Goal: Information Seeking & Learning: Learn about a topic

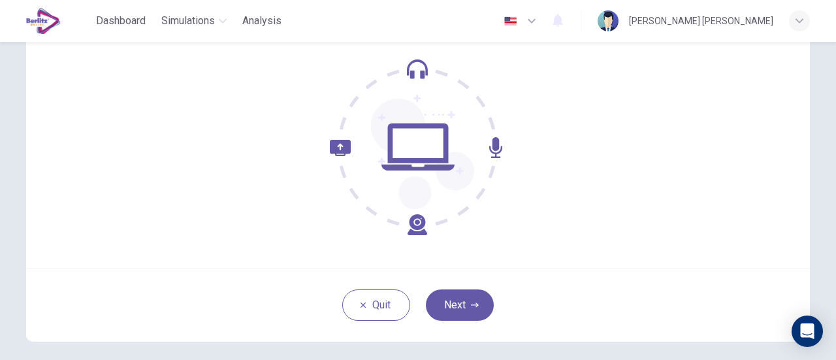
scroll to position [138, 0]
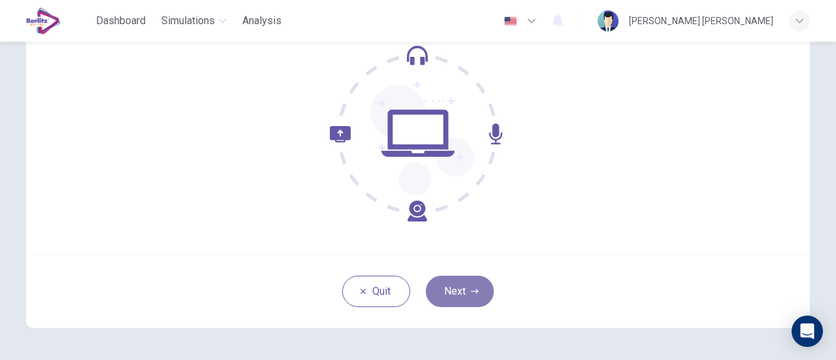
click at [451, 285] on button "Next" at bounding box center [460, 291] width 68 height 31
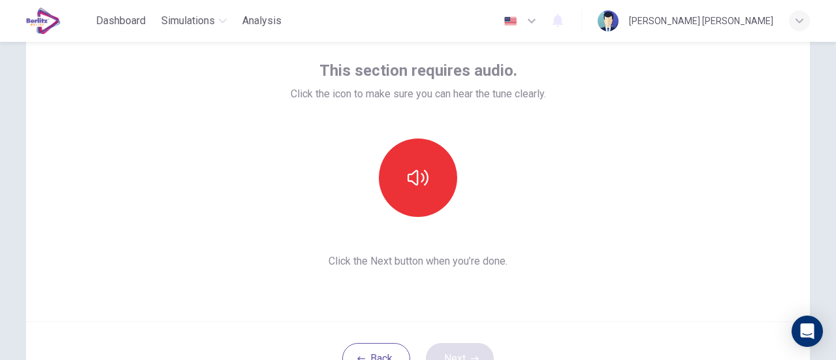
scroll to position [69, 0]
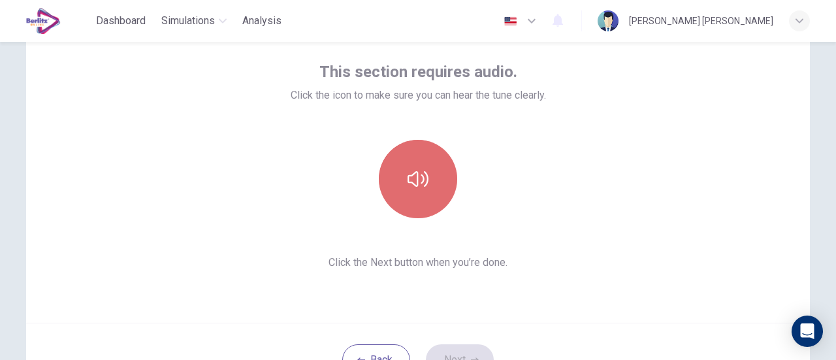
click at [413, 177] on icon "button" at bounding box center [417, 178] width 21 height 21
click at [419, 183] on icon "button" at bounding box center [417, 178] width 21 height 21
click at [431, 159] on button "button" at bounding box center [418, 179] width 78 height 78
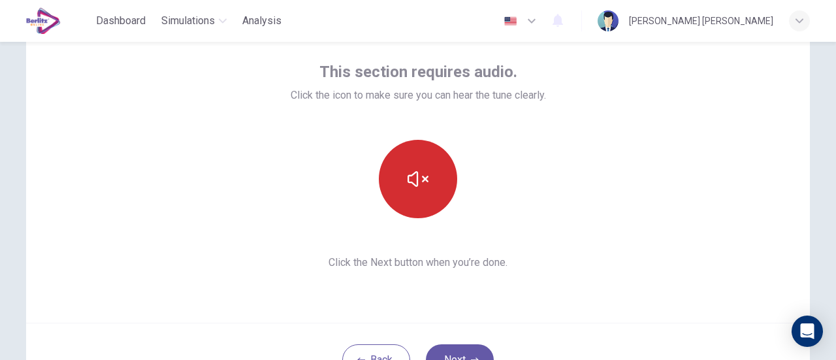
click at [431, 159] on button "button" at bounding box center [418, 179] width 78 height 78
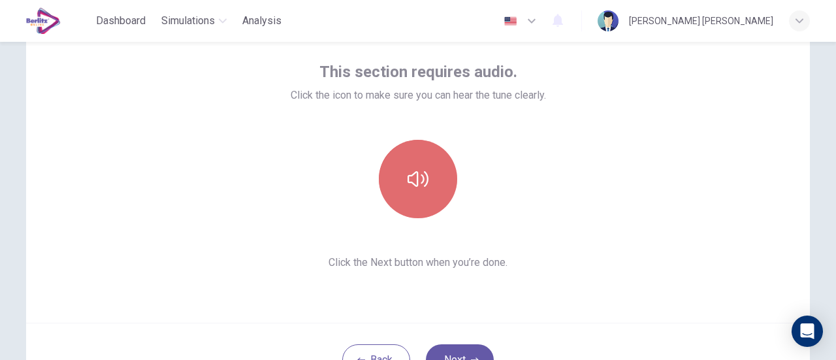
click at [431, 159] on button "button" at bounding box center [418, 179] width 78 height 78
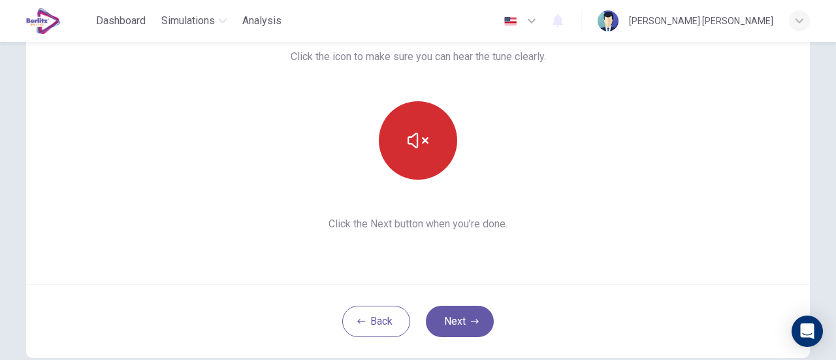
scroll to position [108, 0]
click at [421, 136] on icon "button" at bounding box center [417, 139] width 21 height 21
click at [413, 156] on button "button" at bounding box center [418, 140] width 78 height 78
click at [421, 153] on button "button" at bounding box center [418, 140] width 78 height 78
click at [407, 140] on icon "button" at bounding box center [417, 139] width 21 height 21
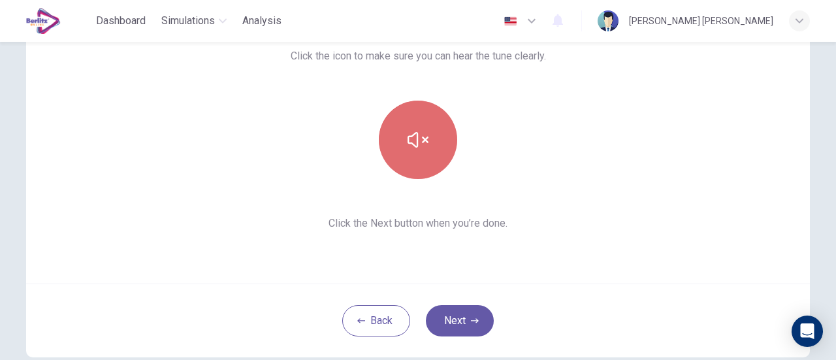
click at [407, 140] on icon "button" at bounding box center [417, 139] width 21 height 21
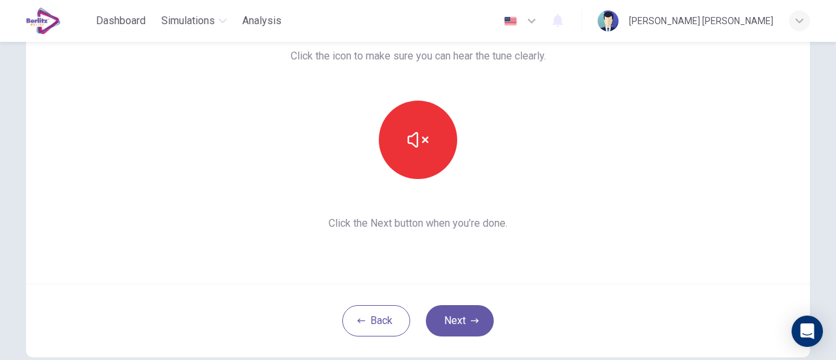
drag, startPoint x: 795, startPoint y: 278, endPoint x: 165, endPoint y: 109, distance: 652.9
click at [165, 109] on div "This section requires audio. Click the icon to make sure you can hear the tune …" at bounding box center [418, 126] width 784 height 313
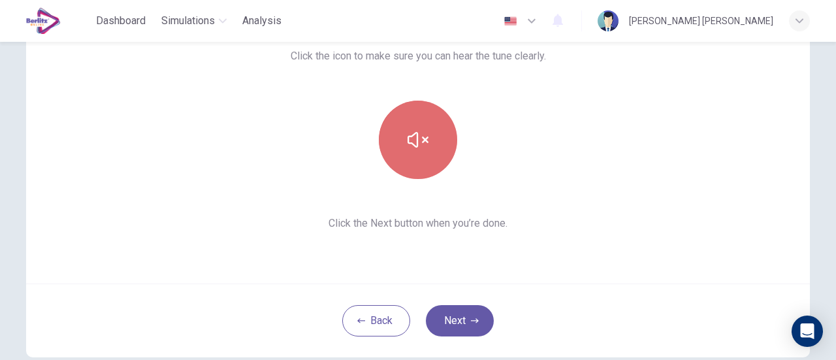
click at [433, 123] on button "button" at bounding box center [418, 140] width 78 height 78
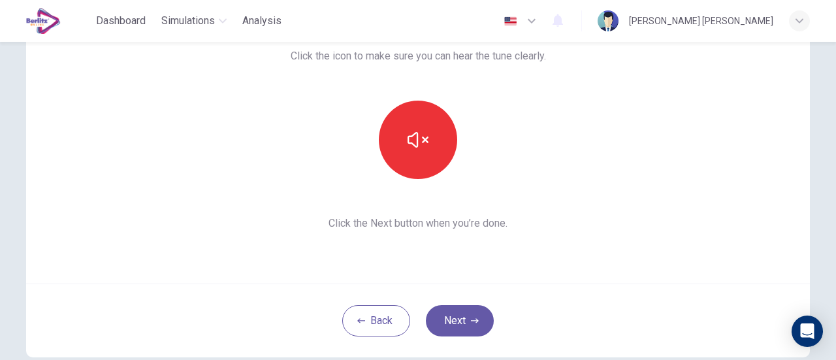
drag, startPoint x: 634, startPoint y: 14, endPoint x: 582, endPoint y: 189, distance: 182.6
click at [582, 189] on div "This section requires audio. Click the icon to make sure you can hear the tune …" at bounding box center [418, 126] width 784 height 313
click at [453, 323] on button "Next" at bounding box center [460, 320] width 68 height 31
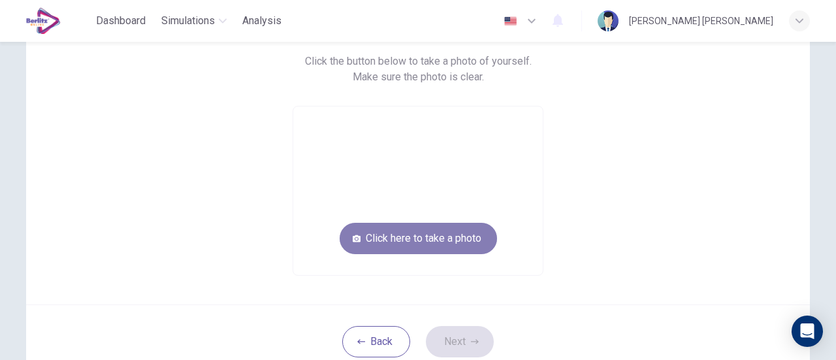
click at [364, 235] on button "Click here to take a photo" at bounding box center [418, 238] width 157 height 31
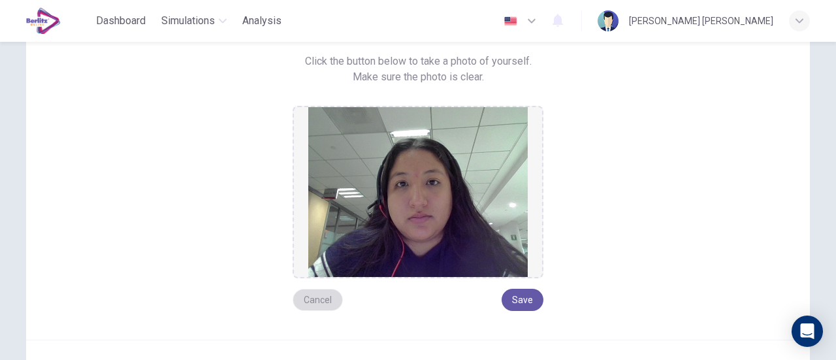
click at [308, 302] on button "Cancel" at bounding box center [318, 300] width 50 height 22
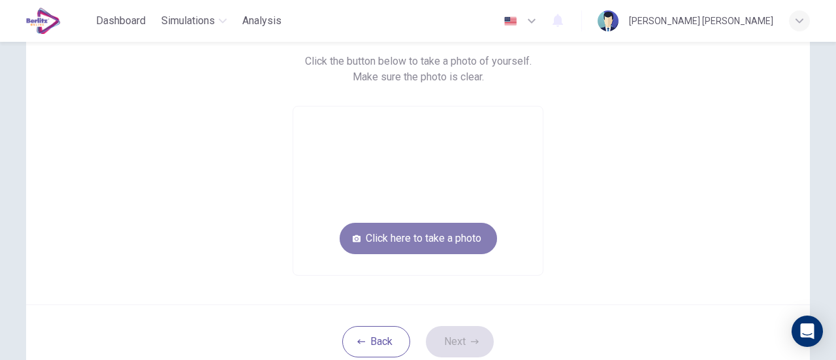
click at [407, 241] on button "Click here to take a photo" at bounding box center [418, 238] width 157 height 31
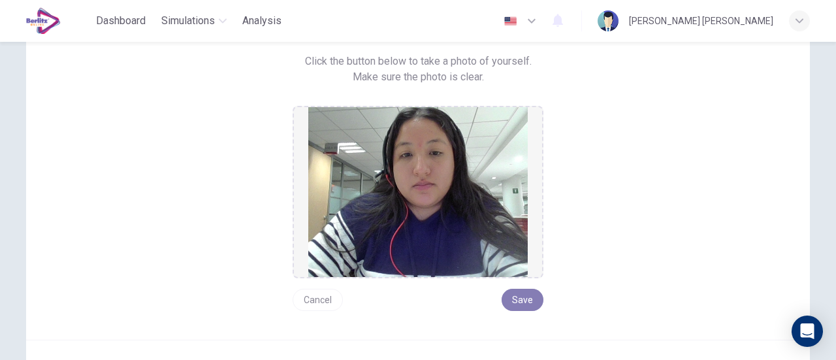
click at [512, 304] on button "Save" at bounding box center [522, 300] width 42 height 22
click at [528, 298] on button "Save" at bounding box center [522, 300] width 42 height 22
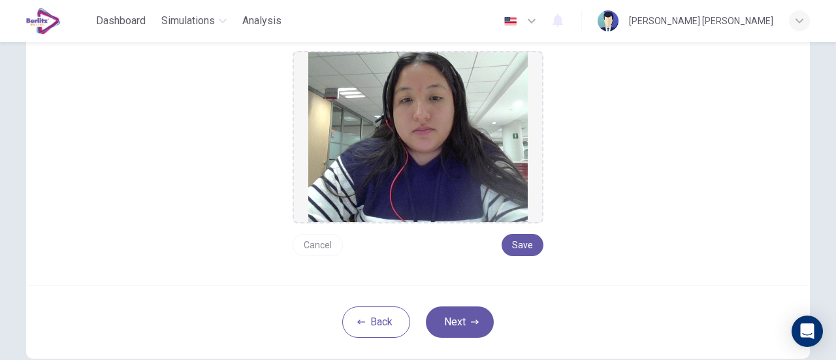
scroll to position [166, 0]
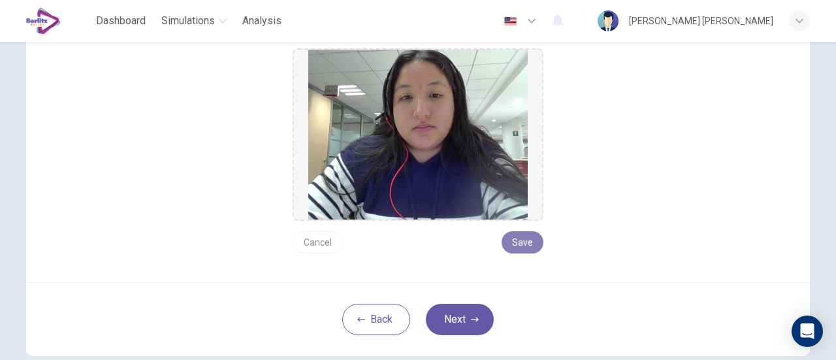
click at [514, 240] on button "Save" at bounding box center [522, 242] width 42 height 22
click at [443, 326] on button "Next" at bounding box center [460, 319] width 68 height 31
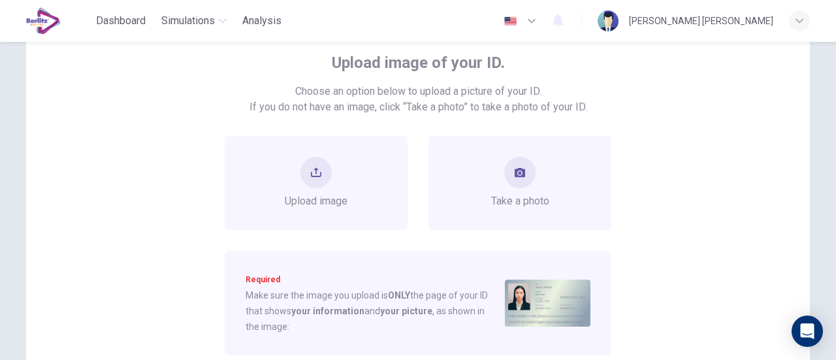
scroll to position [77, 0]
click at [530, 173] on button "take photo" at bounding box center [519, 173] width 31 height 31
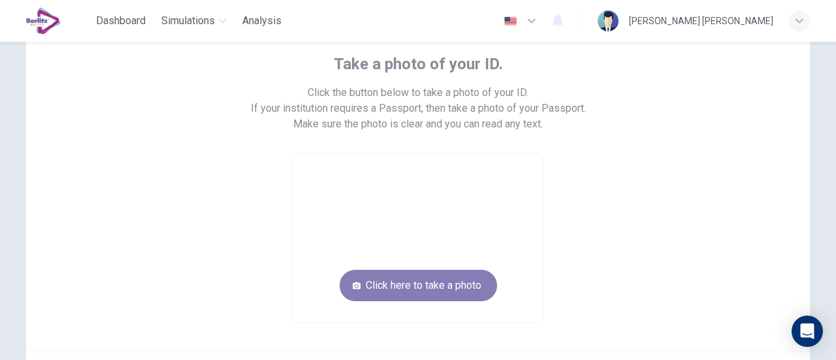
click at [444, 281] on button "Click here to take a photo" at bounding box center [418, 285] width 157 height 31
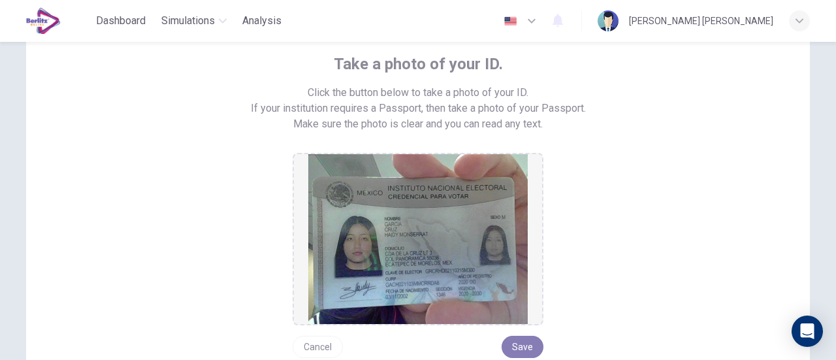
click at [513, 339] on button "Save" at bounding box center [522, 347] width 42 height 22
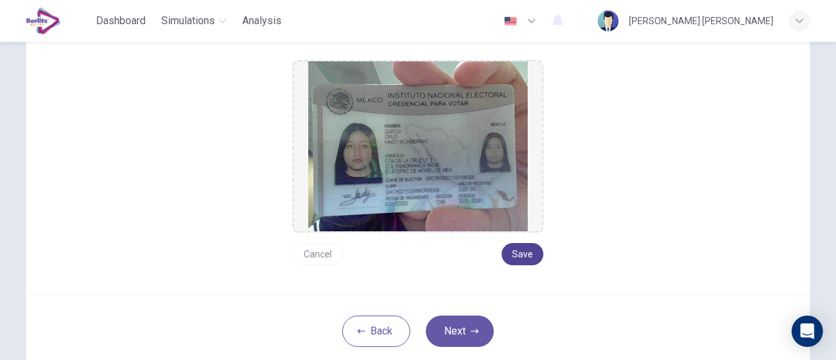
scroll to position [172, 0]
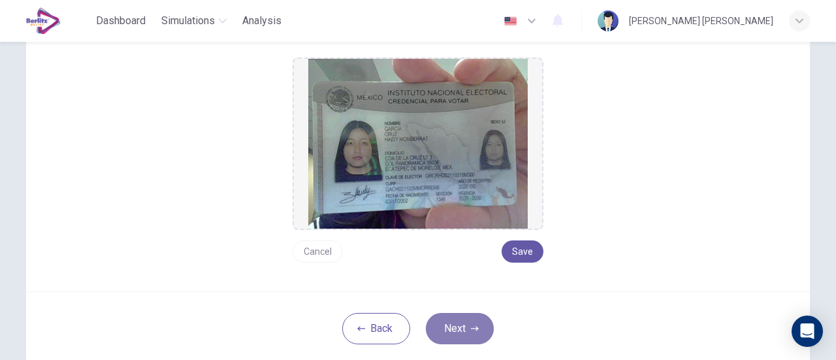
click at [471, 331] on button "Next" at bounding box center [460, 328] width 68 height 31
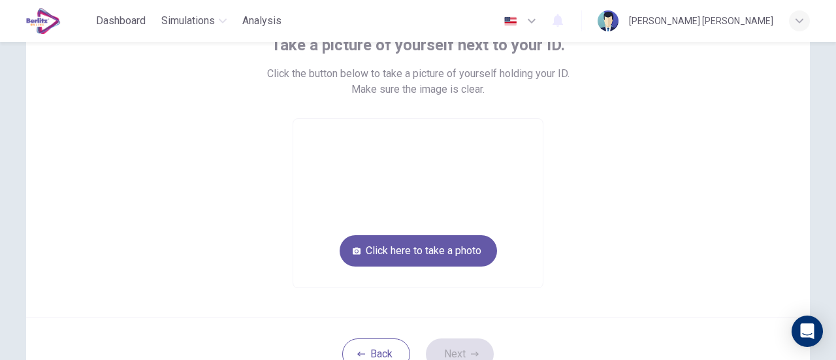
scroll to position [97, 0]
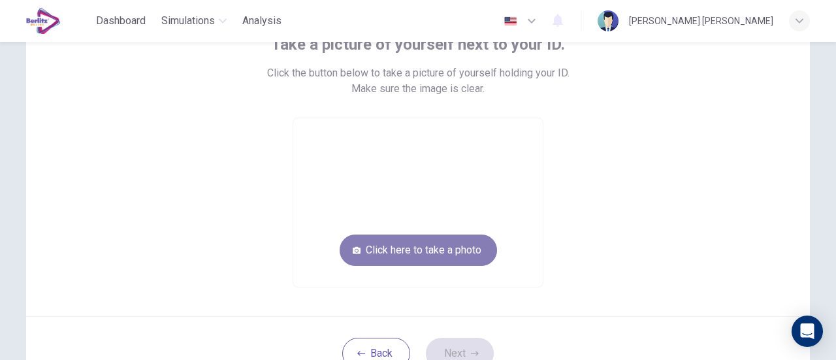
click at [441, 246] on button "Click here to take a photo" at bounding box center [418, 249] width 157 height 31
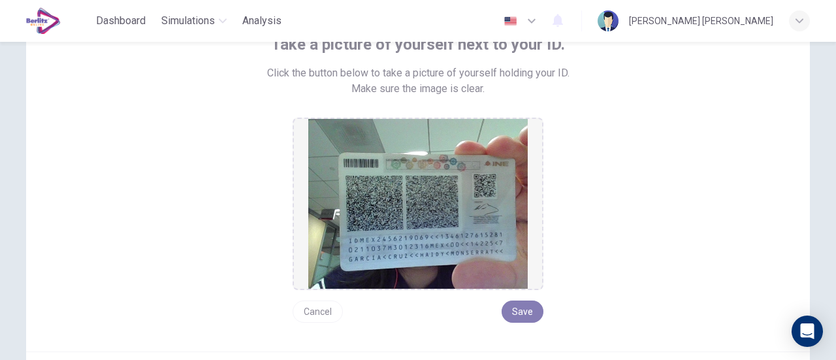
click at [513, 306] on button "Save" at bounding box center [522, 311] width 42 height 22
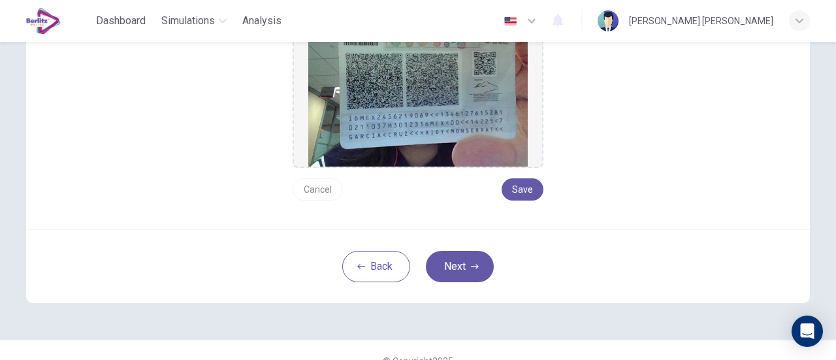
scroll to position [239, 0]
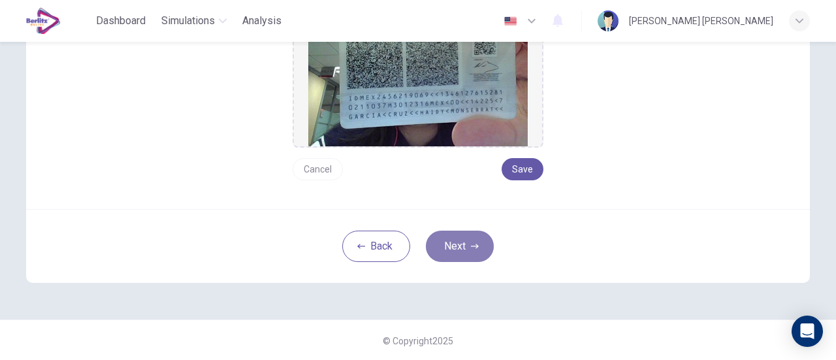
click at [466, 234] on button "Next" at bounding box center [460, 246] width 68 height 31
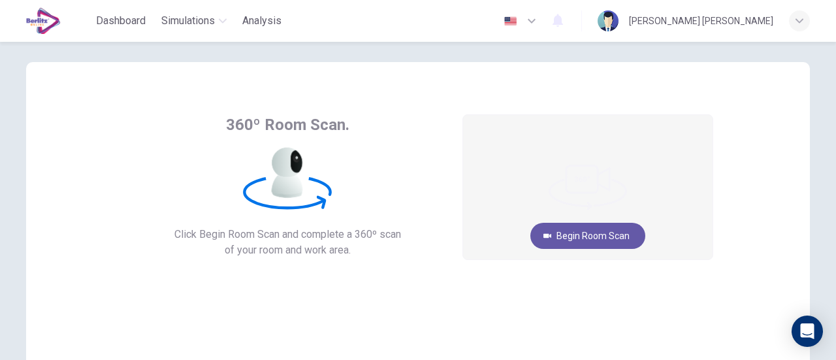
scroll to position [16, 0]
click at [586, 239] on button "Begin Room Scan" at bounding box center [587, 236] width 115 height 26
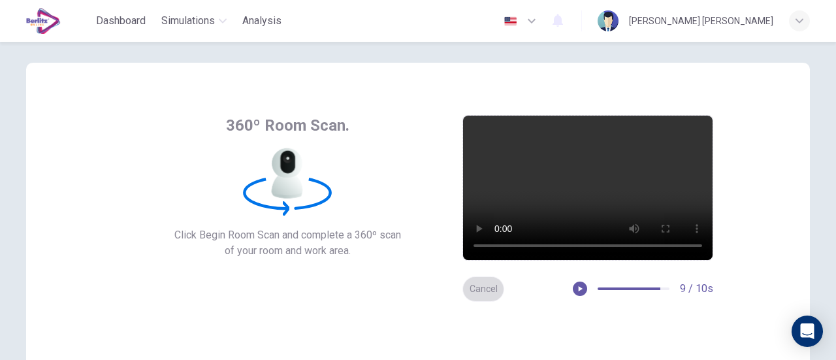
click at [472, 280] on button "Cancel" at bounding box center [483, 288] width 42 height 25
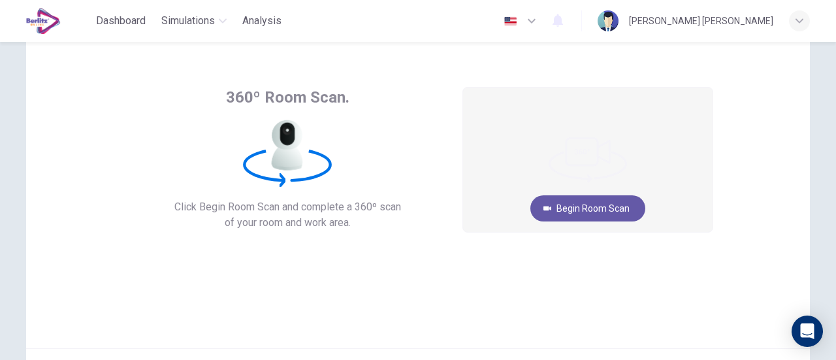
scroll to position [43, 0]
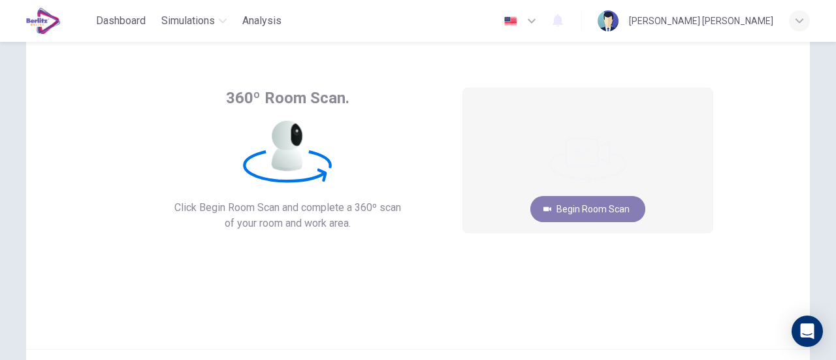
click at [564, 210] on button "Begin Room Scan" at bounding box center [587, 209] width 115 height 26
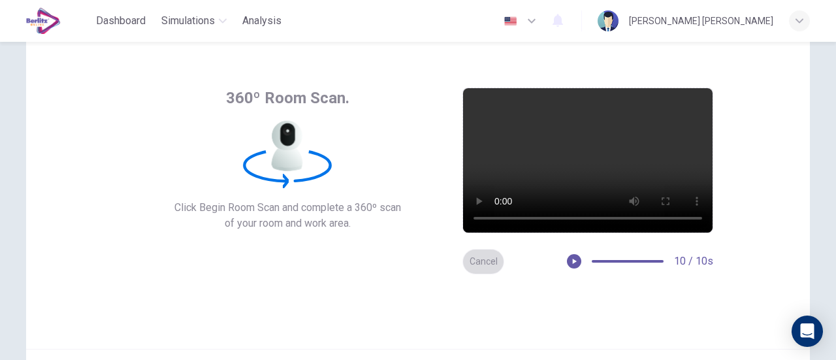
click at [494, 255] on button "Cancel" at bounding box center [483, 261] width 42 height 25
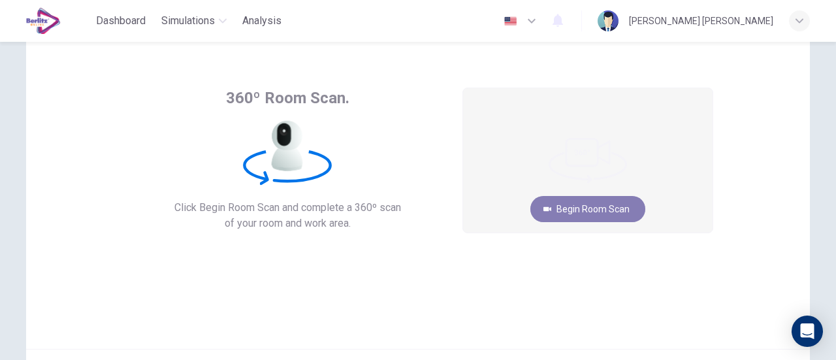
click at [579, 211] on button "Begin Room Scan" at bounding box center [587, 209] width 115 height 26
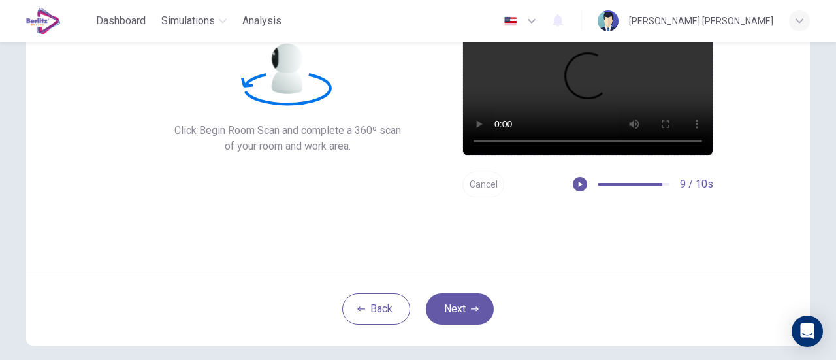
scroll to position [121, 0]
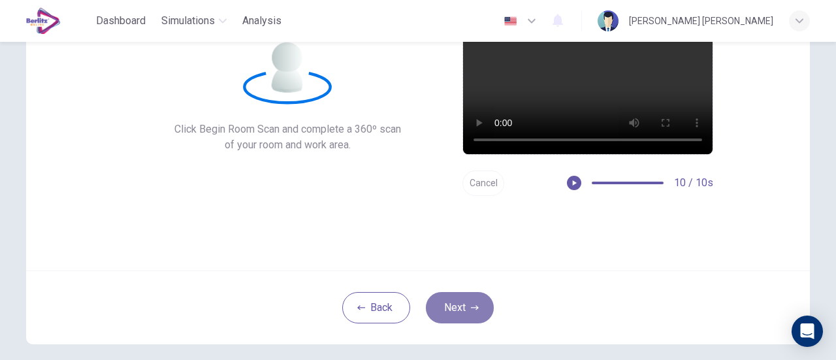
click at [465, 296] on button "Next" at bounding box center [460, 307] width 68 height 31
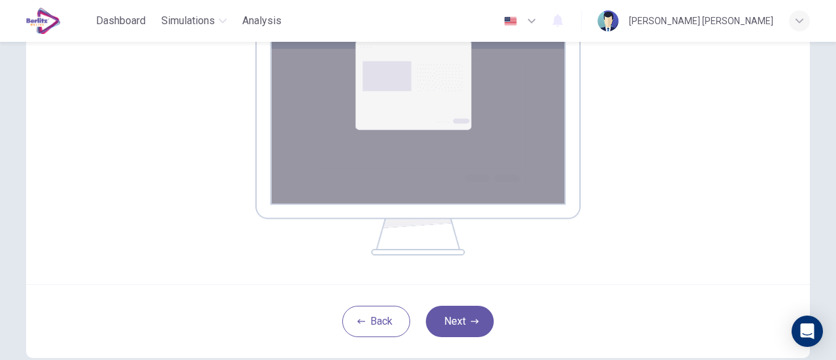
scroll to position [243, 0]
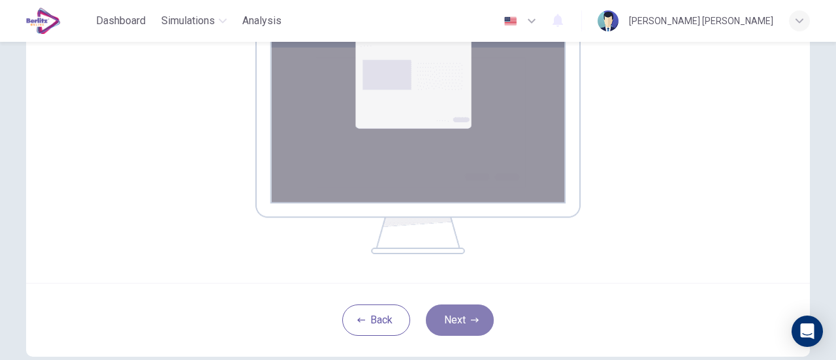
click at [432, 313] on button "Next" at bounding box center [460, 319] width 68 height 31
click at [471, 323] on icon "button" at bounding box center [475, 320] width 8 height 8
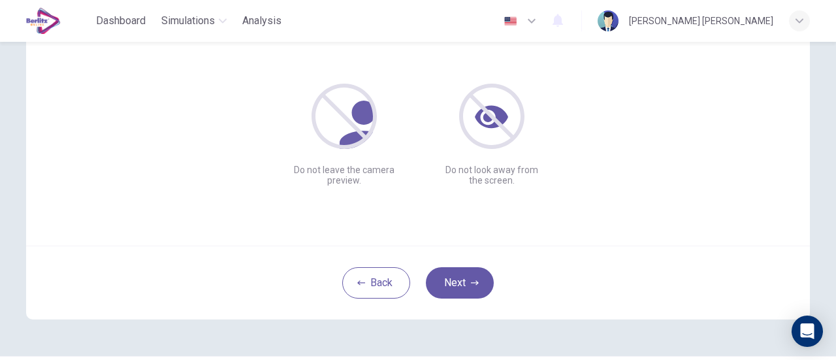
scroll to position [147, 0]
click at [268, 212] on div "Ensure you are always fully visible If you cannot be seen or heard, your test w…" at bounding box center [418, 87] width 784 height 313
click at [447, 283] on button "Next" at bounding box center [460, 281] width 68 height 31
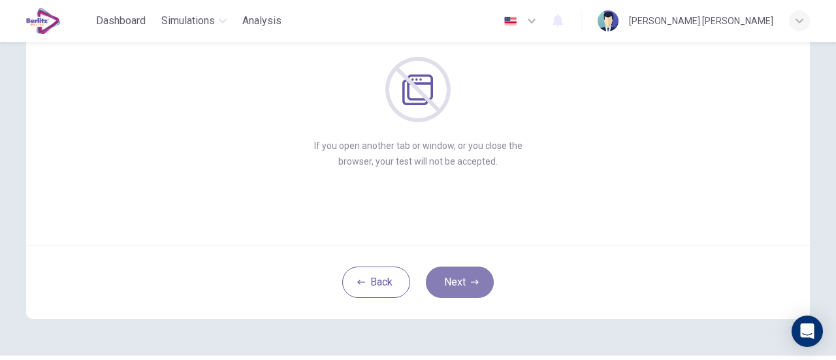
click at [447, 283] on button "Next" at bounding box center [460, 281] width 68 height 31
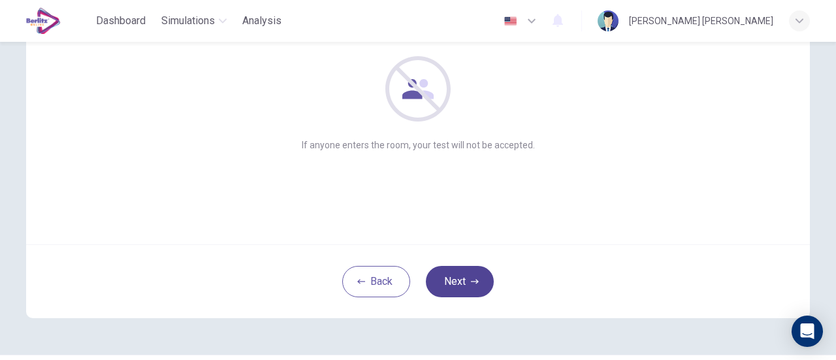
scroll to position [149, 0]
click at [473, 276] on icon "button" at bounding box center [475, 280] width 8 height 8
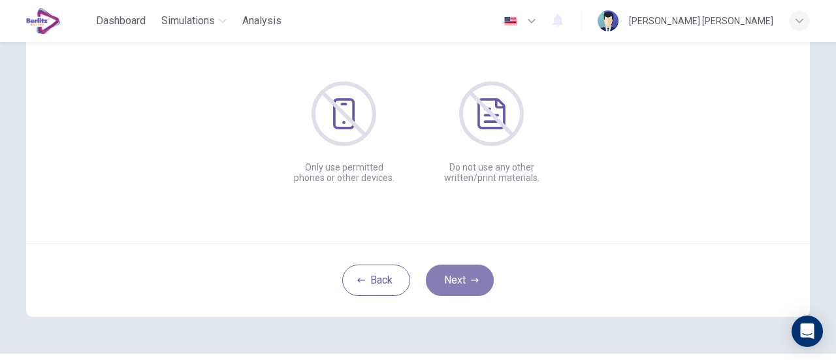
click at [473, 276] on icon "button" at bounding box center [475, 280] width 8 height 8
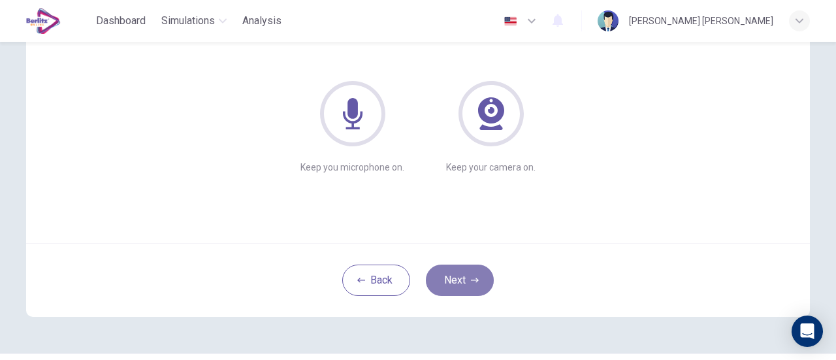
click at [473, 276] on icon "button" at bounding box center [475, 280] width 8 height 8
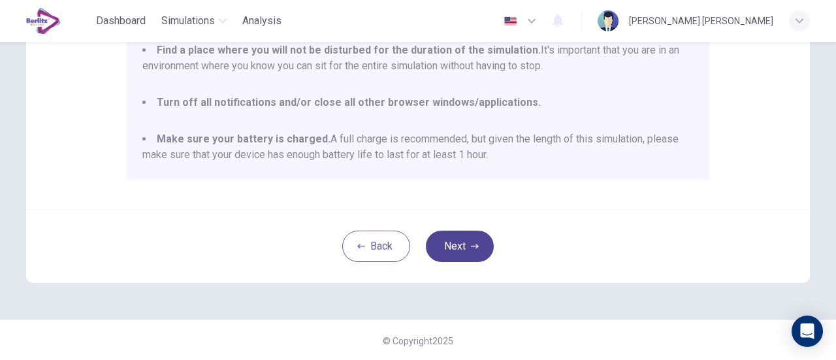
scroll to position [366, 0]
click at [461, 252] on button "Next" at bounding box center [460, 245] width 68 height 31
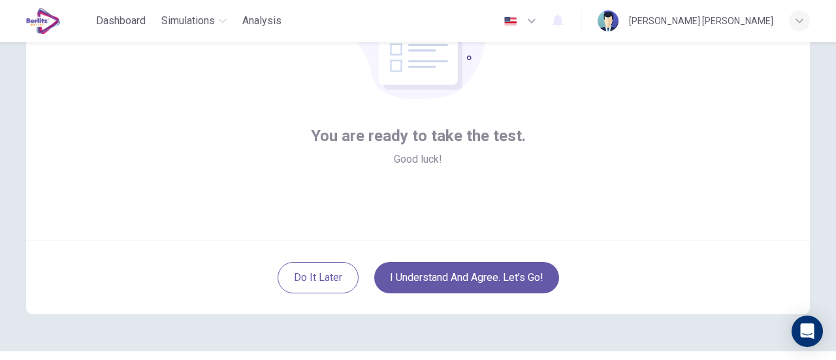
scroll to position [183, 0]
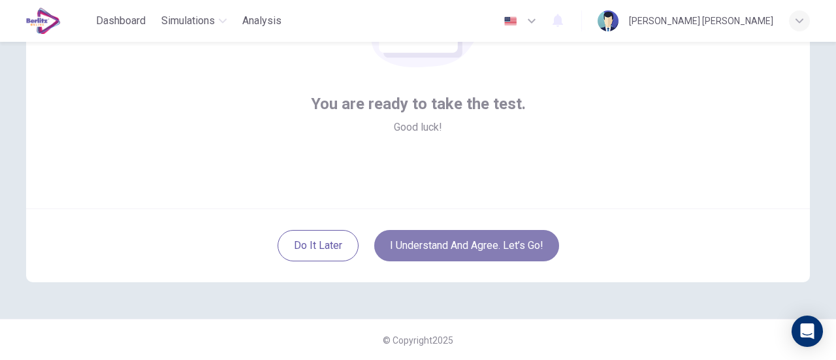
click at [433, 248] on button "I understand and agree. Let’s go!" at bounding box center [466, 245] width 185 height 31
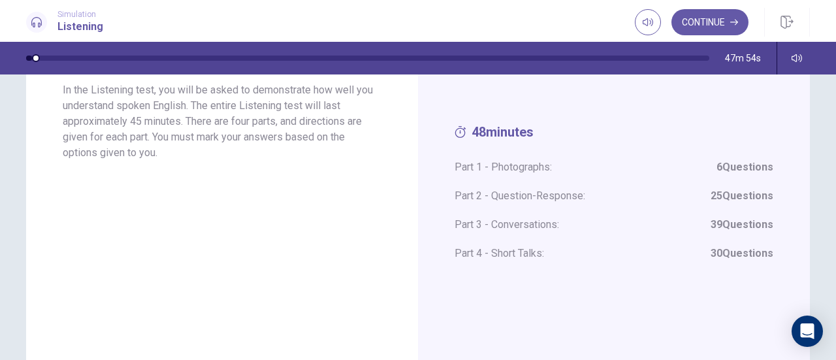
scroll to position [105, 0]
click at [705, 28] on button "Continue" at bounding box center [709, 22] width 77 height 26
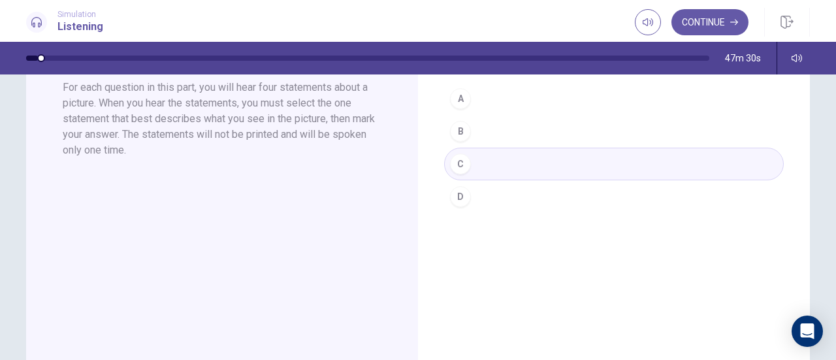
scroll to position [79, 0]
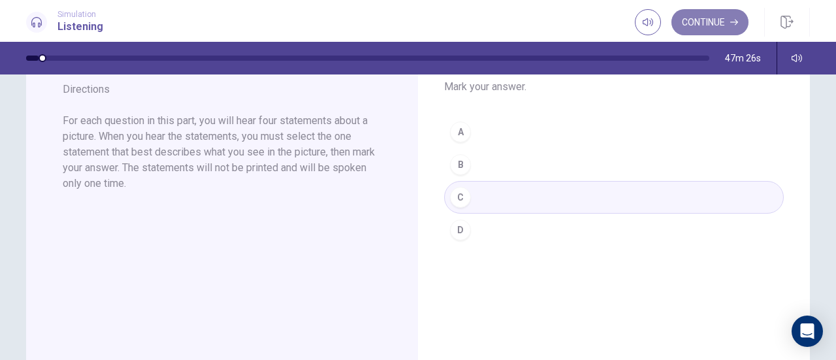
click at [690, 19] on button "Continue" at bounding box center [709, 22] width 77 height 26
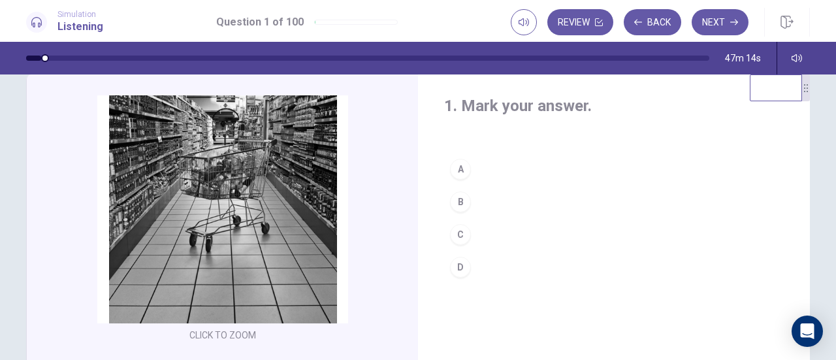
scroll to position [27, 0]
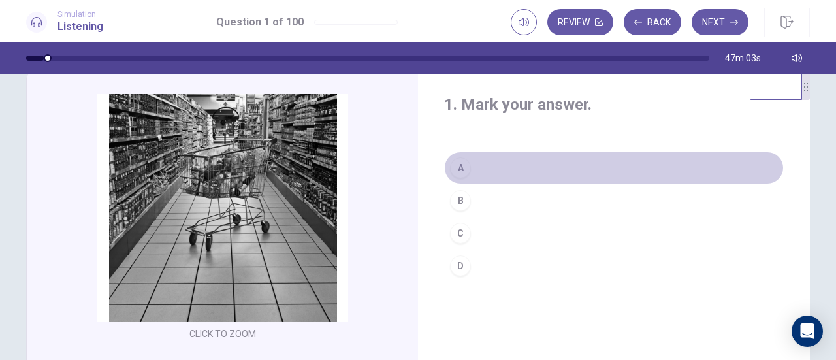
click at [460, 159] on div "A" at bounding box center [460, 167] width 21 height 21
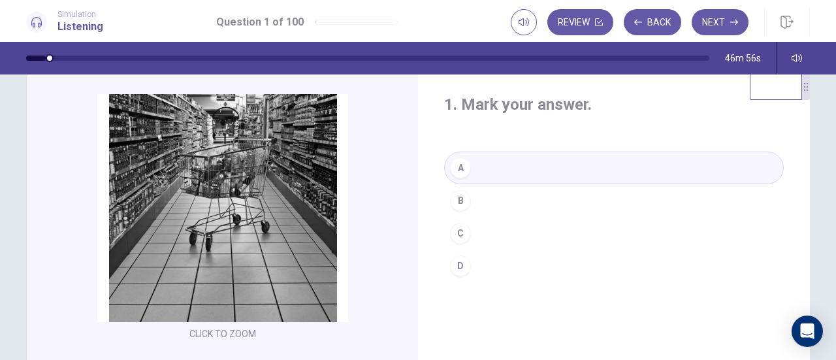
click at [469, 231] on button "C" at bounding box center [614, 233] width 340 height 33
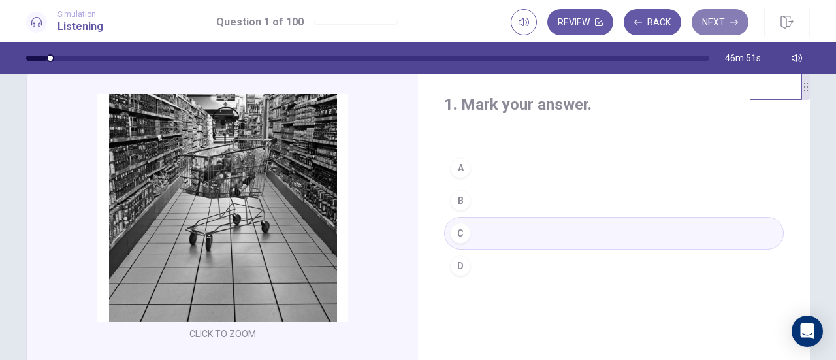
click at [724, 23] on button "Next" at bounding box center [720, 22] width 57 height 26
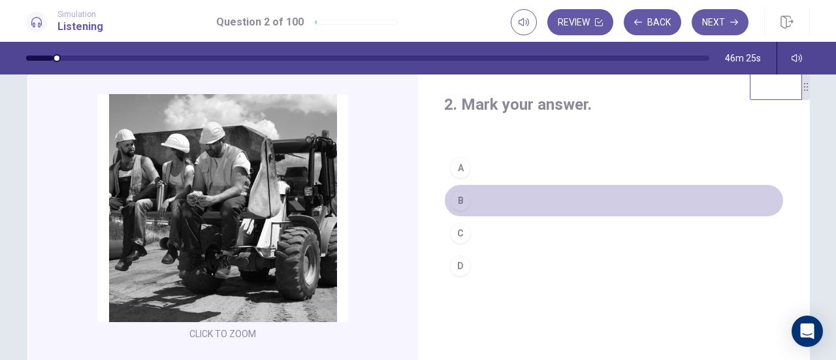
click at [458, 197] on div "B" at bounding box center [460, 200] width 21 height 21
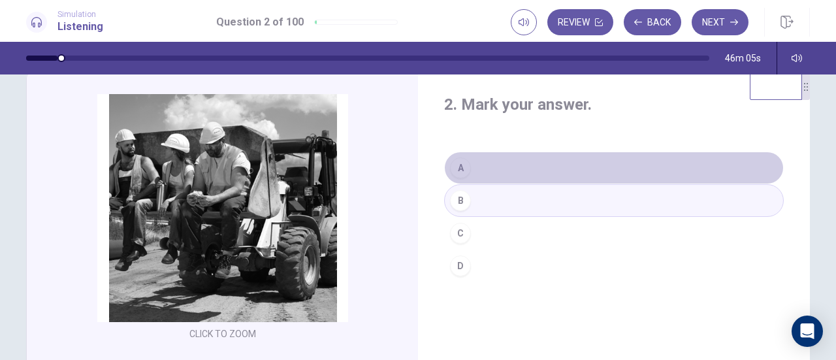
click at [469, 167] on button "A" at bounding box center [614, 167] width 340 height 33
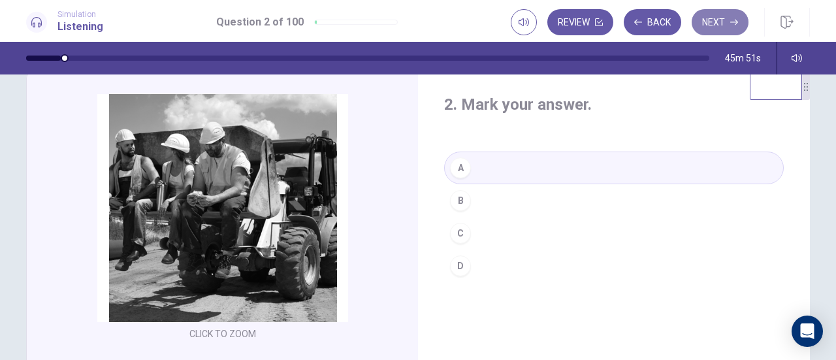
click at [729, 17] on button "Next" at bounding box center [720, 22] width 57 height 26
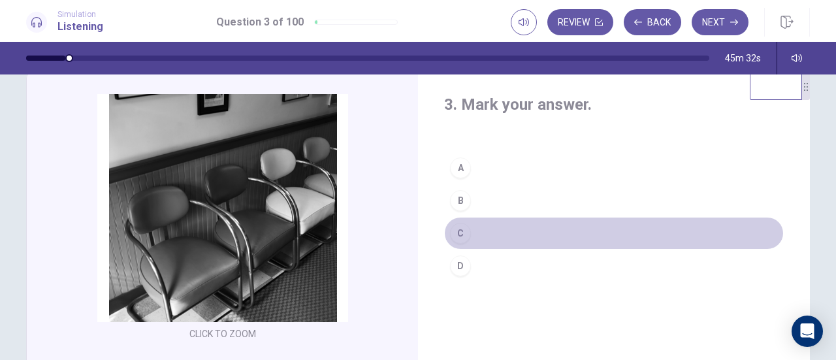
click at [452, 228] on div "C" at bounding box center [460, 233] width 21 height 21
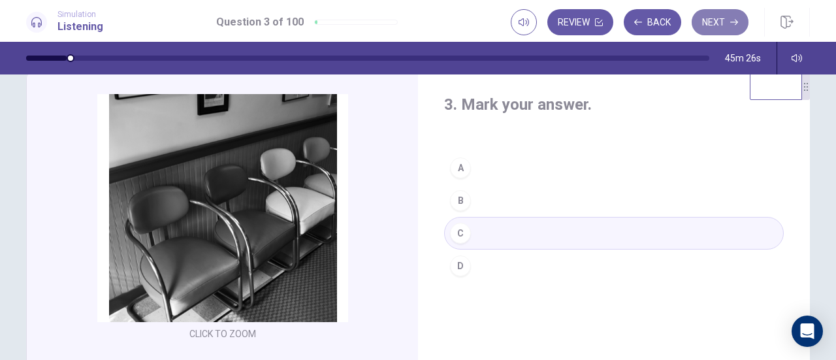
click at [715, 20] on button "Next" at bounding box center [720, 22] width 57 height 26
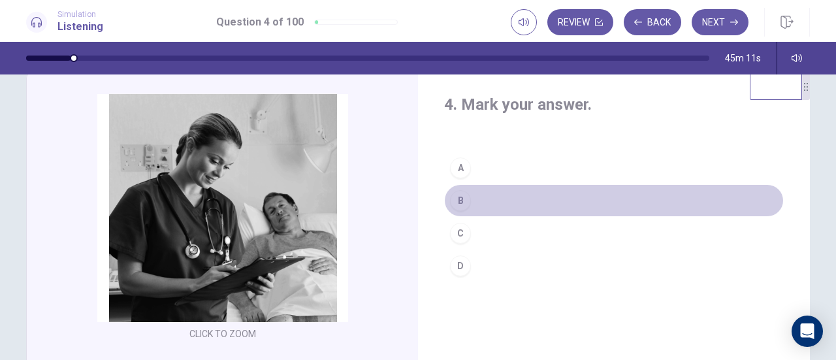
click at [456, 194] on div "B" at bounding box center [460, 200] width 21 height 21
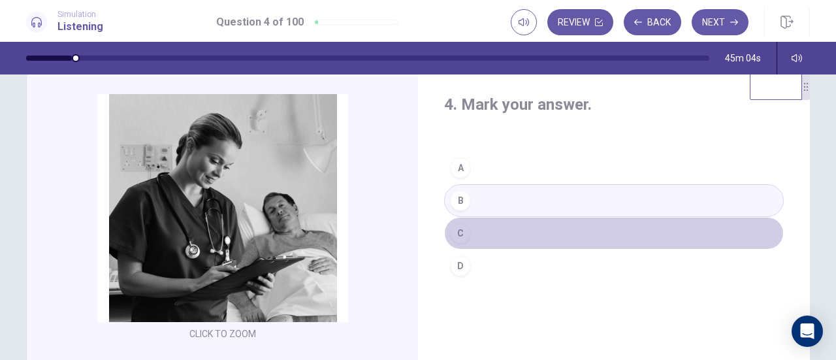
click at [460, 229] on div "C" at bounding box center [460, 233] width 21 height 21
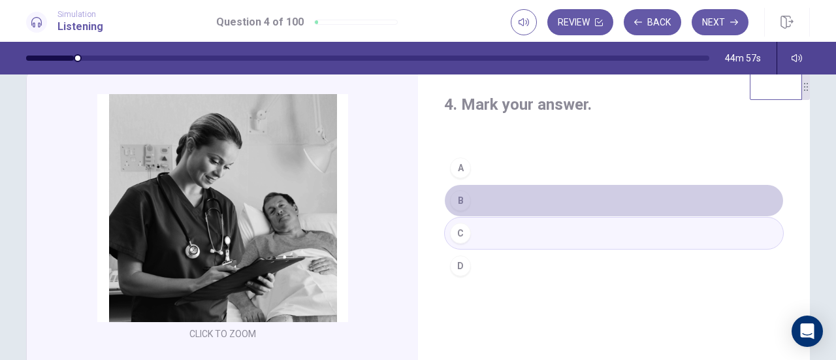
click at [517, 198] on button "B" at bounding box center [614, 200] width 340 height 33
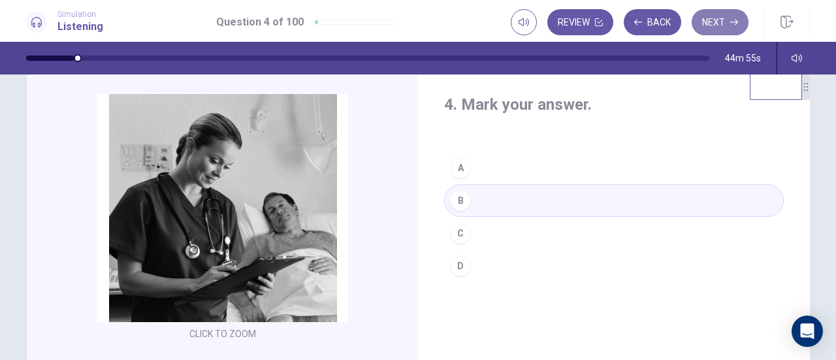
click at [710, 20] on button "Next" at bounding box center [720, 22] width 57 height 26
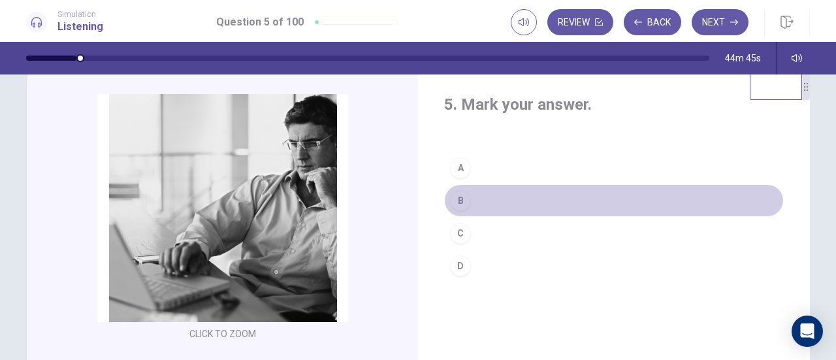
click at [454, 194] on div "B" at bounding box center [460, 200] width 21 height 21
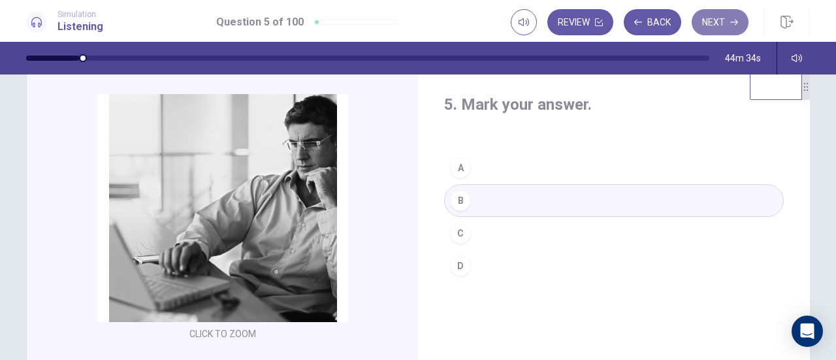
click at [704, 15] on button "Next" at bounding box center [720, 22] width 57 height 26
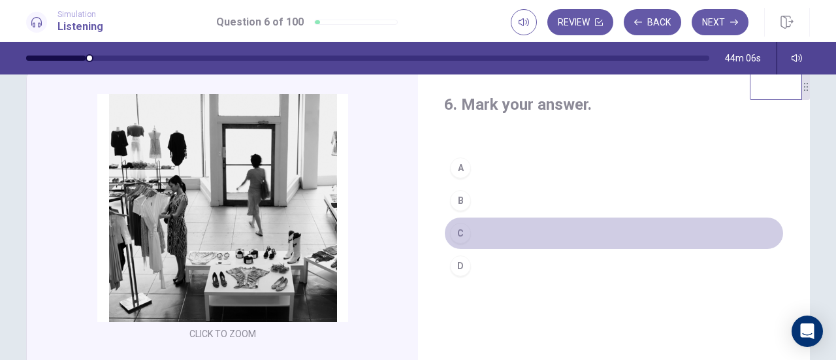
click at [457, 229] on div "C" at bounding box center [460, 233] width 21 height 21
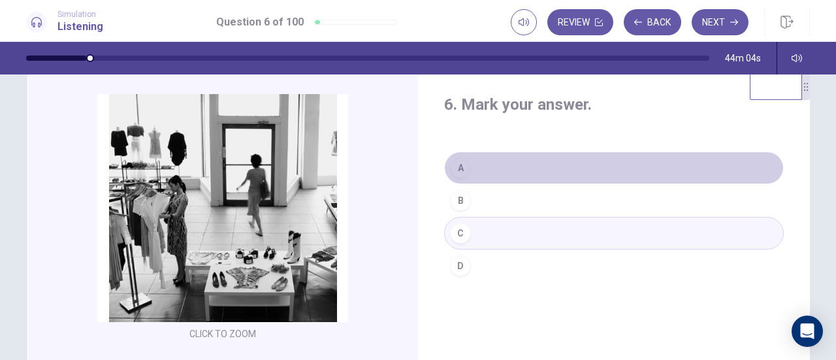
click at [460, 167] on div "A" at bounding box center [460, 167] width 21 height 21
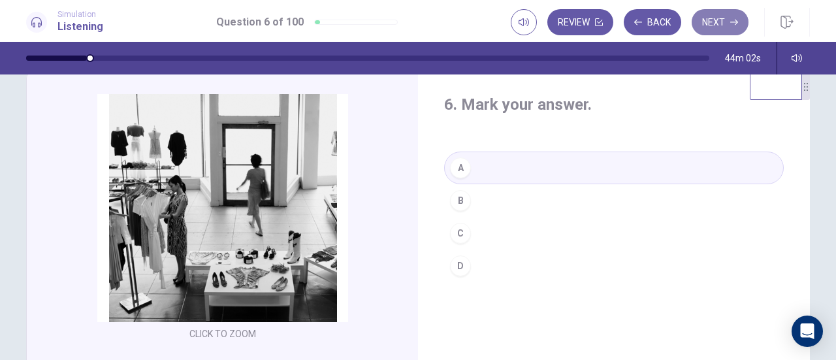
click at [720, 18] on button "Next" at bounding box center [720, 22] width 57 height 26
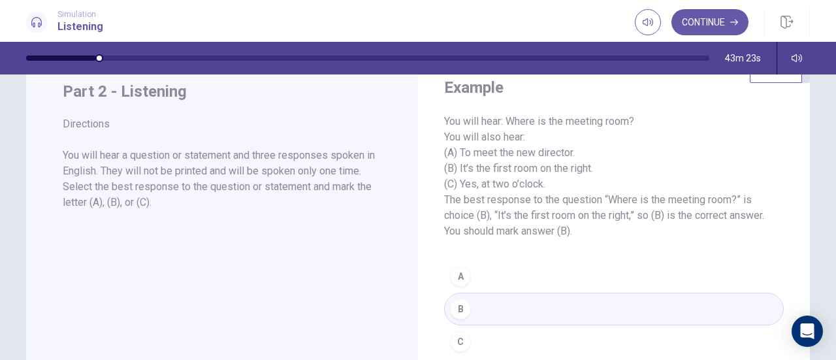
scroll to position [0, 0]
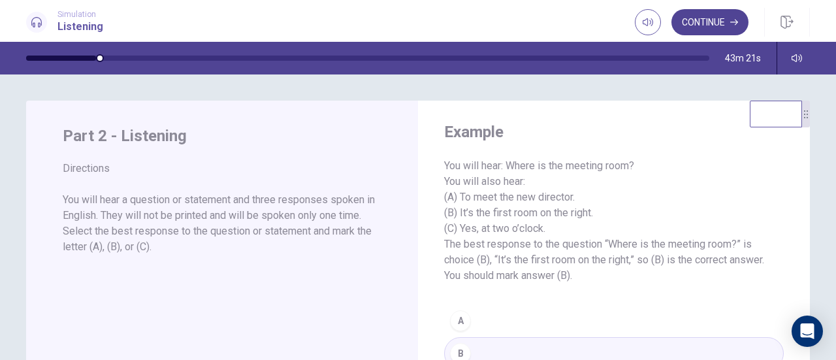
click at [716, 32] on button "Continue" at bounding box center [709, 22] width 77 height 26
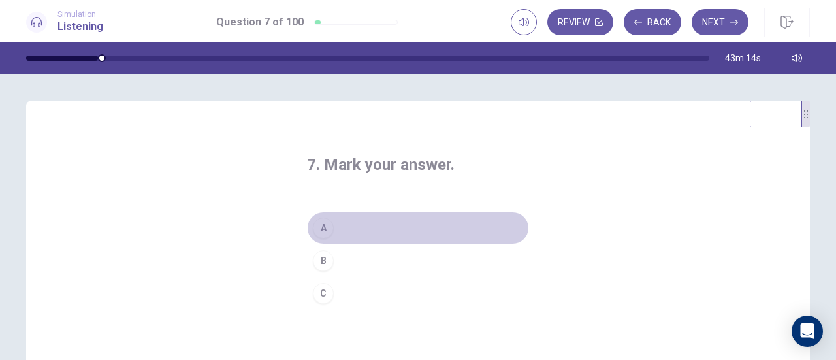
click at [325, 231] on div "A" at bounding box center [323, 227] width 21 height 21
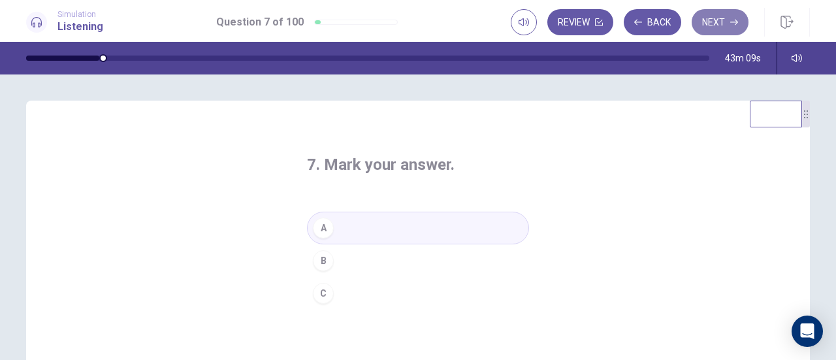
click at [716, 20] on button "Next" at bounding box center [720, 22] width 57 height 26
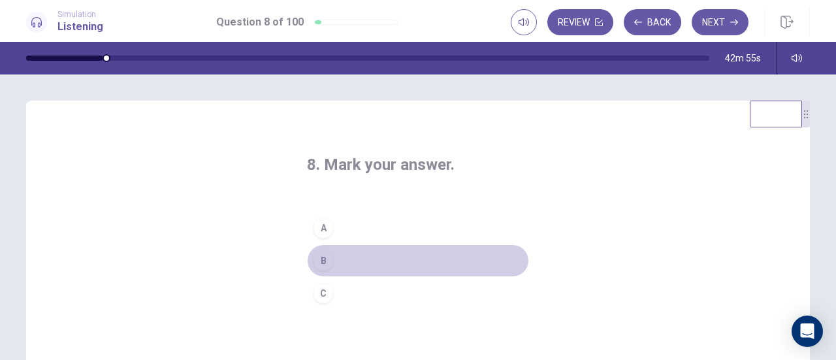
click at [326, 264] on div "B" at bounding box center [323, 260] width 21 height 21
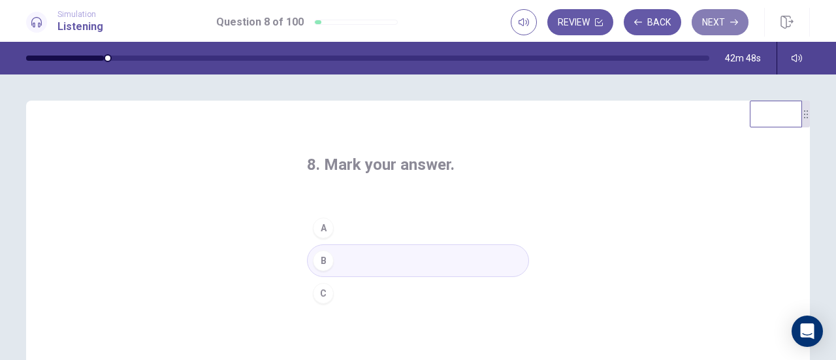
click at [722, 14] on button "Next" at bounding box center [720, 22] width 57 height 26
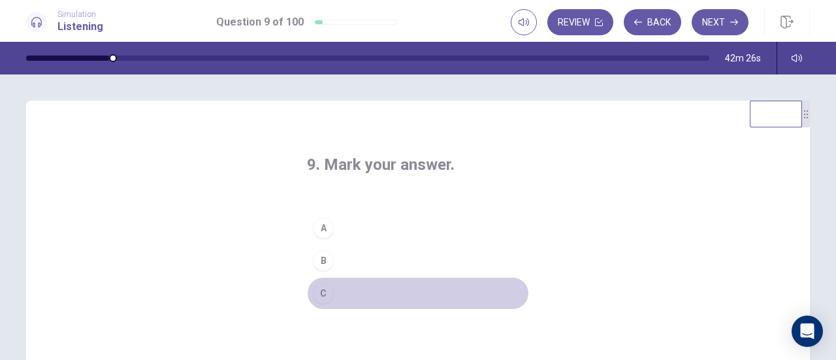
click at [323, 296] on div "C" at bounding box center [323, 293] width 21 height 21
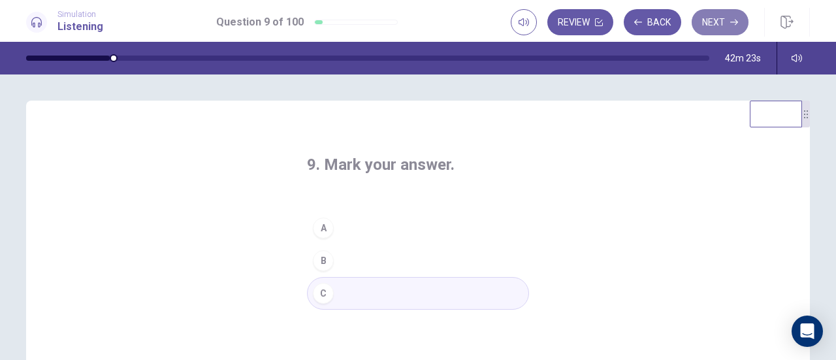
click at [714, 23] on button "Next" at bounding box center [720, 22] width 57 height 26
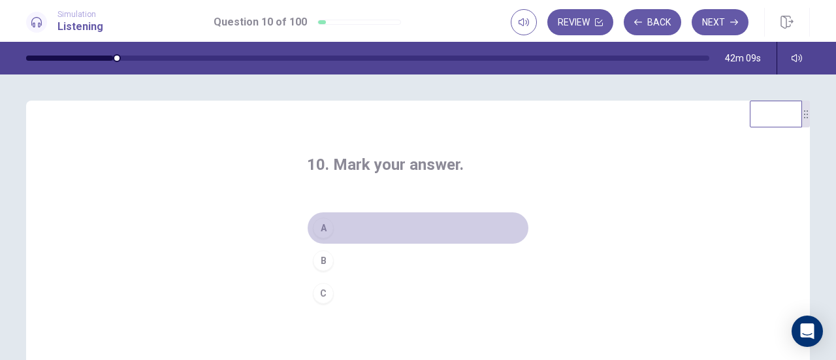
click at [326, 229] on div "A" at bounding box center [323, 227] width 21 height 21
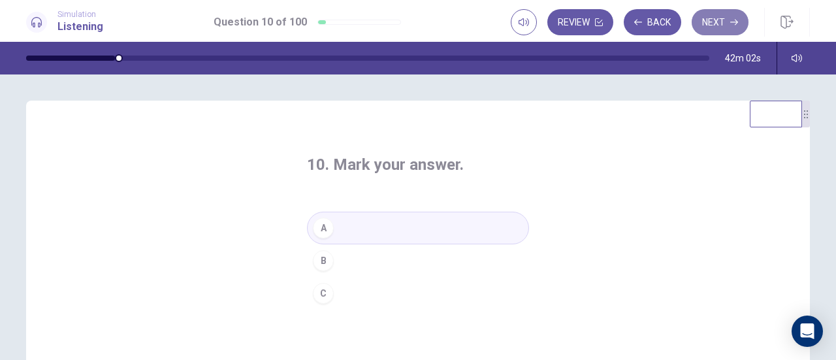
click at [717, 22] on button "Next" at bounding box center [720, 22] width 57 height 26
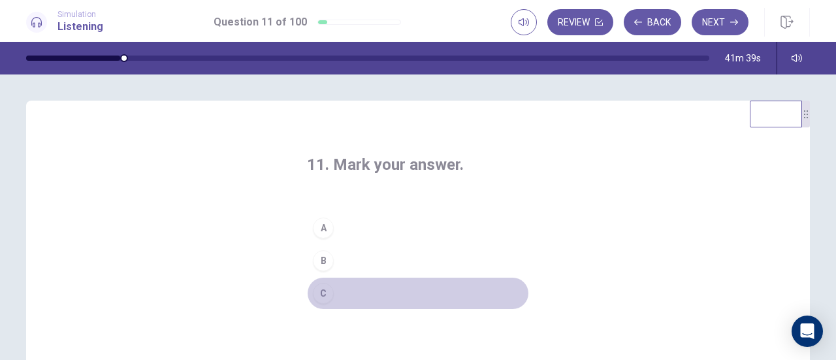
click at [313, 292] on div "C" at bounding box center [323, 293] width 21 height 21
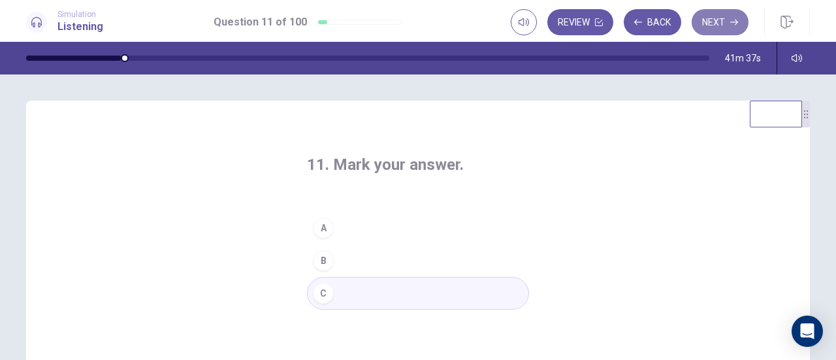
click at [722, 27] on button "Next" at bounding box center [720, 22] width 57 height 26
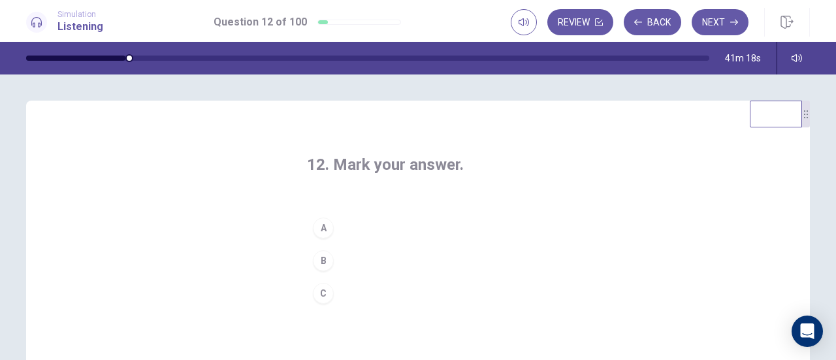
click at [321, 255] on div "B" at bounding box center [323, 260] width 21 height 21
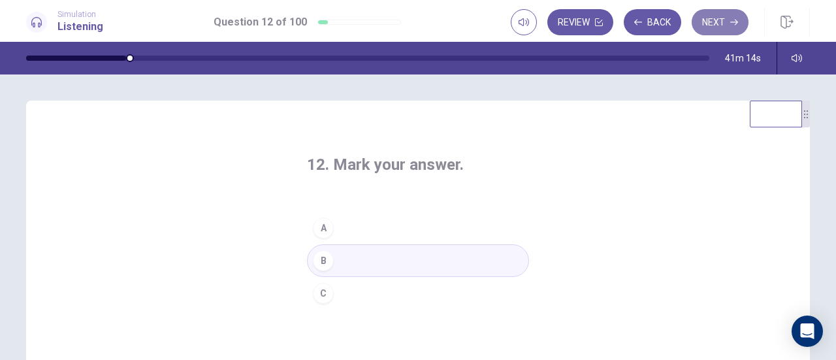
click at [724, 24] on button "Next" at bounding box center [720, 22] width 57 height 26
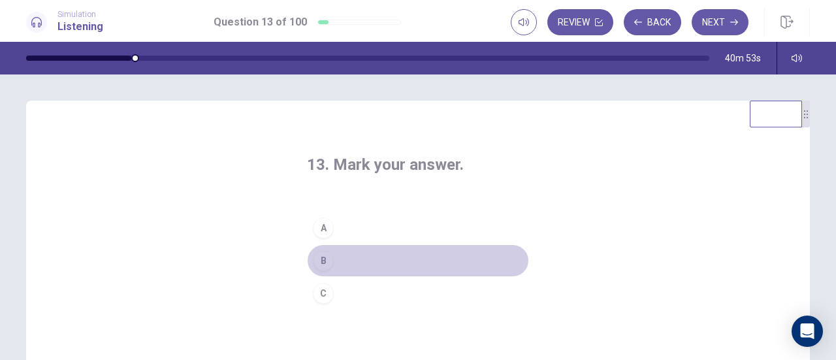
click at [333, 253] on button "B" at bounding box center [418, 260] width 222 height 33
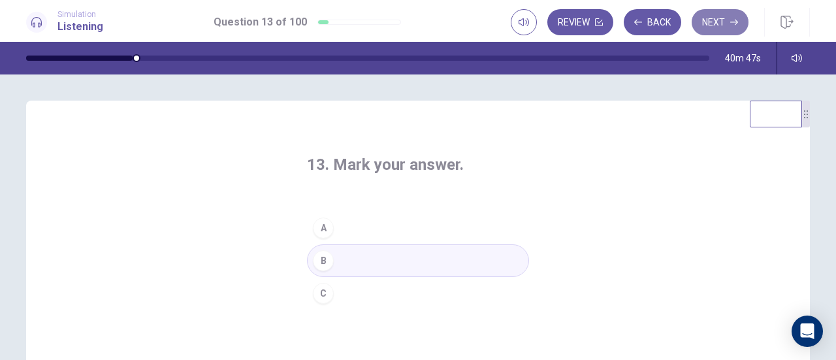
click at [711, 20] on button "Next" at bounding box center [720, 22] width 57 height 26
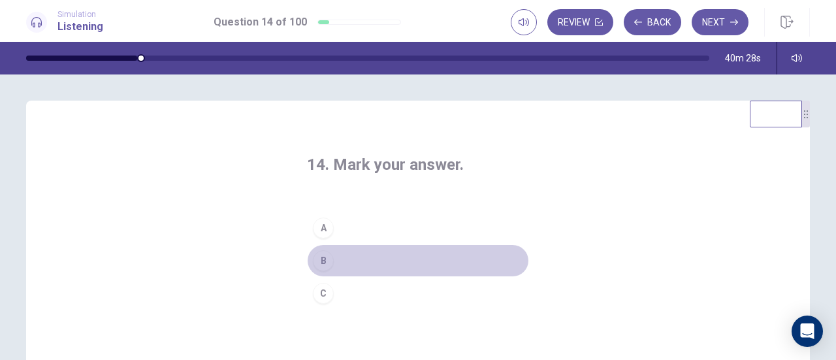
click at [346, 262] on button "B" at bounding box center [418, 260] width 222 height 33
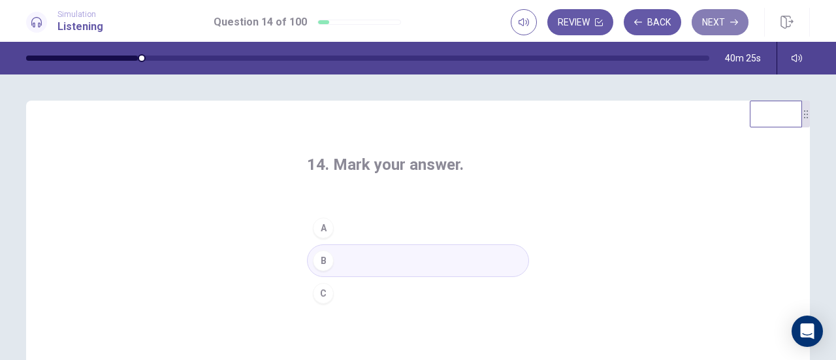
click at [709, 20] on button "Next" at bounding box center [720, 22] width 57 height 26
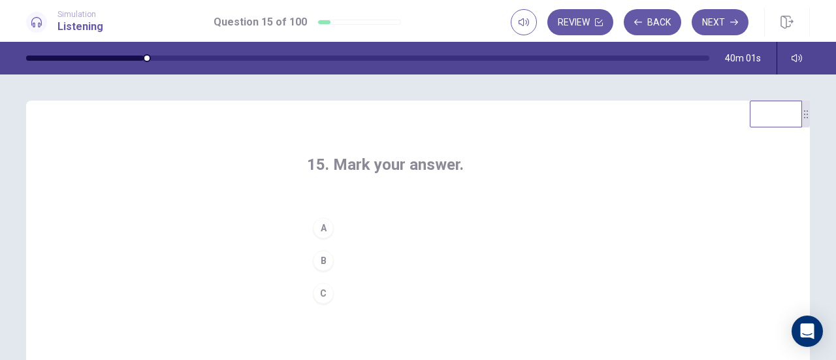
click at [328, 287] on div "C" at bounding box center [323, 293] width 21 height 21
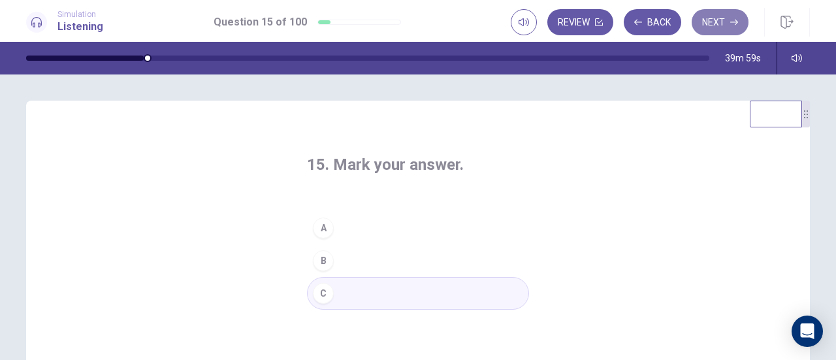
click at [718, 30] on button "Next" at bounding box center [720, 22] width 57 height 26
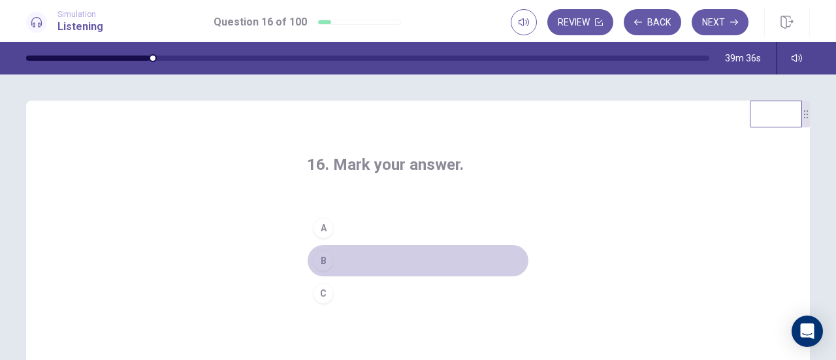
click at [320, 264] on div "B" at bounding box center [323, 260] width 21 height 21
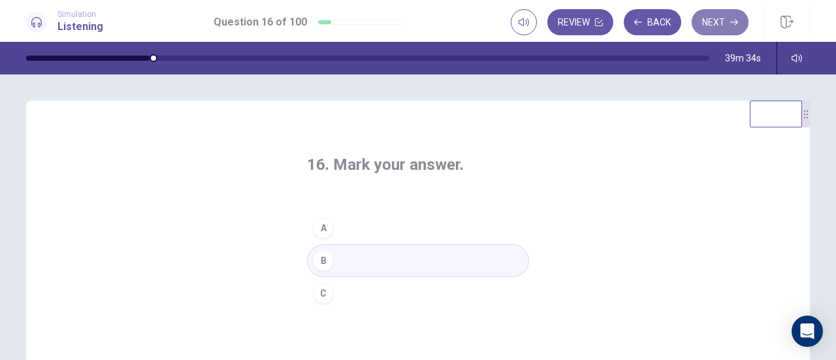
click at [726, 14] on button "Next" at bounding box center [720, 22] width 57 height 26
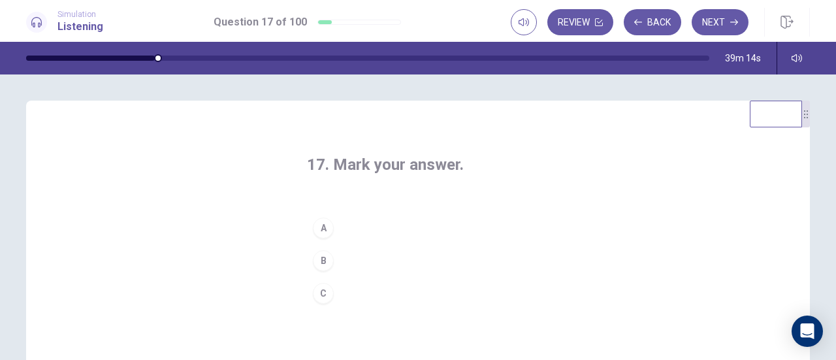
click at [314, 296] on div "C" at bounding box center [323, 293] width 21 height 21
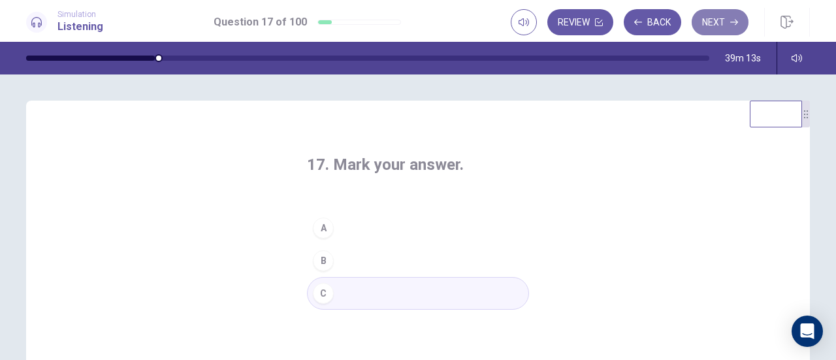
click at [718, 22] on button "Next" at bounding box center [720, 22] width 57 height 26
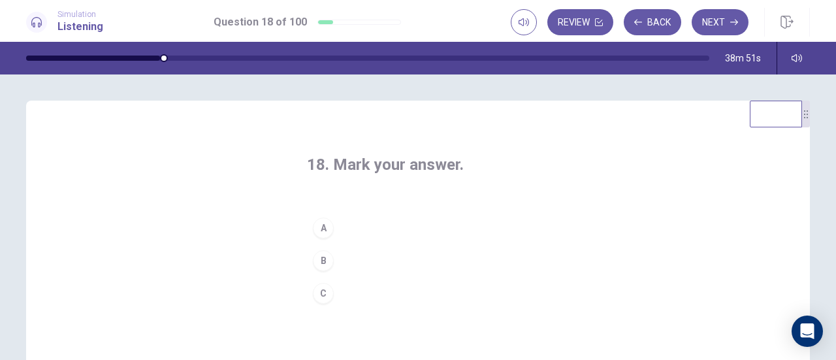
click at [326, 293] on div "C" at bounding box center [323, 293] width 21 height 21
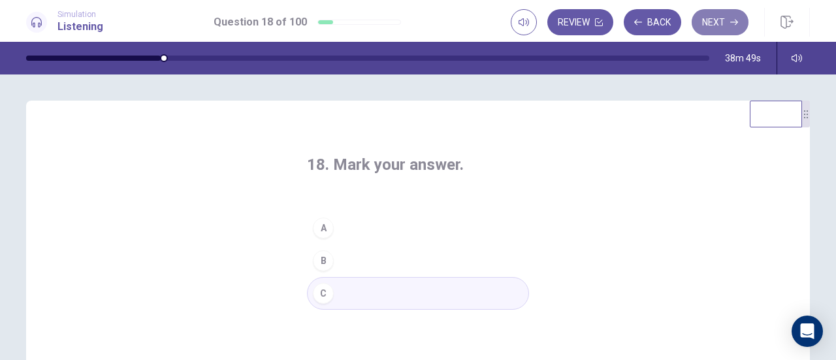
click at [729, 12] on button "Next" at bounding box center [720, 22] width 57 height 26
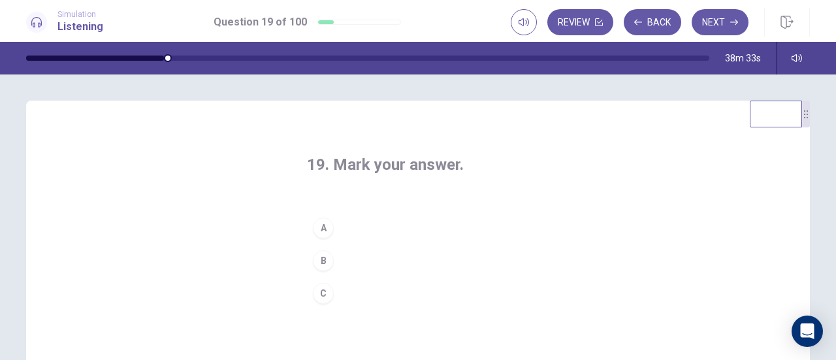
click at [331, 261] on button "B" at bounding box center [418, 260] width 222 height 33
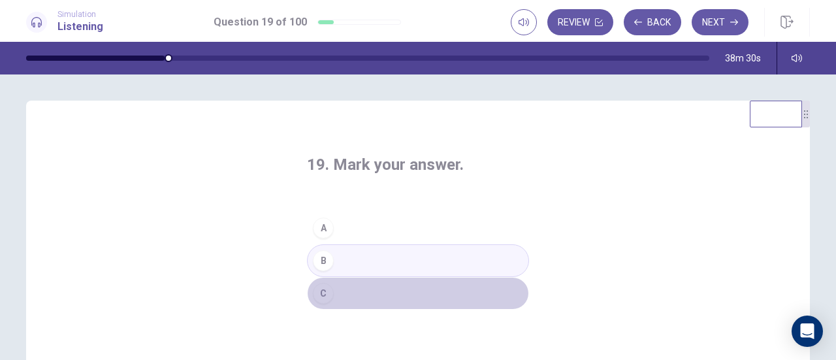
click at [333, 294] on button "C" at bounding box center [418, 293] width 222 height 33
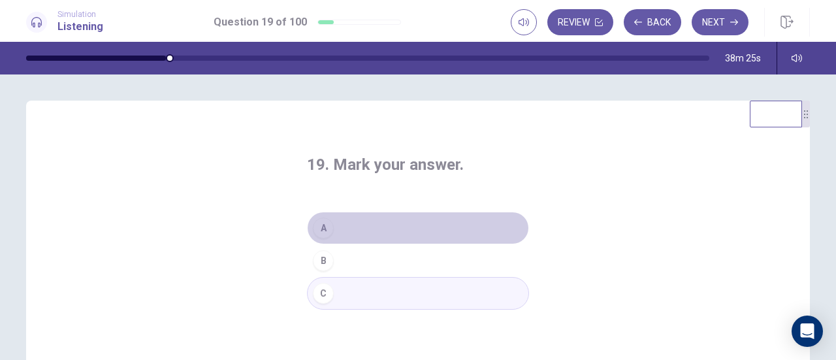
click at [455, 221] on button "A" at bounding box center [418, 228] width 222 height 33
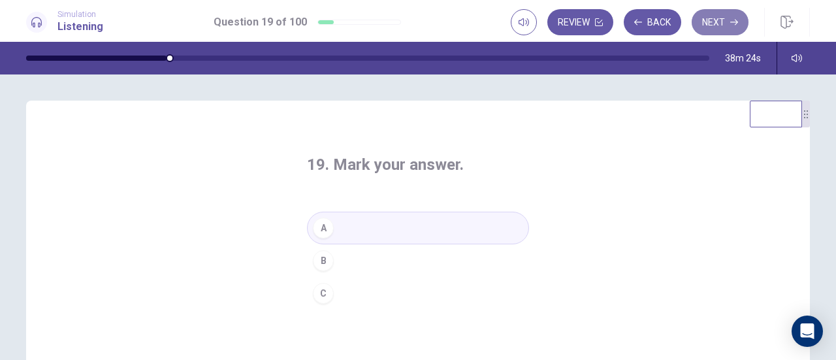
click at [708, 31] on button "Next" at bounding box center [720, 22] width 57 height 26
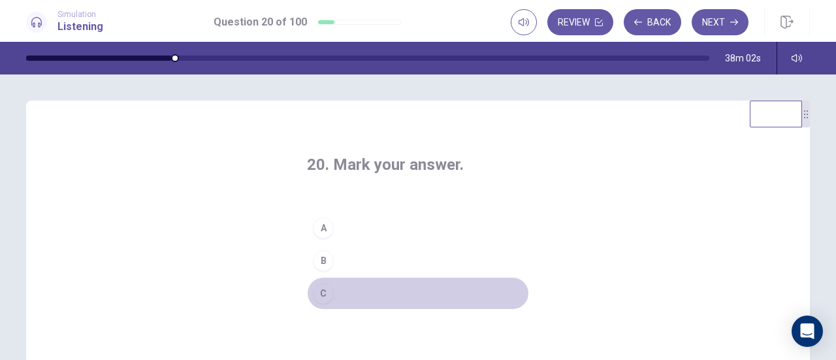
click at [319, 283] on div "C" at bounding box center [323, 293] width 21 height 21
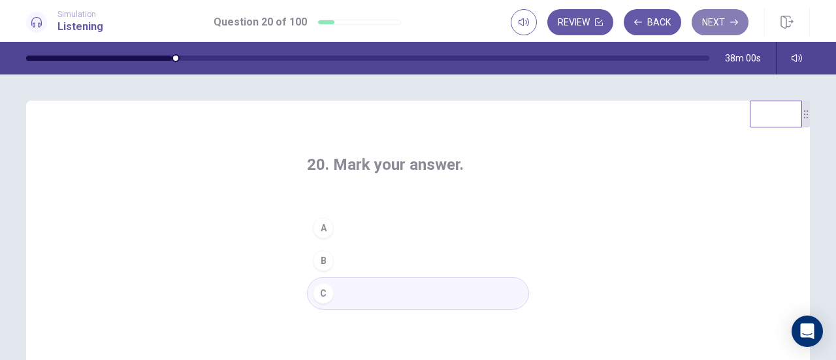
click at [709, 24] on button "Next" at bounding box center [720, 22] width 57 height 26
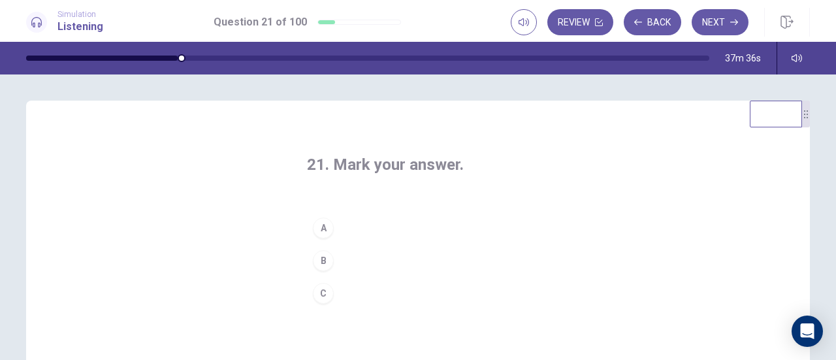
click at [321, 223] on div "A" at bounding box center [323, 227] width 21 height 21
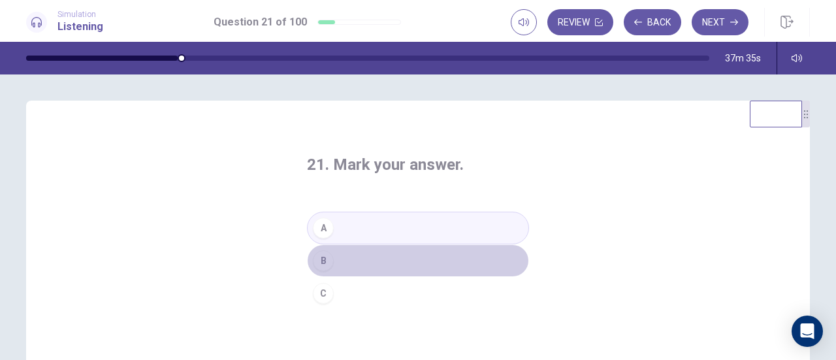
click at [358, 267] on button "B" at bounding box center [418, 260] width 222 height 33
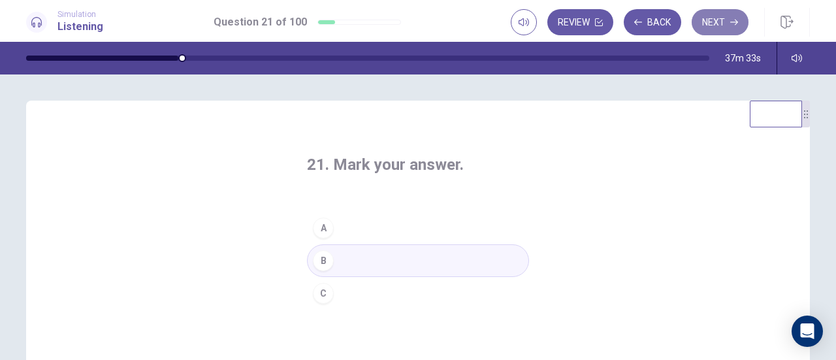
click at [733, 24] on icon "button" at bounding box center [734, 22] width 8 height 8
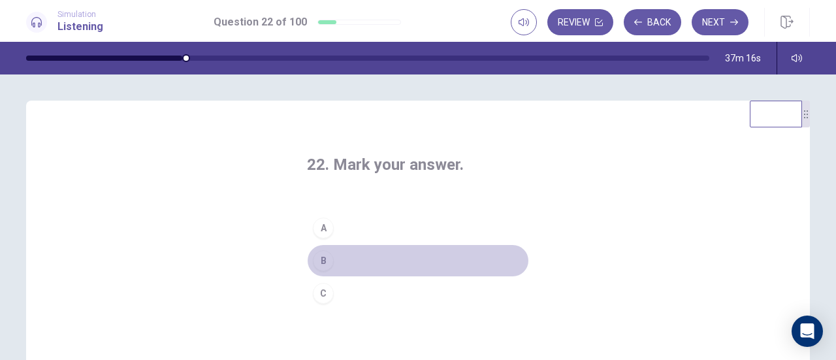
click at [334, 262] on button "B" at bounding box center [418, 260] width 222 height 33
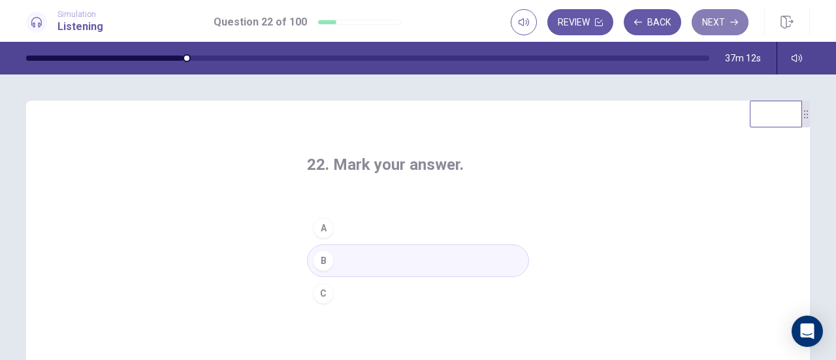
click at [707, 33] on button "Next" at bounding box center [720, 22] width 57 height 26
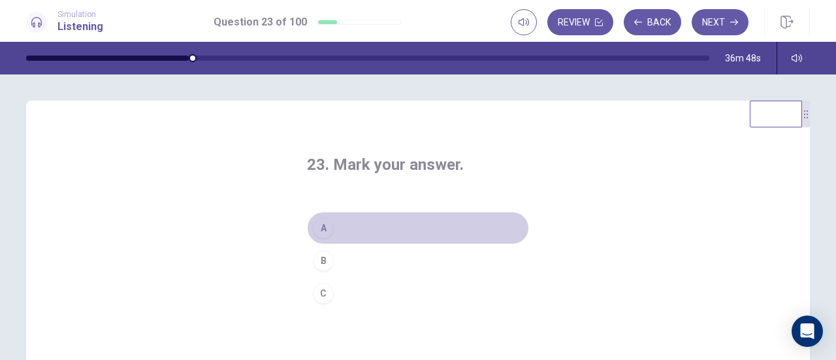
click at [325, 219] on div "A" at bounding box center [323, 227] width 21 height 21
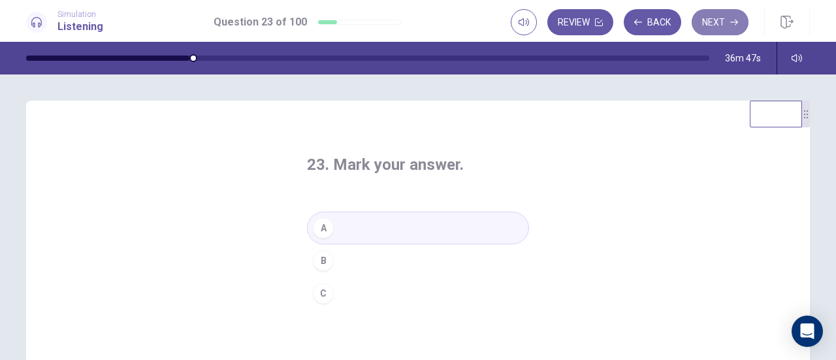
click at [710, 32] on button "Next" at bounding box center [720, 22] width 57 height 26
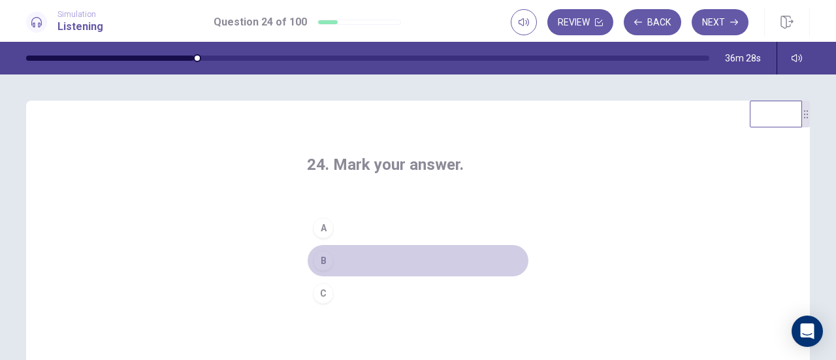
click at [320, 259] on div "B" at bounding box center [323, 260] width 21 height 21
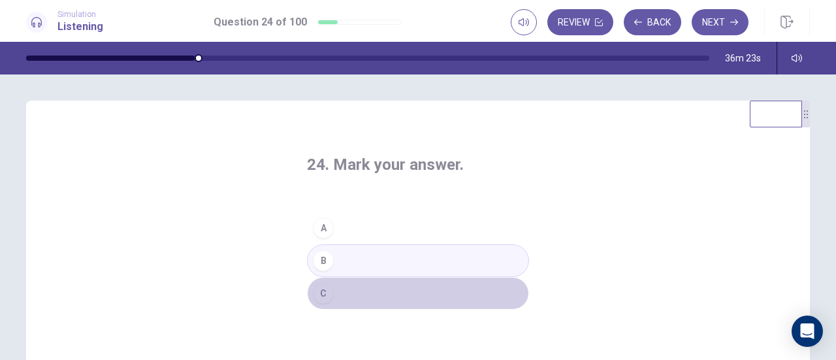
click at [339, 294] on button "C" at bounding box center [418, 293] width 222 height 33
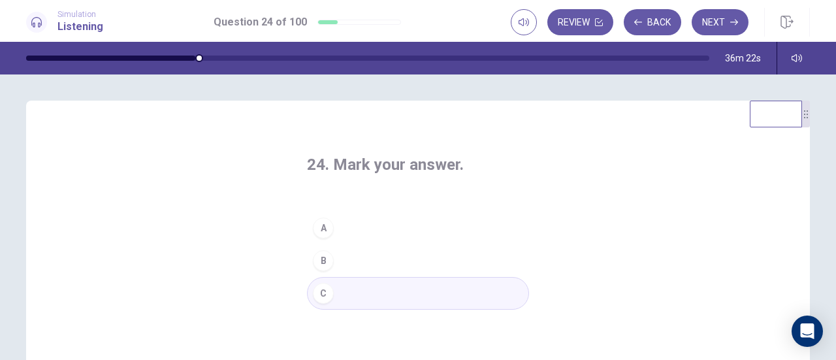
click at [360, 248] on button "B" at bounding box center [418, 260] width 222 height 33
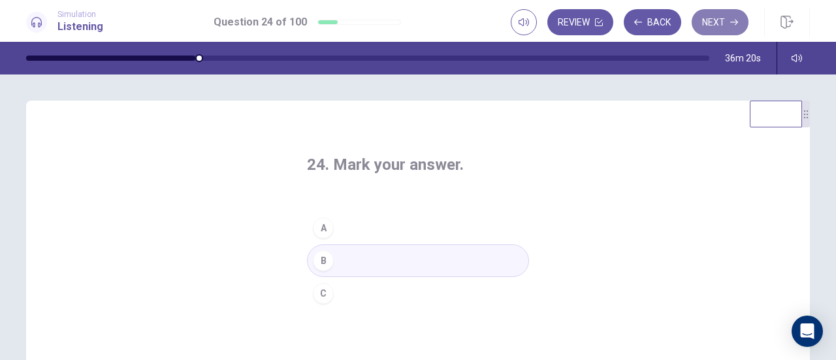
click at [716, 18] on button "Next" at bounding box center [720, 22] width 57 height 26
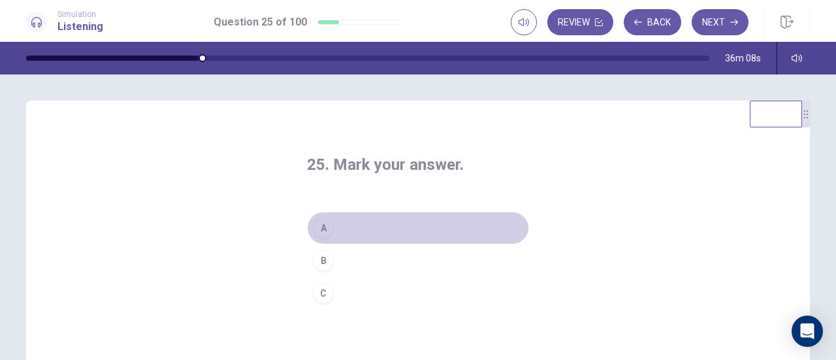
click at [335, 228] on button "A" at bounding box center [418, 228] width 222 height 33
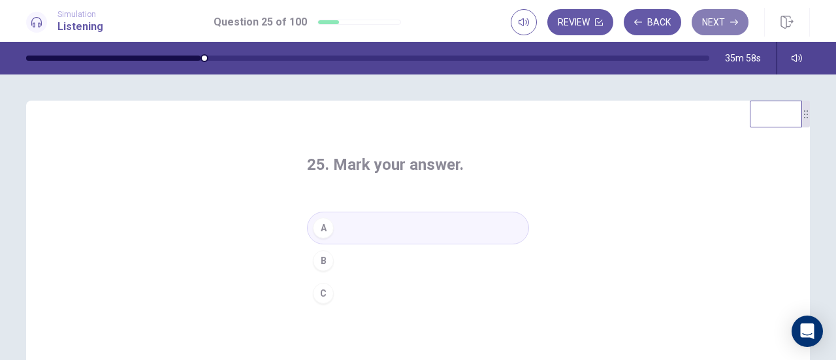
click at [714, 33] on button "Next" at bounding box center [720, 22] width 57 height 26
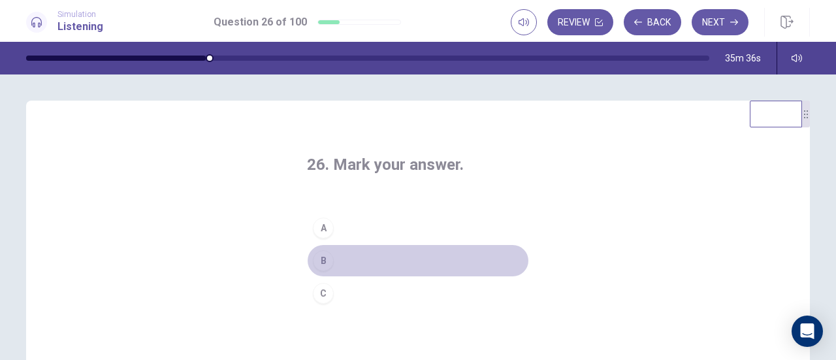
click at [363, 253] on button "B" at bounding box center [418, 260] width 222 height 33
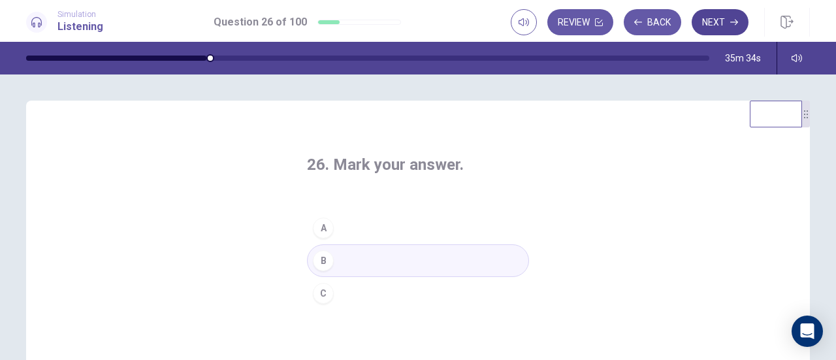
click at [701, 27] on button "Next" at bounding box center [720, 22] width 57 height 26
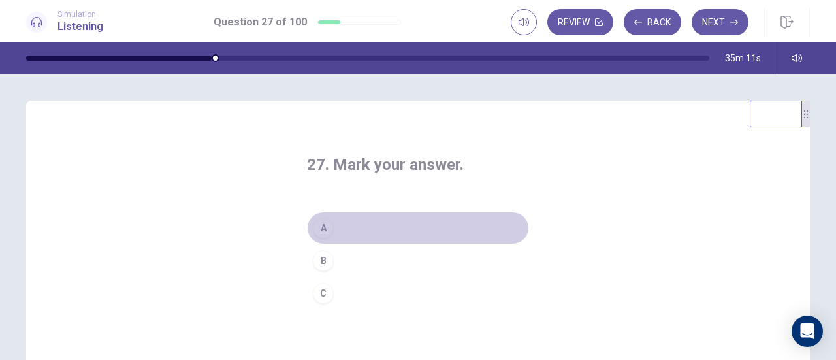
click at [340, 226] on button "A" at bounding box center [418, 228] width 222 height 33
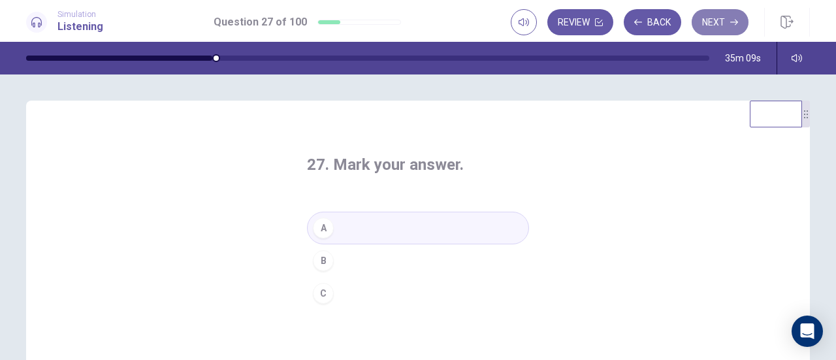
click at [735, 15] on button "Next" at bounding box center [720, 22] width 57 height 26
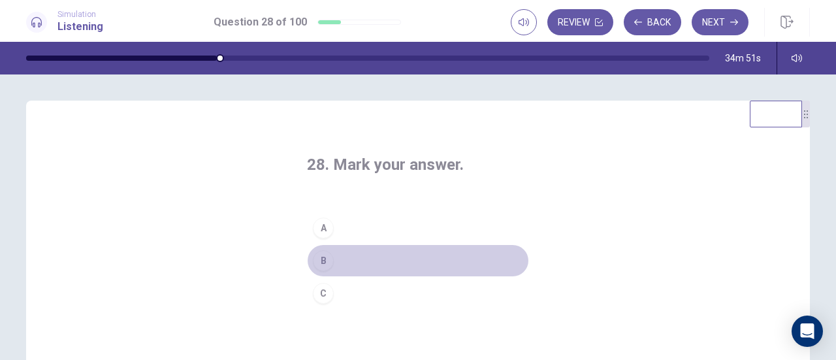
click at [362, 257] on button "B" at bounding box center [418, 260] width 222 height 33
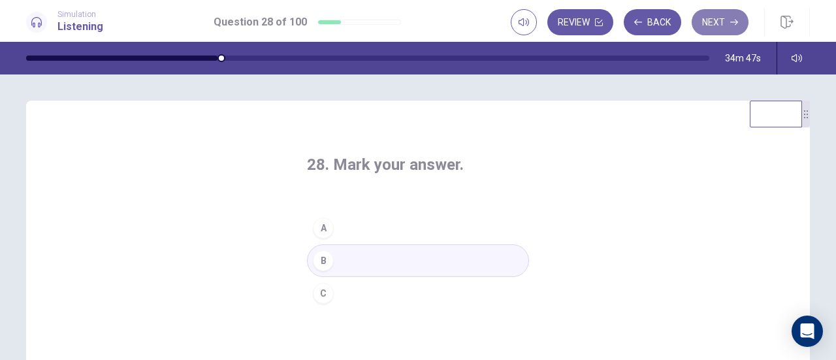
click at [726, 17] on button "Next" at bounding box center [720, 22] width 57 height 26
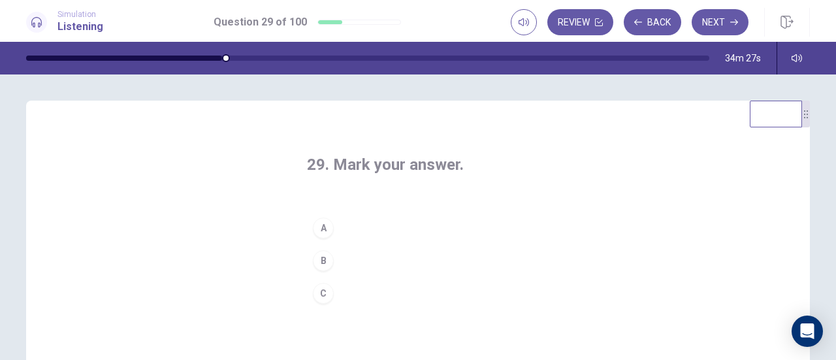
click at [337, 227] on button "A" at bounding box center [418, 228] width 222 height 33
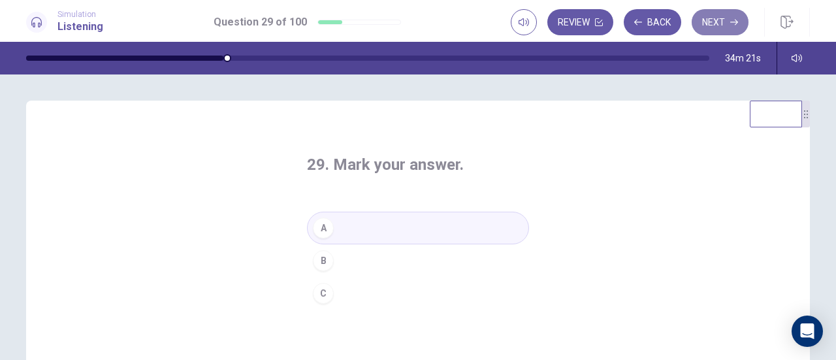
click at [716, 29] on button "Next" at bounding box center [720, 22] width 57 height 26
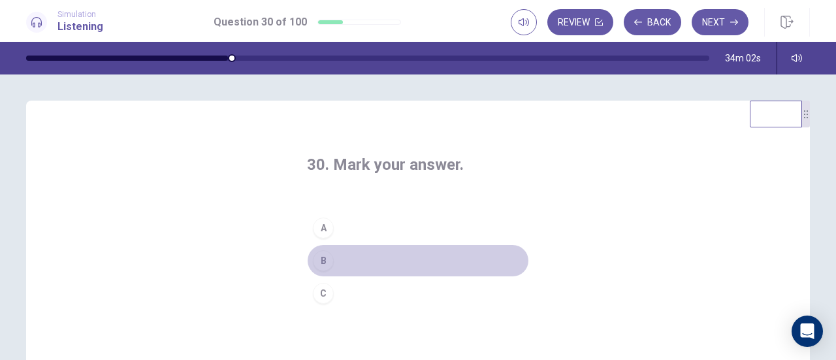
click at [336, 255] on button "B" at bounding box center [418, 260] width 222 height 33
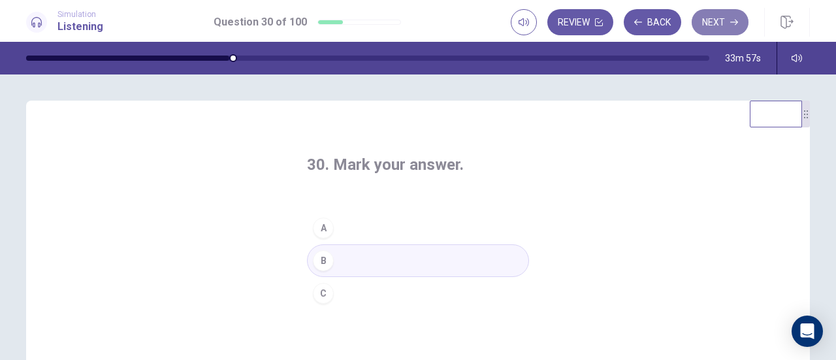
click at [703, 24] on button "Next" at bounding box center [720, 22] width 57 height 26
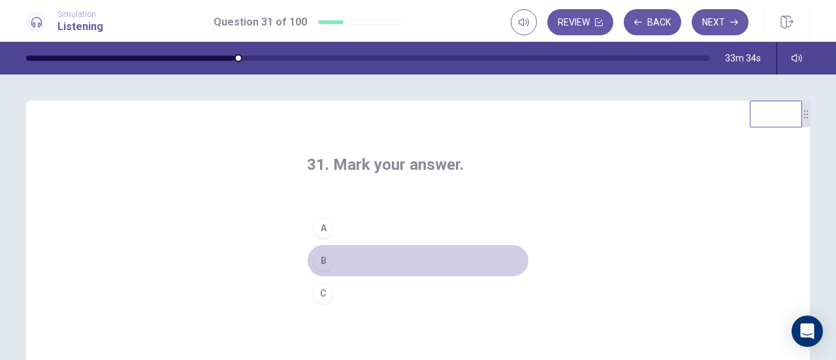
click at [374, 267] on button "B" at bounding box center [418, 260] width 222 height 33
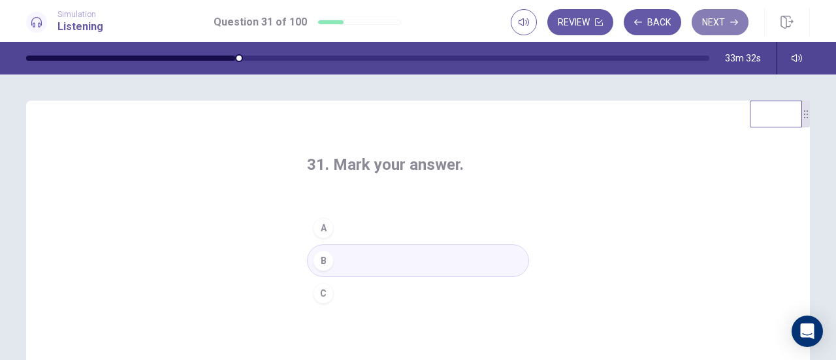
click at [729, 23] on button "Next" at bounding box center [720, 22] width 57 height 26
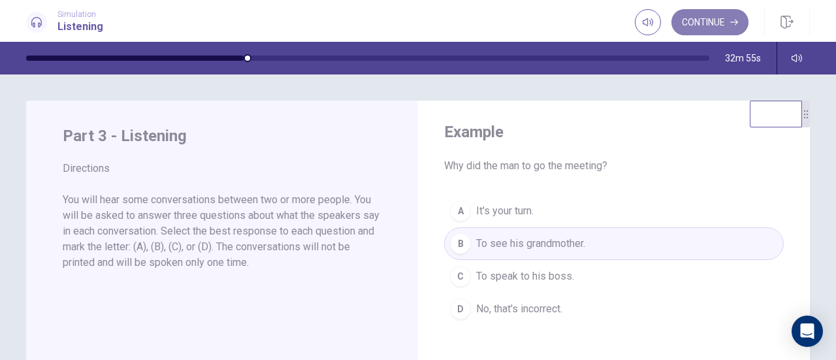
click at [693, 16] on button "Continue" at bounding box center [709, 22] width 77 height 26
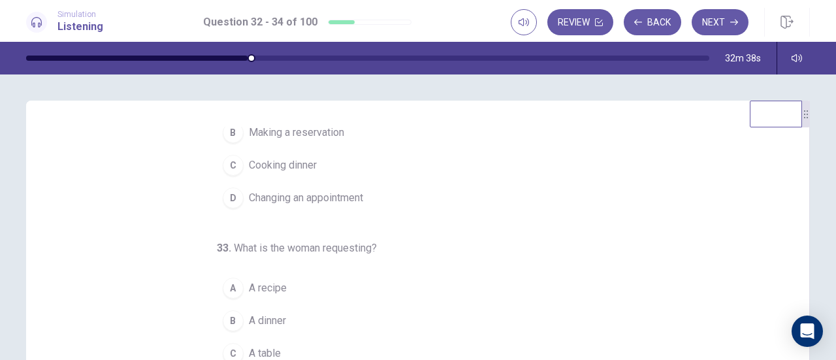
scroll to position [76, 0]
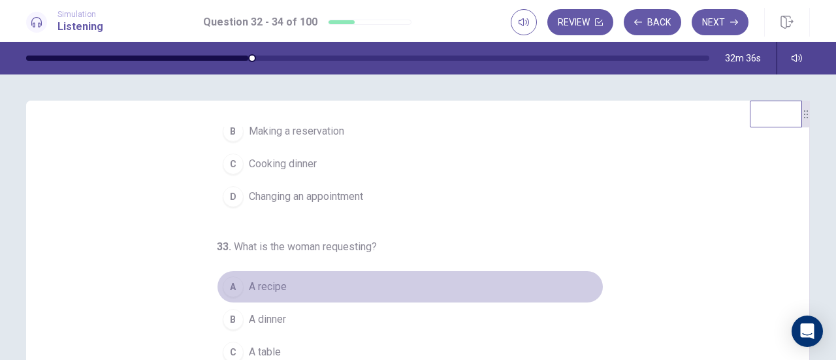
click at [238, 285] on button "A A recipe" at bounding box center [410, 286] width 387 height 33
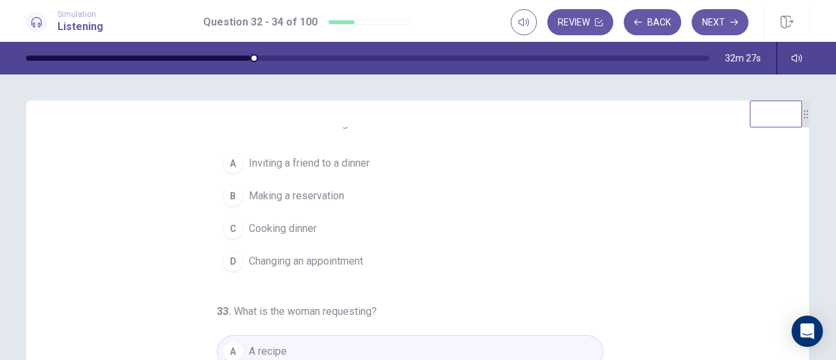
scroll to position [0, 0]
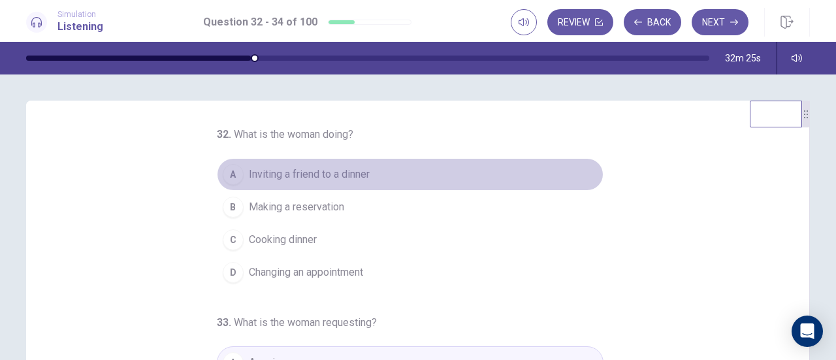
click at [312, 170] on span "Inviting a friend to a dinner" at bounding box center [309, 175] width 121 height 16
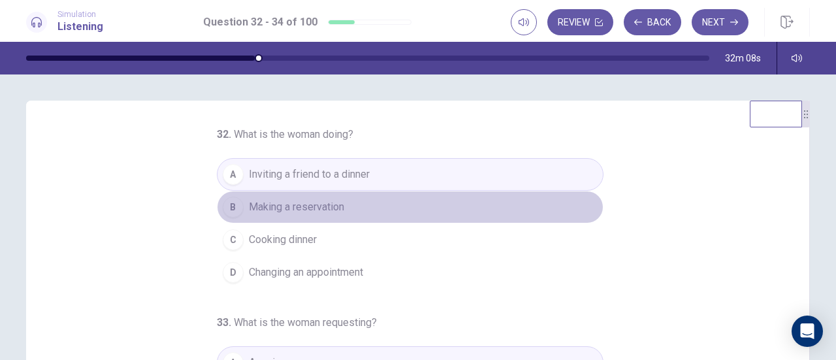
click at [355, 210] on button "B Making a reservation" at bounding box center [410, 207] width 387 height 33
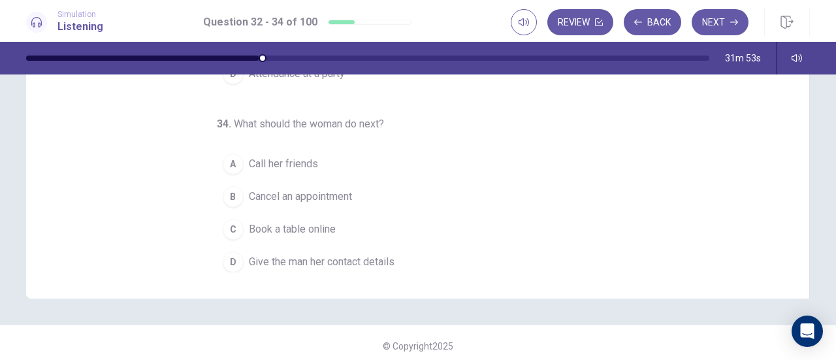
scroll to position [262, 0]
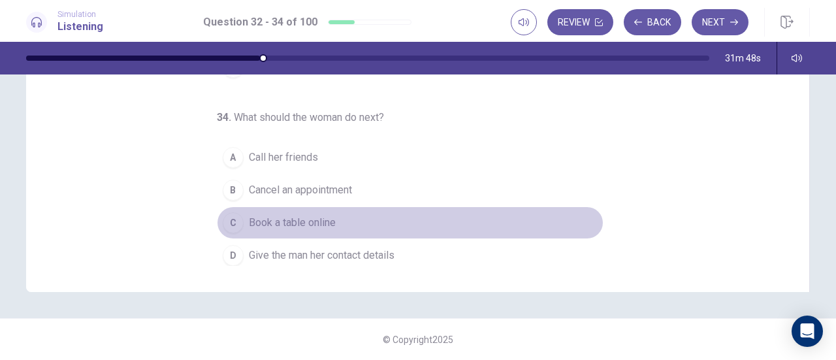
click at [308, 223] on span "Book a table online" at bounding box center [292, 223] width 87 height 16
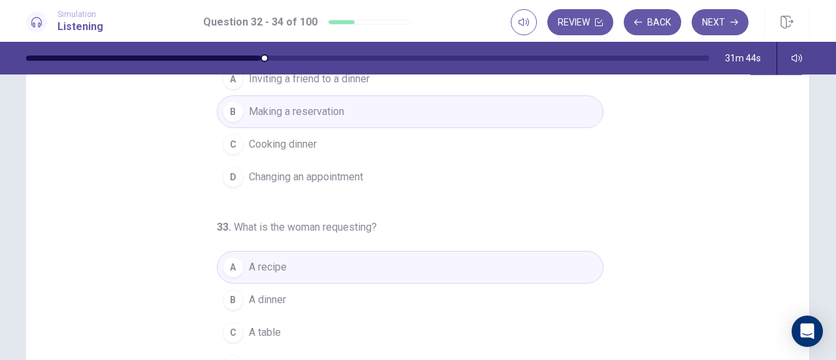
scroll to position [0, 0]
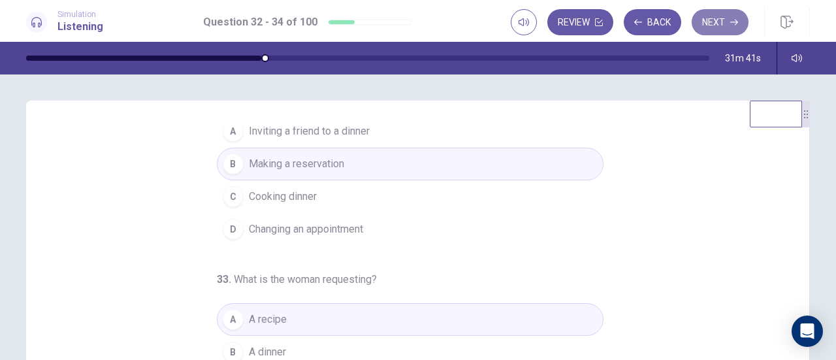
click at [710, 20] on button "Next" at bounding box center [720, 22] width 57 height 26
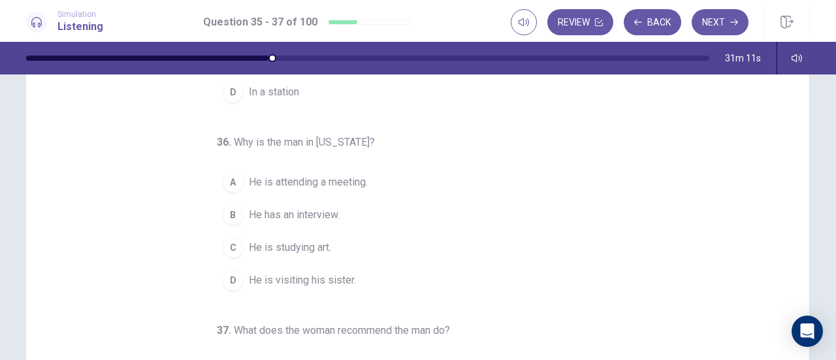
scroll to position [78, 0]
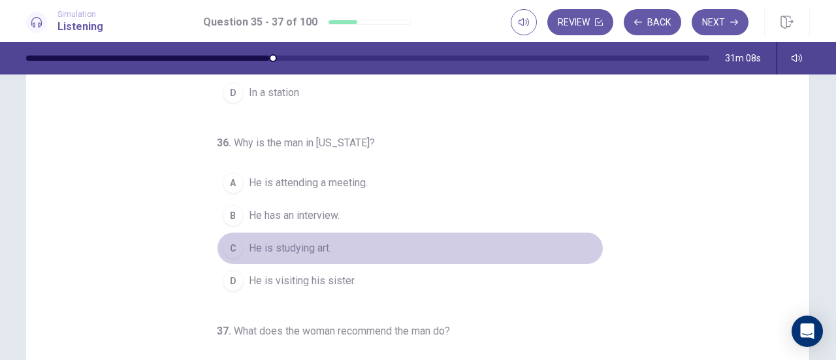
click at [223, 244] on div "C" at bounding box center [233, 248] width 21 height 21
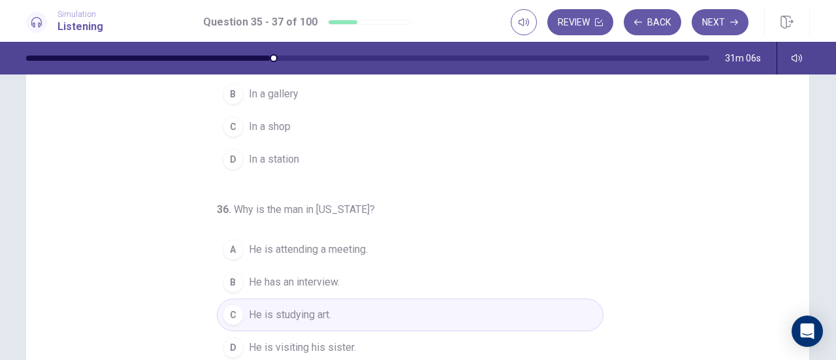
scroll to position [0, 0]
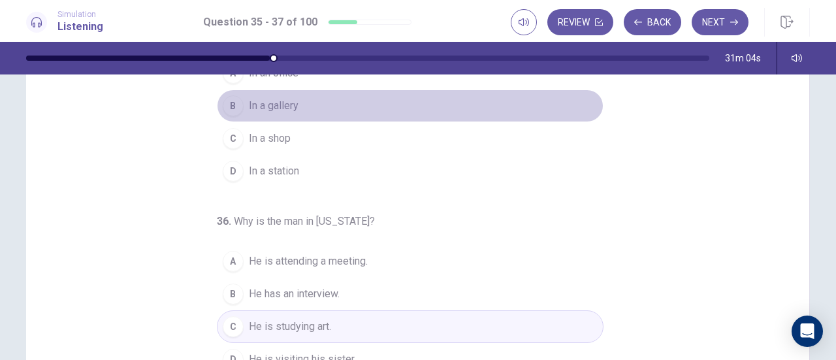
click at [264, 108] on span "In a gallery" at bounding box center [274, 106] width 50 height 16
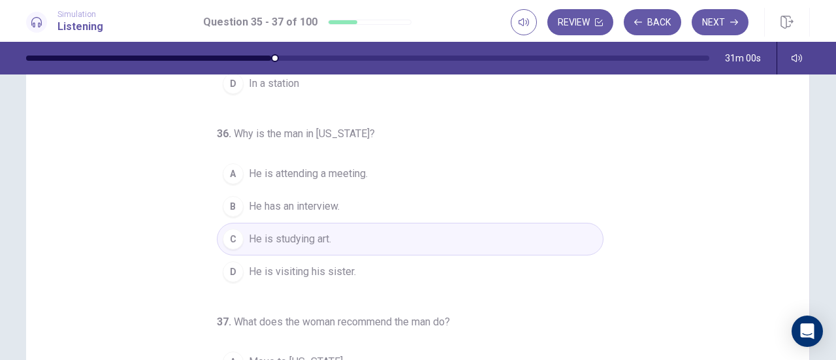
scroll to position [95, 0]
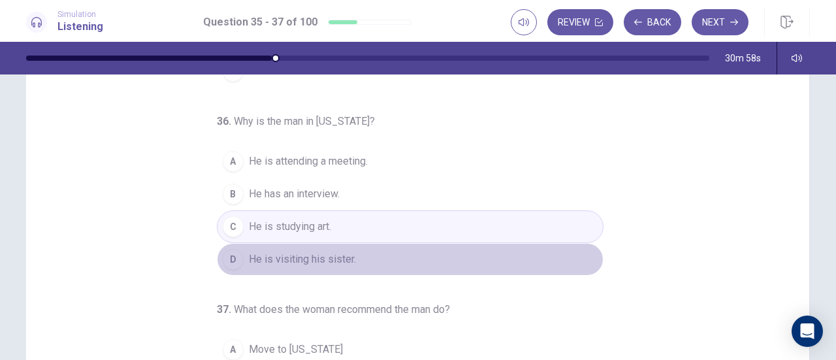
click at [259, 261] on span "He is visiting his sister." at bounding box center [302, 259] width 107 height 16
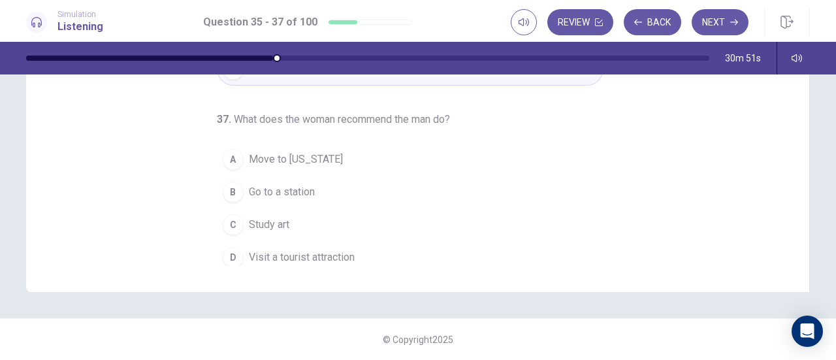
scroll to position [131, 0]
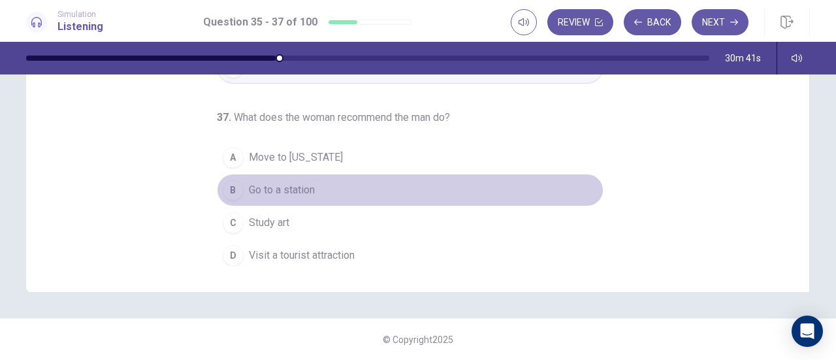
click at [234, 185] on div "B" at bounding box center [233, 190] width 21 height 21
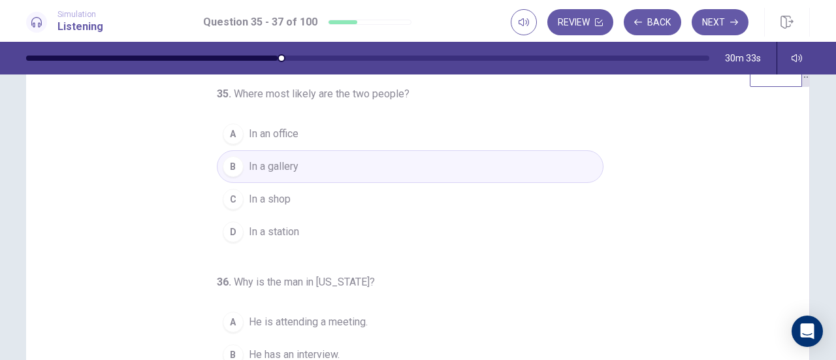
scroll to position [31, 0]
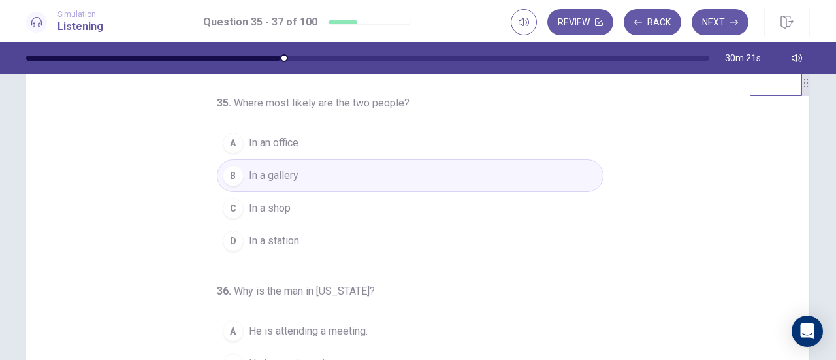
click at [474, 243] on button "D In a station" at bounding box center [410, 241] width 387 height 33
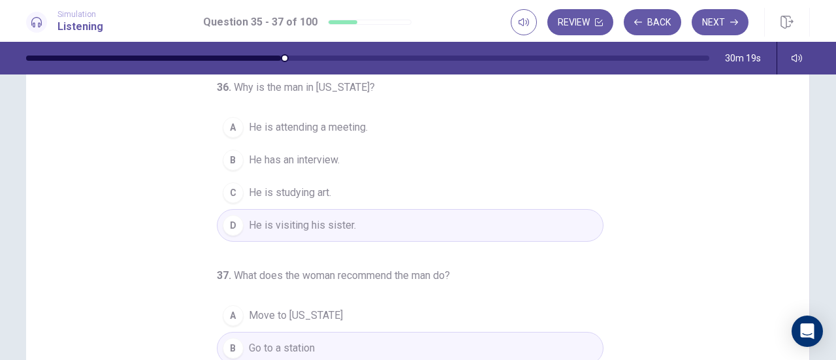
scroll to position [262, 0]
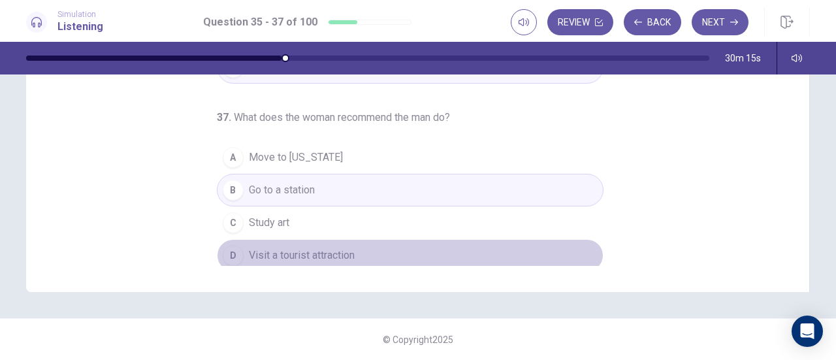
click at [333, 247] on span "Visit a tourist attraction" at bounding box center [302, 255] width 106 height 16
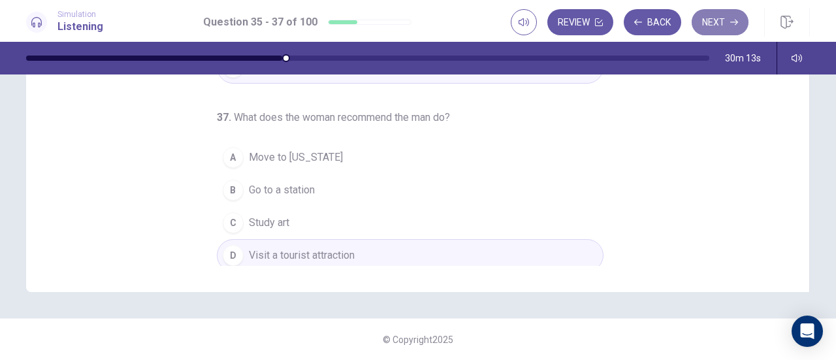
click at [739, 22] on button "Next" at bounding box center [720, 22] width 57 height 26
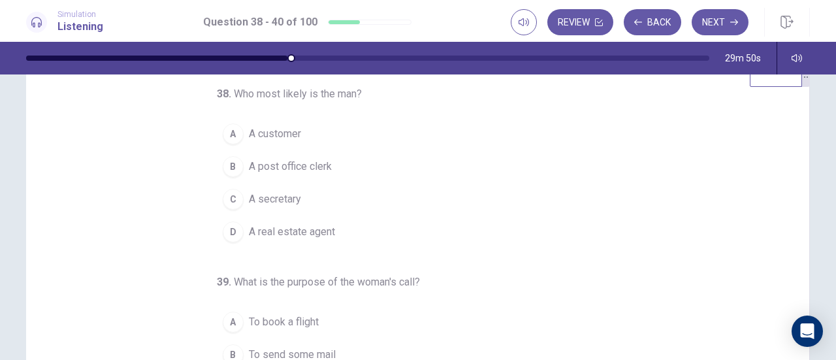
scroll to position [42, 0]
click at [272, 200] on span "A secretary" at bounding box center [275, 198] width 52 height 16
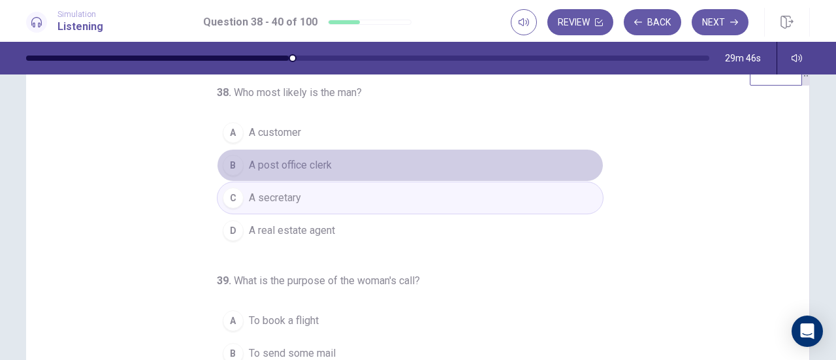
click at [270, 170] on span "A post office clerk" at bounding box center [290, 165] width 83 height 16
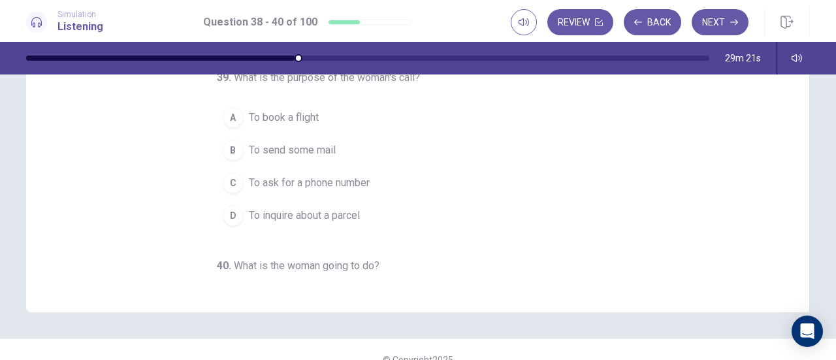
scroll to position [2, 0]
click at [348, 217] on span "To inquire about a parcel" at bounding box center [304, 216] width 111 height 16
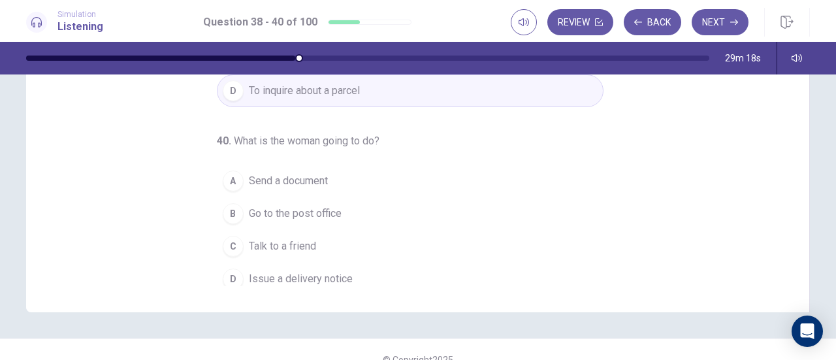
scroll to position [131, 0]
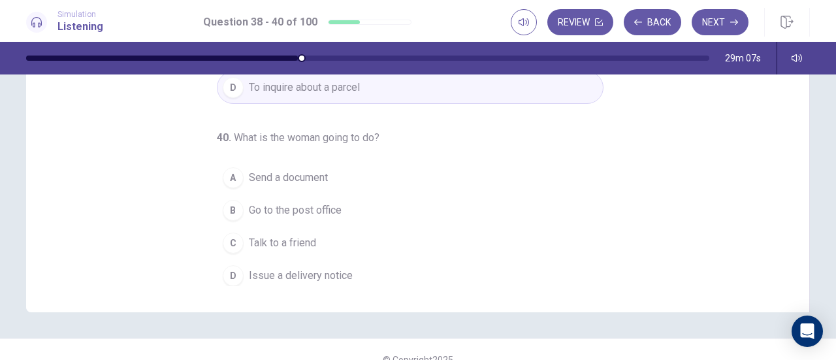
click at [308, 187] on button "A Send a document" at bounding box center [410, 177] width 387 height 33
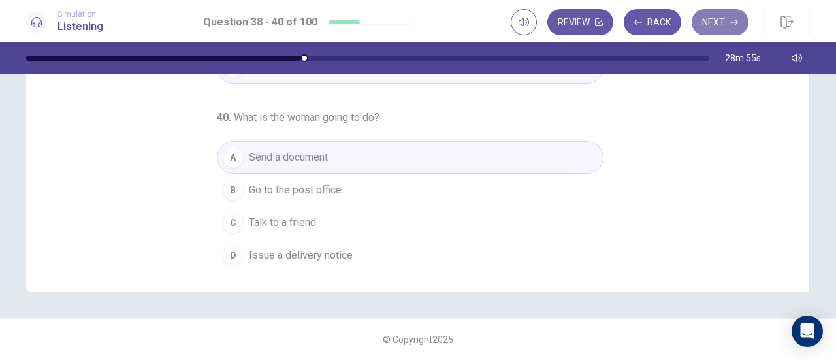
click at [737, 28] on button "Next" at bounding box center [720, 22] width 57 height 26
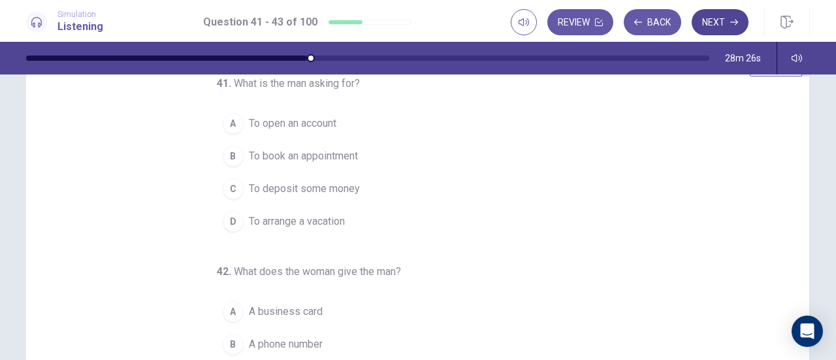
scroll to position [52, 0]
click at [233, 128] on div "A" at bounding box center [233, 122] width 21 height 21
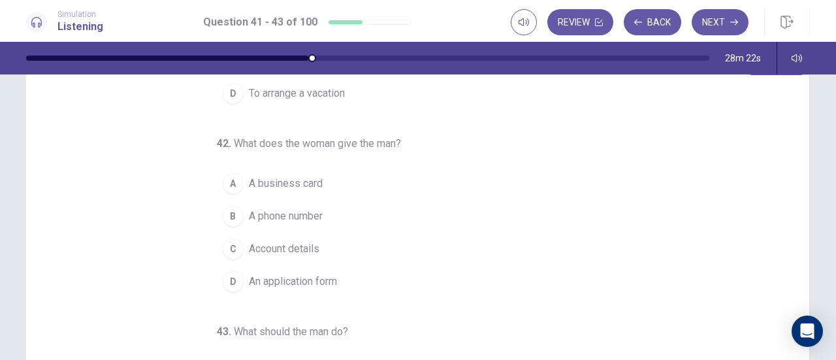
scroll to position [131, 0]
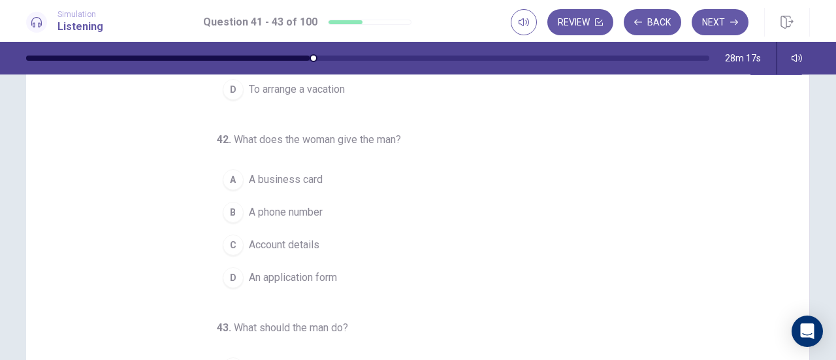
click at [227, 278] on div "D" at bounding box center [233, 277] width 21 height 21
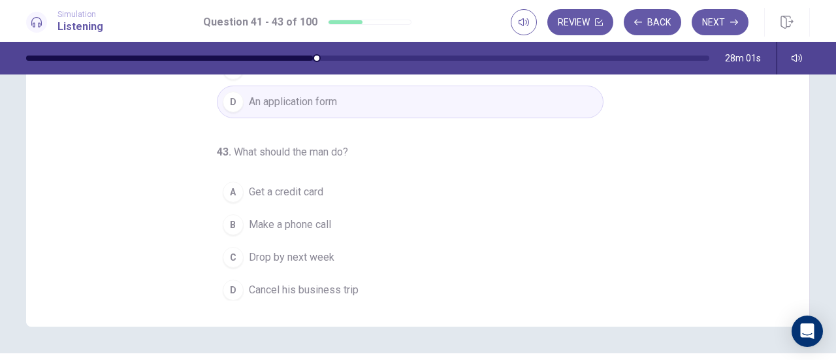
scroll to position [229, 0]
click at [217, 260] on button "C Drop by next week" at bounding box center [410, 256] width 387 height 33
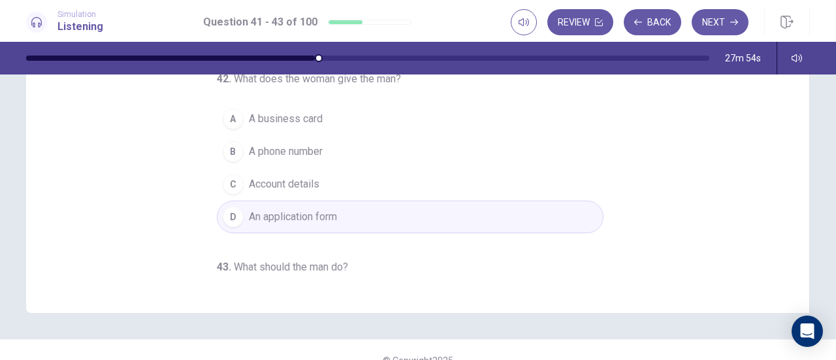
scroll to position [240, 0]
click at [229, 187] on div "C" at bounding box center [233, 185] width 21 height 21
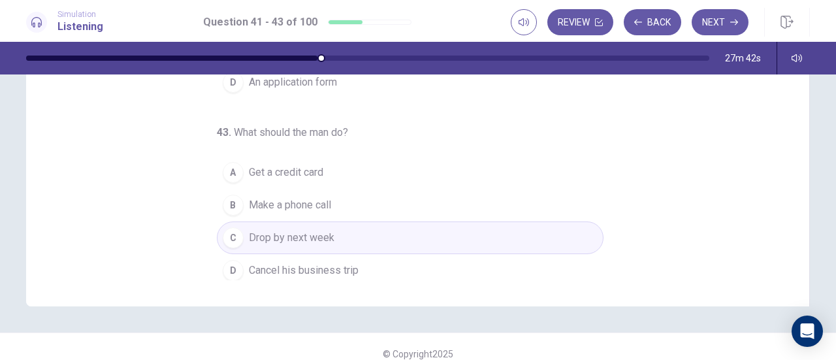
scroll to position [131, 0]
click at [719, 25] on button "Next" at bounding box center [720, 22] width 57 height 26
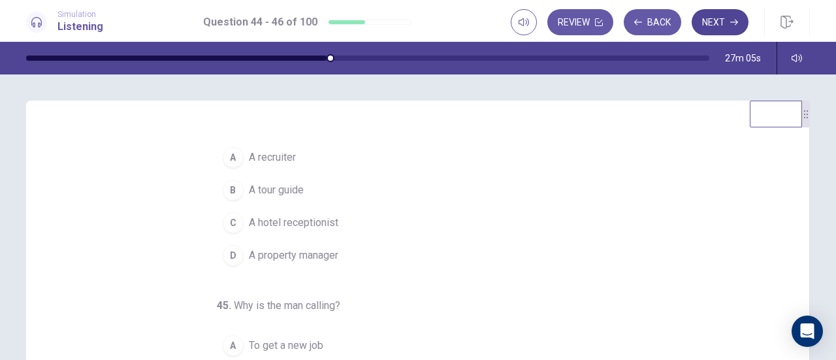
scroll to position [17, 0]
click at [227, 266] on button "D A property manager" at bounding box center [410, 255] width 387 height 33
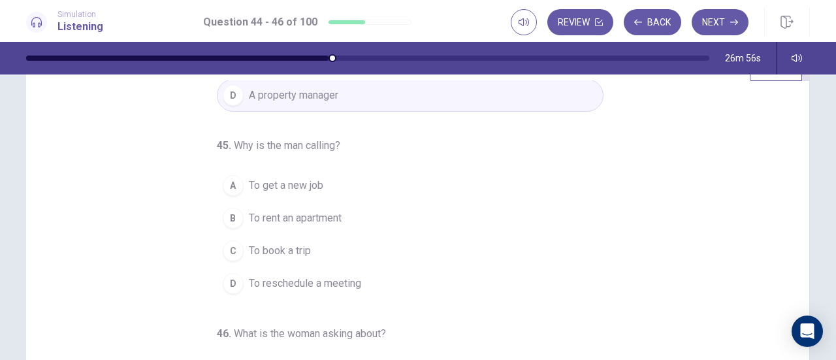
scroll to position [47, 0]
click at [234, 222] on button "B To rent an apartment" at bounding box center [410, 217] width 387 height 33
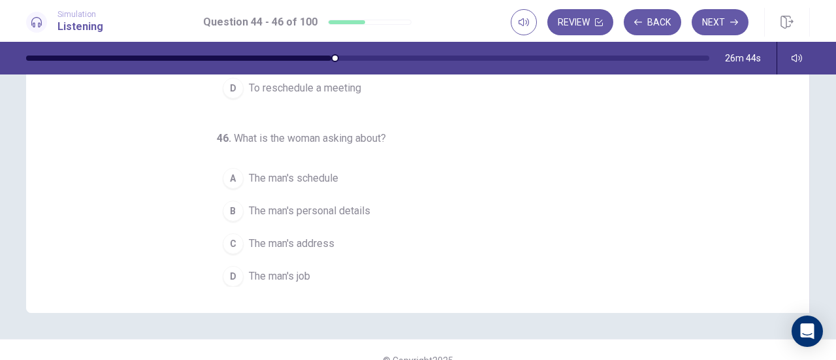
scroll to position [241, 0]
click at [228, 185] on button "A The man's schedule" at bounding box center [410, 179] width 387 height 33
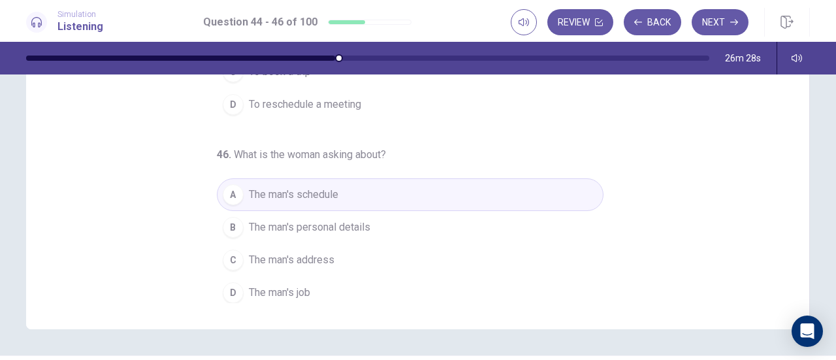
scroll to position [229, 0]
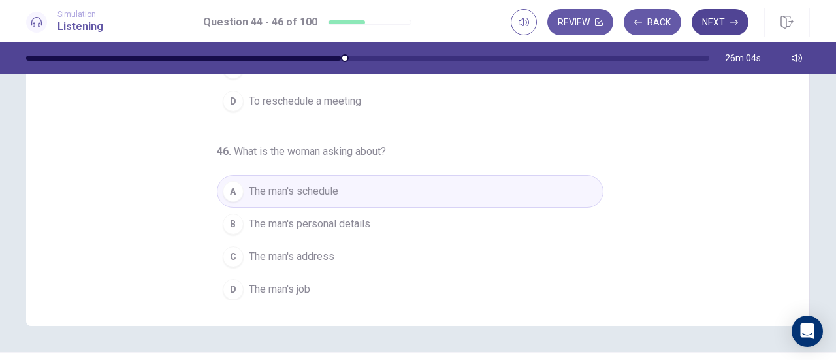
click at [727, 20] on button "Next" at bounding box center [720, 22] width 57 height 26
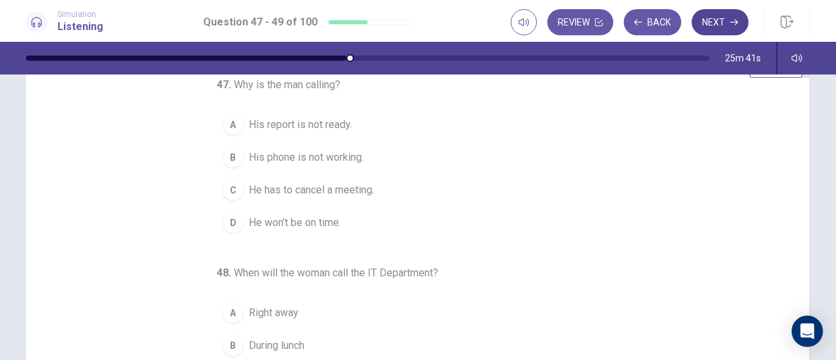
scroll to position [50, 0]
click at [318, 161] on span "His phone is not working." at bounding box center [306, 158] width 115 height 16
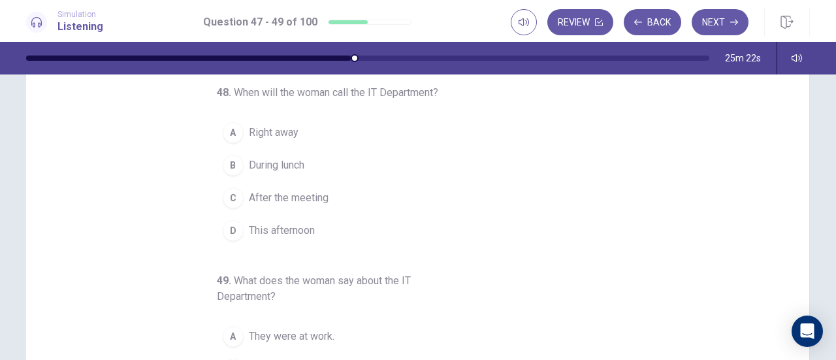
scroll to position [119, 0]
click at [285, 135] on span "Right away" at bounding box center [274, 133] width 50 height 16
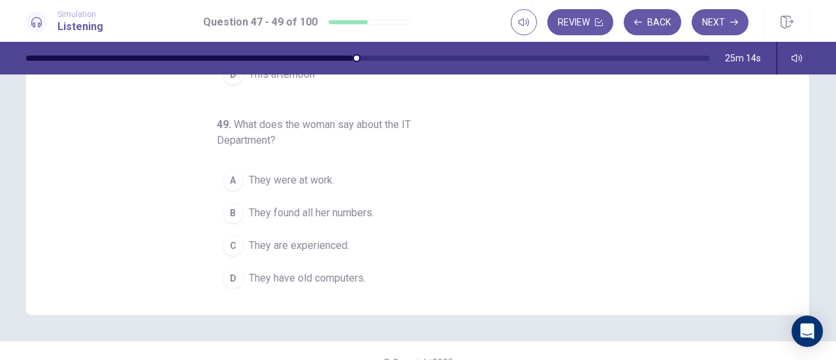
scroll to position [242, 0]
click at [356, 209] on span "They found all her numbers." at bounding box center [311, 211] width 125 height 16
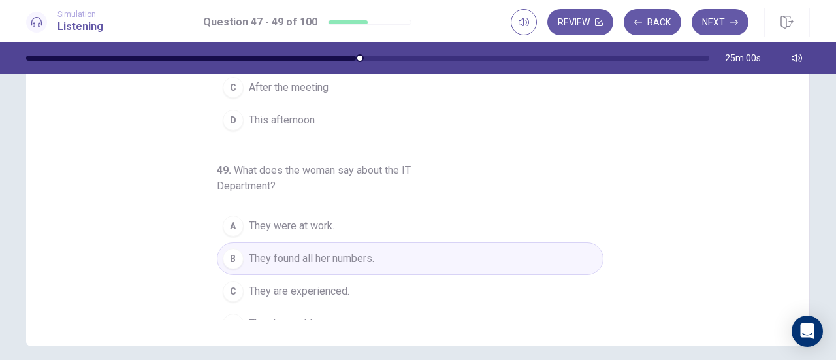
scroll to position [146, 0]
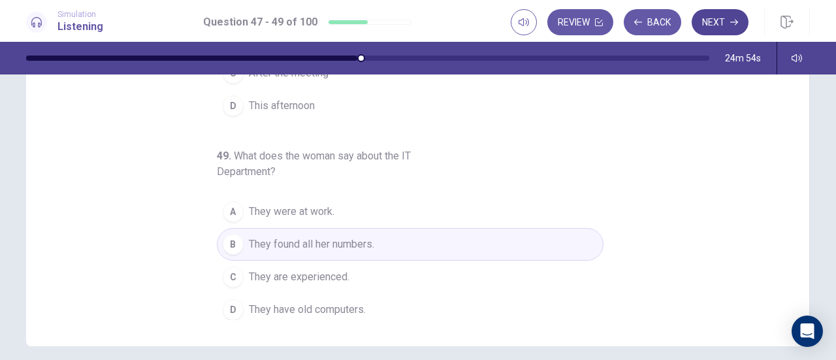
click at [725, 31] on button "Next" at bounding box center [720, 22] width 57 height 26
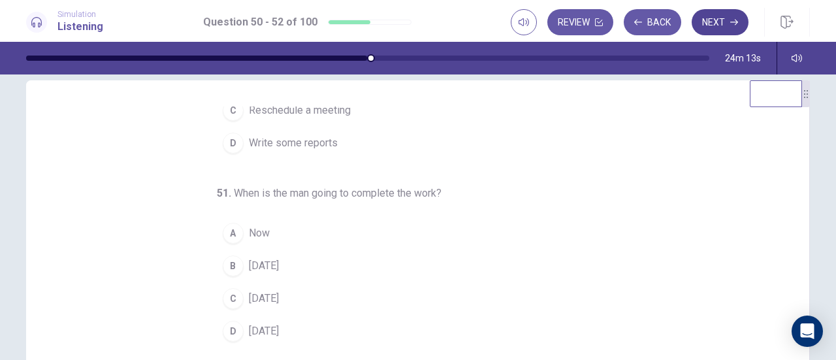
scroll to position [110, 0]
click at [226, 296] on div "C" at bounding box center [233, 297] width 21 height 21
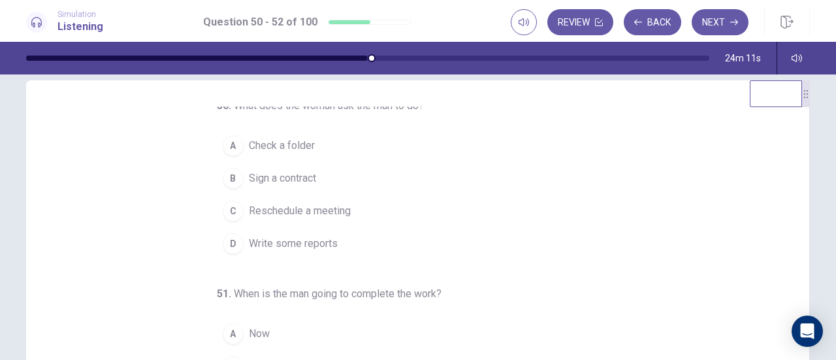
scroll to position [0, 0]
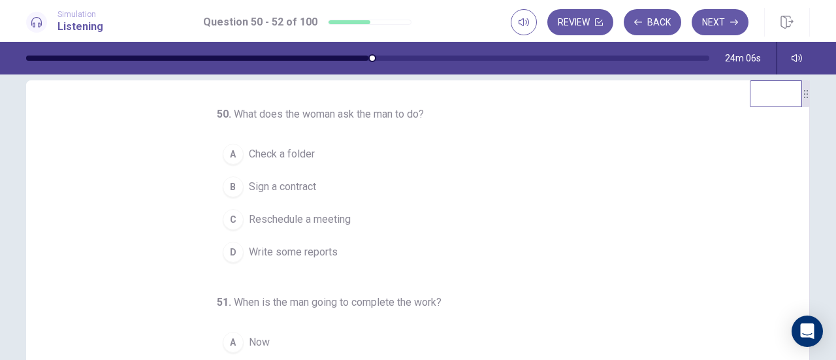
click at [223, 260] on div "D" at bounding box center [233, 252] width 21 height 21
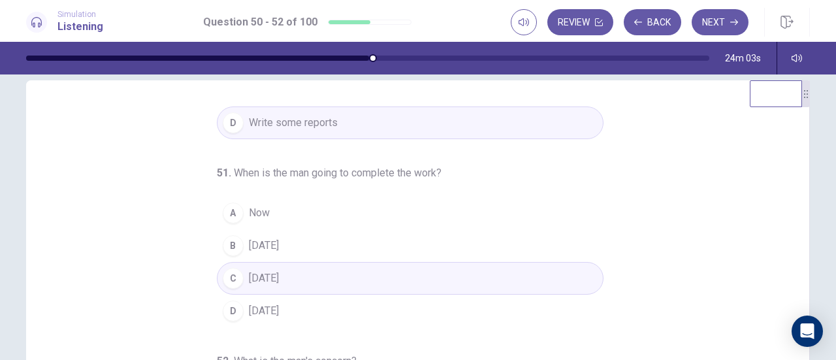
scroll to position [131, 0]
click at [239, 240] on button "B [DATE]" at bounding box center [410, 244] width 387 height 33
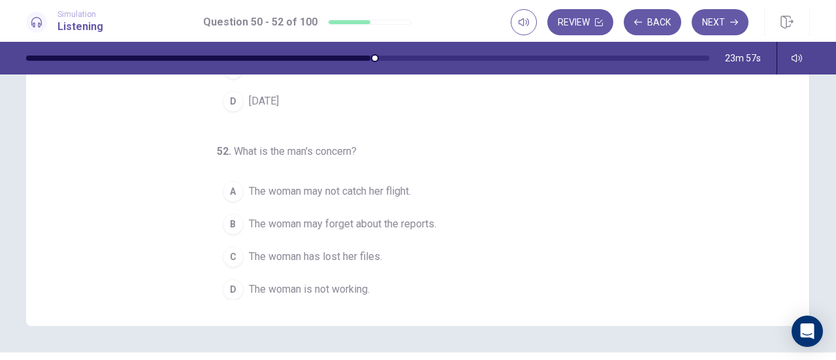
scroll to position [229, 0]
click at [223, 221] on div "B" at bounding box center [233, 224] width 21 height 21
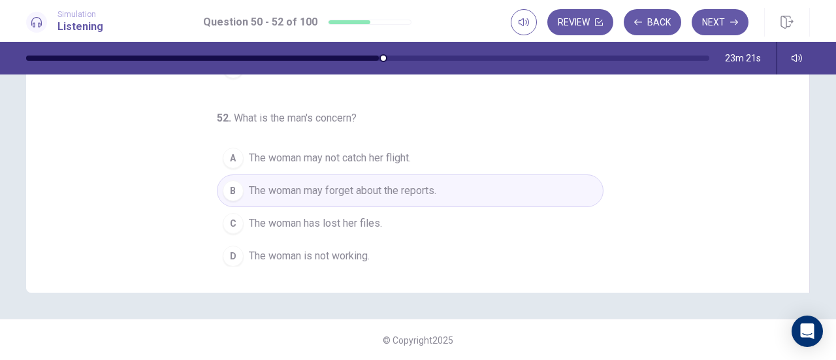
scroll to position [262, 0]
click at [718, 34] on button "Next" at bounding box center [720, 22] width 57 height 26
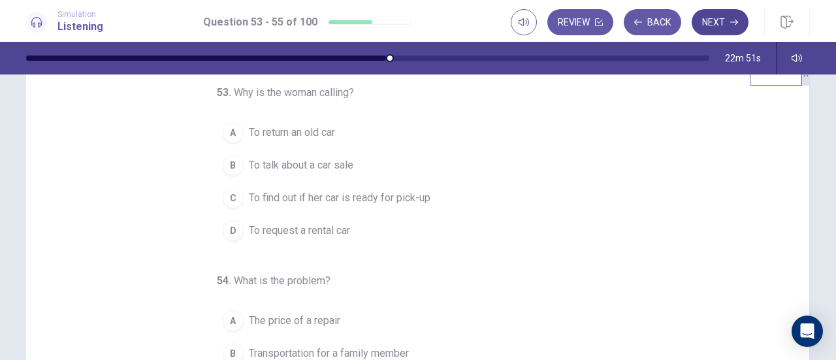
scroll to position [42, 0]
click at [410, 205] on button "C To find out if her car is ready for pick-up" at bounding box center [410, 197] width 387 height 33
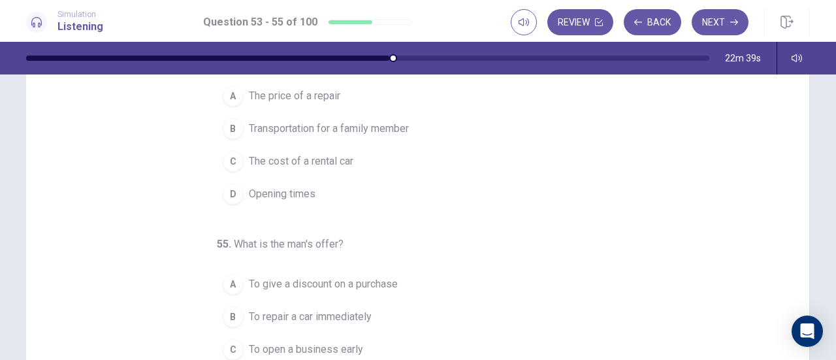
scroll to position [141, 0]
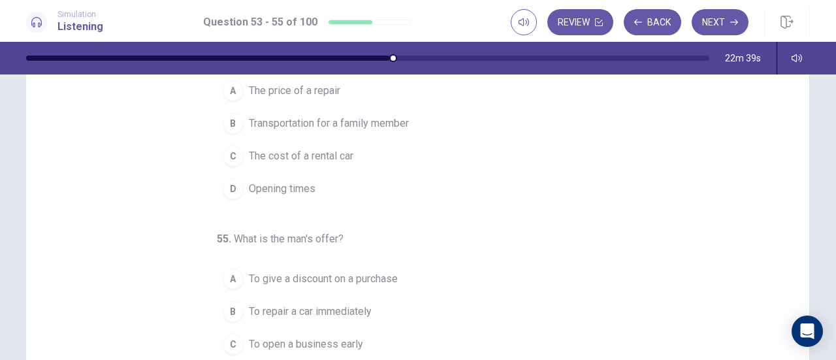
click at [300, 200] on button "D Opening times" at bounding box center [410, 188] width 387 height 33
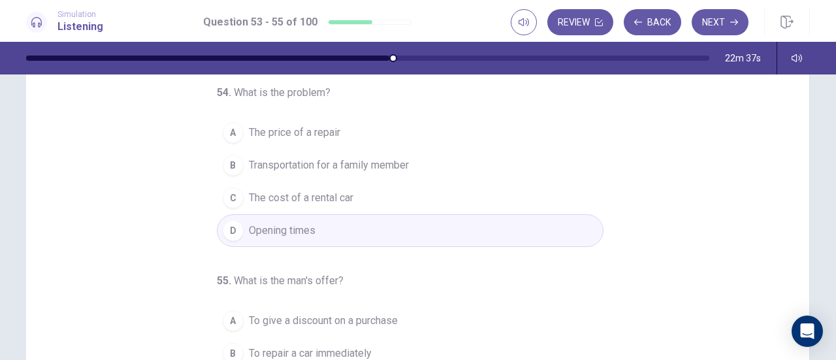
scroll to position [84, 0]
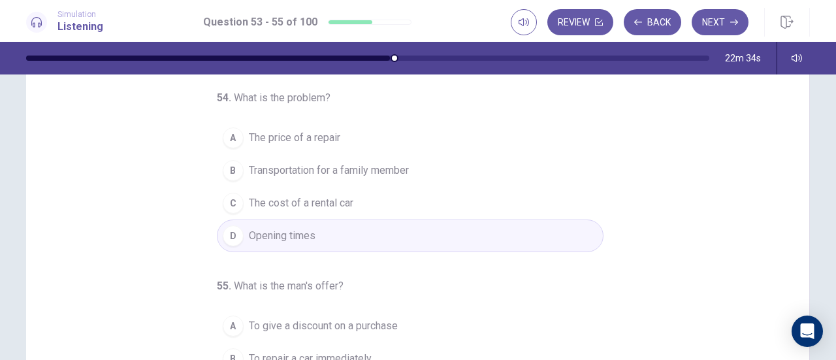
click at [392, 171] on span "Transportation for a family member" at bounding box center [329, 171] width 160 height 16
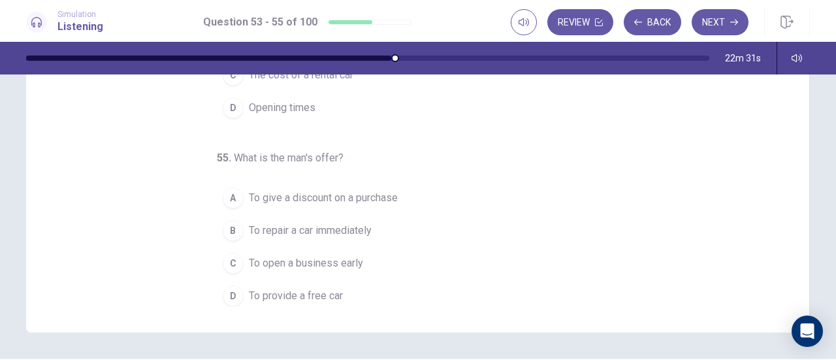
scroll to position [225, 0]
click at [328, 289] on span "To provide a free car" at bounding box center [296, 293] width 94 height 16
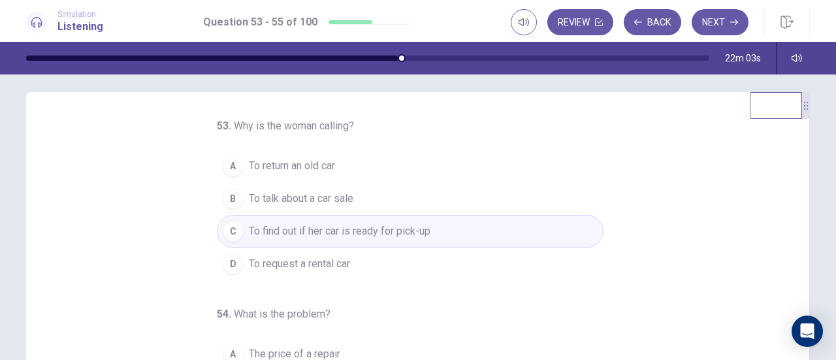
scroll to position [0, 0]
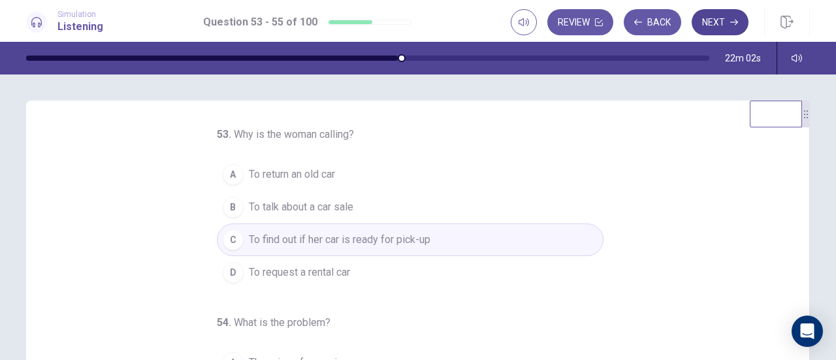
click at [714, 23] on button "Next" at bounding box center [720, 22] width 57 height 26
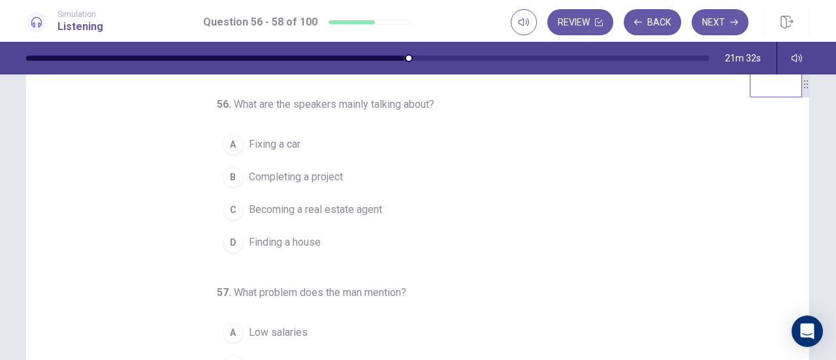
click at [310, 250] on button "D Finding a house" at bounding box center [410, 242] width 387 height 33
click at [335, 250] on button "D Property prices" at bounding box center [410, 243] width 387 height 33
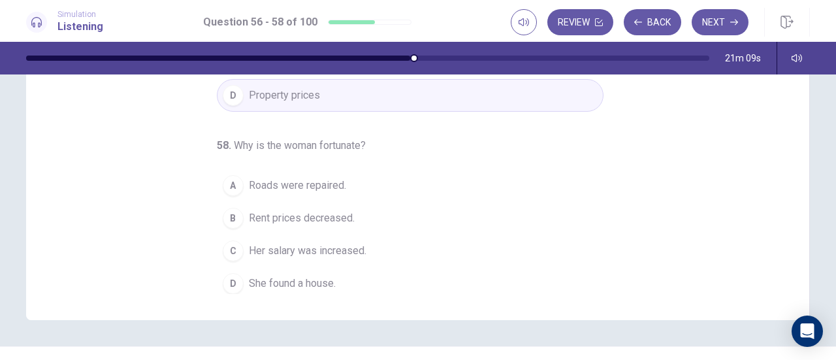
click at [311, 292] on button "D She found a house." at bounding box center [410, 283] width 387 height 33
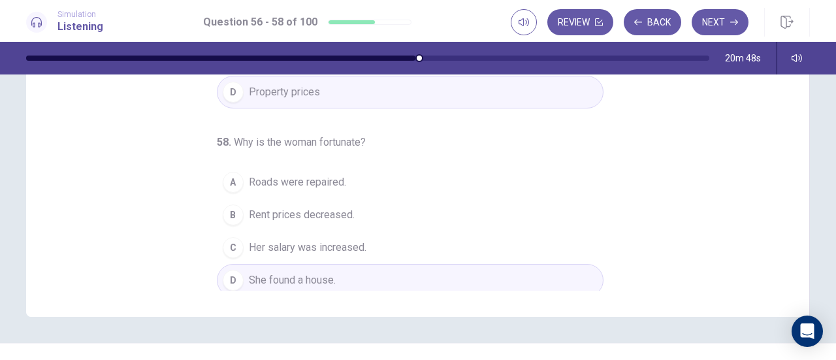
scroll to position [244, 0]
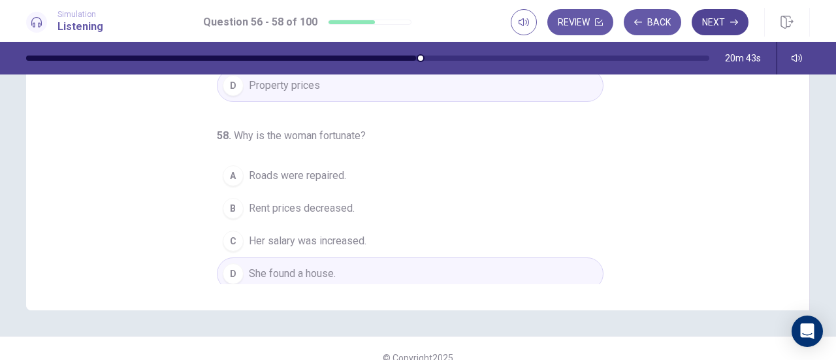
click at [721, 28] on button "Next" at bounding box center [720, 22] width 57 height 26
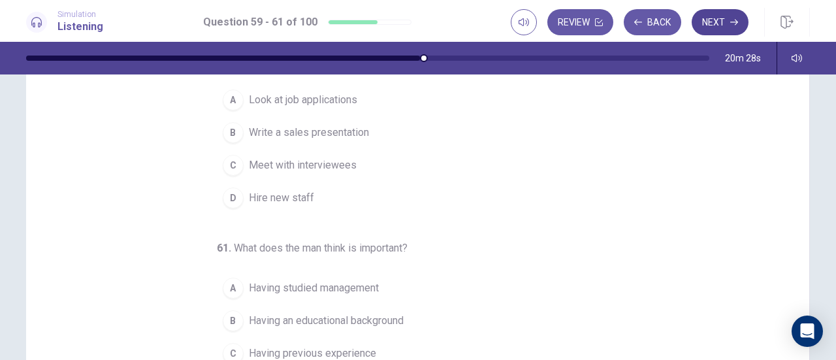
scroll to position [135, 0]
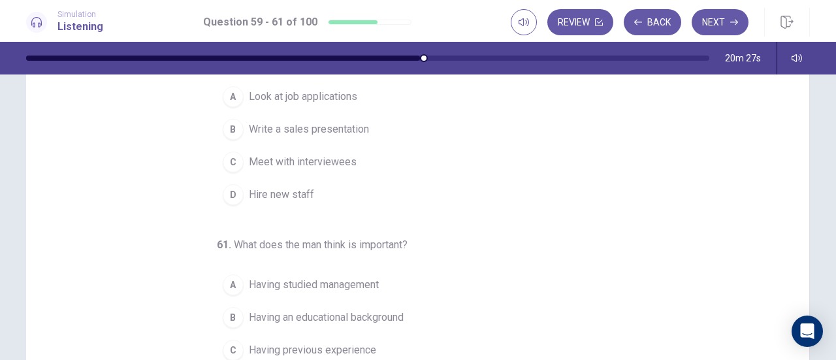
click at [352, 172] on button "C Meet with interviewees" at bounding box center [410, 162] width 387 height 33
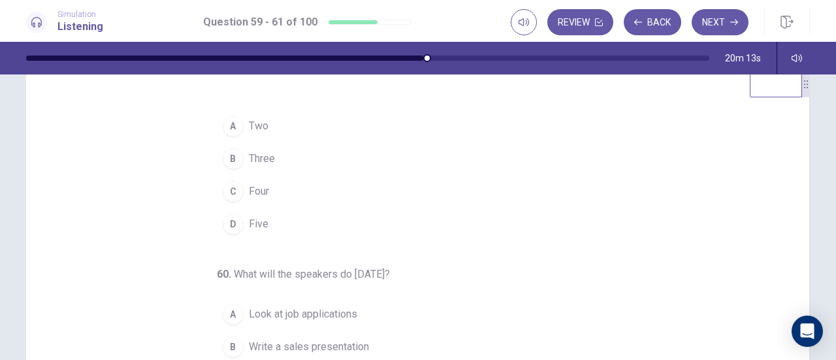
scroll to position [0, 0]
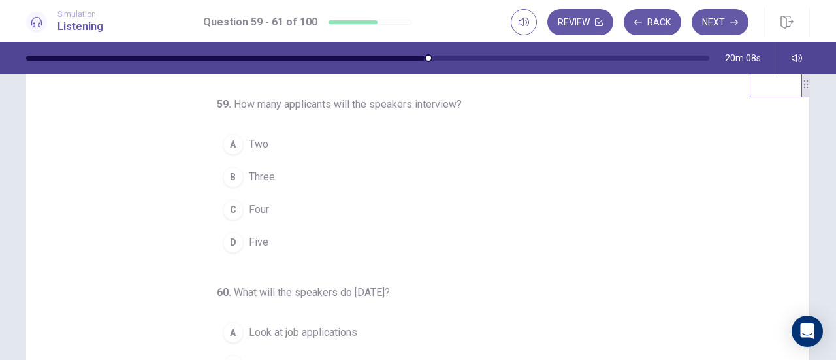
click at [249, 242] on span "Five" at bounding box center [259, 242] width 20 height 16
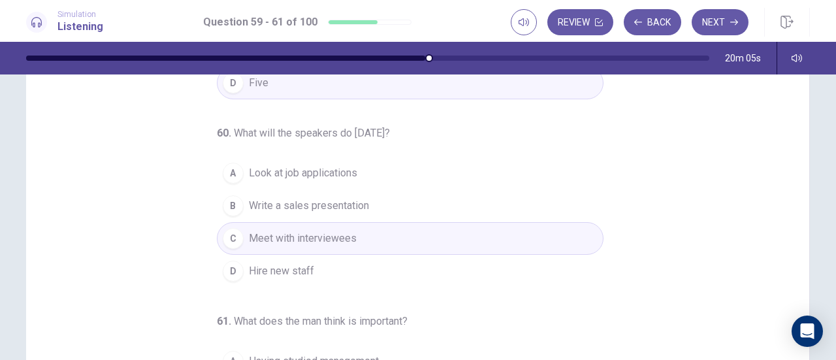
scroll to position [70, 0]
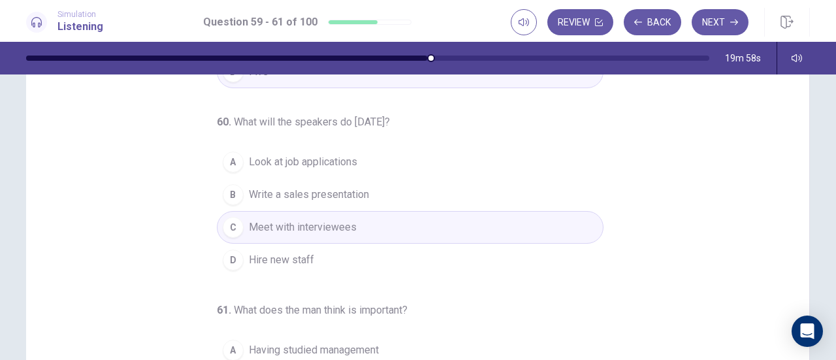
click at [512, 170] on button "A Look at job applications" at bounding box center [410, 162] width 387 height 33
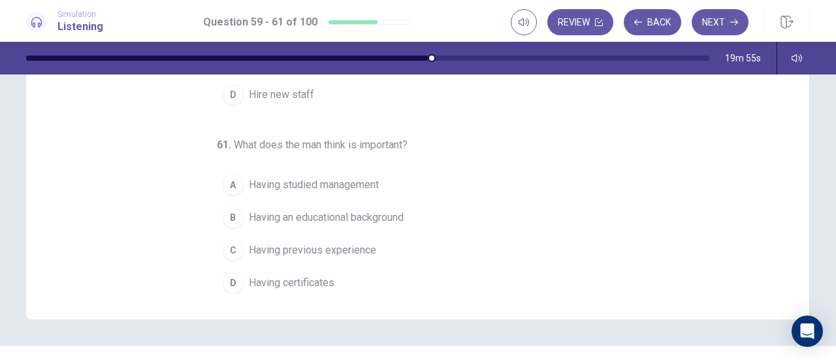
scroll to position [238, 0]
click at [394, 249] on button "C Having previous experience" at bounding box center [410, 247] width 387 height 33
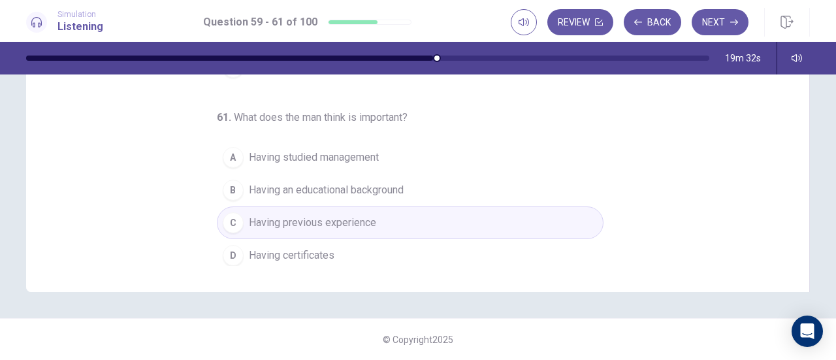
scroll to position [131, 0]
click at [714, 22] on button "Next" at bounding box center [720, 22] width 57 height 26
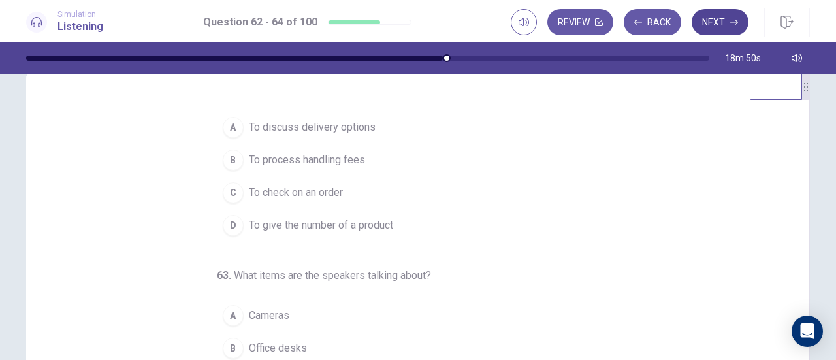
scroll to position [20, 0]
click at [340, 194] on button "C To check on an order" at bounding box center [410, 192] width 387 height 33
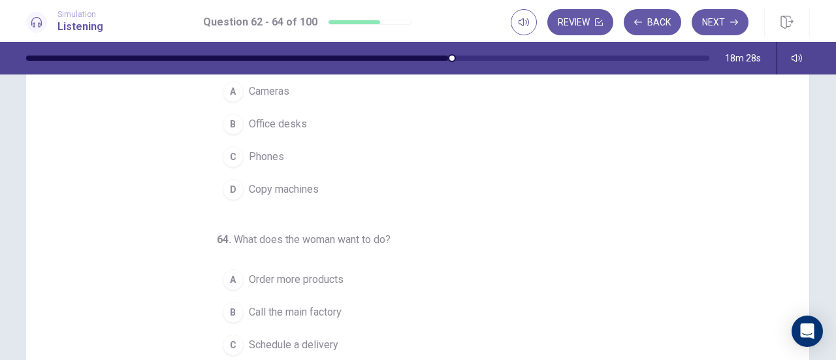
scroll to position [141, 0]
click at [350, 193] on button "D Copy machines" at bounding box center [410, 188] width 387 height 33
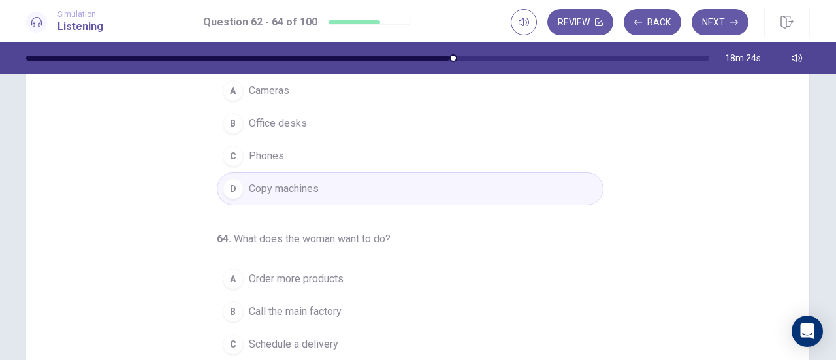
click at [372, 278] on button "A Order more products" at bounding box center [410, 278] width 387 height 33
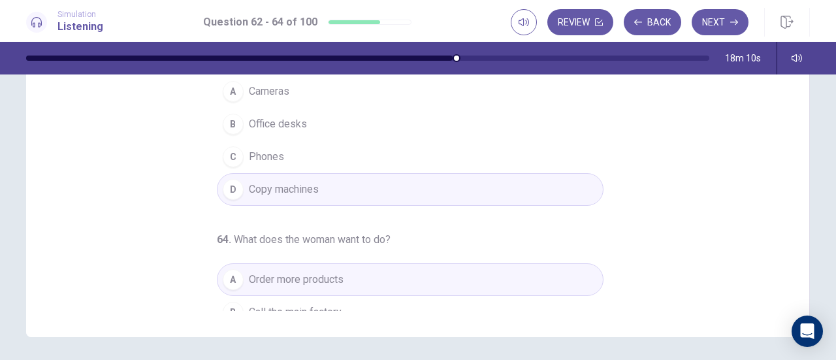
scroll to position [41, 0]
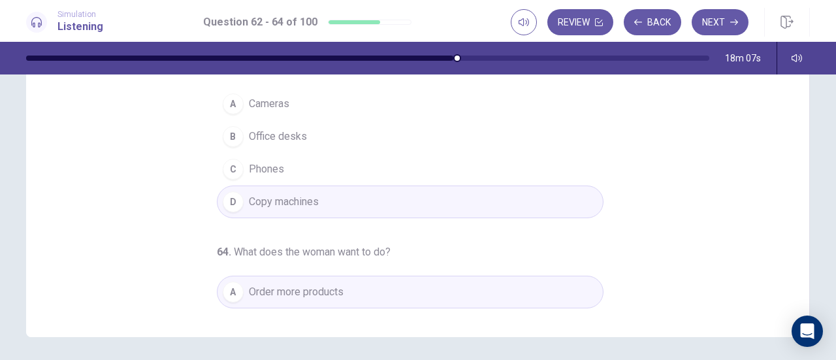
click at [413, 137] on button "B Office desks" at bounding box center [410, 136] width 387 height 33
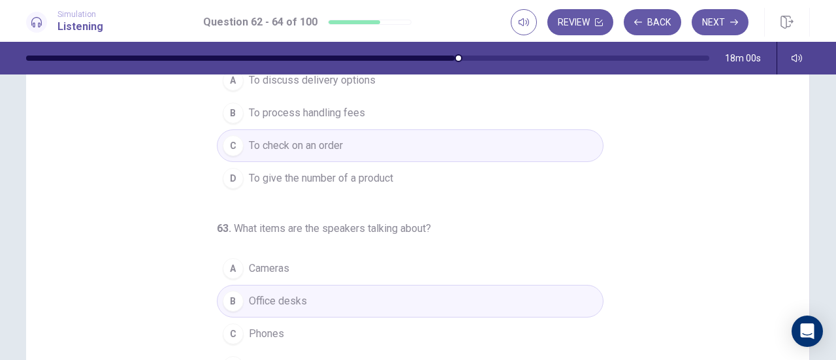
scroll to position [0, 0]
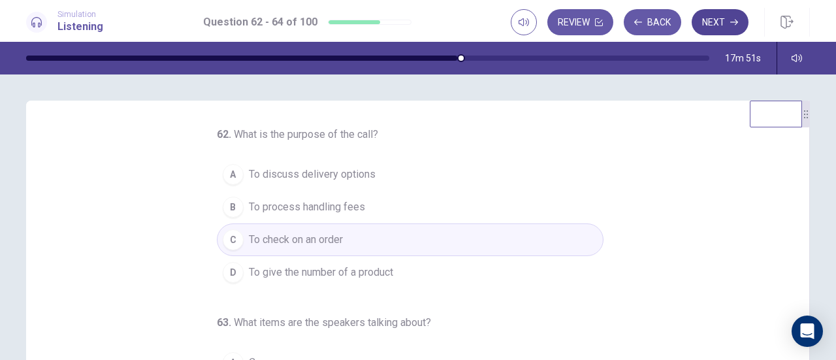
click at [724, 30] on button "Next" at bounding box center [720, 22] width 57 height 26
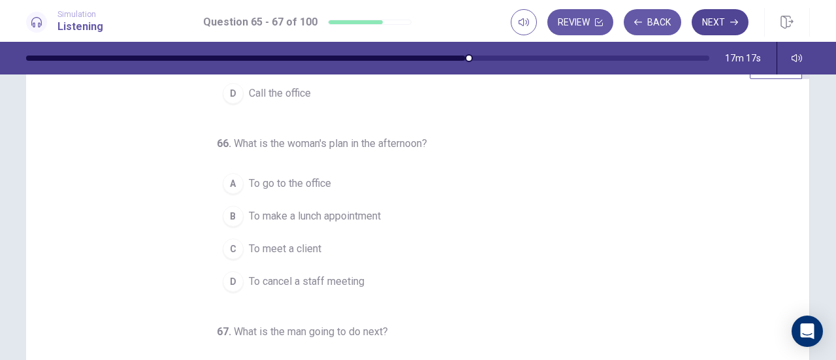
scroll to position [48, 0]
click at [230, 246] on div "C" at bounding box center [233, 248] width 21 height 21
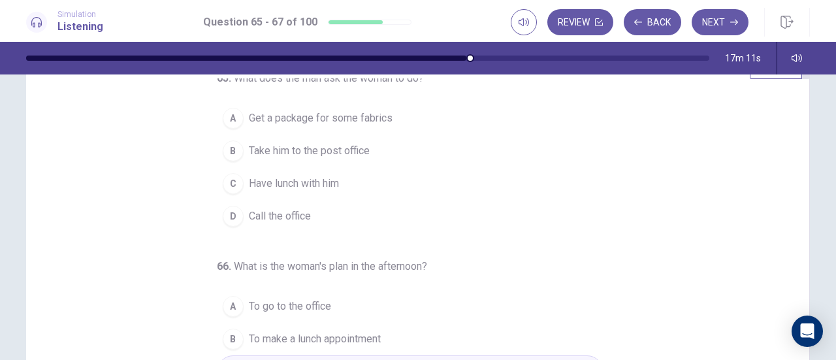
scroll to position [10, 0]
click at [235, 189] on button "C Have lunch with him" at bounding box center [410, 181] width 387 height 33
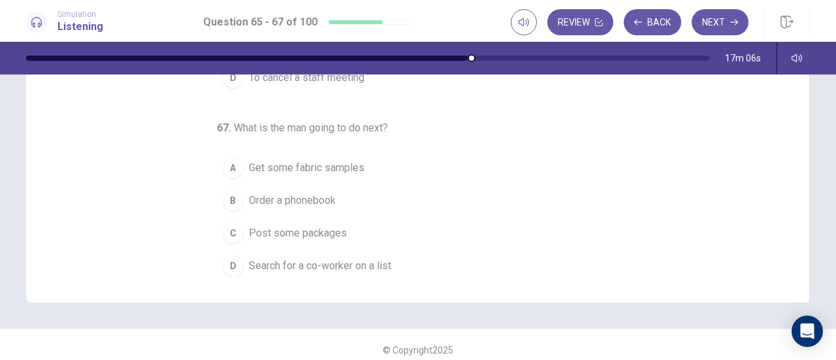
scroll to position [253, 0]
click at [229, 183] on button "B Order a phonebook" at bounding box center [410, 199] width 387 height 33
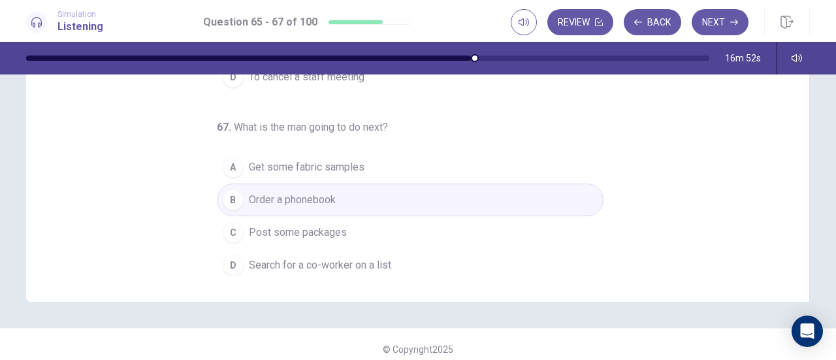
click at [223, 168] on div "A" at bounding box center [233, 167] width 21 height 21
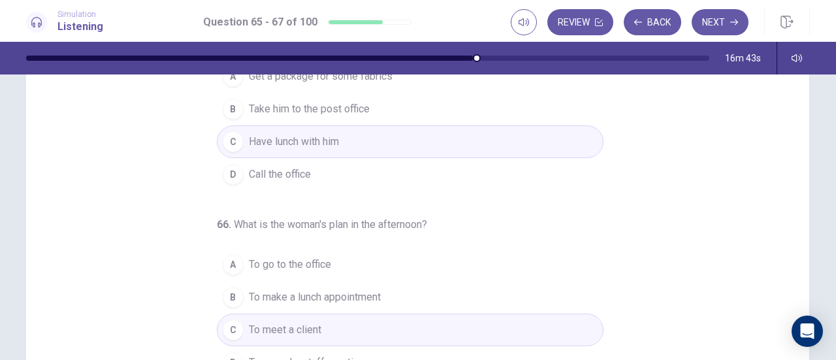
scroll to position [0, 0]
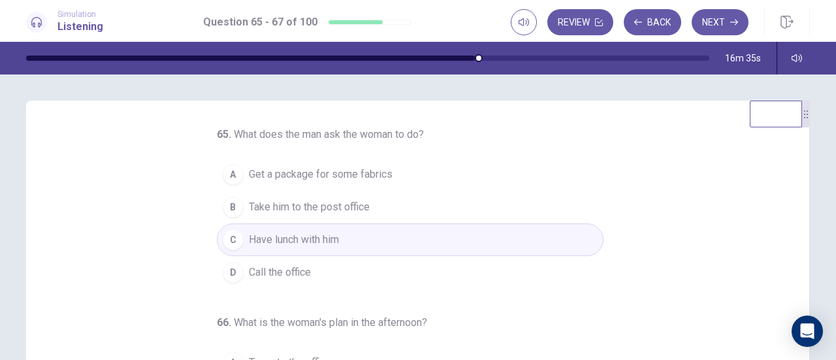
click at [434, 202] on button "B Take him to the post office" at bounding box center [410, 207] width 387 height 33
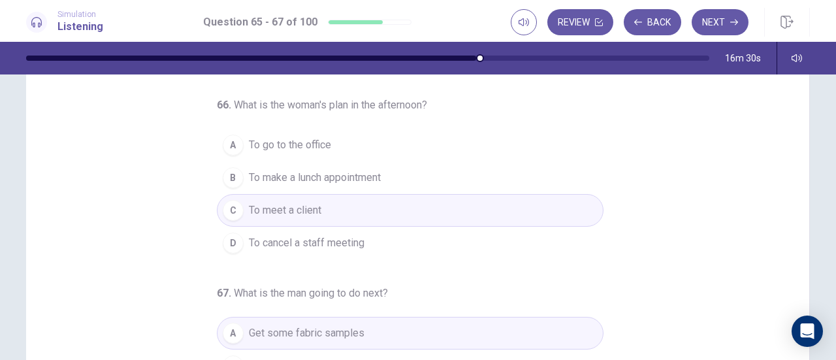
scroll to position [102, 0]
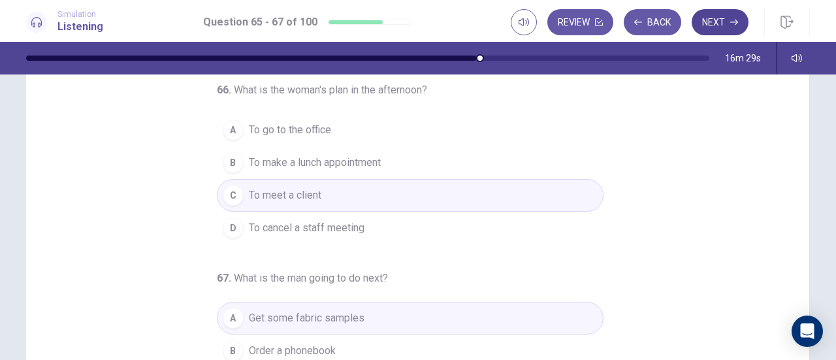
click at [705, 33] on button "Next" at bounding box center [720, 22] width 57 height 26
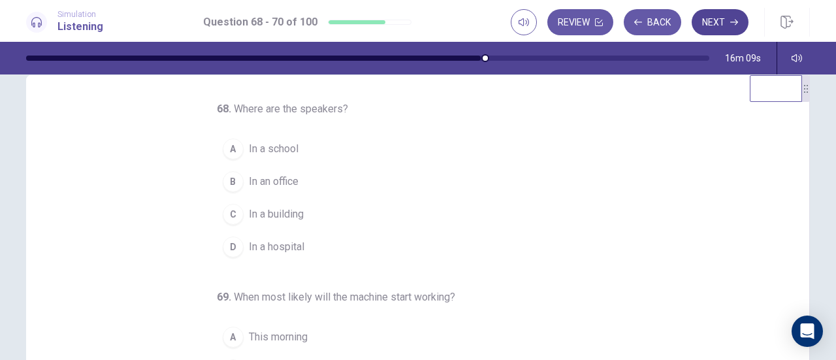
scroll to position [0, 0]
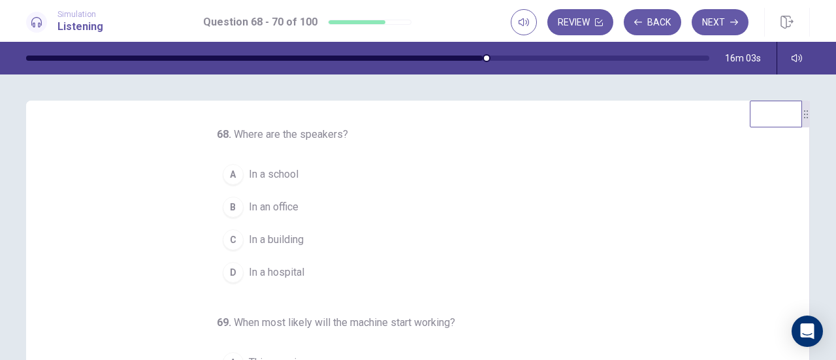
click at [272, 210] on span "In an office" at bounding box center [274, 207] width 50 height 16
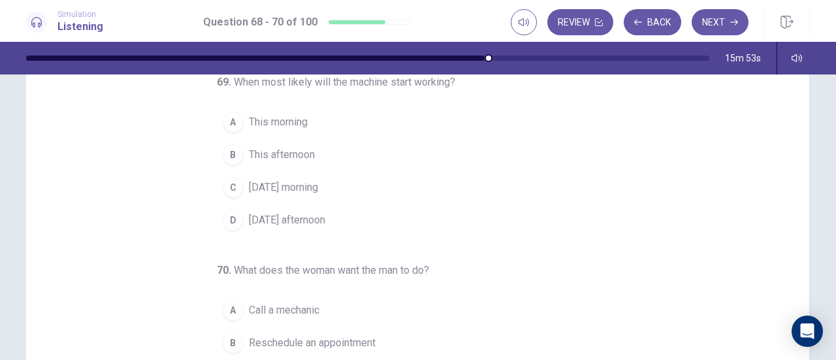
scroll to position [110, 0]
click at [308, 187] on span "[DATE] morning" at bounding box center [283, 188] width 69 height 16
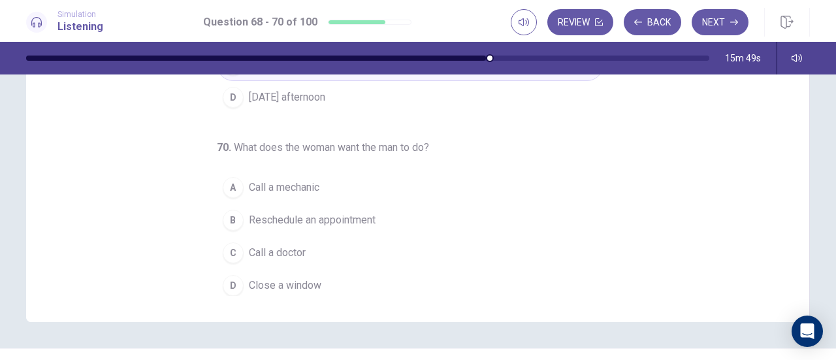
scroll to position [232, 0]
click at [312, 288] on button "D Close a window" at bounding box center [410, 285] width 387 height 33
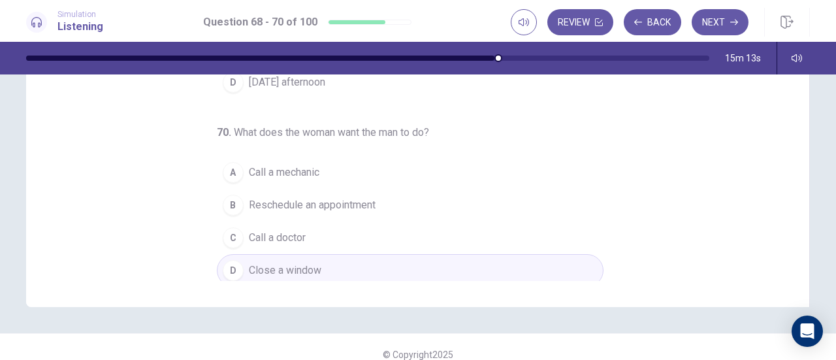
scroll to position [262, 0]
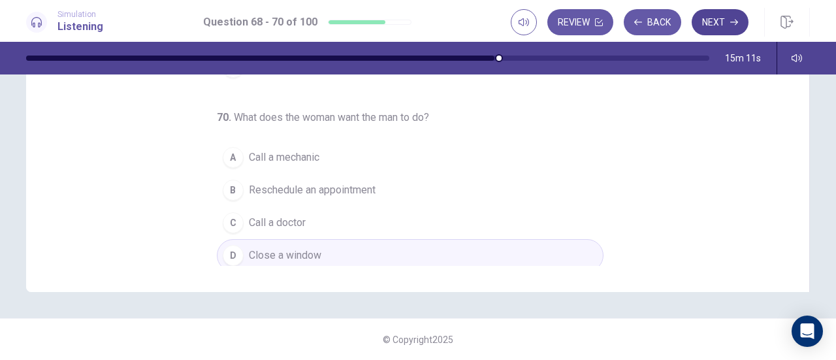
click at [726, 31] on button "Next" at bounding box center [720, 22] width 57 height 26
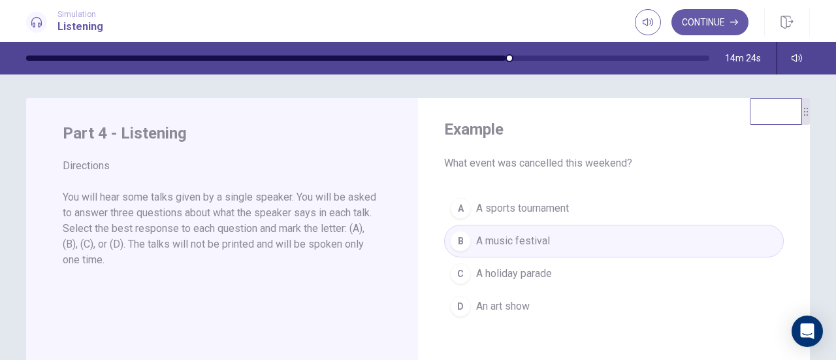
scroll to position [0, 0]
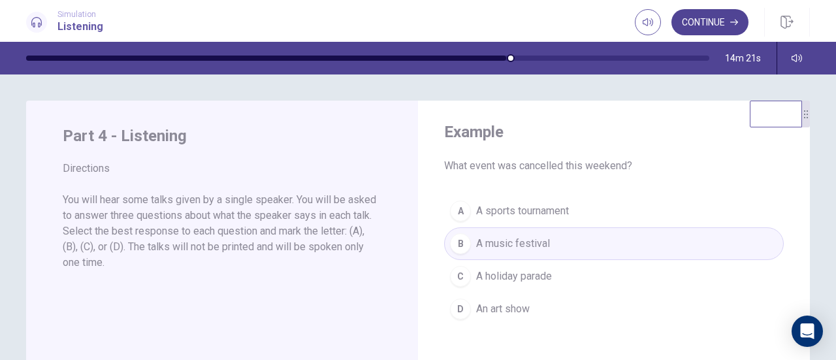
click at [716, 33] on button "Continue" at bounding box center [709, 22] width 77 height 26
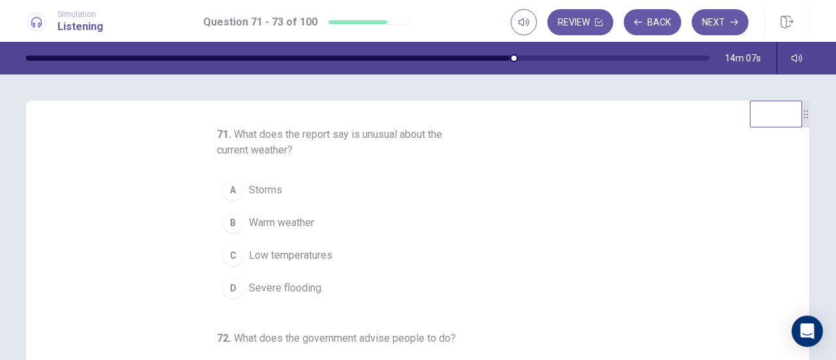
click at [346, 257] on button "C Low temperatures" at bounding box center [410, 255] width 387 height 33
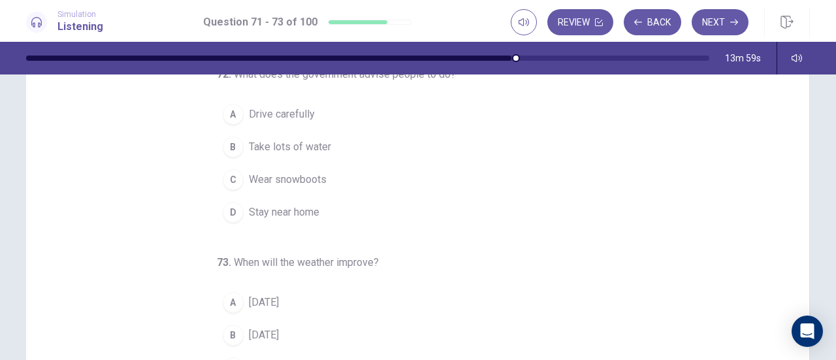
scroll to position [119, 0]
click at [389, 138] on button "B Take lots of water" at bounding box center [410, 145] width 387 height 33
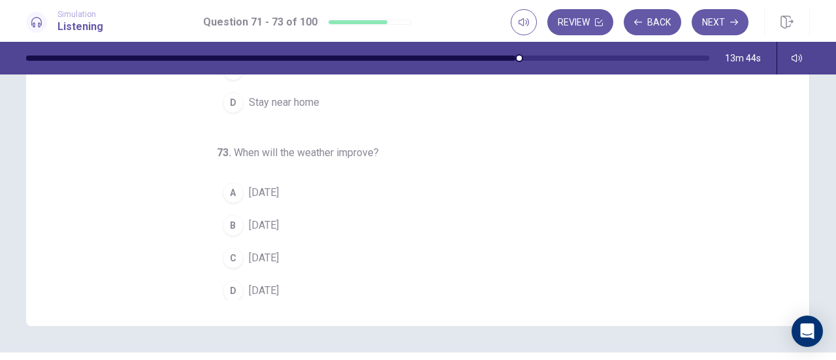
scroll to position [146, 0]
click at [285, 261] on button "C [DATE]" at bounding box center [410, 256] width 387 height 33
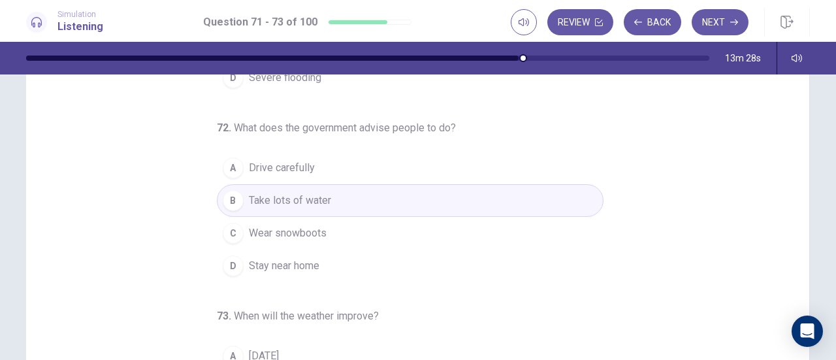
scroll to position [64, 0]
click at [741, 293] on div "71 . What does the report say is unusual about the current weather? A Storms B …" at bounding box center [423, 264] width 752 height 402
click at [468, 164] on button "A Drive carefully" at bounding box center [410, 167] width 387 height 33
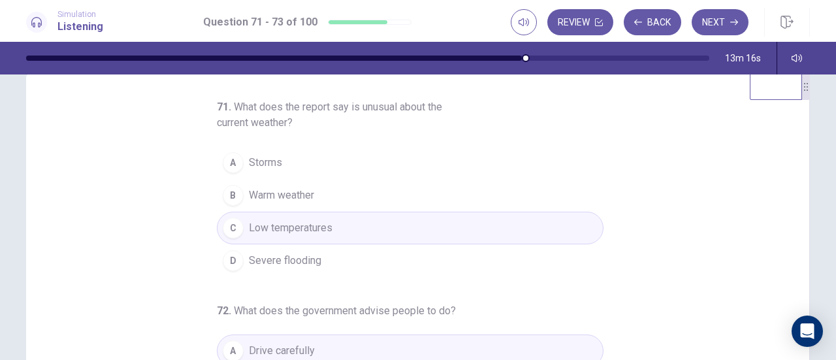
scroll to position [0, 0]
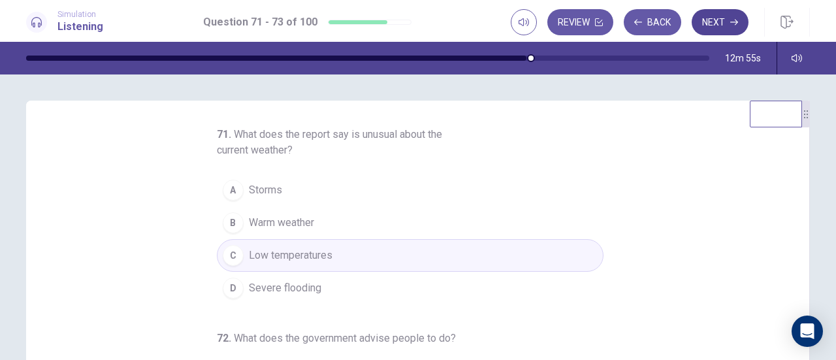
click at [718, 29] on button "Next" at bounding box center [720, 22] width 57 height 26
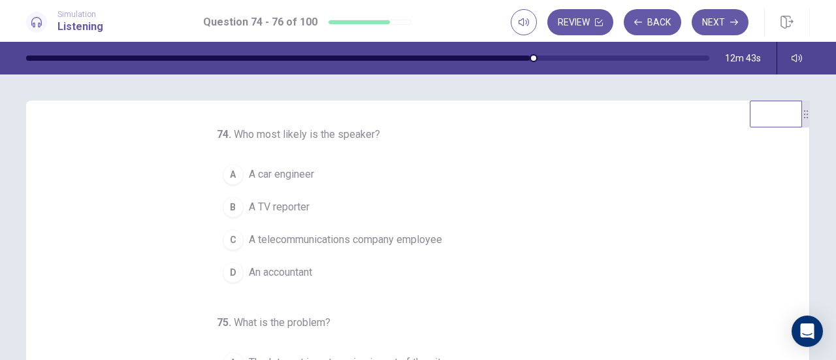
click at [441, 253] on button "C A telecommunications company employee" at bounding box center [410, 239] width 387 height 33
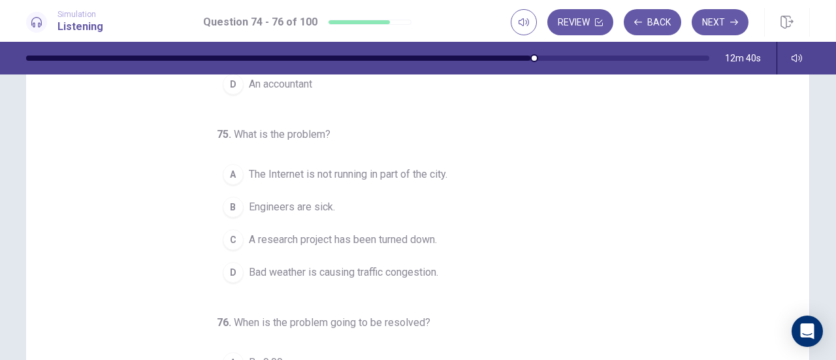
scroll to position [59, 0]
click at [422, 202] on button "B Engineers are sick." at bounding box center [410, 205] width 387 height 33
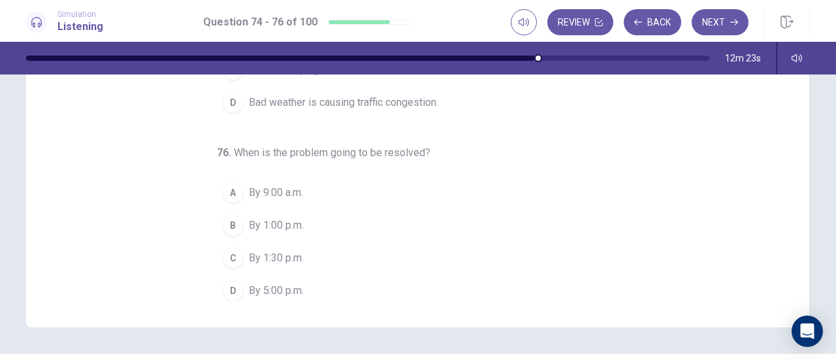
scroll to position [227, 0]
click at [409, 223] on button "B By 1:00 p.m." at bounding box center [410, 226] width 387 height 33
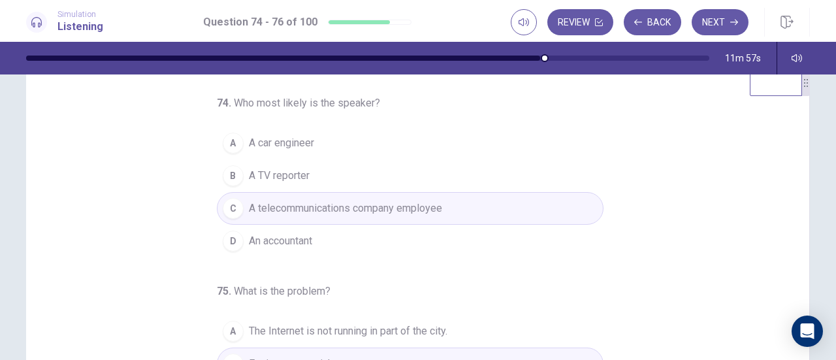
scroll to position [0, 0]
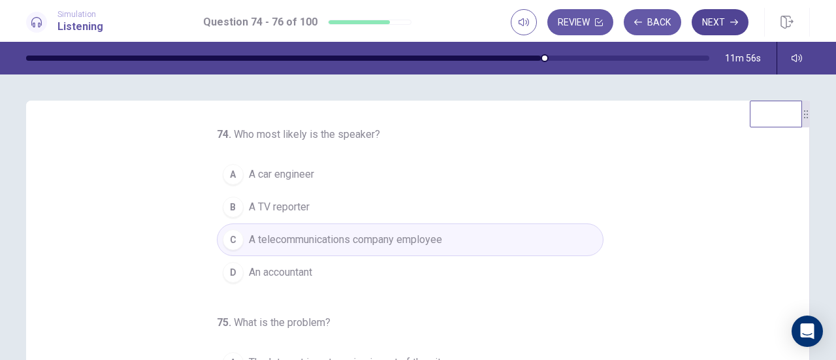
click at [714, 24] on button "Next" at bounding box center [720, 22] width 57 height 26
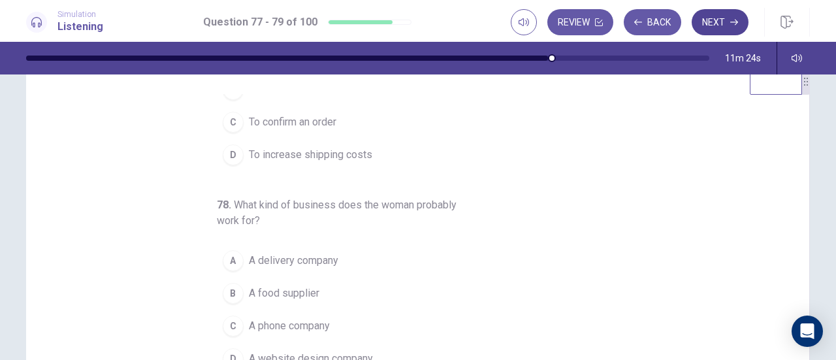
scroll to position [85, 0]
click at [324, 278] on button "B A food supplier" at bounding box center [410, 293] width 387 height 33
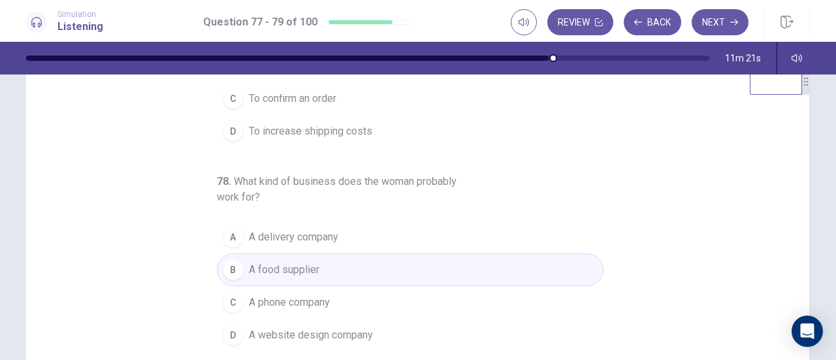
scroll to position [0, 0]
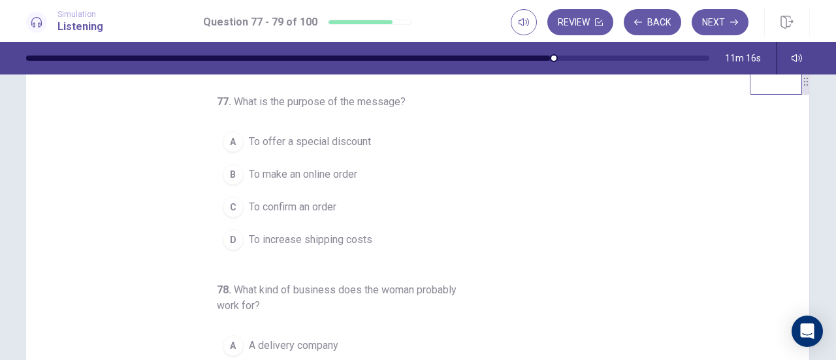
click at [527, 205] on button "C To confirm an order" at bounding box center [410, 207] width 387 height 33
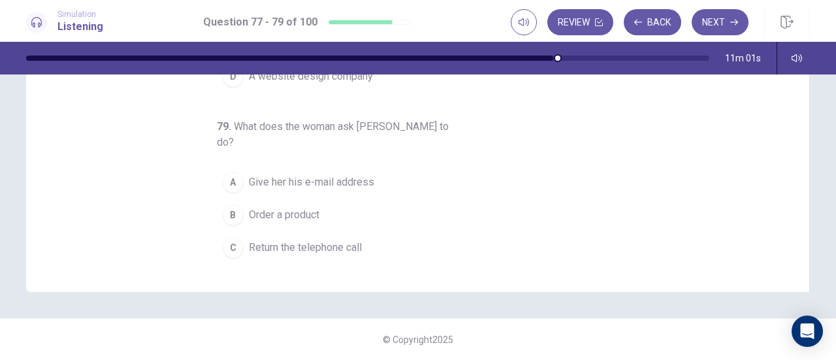
scroll to position [146, 0]
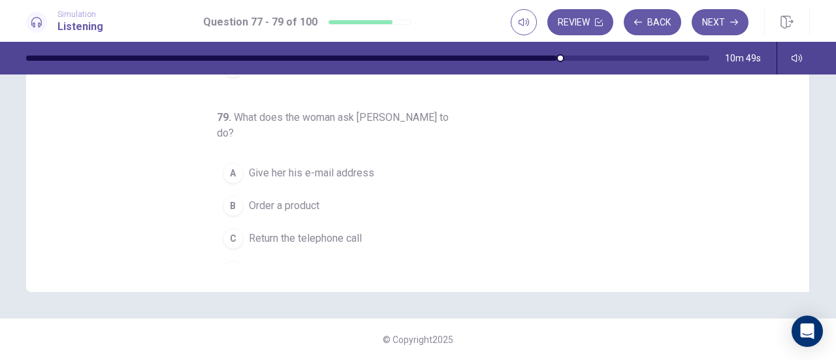
click at [485, 233] on button "C Return the telephone call" at bounding box center [410, 238] width 387 height 33
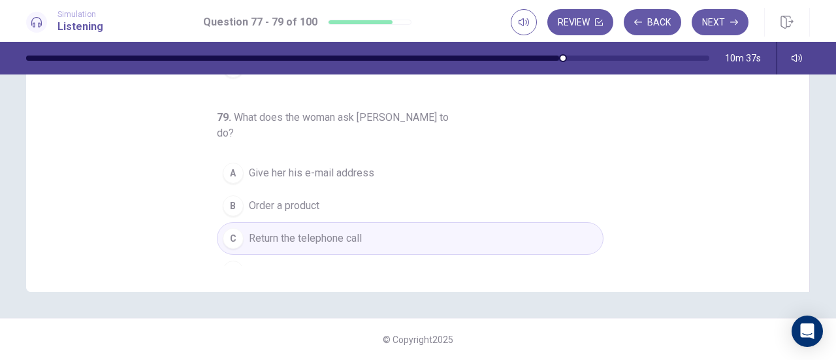
click at [495, 256] on button "D Place an online order" at bounding box center [410, 271] width 387 height 33
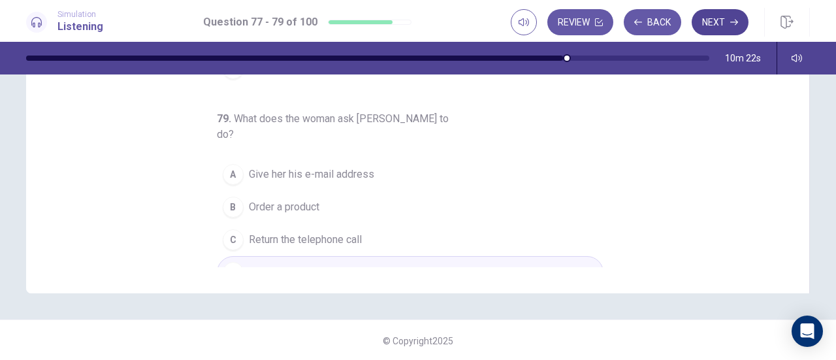
click at [726, 29] on button "Next" at bounding box center [720, 22] width 57 height 26
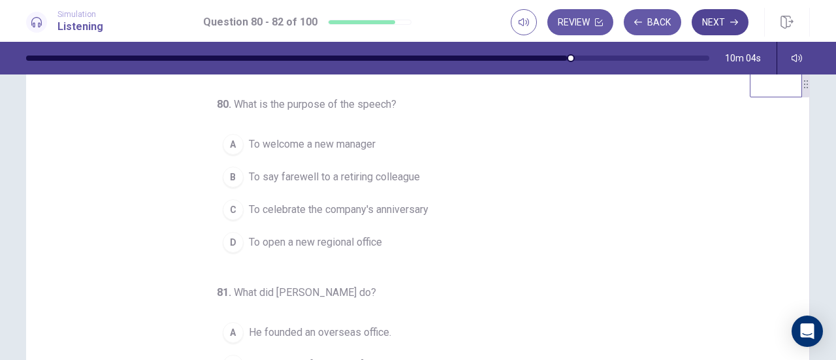
scroll to position [32, 0]
click at [455, 209] on button "C To celebrate the company's anniversary" at bounding box center [410, 207] width 387 height 33
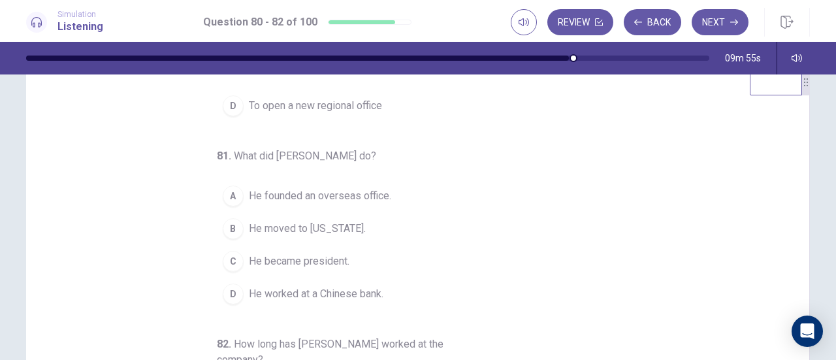
scroll to position [146, 0]
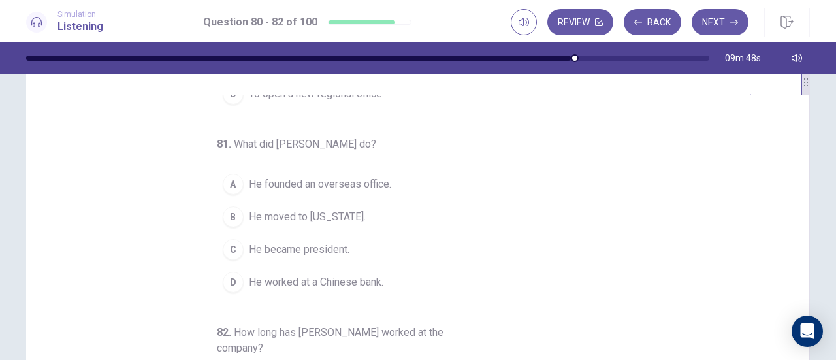
click at [515, 223] on button "B He moved to [US_STATE]." at bounding box center [410, 216] width 387 height 33
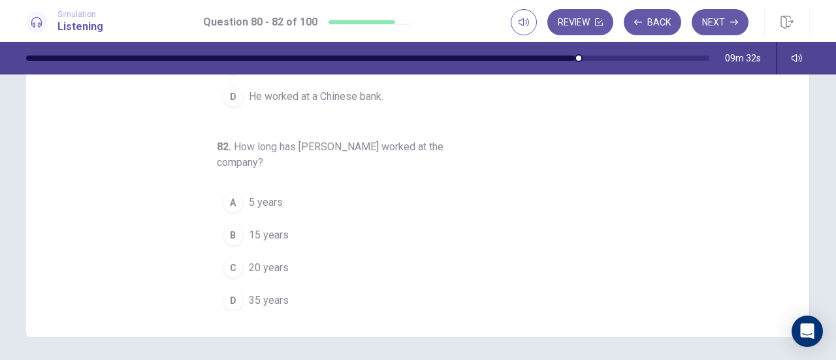
scroll to position [218, 0]
click at [389, 296] on button "D 35 years" at bounding box center [410, 299] width 387 height 33
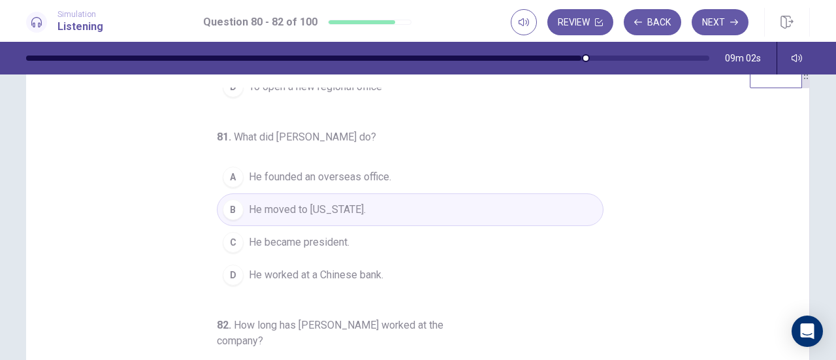
scroll to position [30, 0]
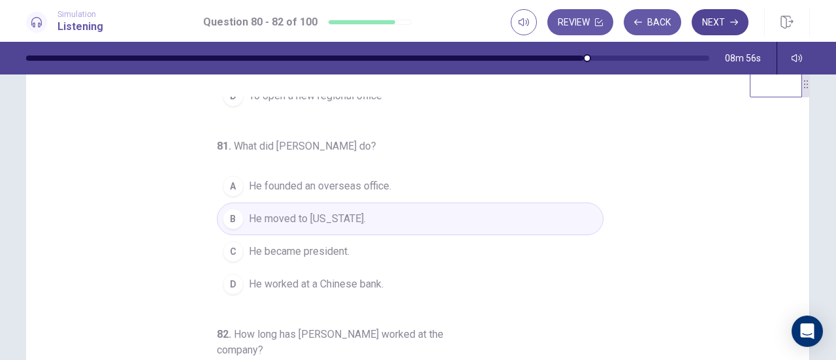
click at [719, 25] on button "Next" at bounding box center [720, 22] width 57 height 26
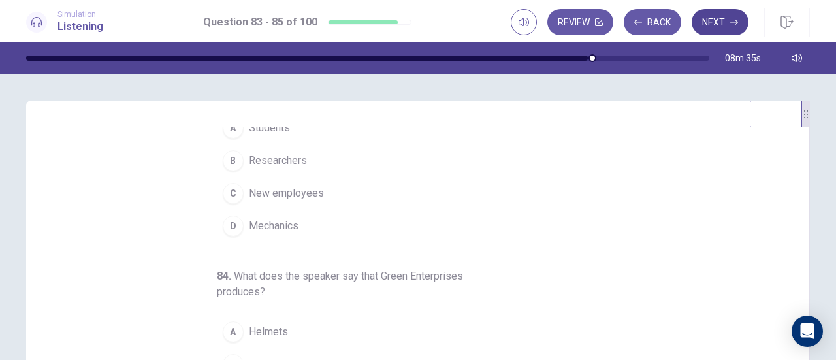
scroll to position [0, 0]
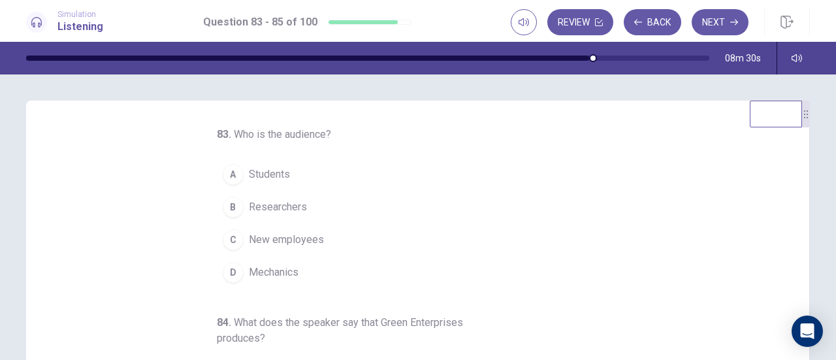
click at [507, 229] on button "C New employees" at bounding box center [410, 239] width 387 height 33
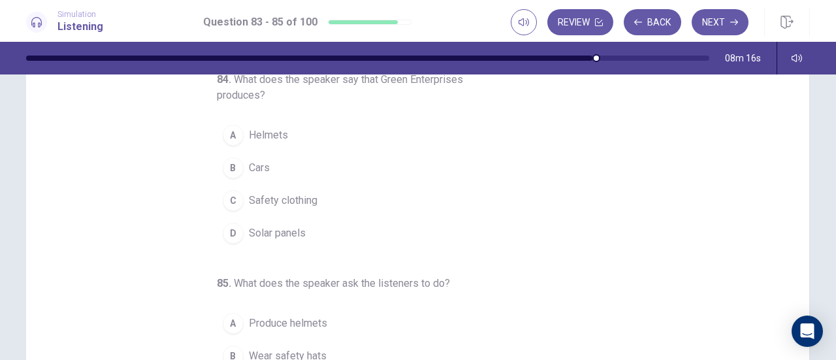
scroll to position [97, 0]
click at [473, 243] on button "D Solar panels" at bounding box center [410, 233] width 387 height 33
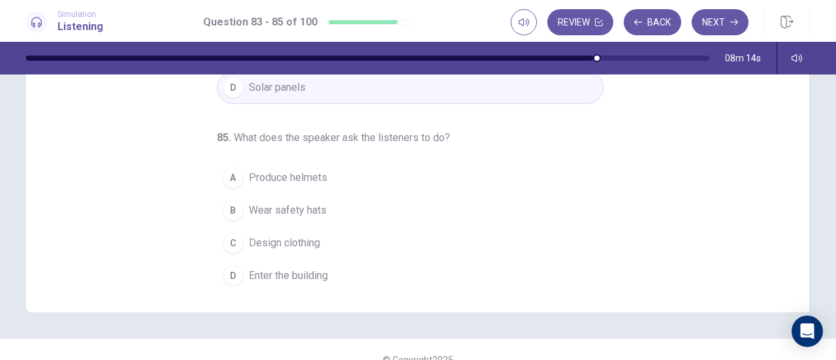
scroll to position [242, 0]
click at [557, 206] on button "B Wear safety hats" at bounding box center [410, 211] width 387 height 33
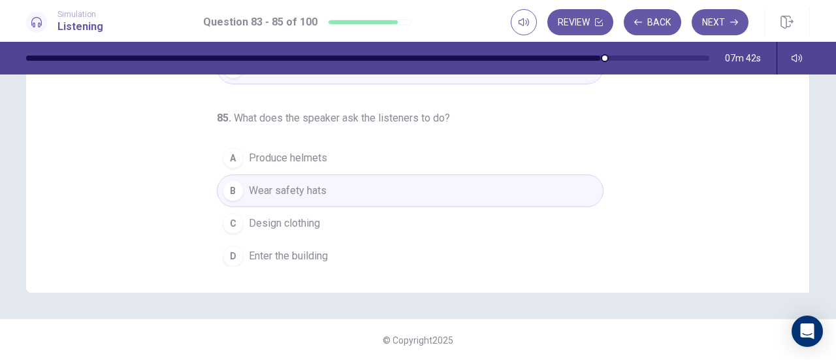
scroll to position [261, 0]
click at [724, 25] on button "Next" at bounding box center [720, 22] width 57 height 26
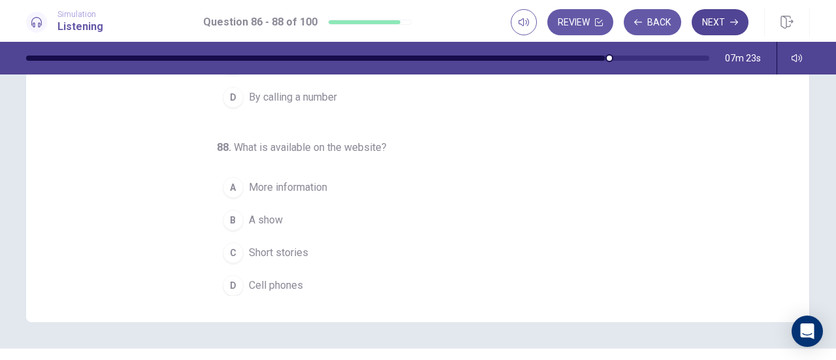
scroll to position [232, 0]
click at [363, 252] on button "C Short stories" at bounding box center [410, 252] width 387 height 33
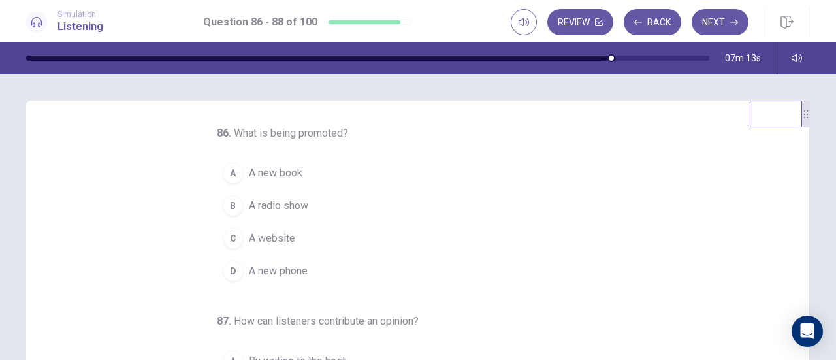
scroll to position [1, 0]
click at [226, 277] on div "D" at bounding box center [233, 271] width 21 height 21
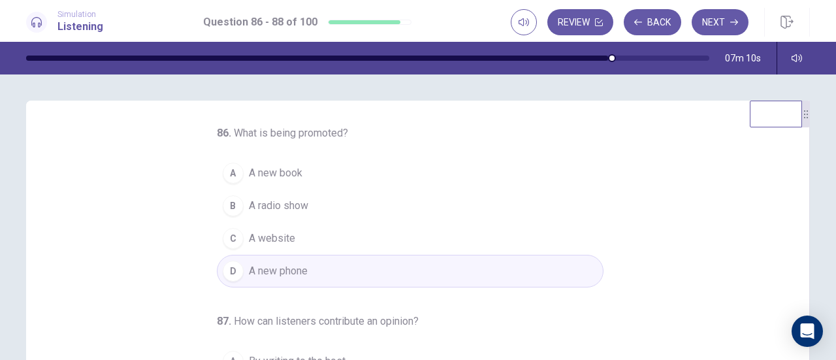
click at [223, 236] on div "C" at bounding box center [233, 238] width 21 height 21
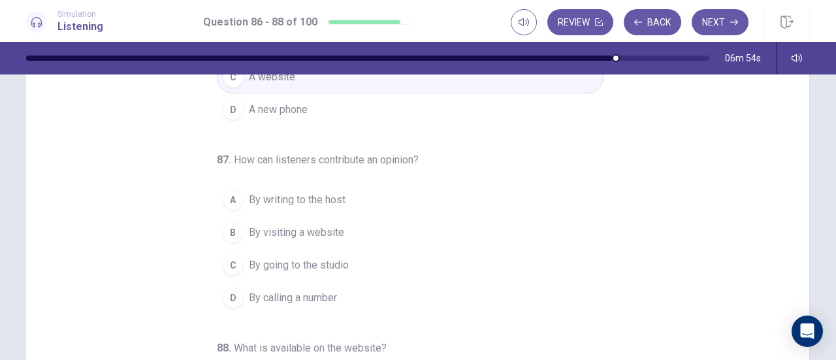
scroll to position [106, 0]
click at [236, 116] on button "D A new phone" at bounding box center [410, 109] width 387 height 33
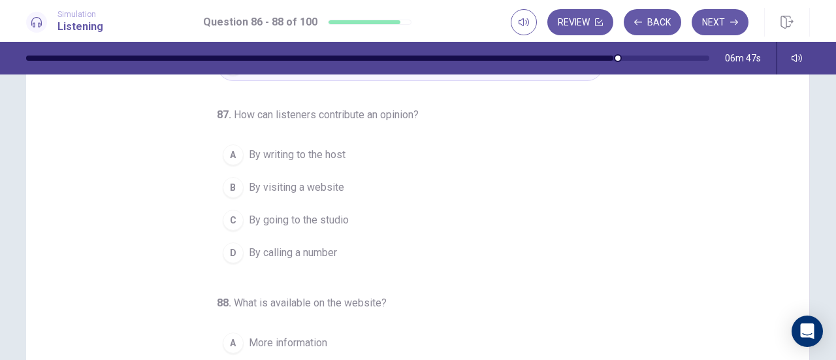
scroll to position [78, 0]
click at [223, 256] on div "D" at bounding box center [233, 252] width 21 height 21
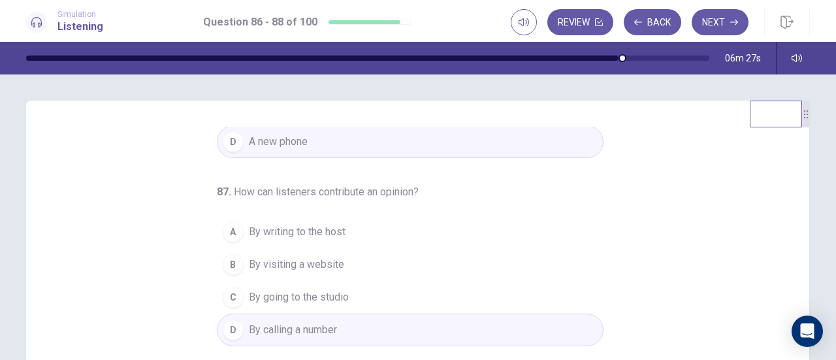
scroll to position [16, 0]
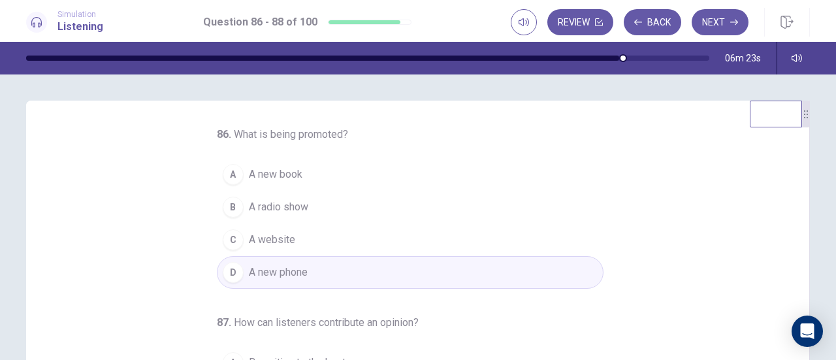
click at [240, 239] on button "C A website" at bounding box center [410, 239] width 387 height 33
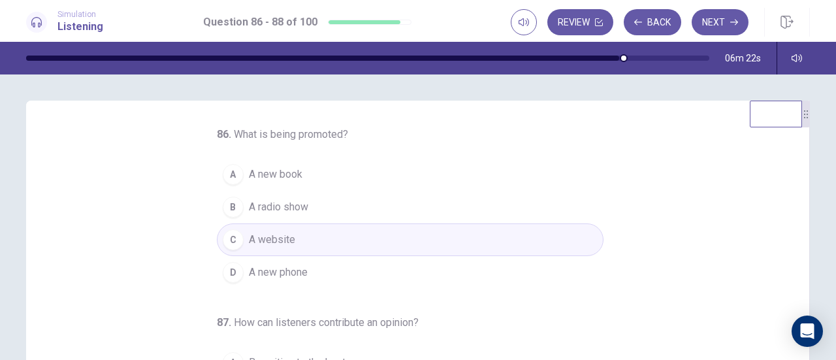
click at [237, 271] on button "D A new phone" at bounding box center [410, 272] width 387 height 33
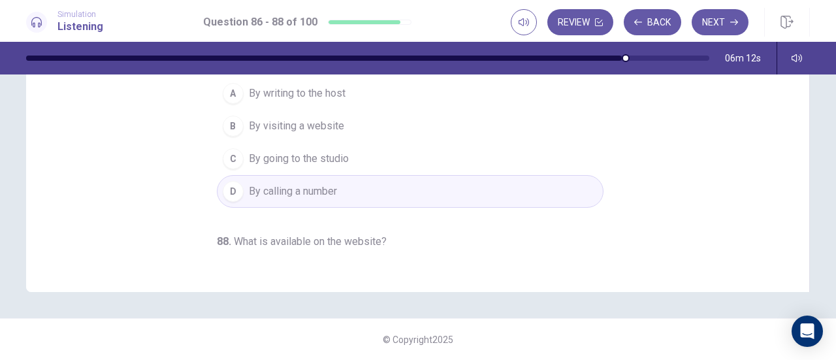
scroll to position [0, 0]
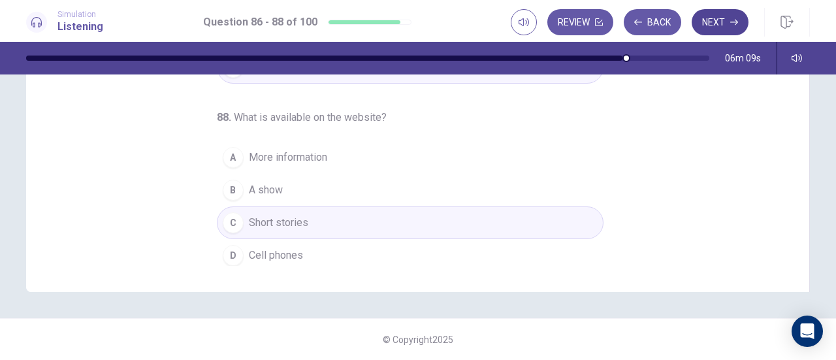
click at [717, 27] on button "Next" at bounding box center [720, 22] width 57 height 26
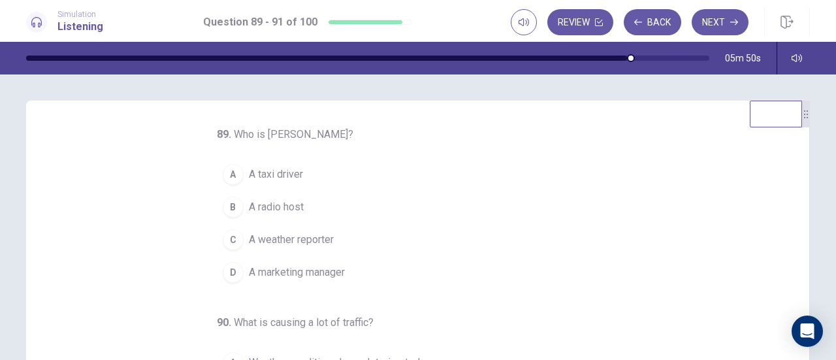
click at [295, 214] on span "A radio host" at bounding box center [276, 207] width 55 height 16
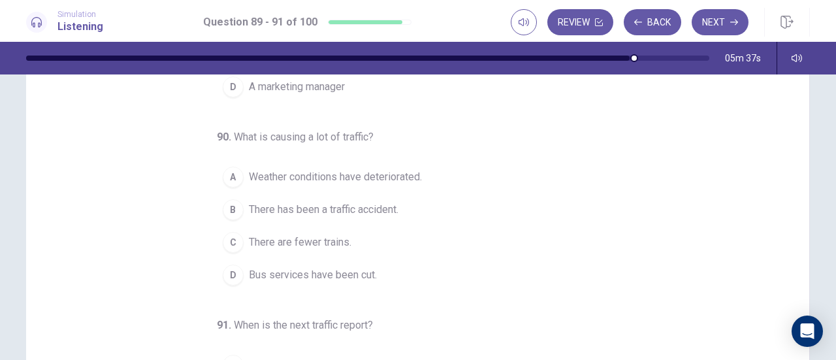
click at [401, 272] on button "D Bus services have been cut." at bounding box center [410, 275] width 387 height 33
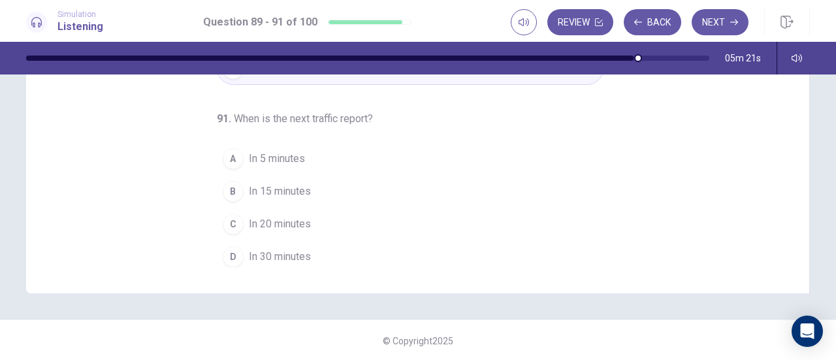
scroll to position [262, 0]
click at [294, 197] on button "B In 15 minutes" at bounding box center [410, 190] width 387 height 33
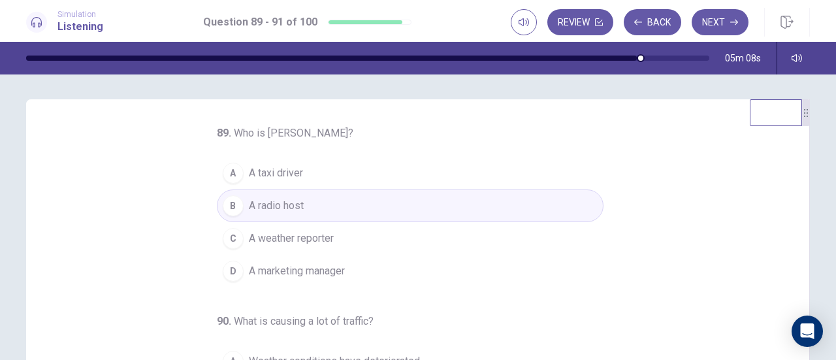
scroll to position [0, 0]
click at [718, 29] on button "Next" at bounding box center [720, 22] width 57 height 26
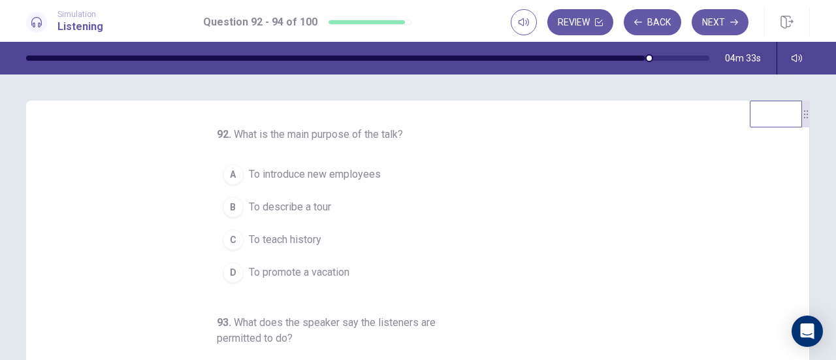
click at [409, 175] on button "A To introduce new employees" at bounding box center [410, 174] width 387 height 33
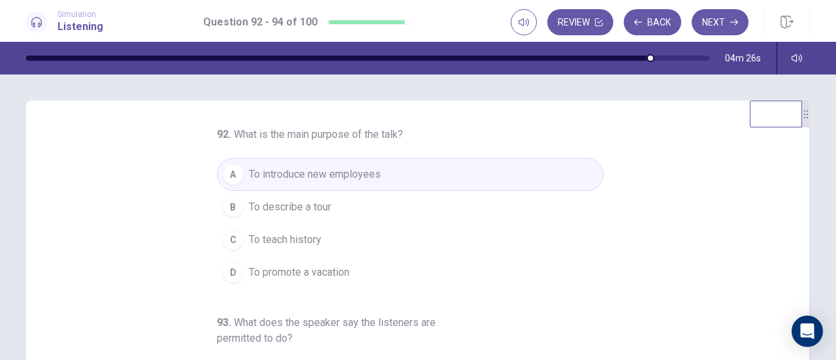
click at [419, 240] on button "C To teach history" at bounding box center [410, 239] width 387 height 33
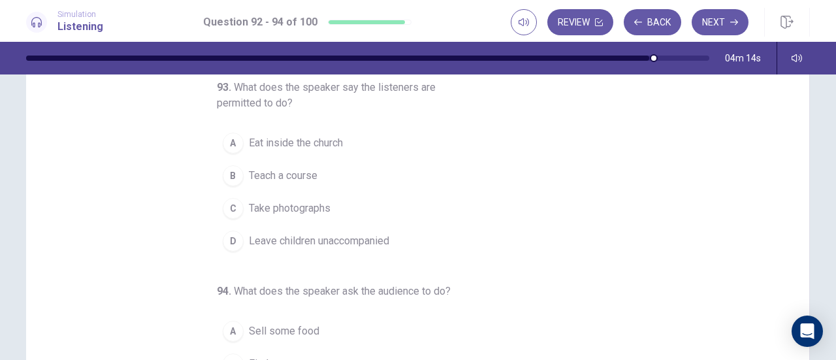
scroll to position [89, 0]
click at [469, 209] on button "C Take photographs" at bounding box center [410, 207] width 387 height 33
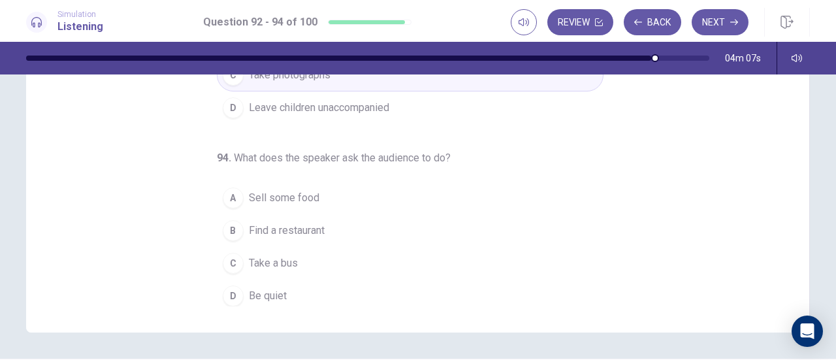
scroll to position [223, 0]
click at [468, 230] on button "B Find a restaurant" at bounding box center [410, 230] width 387 height 33
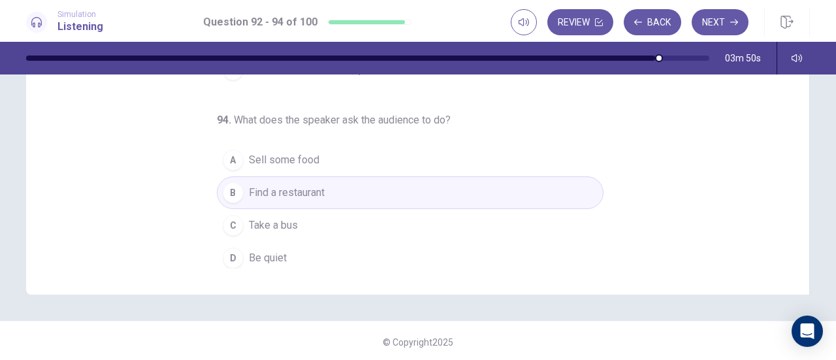
scroll to position [262, 0]
click at [727, 27] on button "Next" at bounding box center [720, 22] width 57 height 26
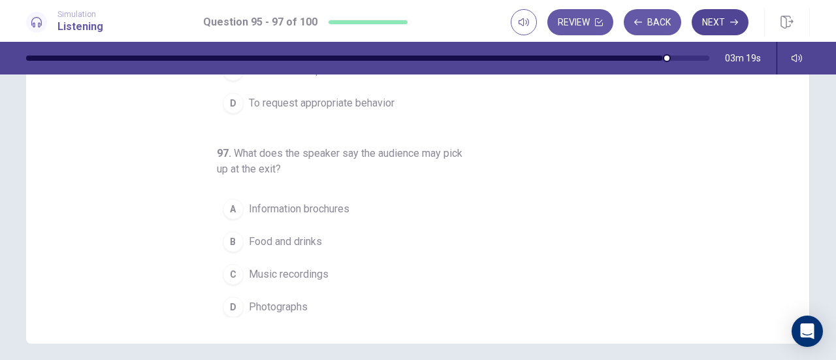
scroll to position [238, 0]
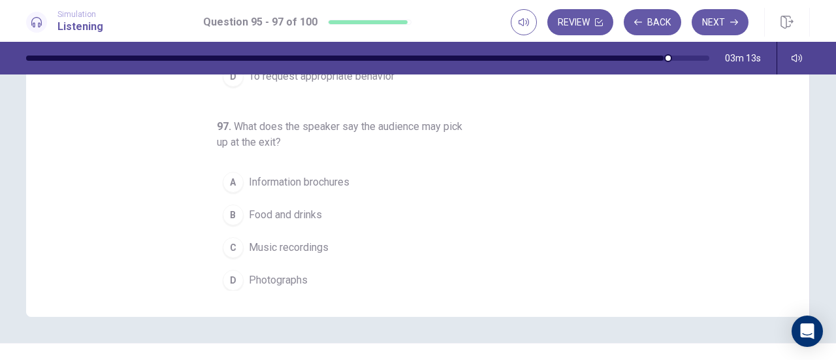
click at [361, 176] on button "A Information brochures" at bounding box center [410, 182] width 387 height 33
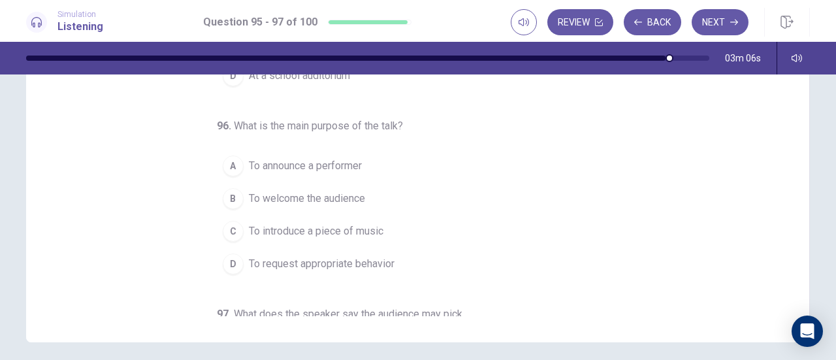
scroll to position [212, 0]
click at [396, 167] on button "A To announce a performer" at bounding box center [410, 166] width 387 height 33
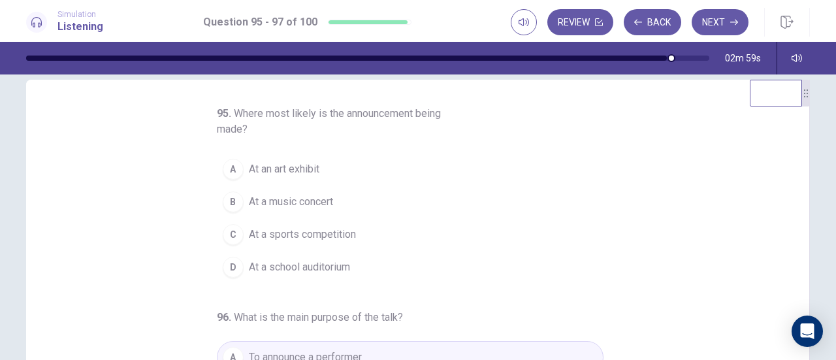
scroll to position [22, 0]
click at [492, 204] on button "B At a music concert" at bounding box center [410, 200] width 387 height 33
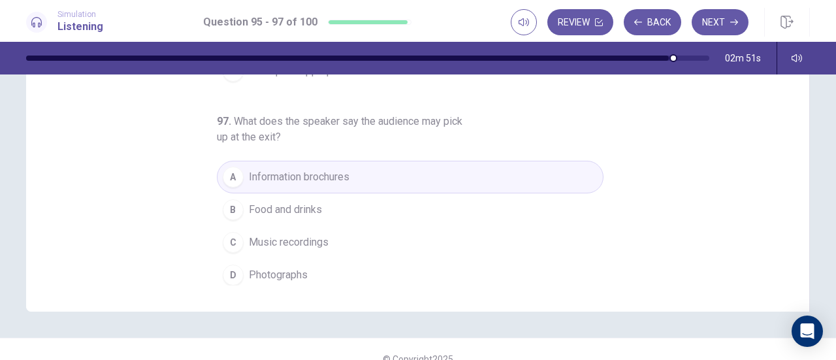
scroll to position [246, 0]
click at [734, 22] on icon "button" at bounding box center [734, 23] width 8 height 6
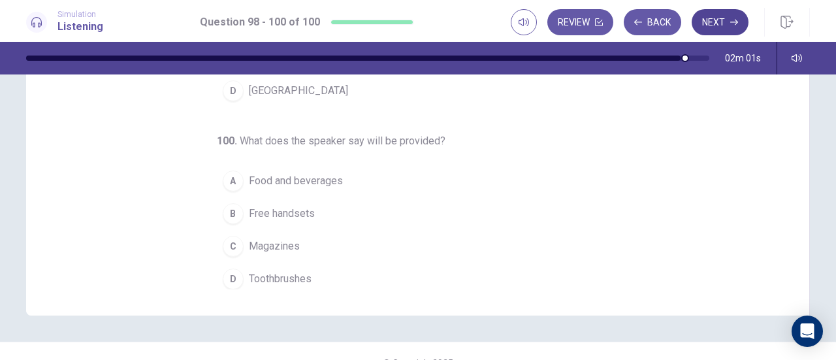
scroll to position [241, 0]
click at [357, 181] on button "A Food and beverages" at bounding box center [410, 179] width 387 height 33
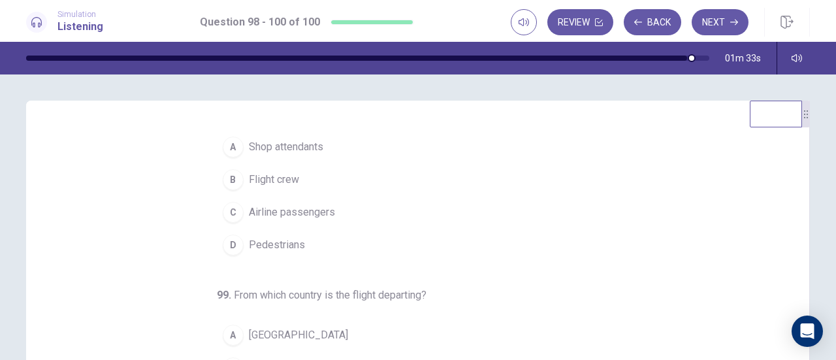
scroll to position [29, 0]
click at [226, 178] on div "B" at bounding box center [233, 178] width 21 height 21
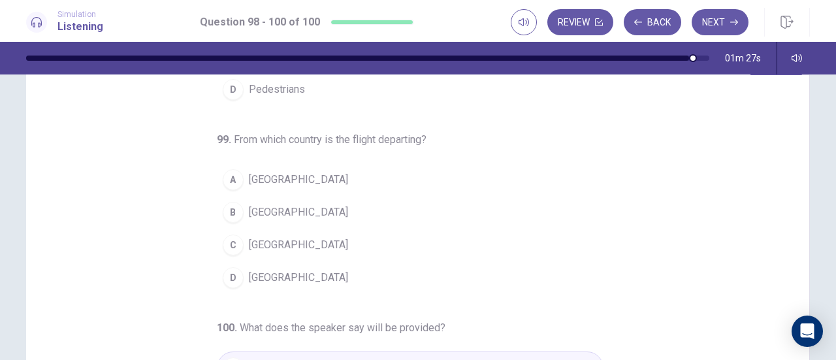
scroll to position [59, 0]
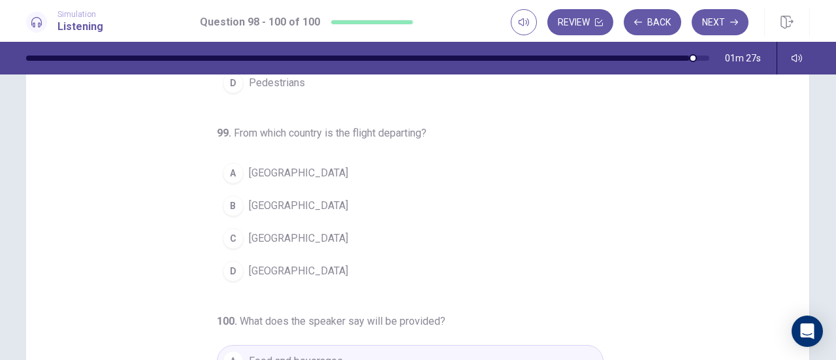
click at [219, 278] on button "D [GEOGRAPHIC_DATA]" at bounding box center [410, 271] width 387 height 33
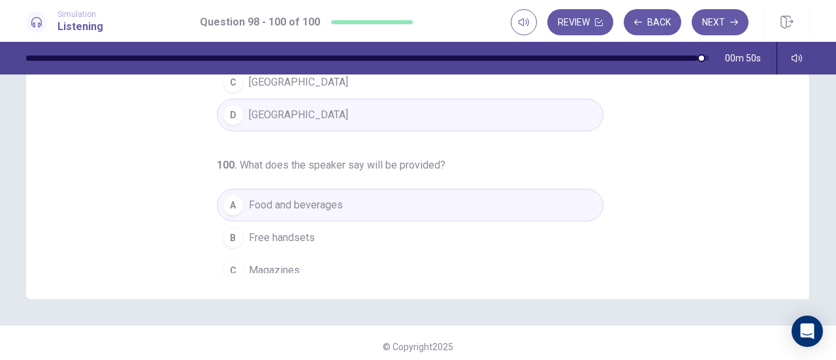
scroll to position [262, 0]
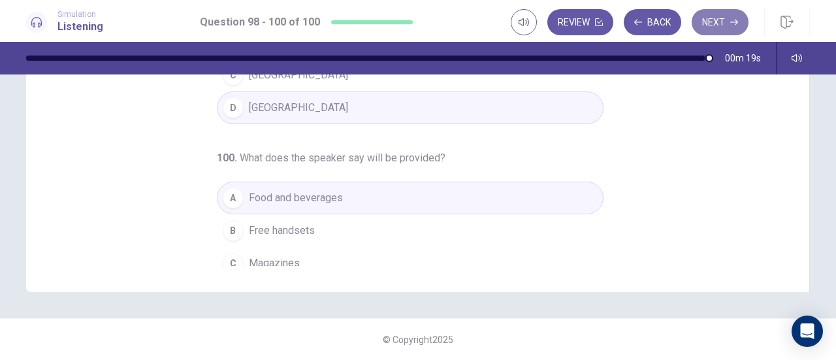
click at [717, 26] on button "Next" at bounding box center [720, 22] width 57 height 26
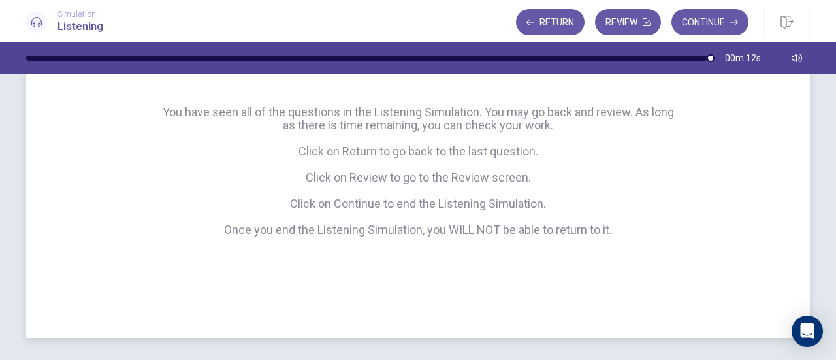
scroll to position [181, 0]
click at [648, 28] on button "Review" at bounding box center [628, 22] width 66 height 26
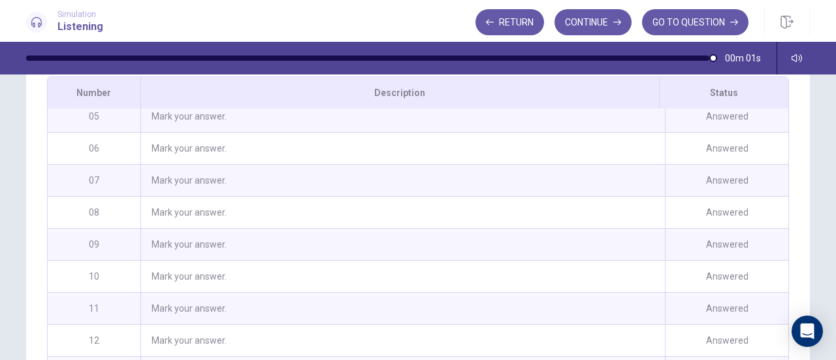
scroll to position [145, 0]
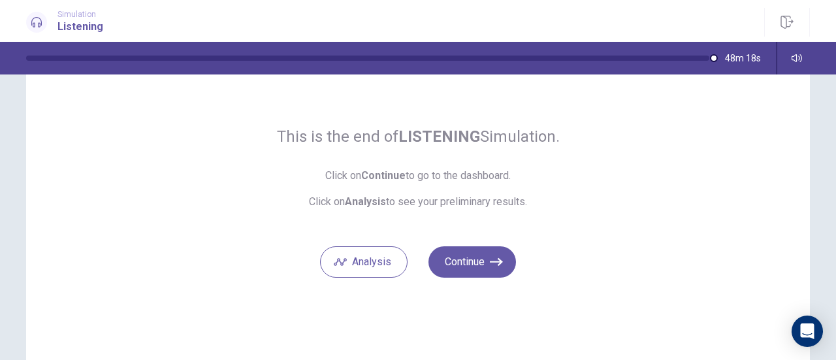
scroll to position [68, 0]
click at [469, 263] on button "Continue" at bounding box center [471, 262] width 87 height 31
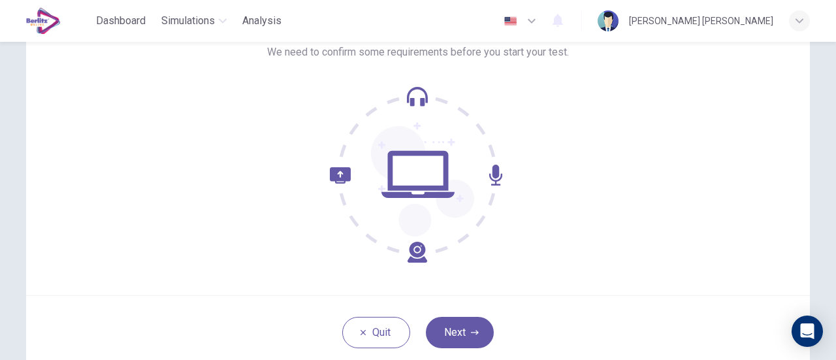
scroll to position [131, 0]
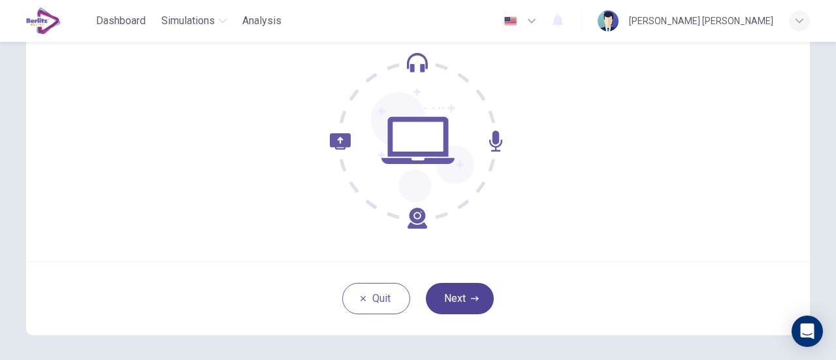
click at [471, 298] on icon "button" at bounding box center [475, 298] width 8 height 5
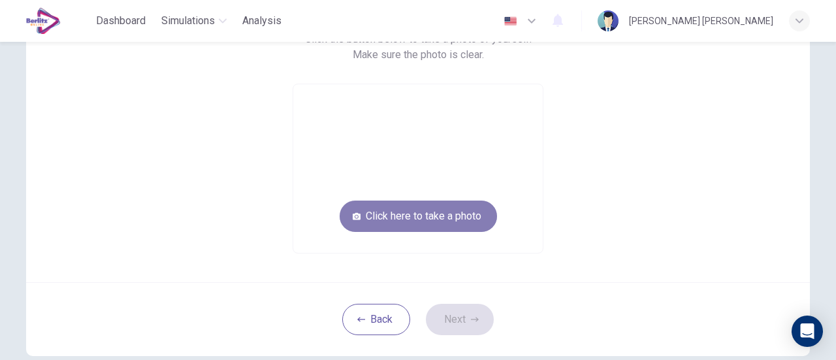
click at [441, 217] on button "Click here to take a photo" at bounding box center [418, 215] width 157 height 31
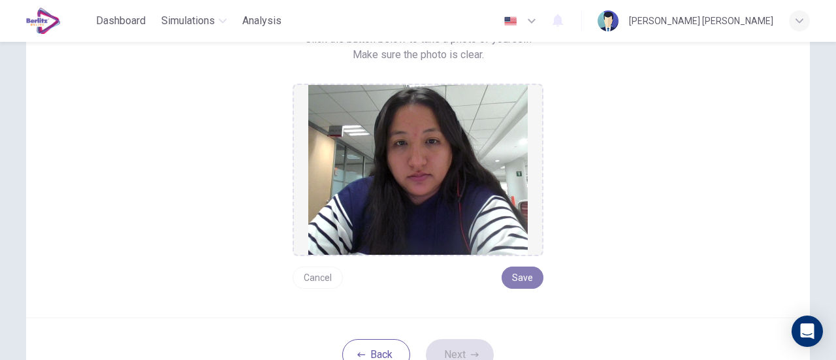
click at [516, 280] on button "Save" at bounding box center [522, 277] width 42 height 22
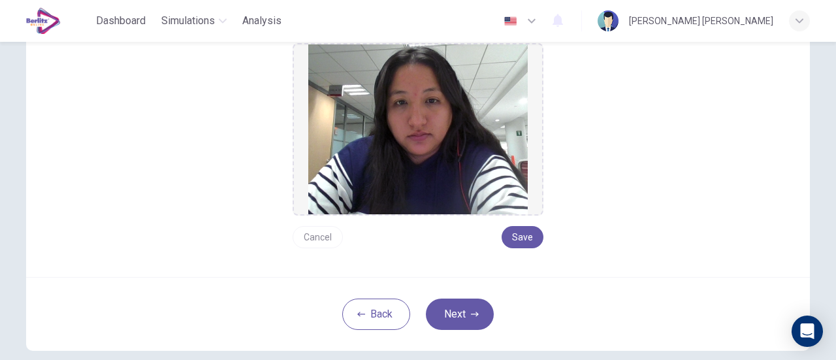
scroll to position [172, 0]
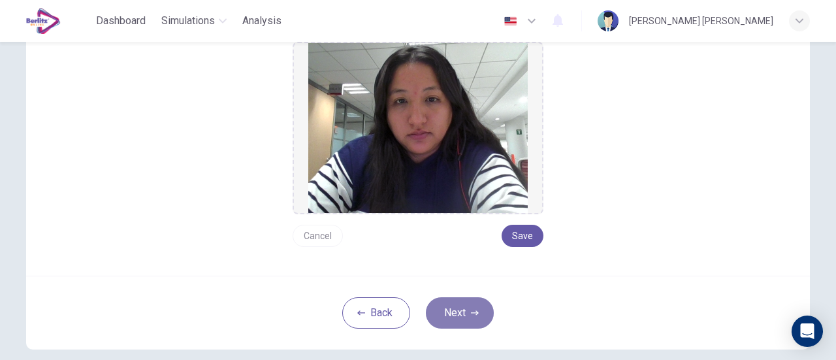
click at [461, 318] on button "Next" at bounding box center [460, 312] width 68 height 31
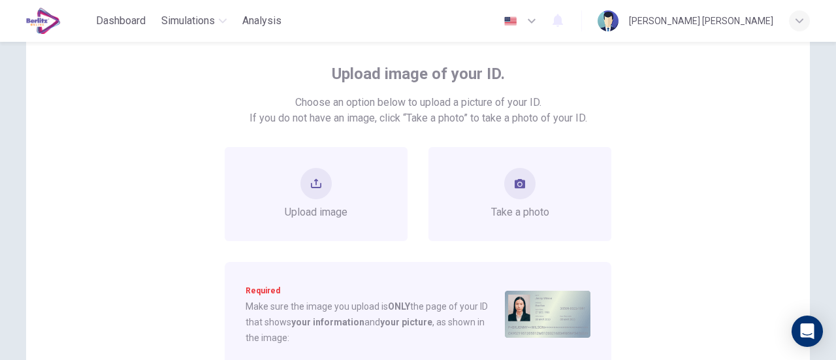
scroll to position [67, 0]
click at [514, 174] on button "take photo" at bounding box center [519, 183] width 31 height 31
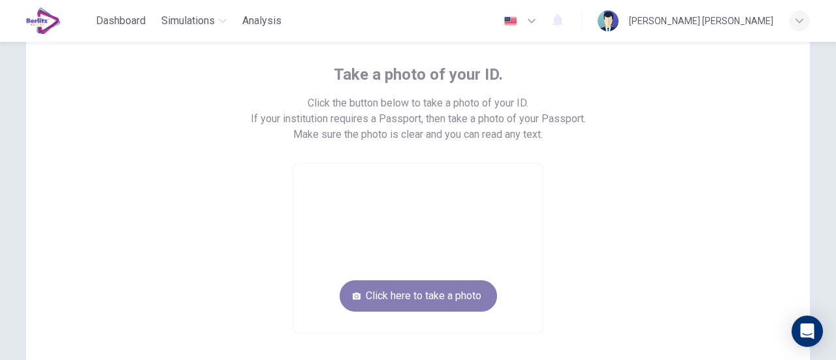
click at [424, 289] on button "Click here to take a photo" at bounding box center [418, 295] width 157 height 31
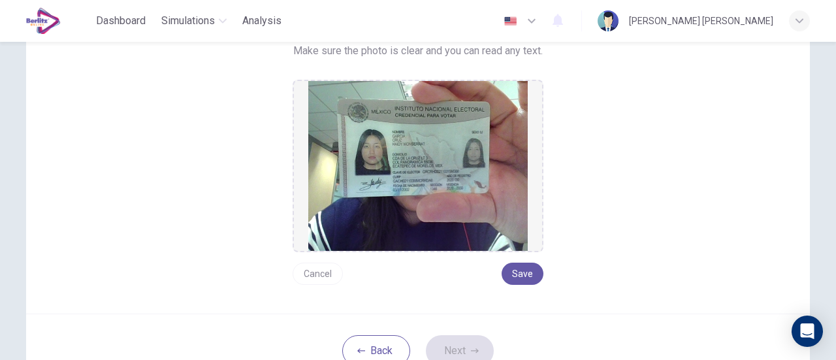
scroll to position [150, 0]
click at [518, 270] on button "Save" at bounding box center [522, 273] width 42 height 22
click at [441, 340] on button "Next" at bounding box center [460, 350] width 68 height 31
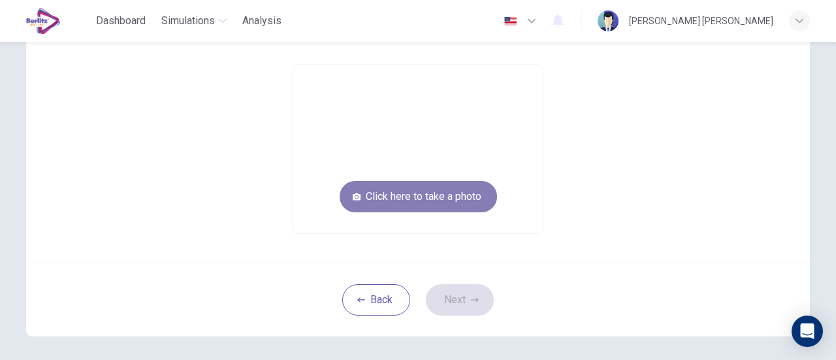
click at [427, 198] on button "Click here to take a photo" at bounding box center [418, 196] width 157 height 31
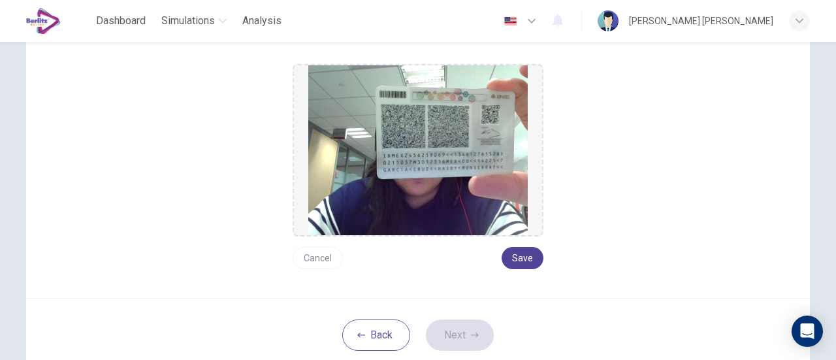
click at [505, 251] on button "Save" at bounding box center [522, 258] width 42 height 22
click at [460, 345] on button "Next" at bounding box center [460, 334] width 68 height 31
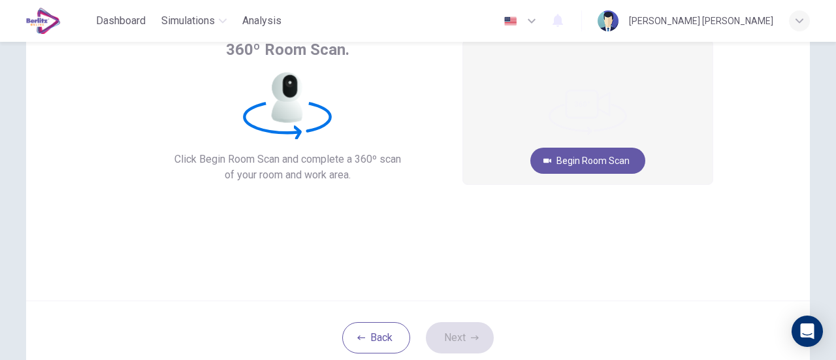
scroll to position [62, 0]
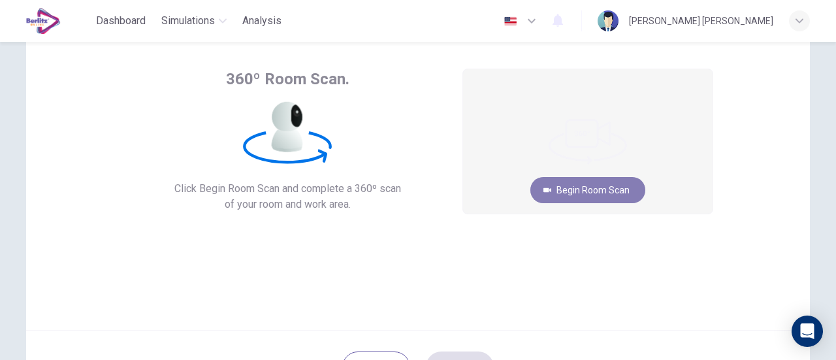
click at [609, 195] on button "Begin Room Scan" at bounding box center [587, 190] width 115 height 26
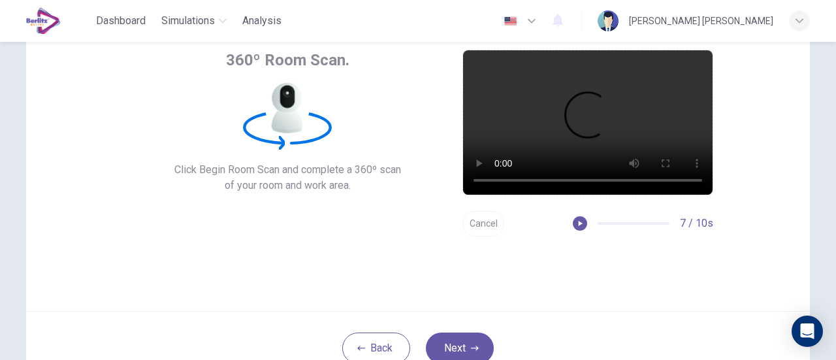
scroll to position [82, 0]
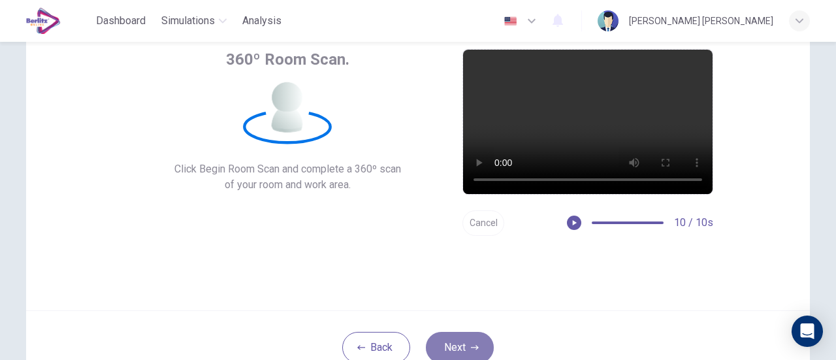
click at [466, 340] on button "Next" at bounding box center [460, 347] width 68 height 31
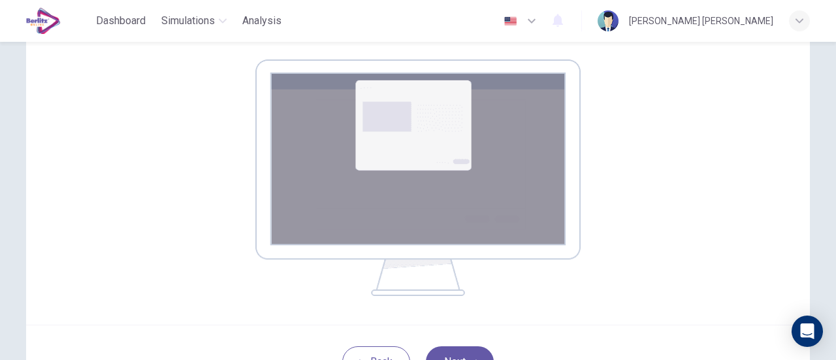
scroll to position [205, 0]
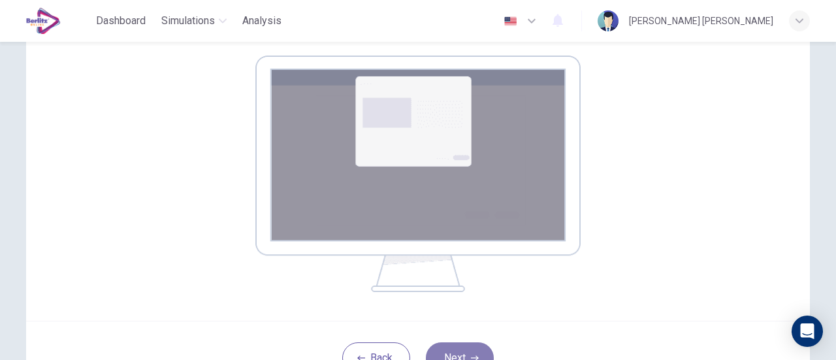
click at [470, 347] on button "Next" at bounding box center [460, 357] width 68 height 31
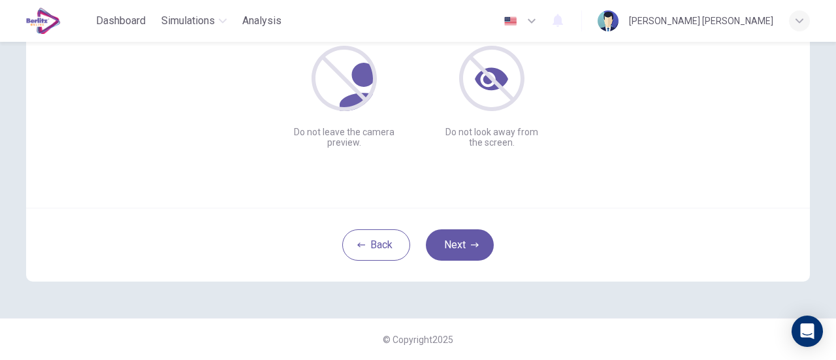
scroll to position [183, 0]
click at [447, 239] on button "Next" at bounding box center [460, 245] width 68 height 31
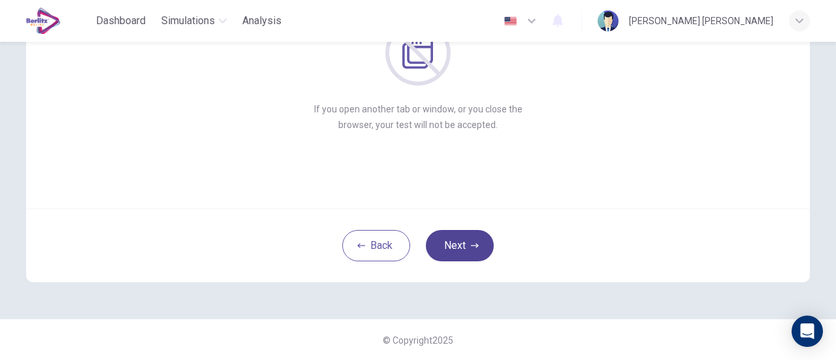
click at [447, 239] on button "Next" at bounding box center [460, 245] width 68 height 31
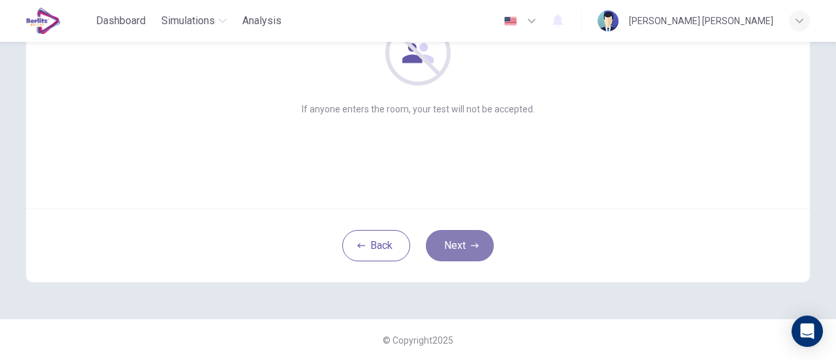
click at [447, 239] on button "Next" at bounding box center [460, 245] width 68 height 31
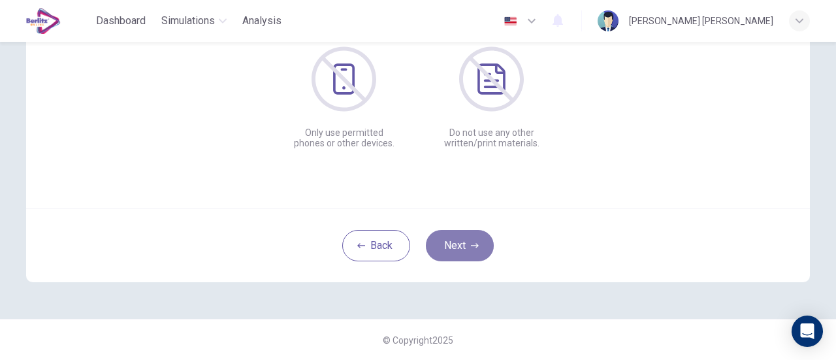
click at [447, 239] on button "Next" at bounding box center [460, 245] width 68 height 31
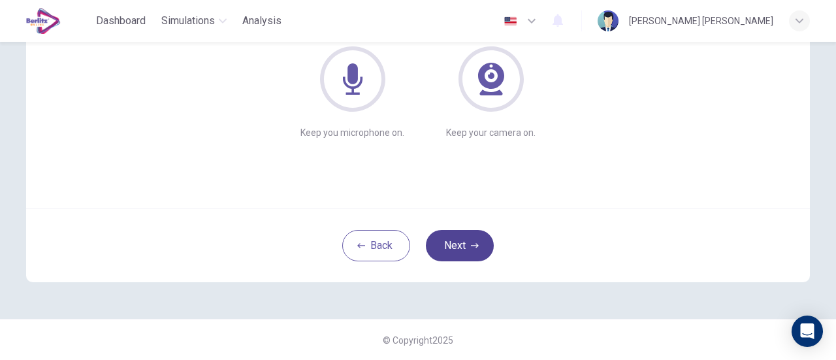
click at [447, 239] on button "Next" at bounding box center [460, 245] width 68 height 31
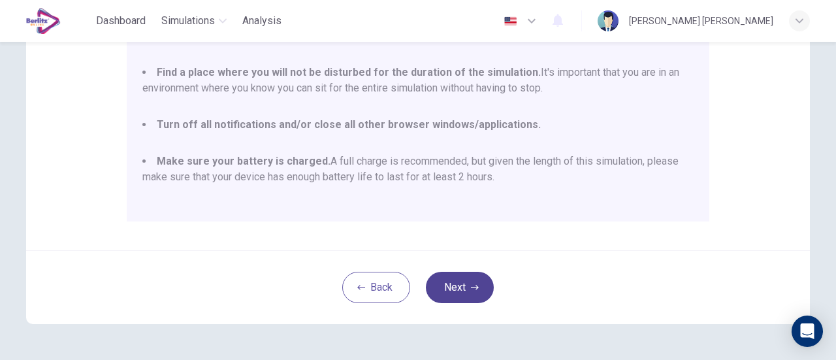
scroll to position [349, 0]
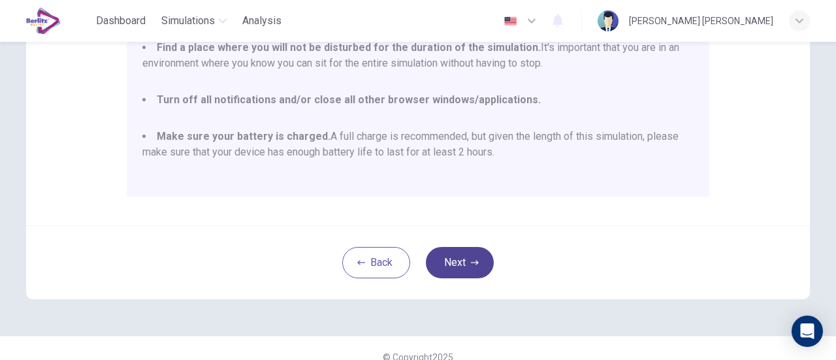
click at [471, 265] on icon "button" at bounding box center [475, 263] width 8 height 8
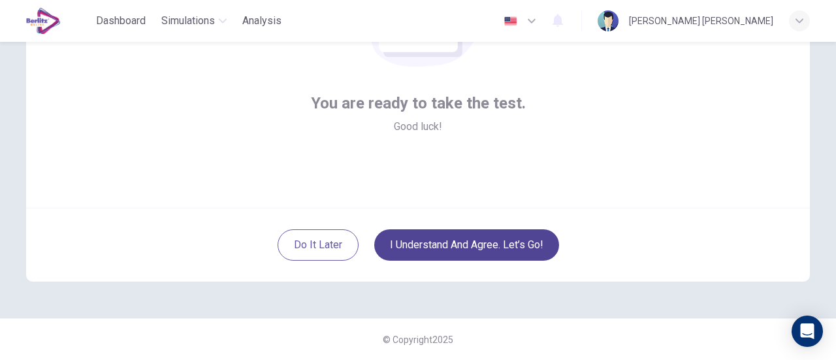
scroll to position [183, 0]
click at [535, 255] on button "I understand and agree. Let’s go!" at bounding box center [466, 245] width 185 height 31
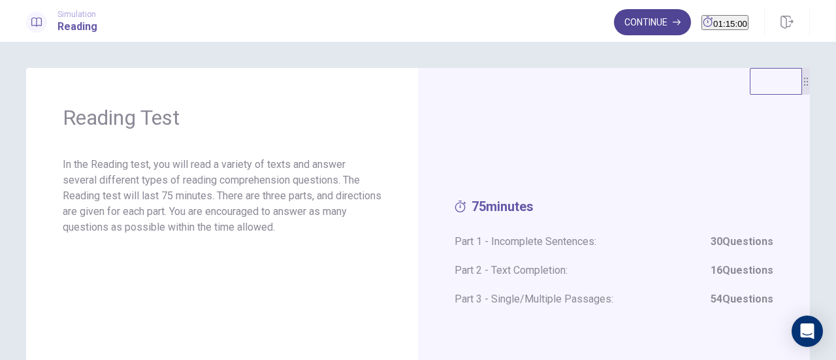
click at [636, 29] on button "Continue" at bounding box center [652, 22] width 77 height 26
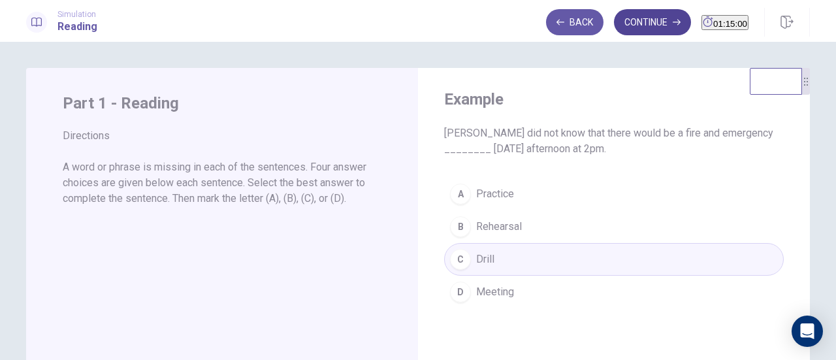
click at [643, 31] on button "Continue" at bounding box center [652, 22] width 77 height 26
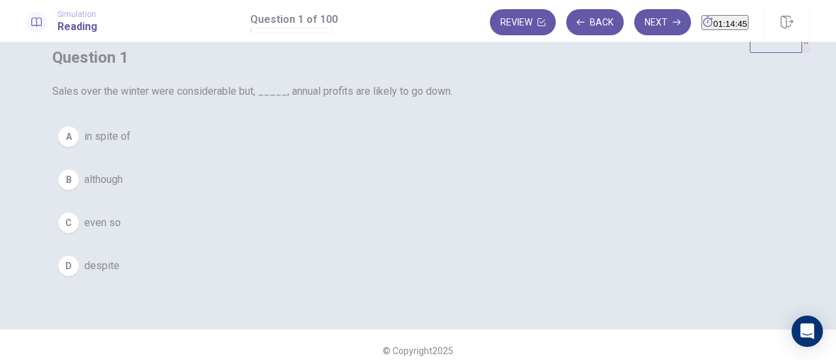
scroll to position [54, 0]
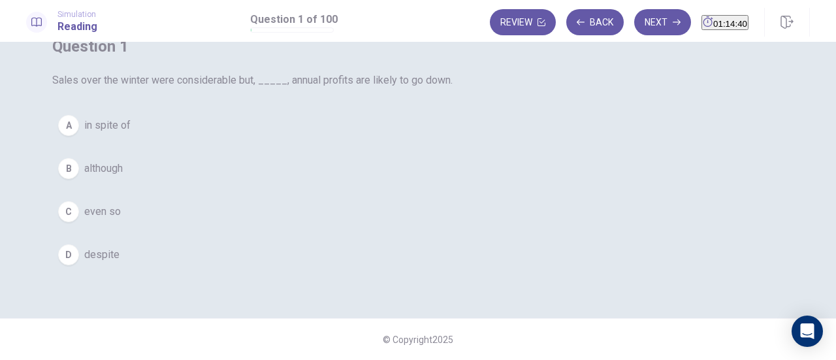
click at [131, 133] on span "in spite of" at bounding box center [107, 126] width 46 height 16
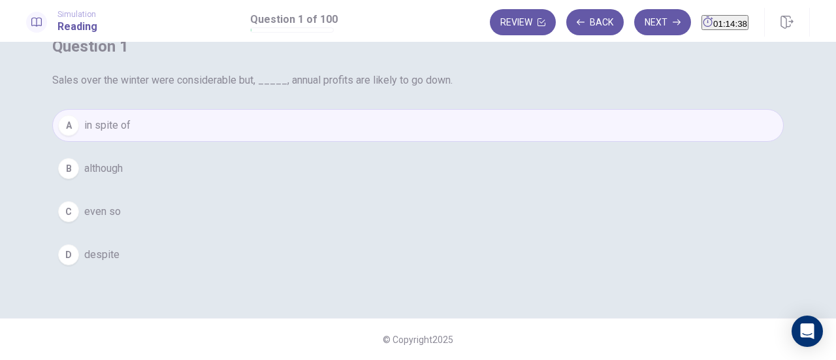
scroll to position [83, 0]
click at [487, 142] on button "A in spite of" at bounding box center [417, 125] width 731 height 33
click at [480, 270] on button "D despite" at bounding box center [417, 254] width 731 height 33
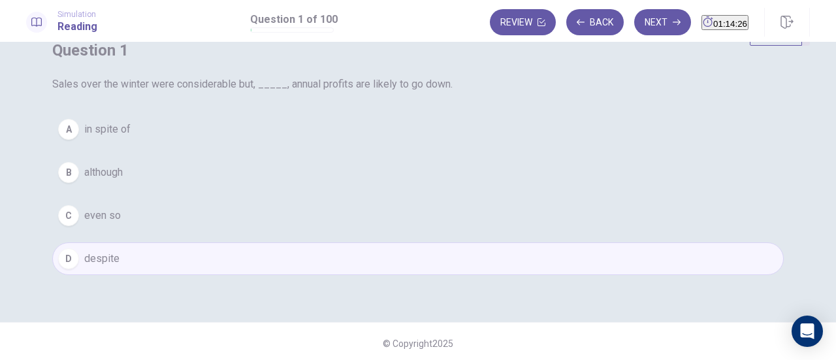
scroll to position [47, 0]
click at [641, 34] on button "Next" at bounding box center [662, 22] width 57 height 26
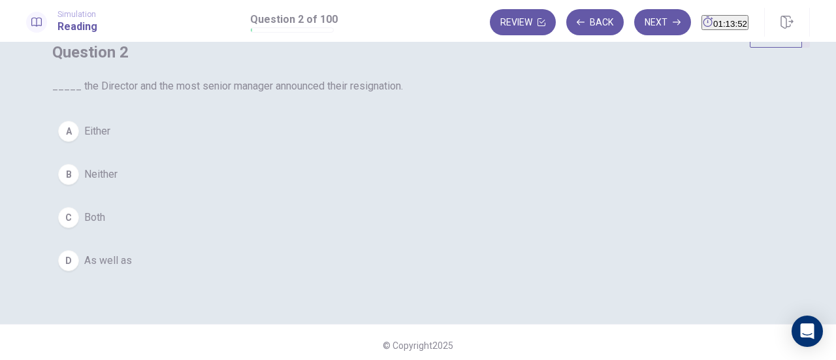
click at [372, 234] on button "C Both" at bounding box center [417, 217] width 731 height 33
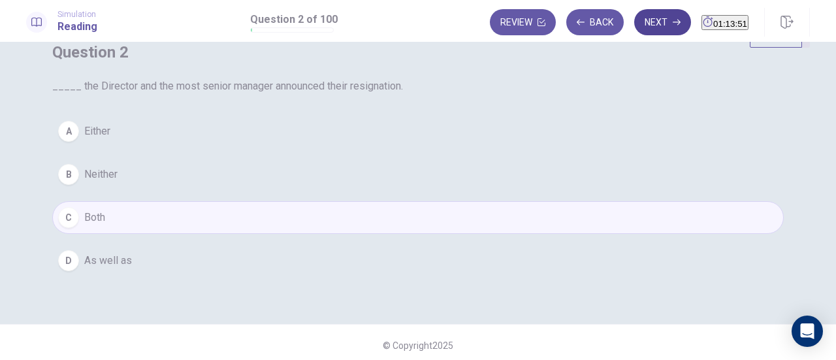
click at [635, 31] on button "Next" at bounding box center [662, 22] width 57 height 26
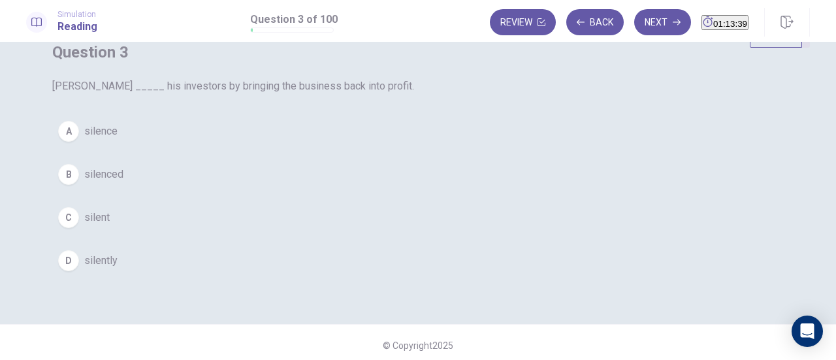
click at [503, 148] on button "A silence" at bounding box center [417, 131] width 731 height 33
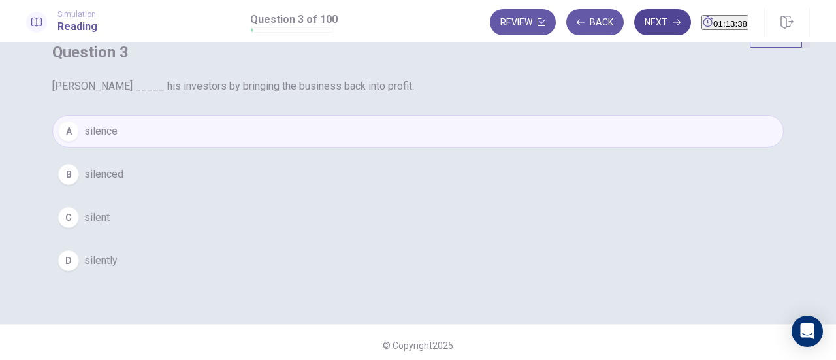
click at [635, 27] on button "Next" at bounding box center [662, 22] width 57 height 26
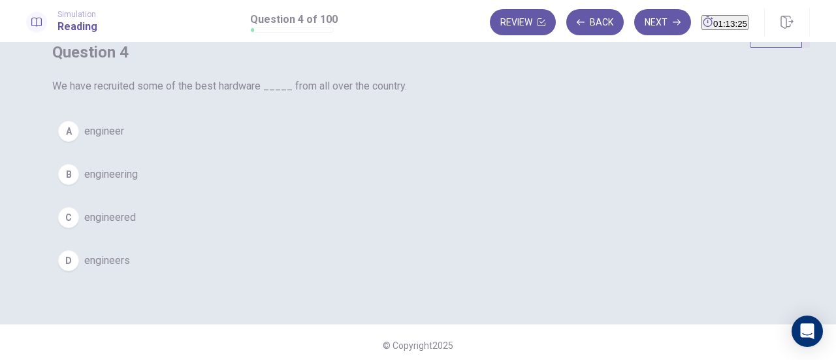
click at [584, 170] on div "Question 4 We have recruited some of the best hardware _____ from all over the …" at bounding box center [418, 159] width 784 height 277
click at [491, 148] on button "A engineer" at bounding box center [417, 131] width 731 height 33
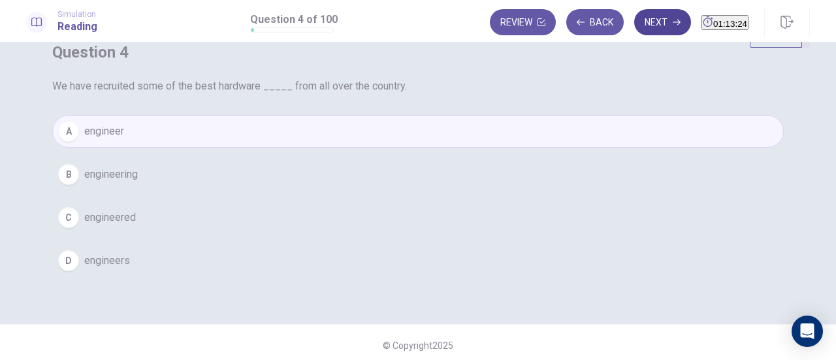
click at [634, 22] on button "Next" at bounding box center [662, 22] width 57 height 26
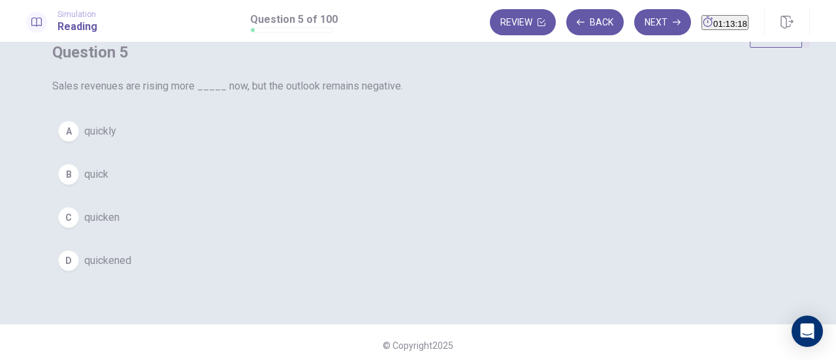
click at [466, 148] on button "A quickly" at bounding box center [417, 131] width 731 height 33
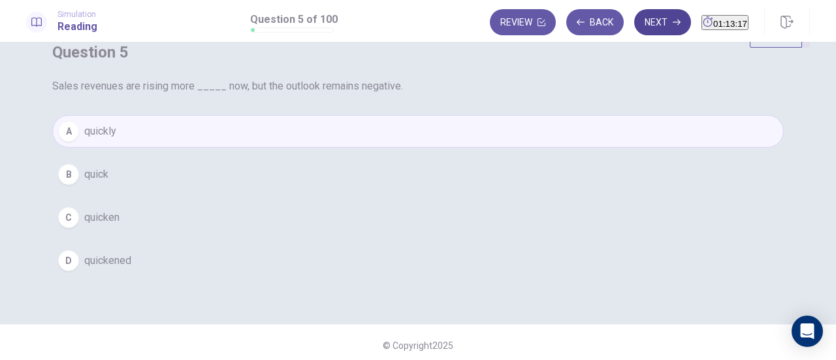
click at [641, 35] on button "Next" at bounding box center [662, 22] width 57 height 26
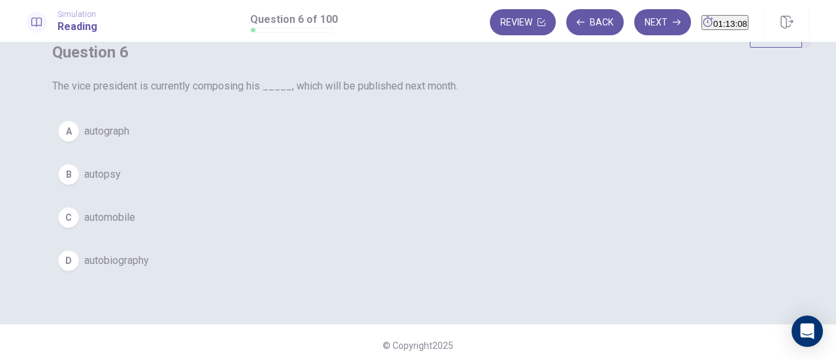
click at [462, 277] on button "D autobiography" at bounding box center [417, 260] width 731 height 33
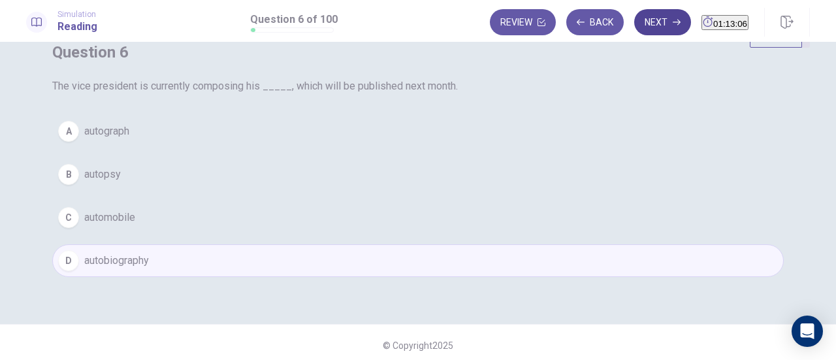
click at [643, 25] on button "Next" at bounding box center [662, 22] width 57 height 26
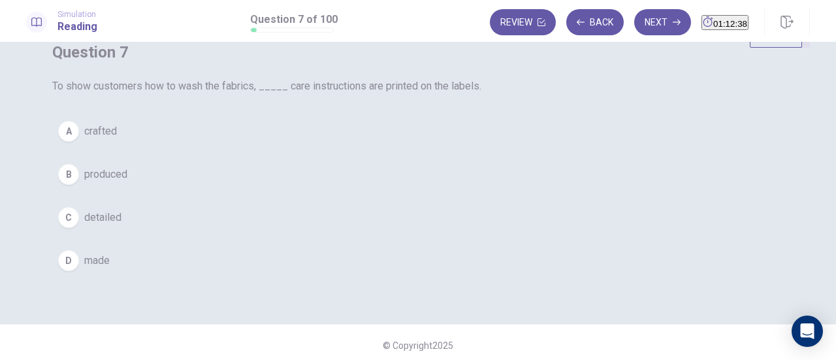
click at [432, 191] on button "B produced" at bounding box center [417, 174] width 731 height 33
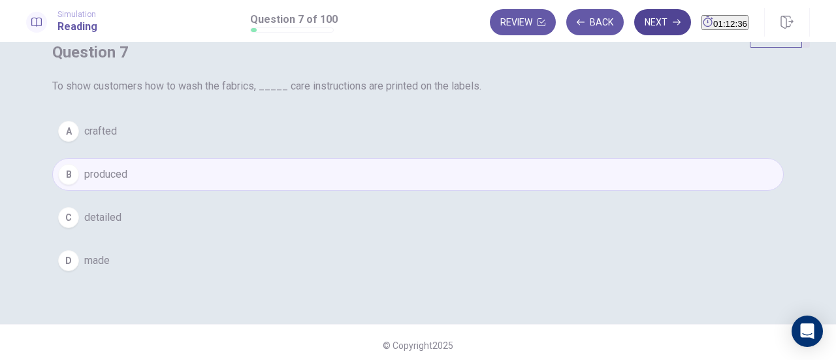
click at [645, 24] on button "Next" at bounding box center [662, 22] width 57 height 26
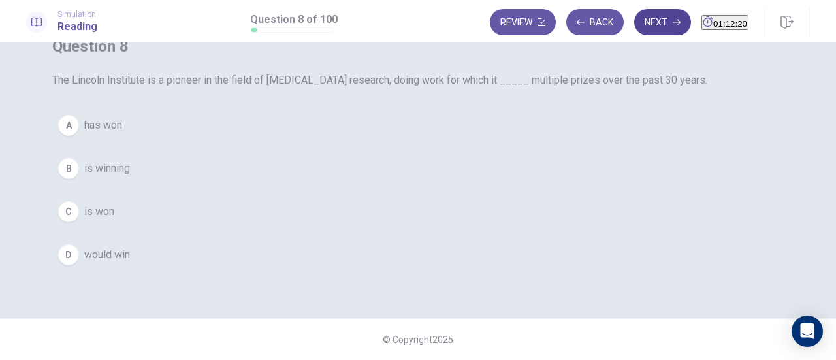
scroll to position [65, 0]
click at [423, 271] on button "D would win" at bounding box center [417, 254] width 731 height 33
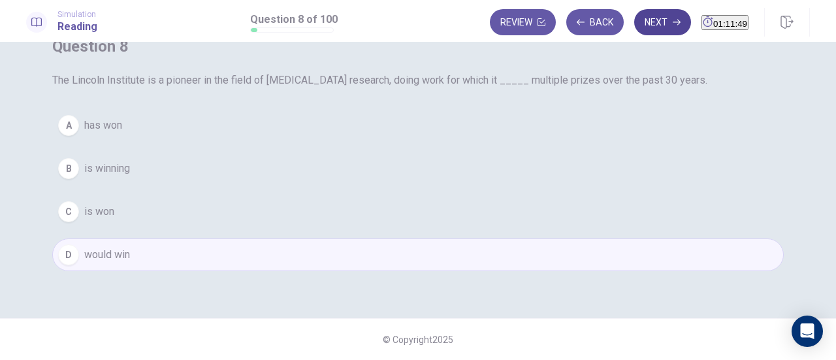
click at [646, 32] on button "Next" at bounding box center [662, 22] width 57 height 26
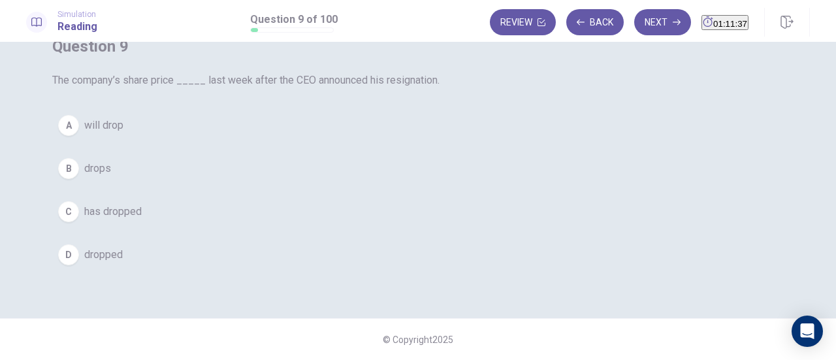
click at [498, 228] on button "C has dropped" at bounding box center [417, 211] width 731 height 33
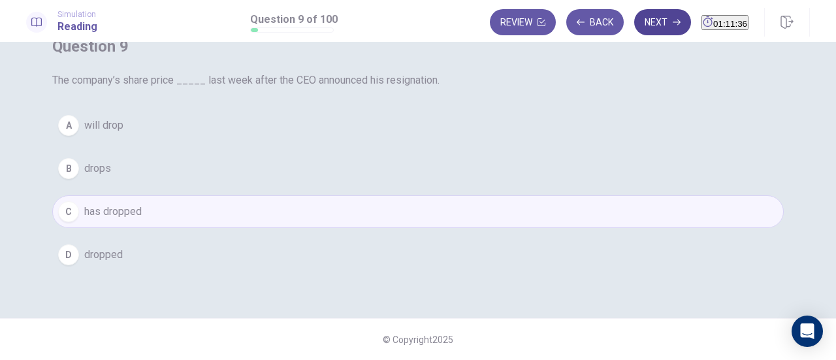
click at [639, 25] on button "Next" at bounding box center [662, 22] width 57 height 26
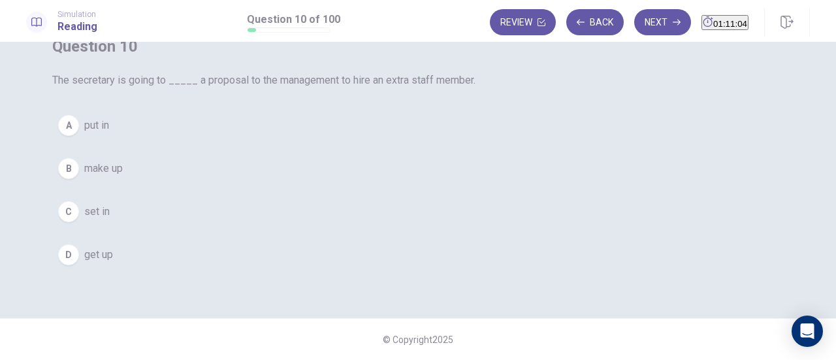
click at [483, 142] on button "A put in" at bounding box center [417, 125] width 731 height 33
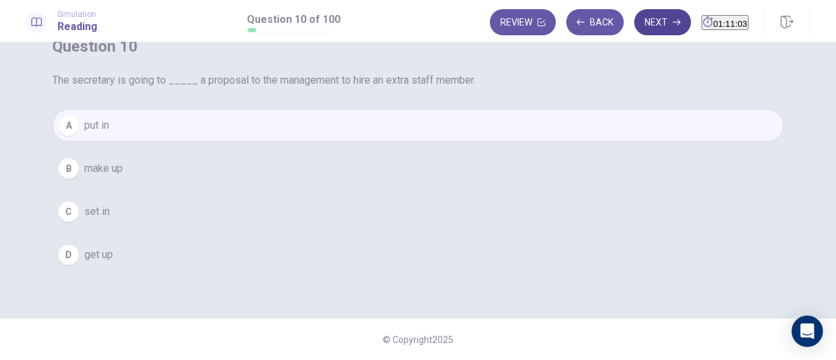
click at [673, 22] on icon "button" at bounding box center [677, 23] width 8 height 6
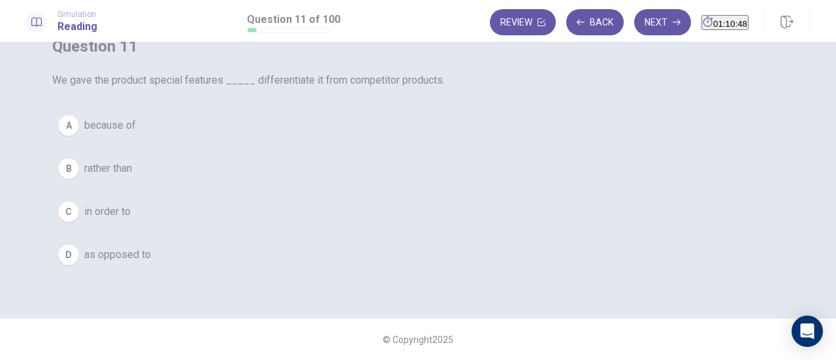
click at [457, 271] on button "D as opposed to" at bounding box center [417, 254] width 731 height 33
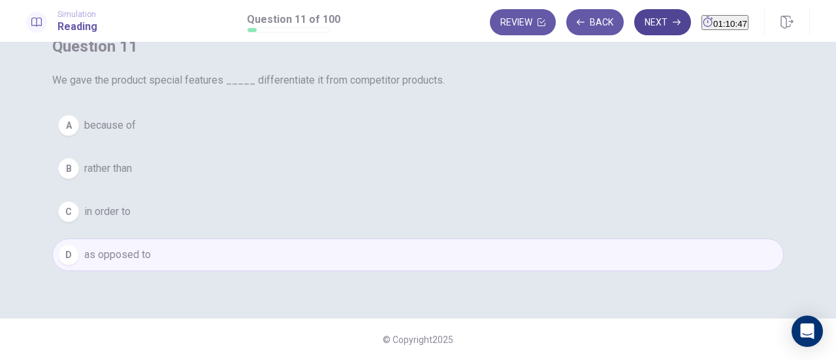
click at [637, 33] on button "Next" at bounding box center [662, 22] width 57 height 26
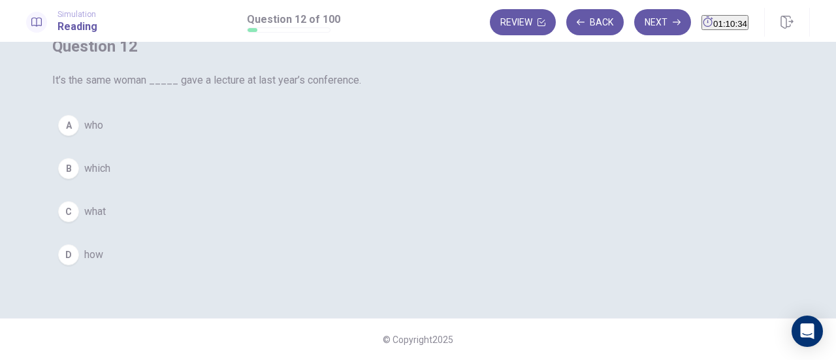
click at [601, 201] on div "Question 12 It’s the same woman _____ gave a lecture at last year’s conference.…" at bounding box center [418, 153] width 784 height 277
click at [417, 185] on button "B which" at bounding box center [417, 168] width 731 height 33
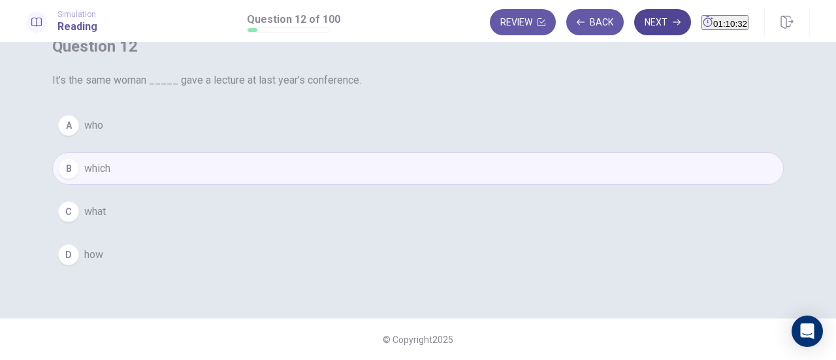
click at [635, 25] on button "Next" at bounding box center [662, 22] width 57 height 26
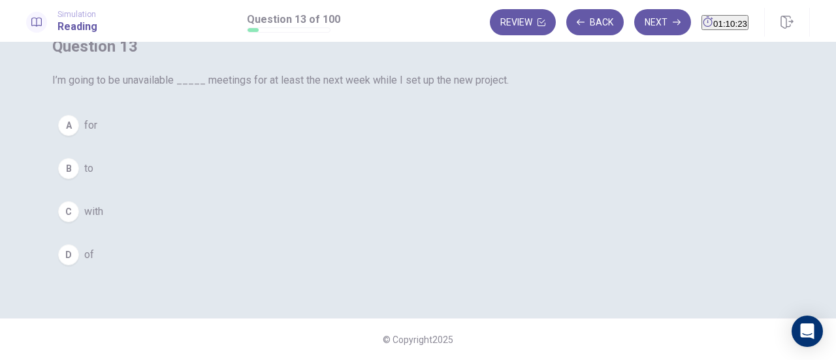
click at [498, 185] on button "B to" at bounding box center [417, 168] width 731 height 33
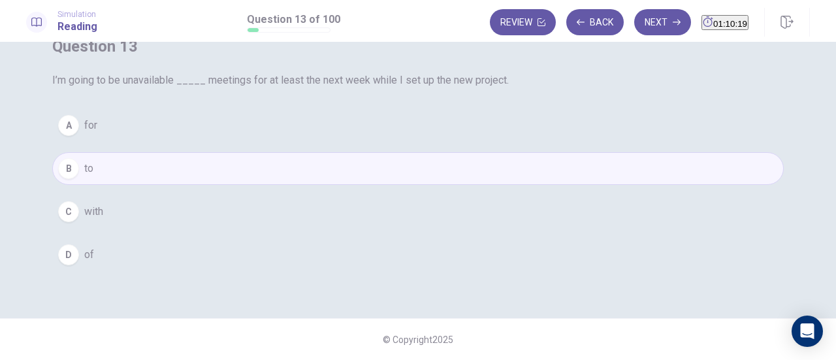
click at [466, 271] on button "D of" at bounding box center [417, 254] width 731 height 33
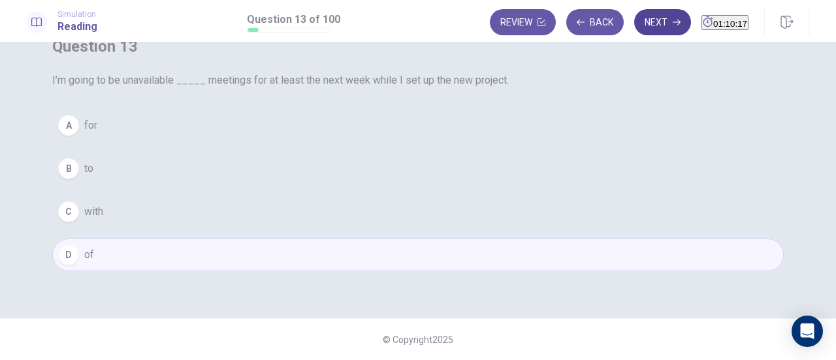
click at [640, 31] on button "Next" at bounding box center [662, 22] width 57 height 26
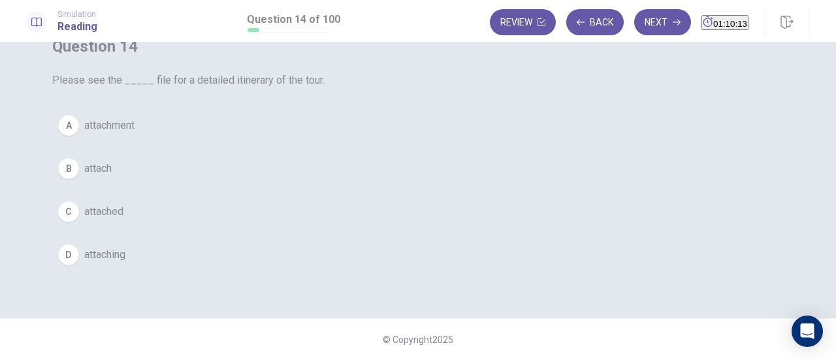
click at [512, 142] on button "A attachment" at bounding box center [417, 125] width 731 height 33
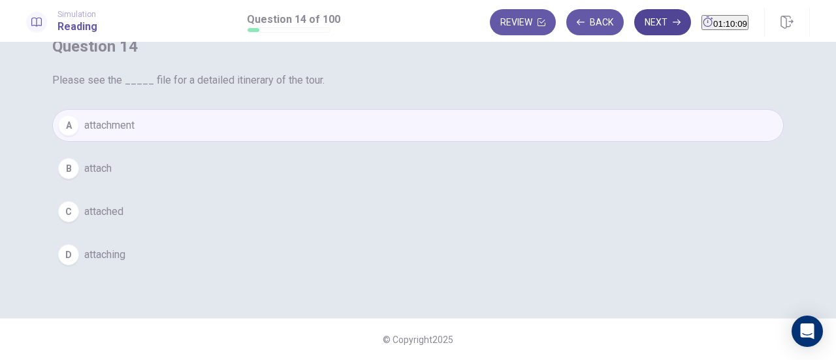
click at [637, 28] on button "Next" at bounding box center [662, 22] width 57 height 26
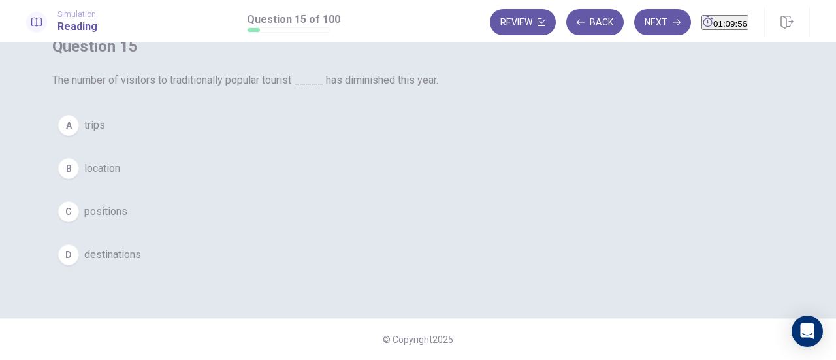
click at [471, 271] on button "D destinations" at bounding box center [417, 254] width 731 height 33
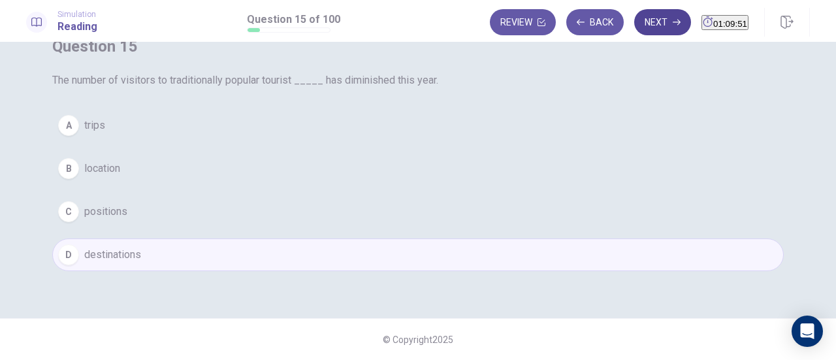
click at [637, 29] on button "Next" at bounding box center [662, 22] width 57 height 26
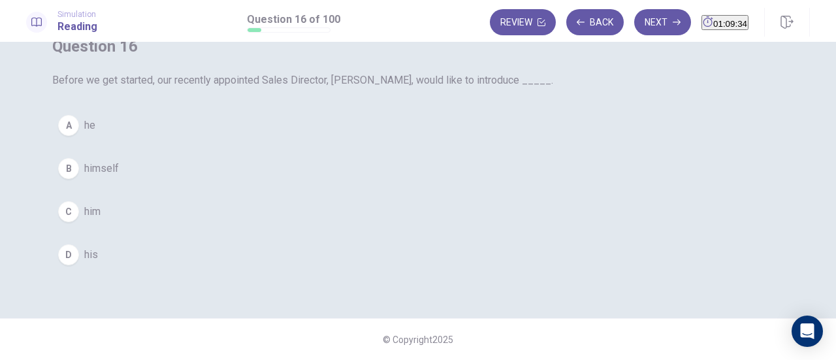
click at [484, 185] on button "B himself" at bounding box center [417, 168] width 731 height 33
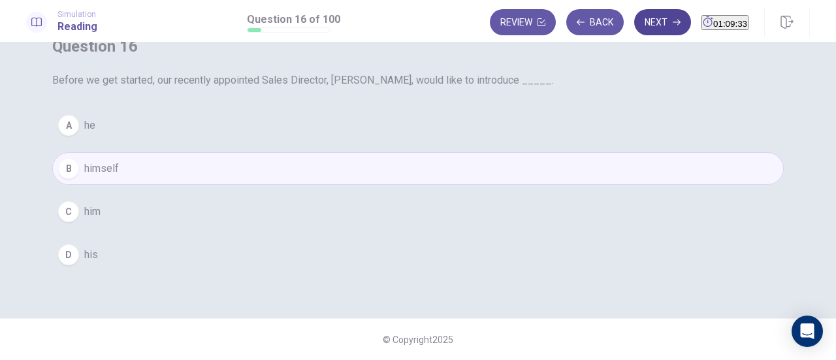
click at [634, 30] on button "Next" at bounding box center [662, 22] width 57 height 26
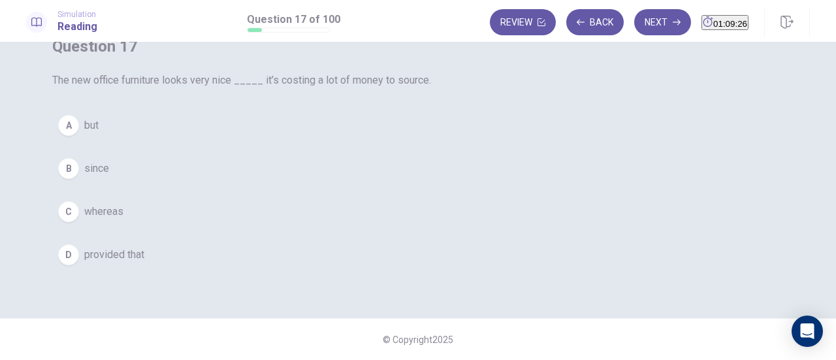
click at [525, 142] on button "A but" at bounding box center [417, 125] width 731 height 33
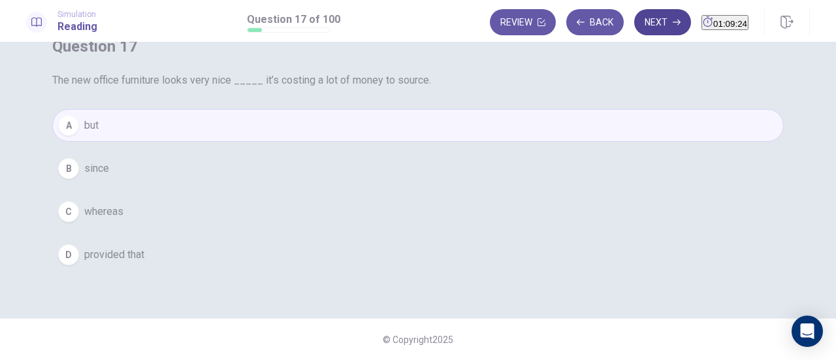
click at [673, 25] on icon "button" at bounding box center [677, 22] width 8 height 8
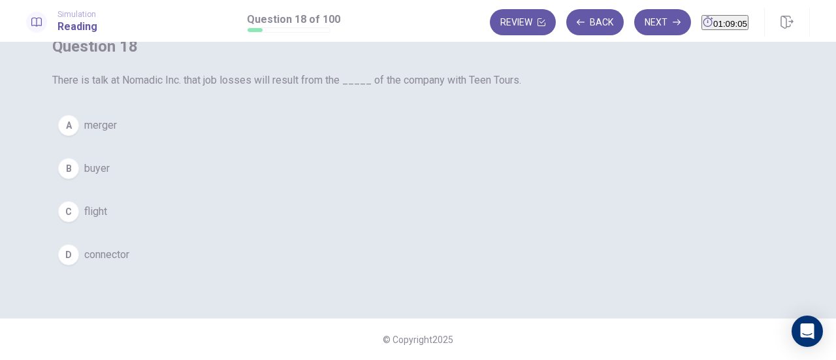
click at [420, 142] on button "A merger" at bounding box center [417, 125] width 731 height 33
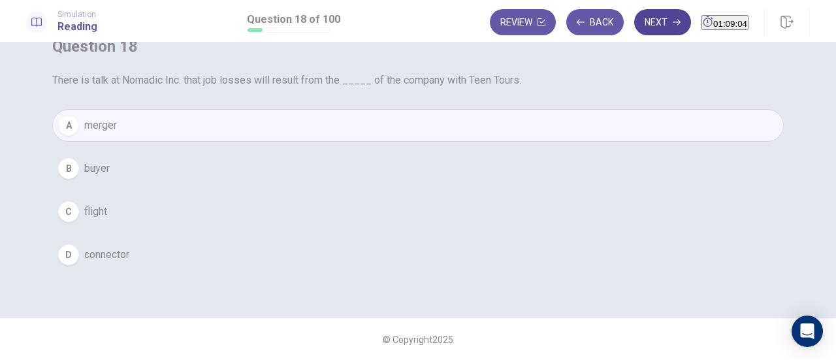
click at [640, 31] on button "Next" at bounding box center [662, 22] width 57 height 26
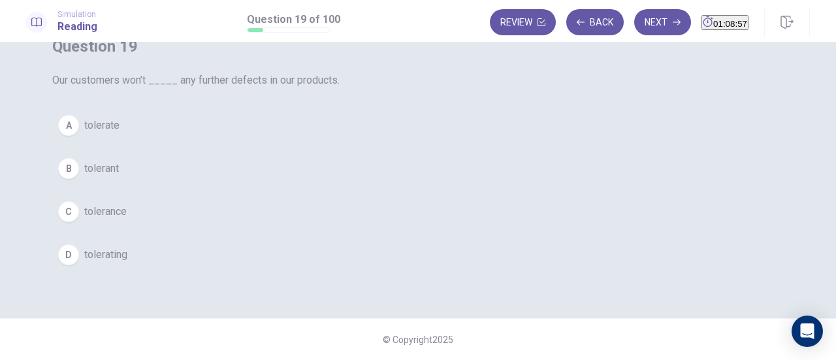
click at [453, 185] on button "B tolerant" at bounding box center [417, 168] width 731 height 33
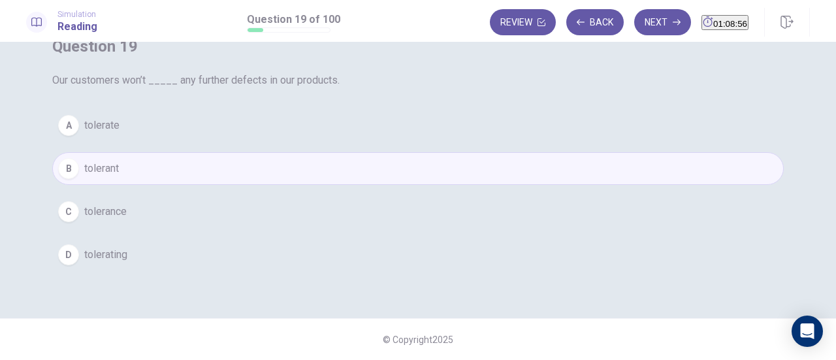
click at [476, 185] on button "B tolerant" at bounding box center [417, 168] width 731 height 33
click at [454, 142] on button "A tolerate" at bounding box center [417, 125] width 731 height 33
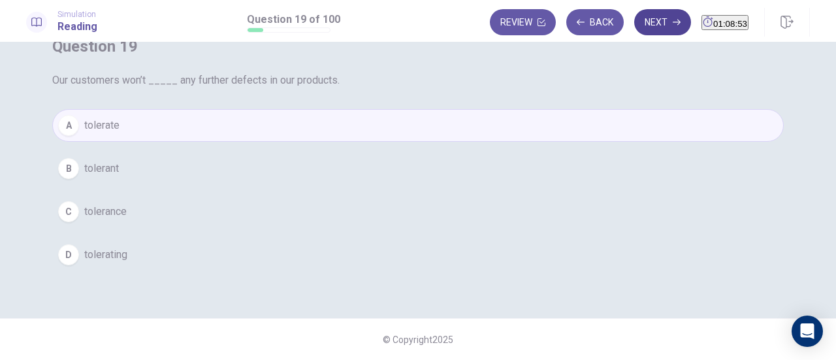
click at [643, 22] on button "Next" at bounding box center [662, 22] width 57 height 26
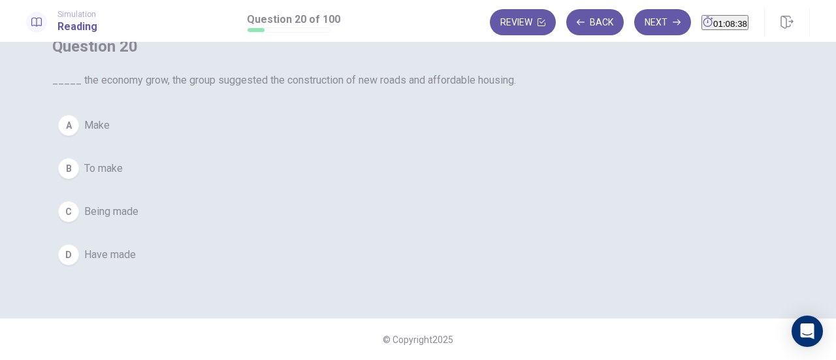
click at [417, 142] on button "A Make" at bounding box center [417, 125] width 731 height 33
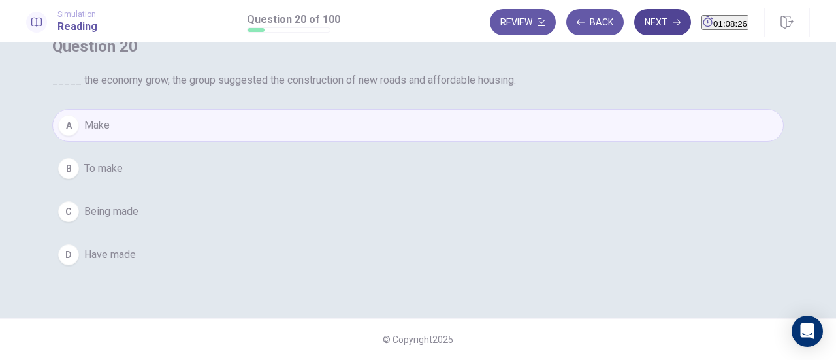
click at [646, 24] on button "Next" at bounding box center [662, 22] width 57 height 26
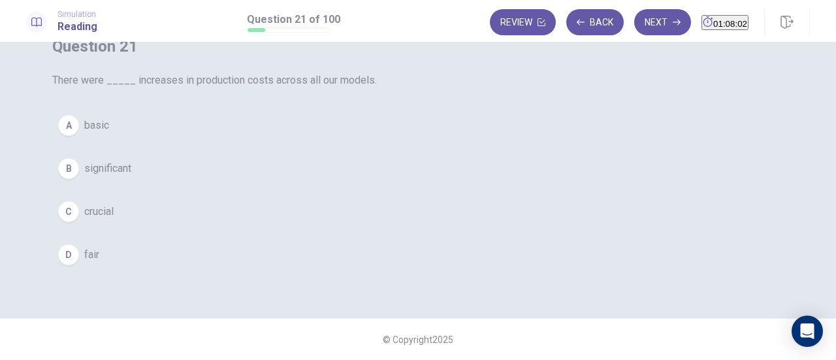
click at [503, 185] on button "B significant" at bounding box center [417, 168] width 731 height 33
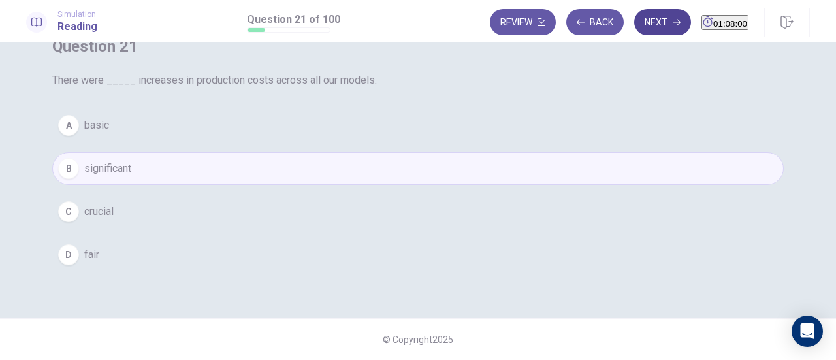
click at [634, 22] on button "Next" at bounding box center [662, 22] width 57 height 26
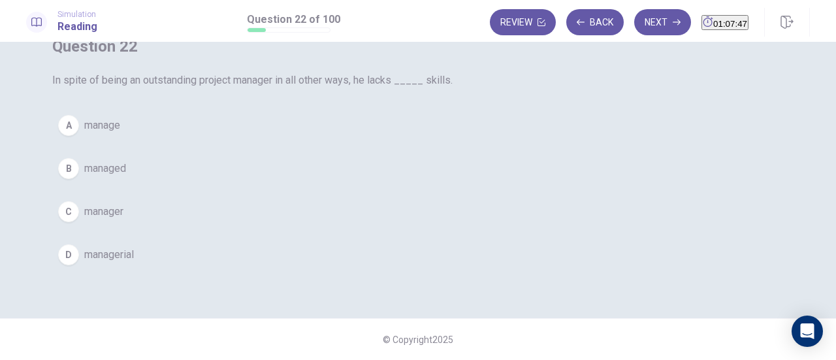
click at [513, 142] on button "A manage" at bounding box center [417, 125] width 731 height 33
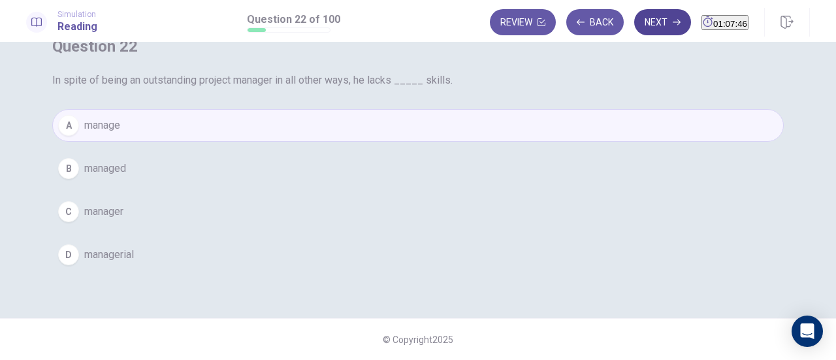
click at [640, 34] on button "Next" at bounding box center [662, 22] width 57 height 26
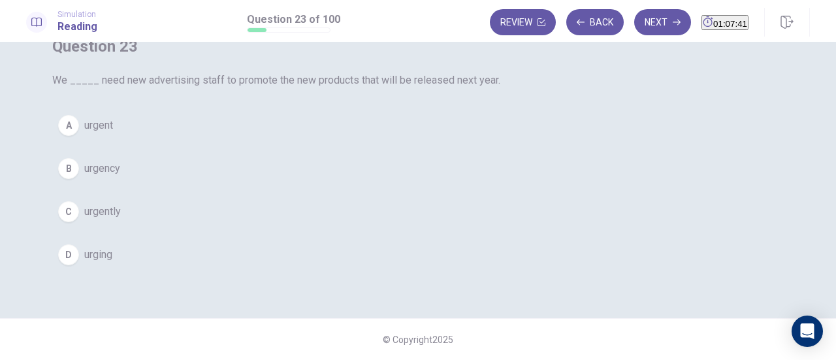
click at [490, 142] on button "A urgent" at bounding box center [417, 125] width 731 height 33
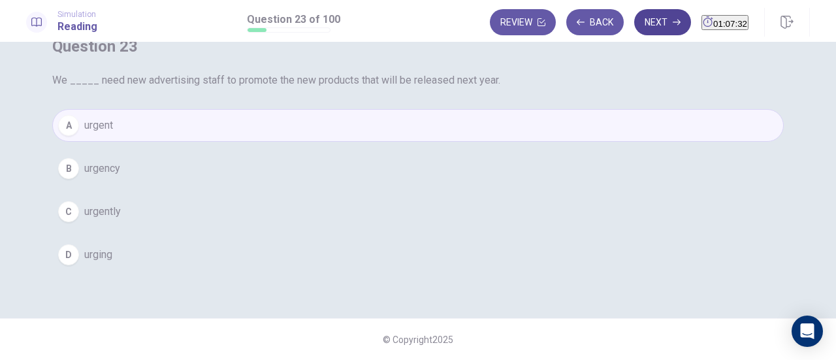
click at [635, 31] on button "Next" at bounding box center [662, 22] width 57 height 26
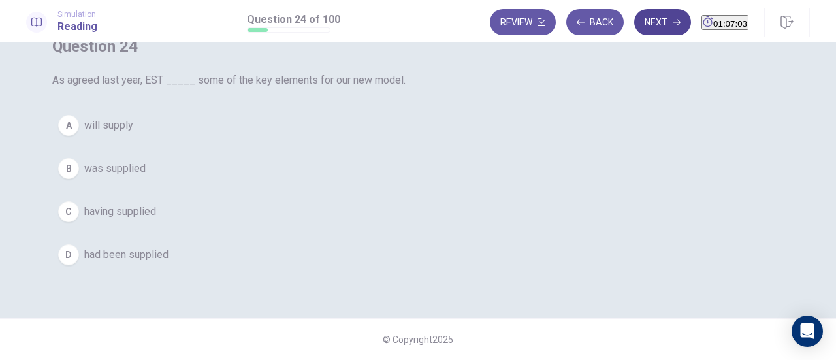
scroll to position [85, 0]
click at [133, 133] on span "will supply" at bounding box center [108, 126] width 49 height 16
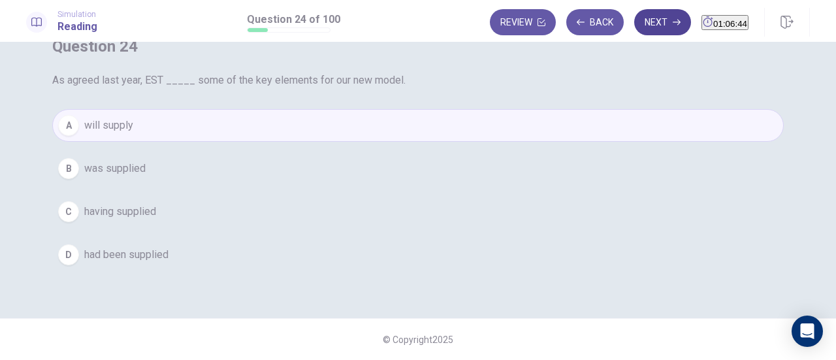
click at [644, 21] on button "Next" at bounding box center [662, 22] width 57 height 26
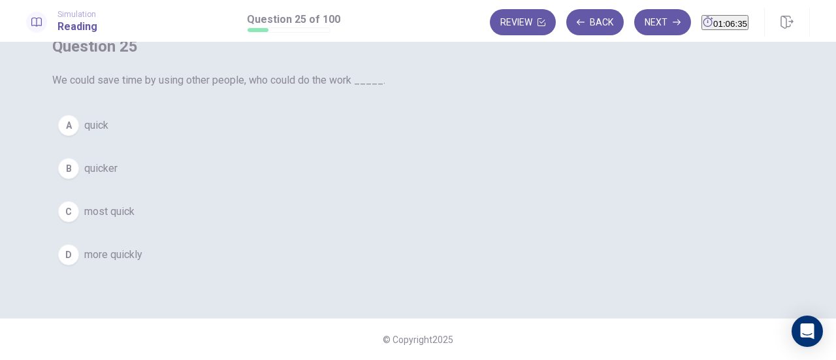
click at [423, 261] on button "D more quickly" at bounding box center [417, 254] width 731 height 33
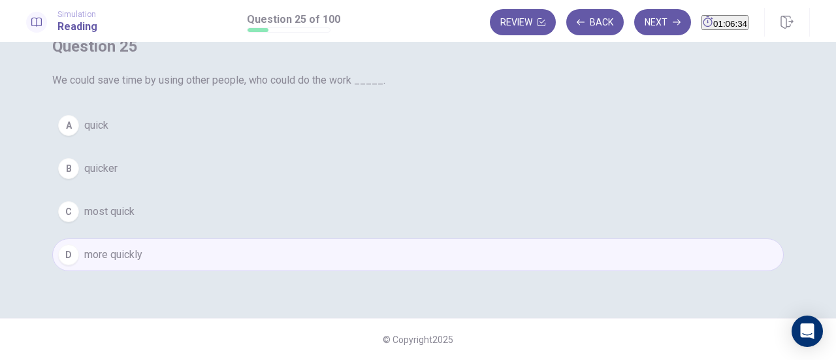
click at [494, 222] on button "C most quick" at bounding box center [417, 211] width 731 height 33
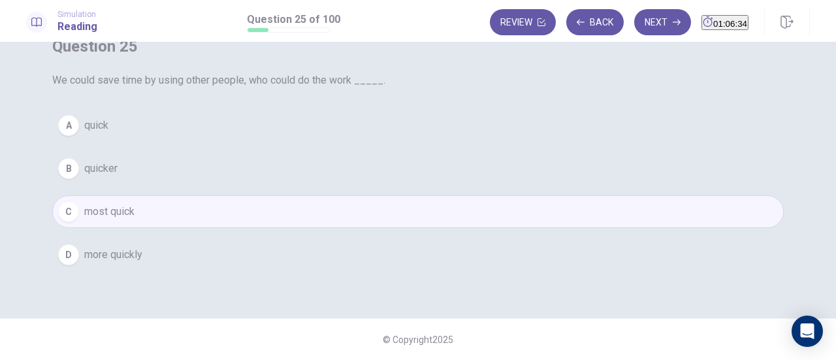
click at [474, 271] on button "D more quickly" at bounding box center [417, 254] width 731 height 33
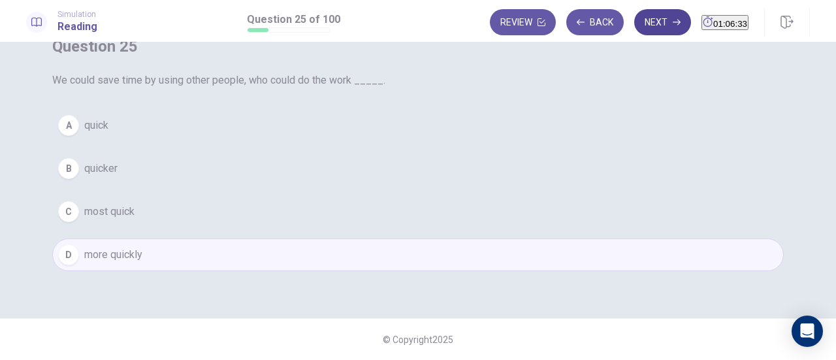
click at [634, 27] on button "Next" at bounding box center [662, 22] width 57 height 26
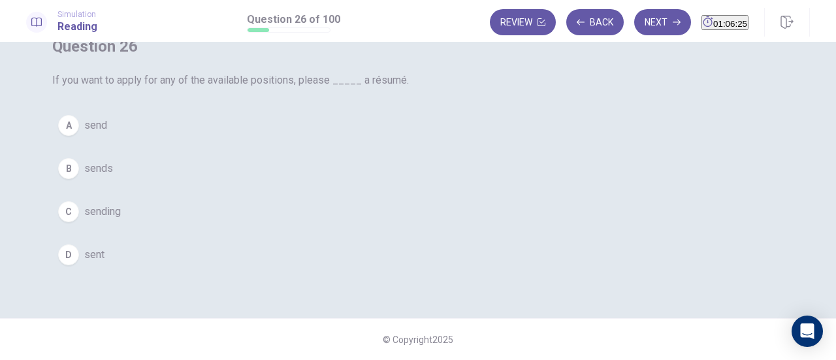
click at [425, 142] on button "A send" at bounding box center [417, 125] width 731 height 33
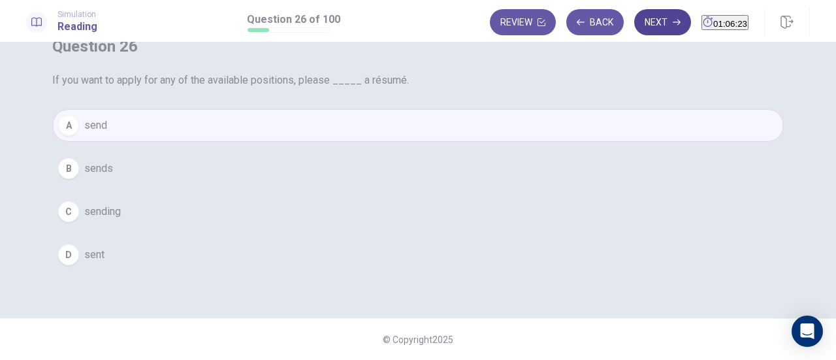
click at [634, 25] on button "Next" at bounding box center [662, 22] width 57 height 26
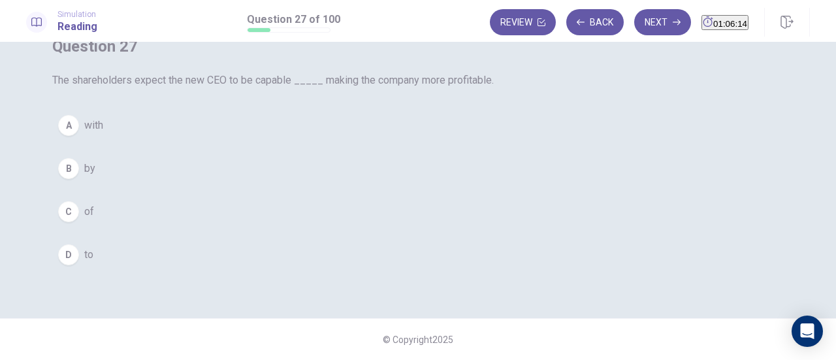
click at [412, 228] on button "C of" at bounding box center [417, 211] width 731 height 33
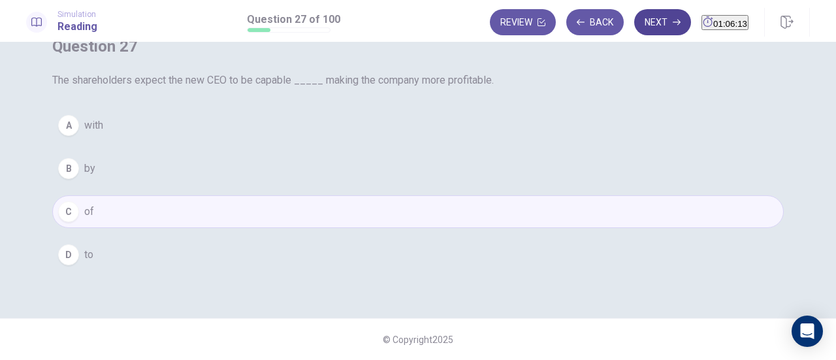
click at [634, 25] on button "Next" at bounding box center [662, 22] width 57 height 26
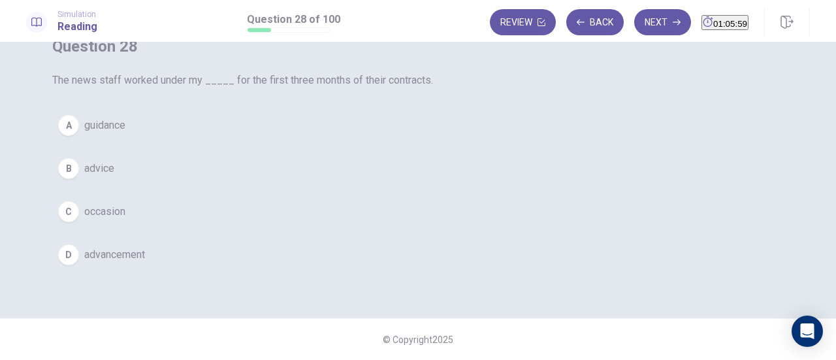
click at [500, 131] on button "A guidance" at bounding box center [417, 125] width 731 height 33
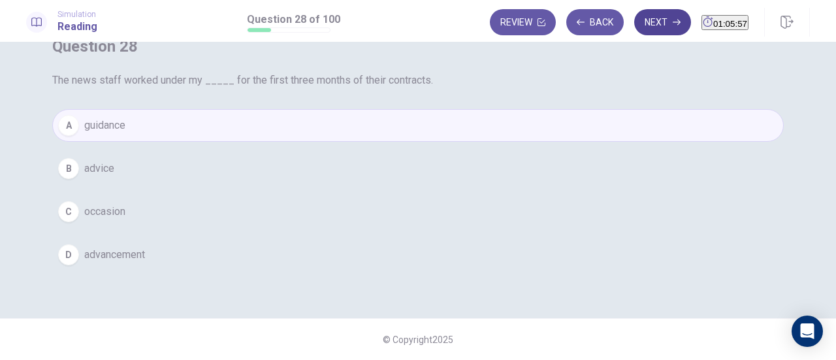
click at [634, 30] on button "Next" at bounding box center [662, 22] width 57 height 26
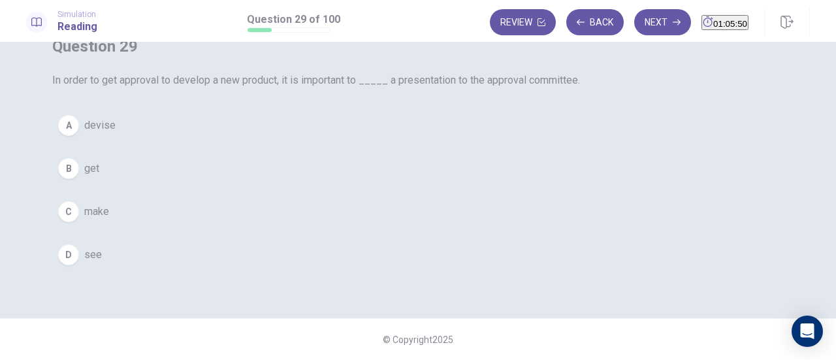
click at [380, 228] on button "C make" at bounding box center [417, 211] width 731 height 33
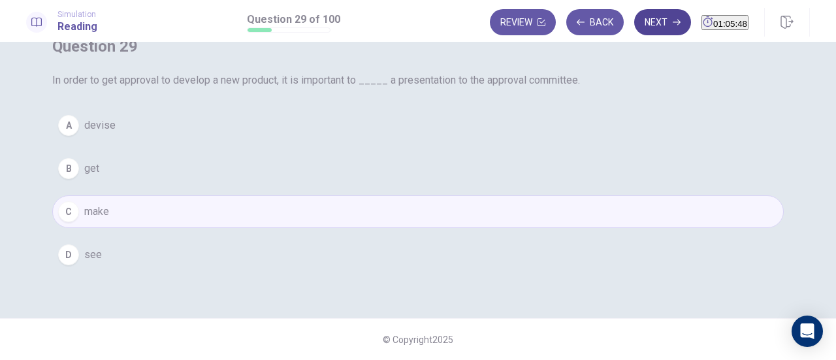
click at [634, 24] on button "Next" at bounding box center [662, 22] width 57 height 26
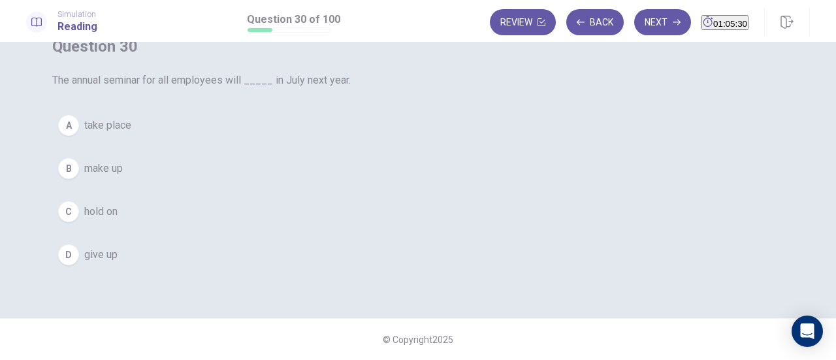
click at [464, 138] on button "A take place" at bounding box center [417, 125] width 731 height 33
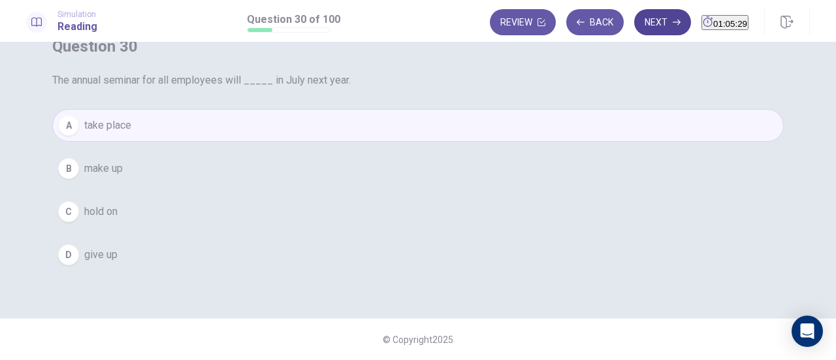
click at [636, 25] on button "Next" at bounding box center [662, 22] width 57 height 26
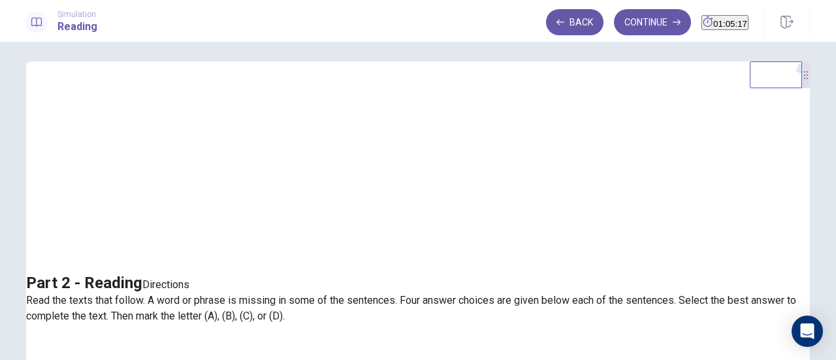
scroll to position [0, 0]
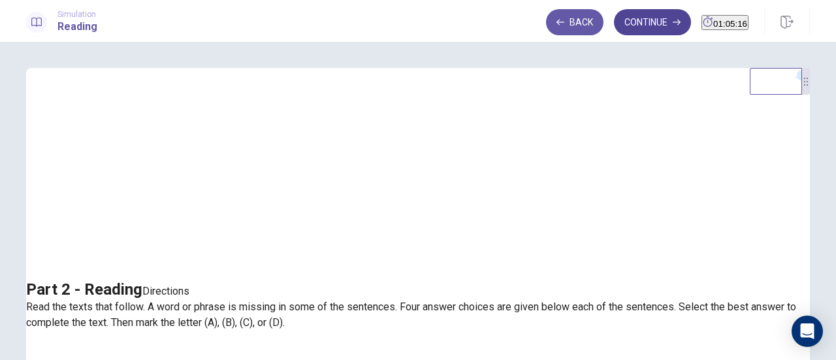
click at [620, 30] on button "Continue" at bounding box center [652, 22] width 77 height 26
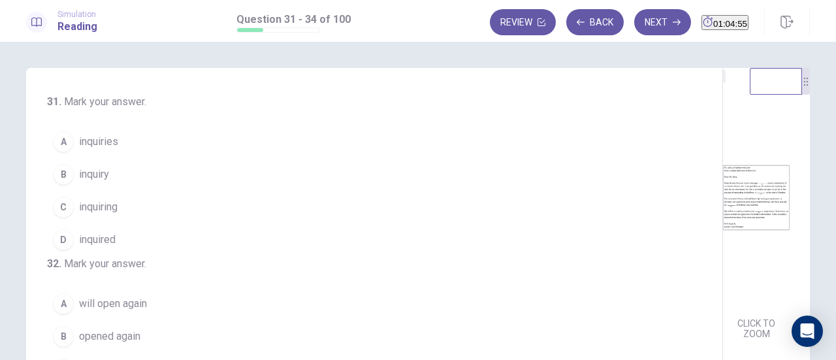
click at [251, 157] on button "A inquiries" at bounding box center [366, 141] width 639 height 33
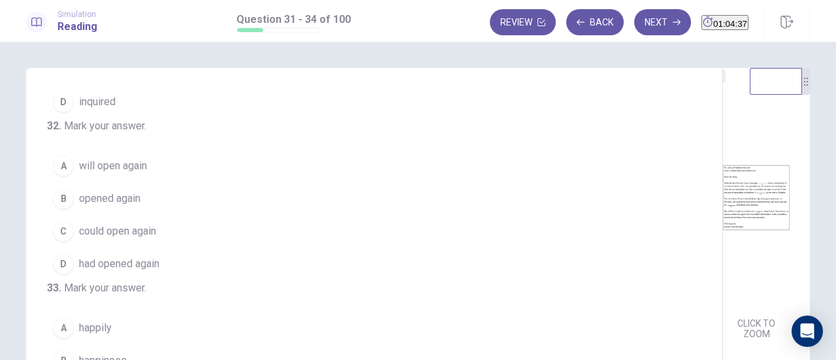
scroll to position [140, 0]
click at [268, 180] on button "A will open again" at bounding box center [366, 164] width 639 height 33
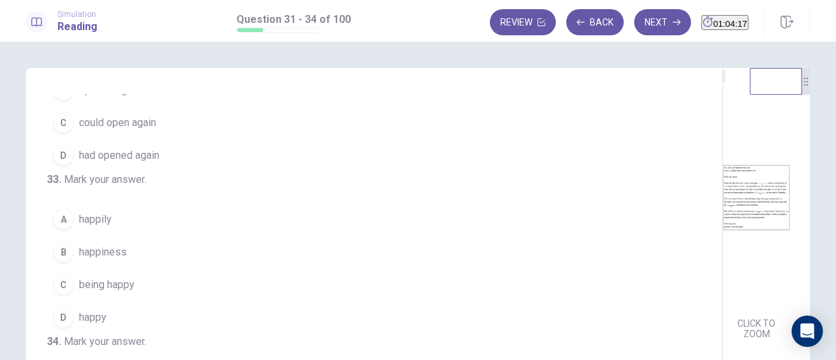
scroll to position [317, 0]
click at [82, 308] on button "D happy" at bounding box center [366, 317] width 639 height 33
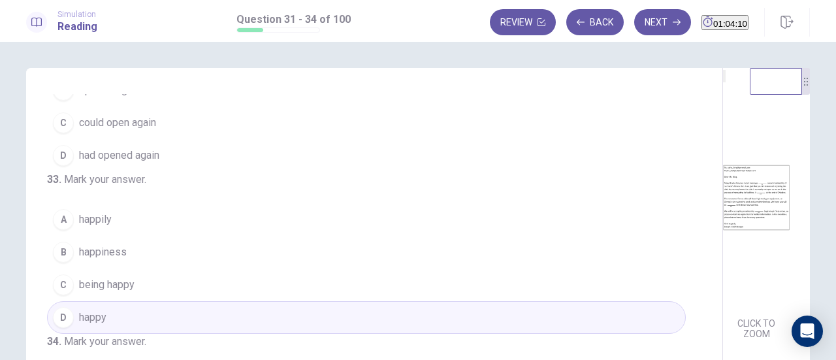
click at [100, 310] on span "happy" at bounding box center [92, 318] width 27 height 16
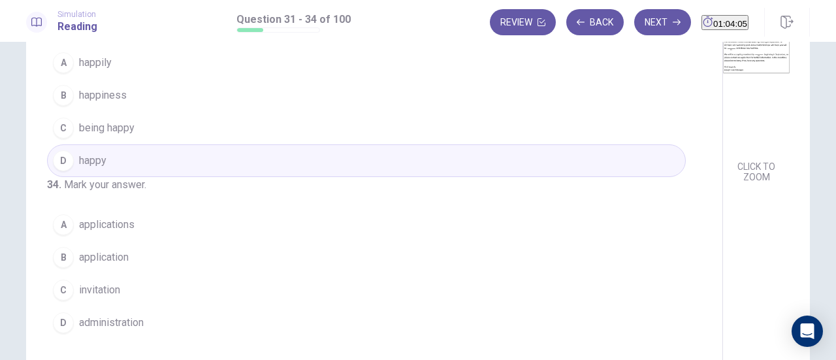
scroll to position [157, 0]
click at [86, 299] on button "C invitation" at bounding box center [366, 290] width 639 height 33
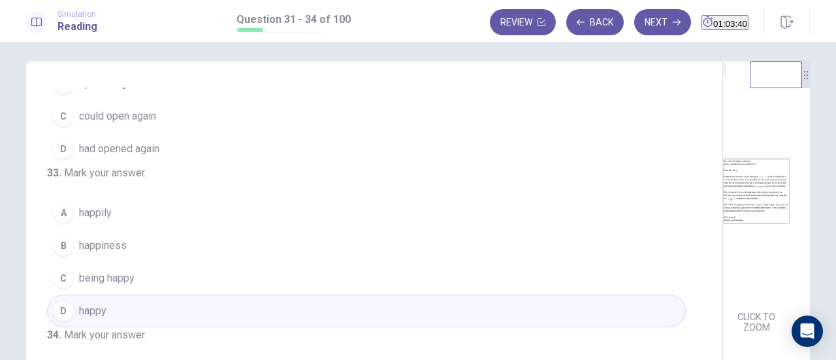
scroll to position [0, 0]
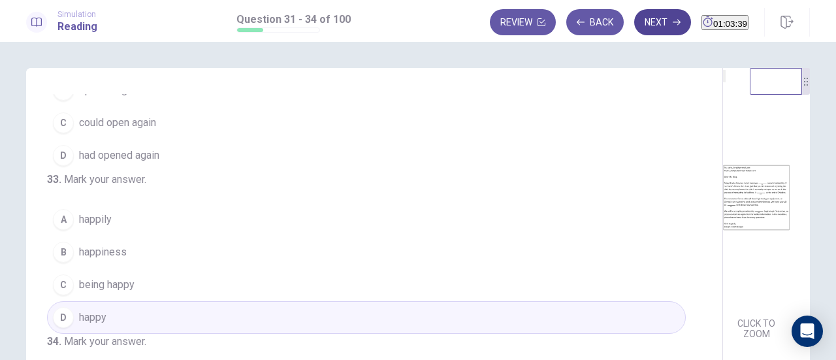
click at [634, 21] on button "Next" at bounding box center [662, 22] width 57 height 26
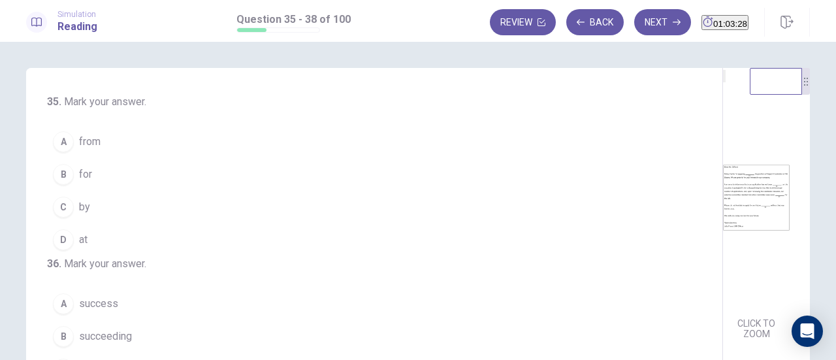
click at [69, 178] on div "B" at bounding box center [63, 174] width 21 height 21
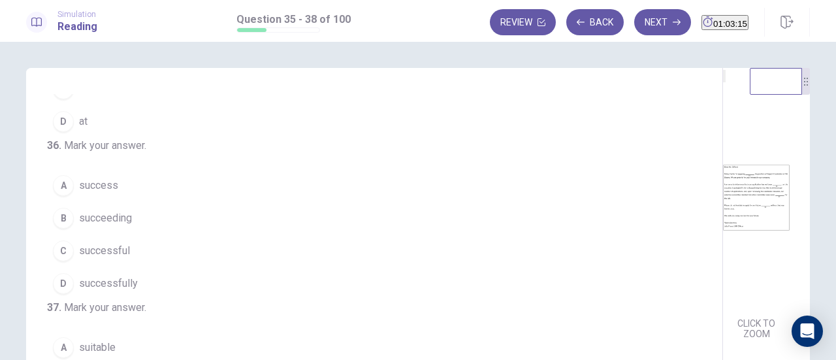
scroll to position [118, 0]
click at [64, 261] on div "C" at bounding box center [63, 250] width 21 height 21
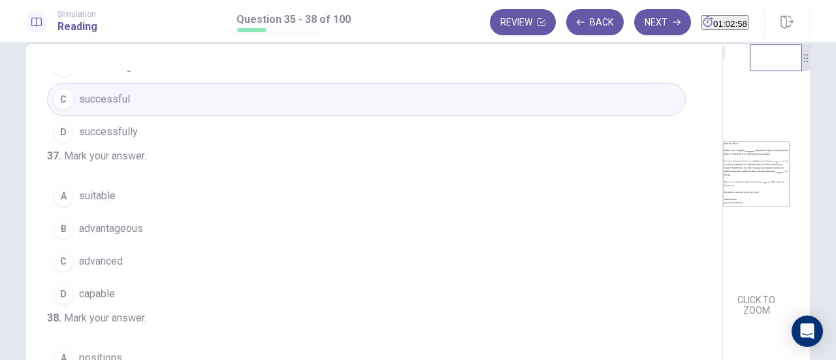
scroll to position [317, 0]
click at [63, 283] on div "D" at bounding box center [63, 293] width 21 height 21
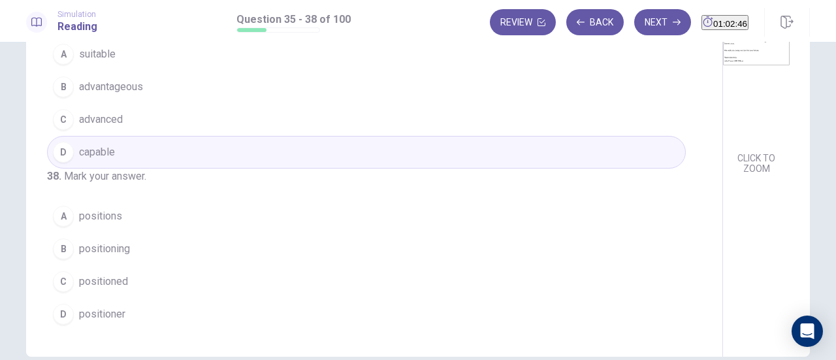
scroll to position [166, 0]
click at [56, 221] on div "A" at bounding box center [63, 215] width 21 height 21
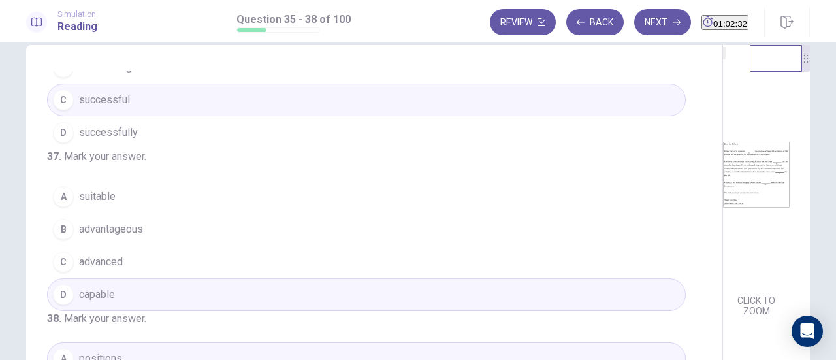
scroll to position [0, 0]
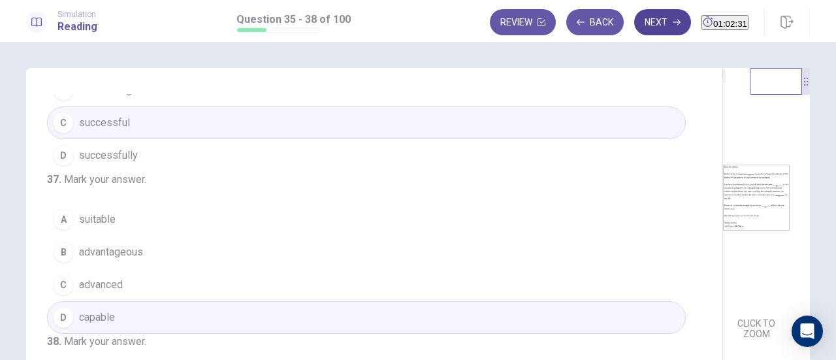
click at [644, 24] on button "Next" at bounding box center [662, 22] width 57 height 26
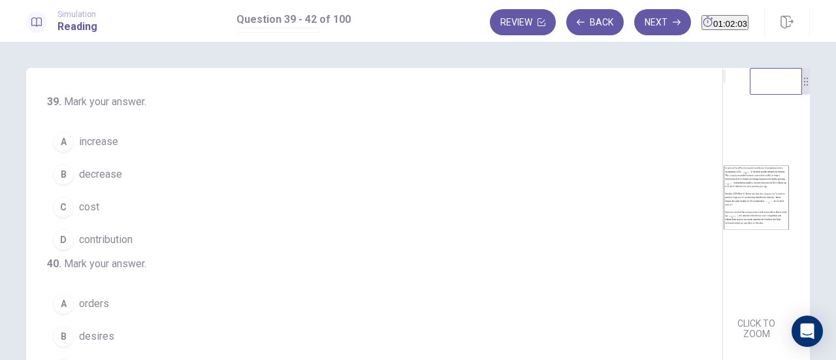
click at [59, 176] on div "B" at bounding box center [63, 174] width 21 height 21
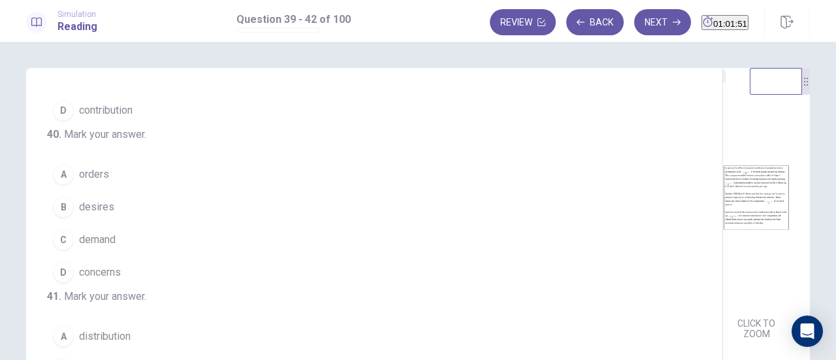
scroll to position [129, 0]
click at [61, 250] on div "C" at bounding box center [63, 239] width 21 height 21
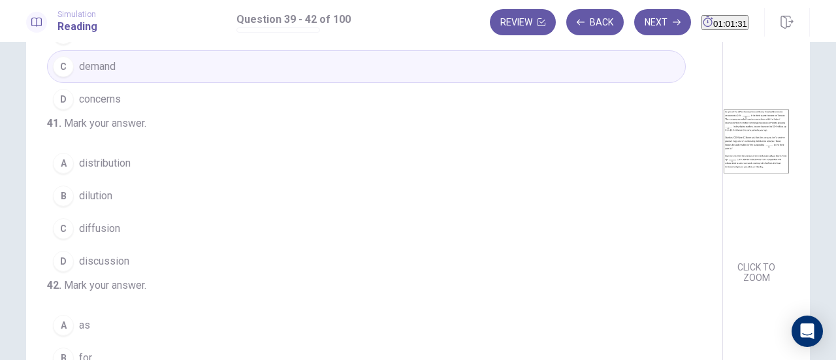
scroll to position [261, 0]
click at [64, 174] on div "A" at bounding box center [63, 163] width 21 height 21
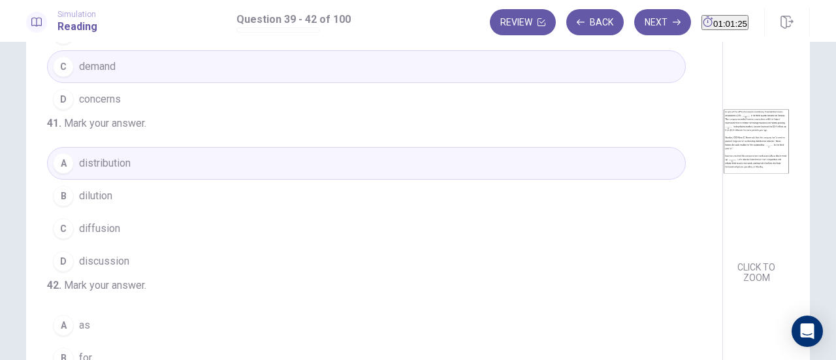
scroll to position [291, 0]
click at [81, 236] on span "diffusion" at bounding box center [99, 229] width 41 height 16
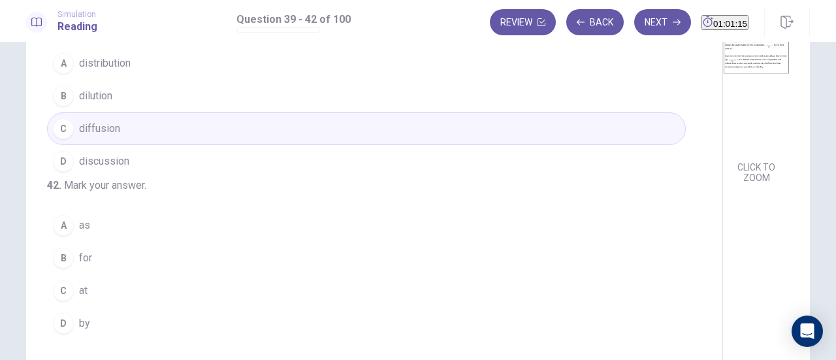
scroll to position [159, 0]
click at [89, 271] on button "B for" at bounding box center [366, 254] width 639 height 33
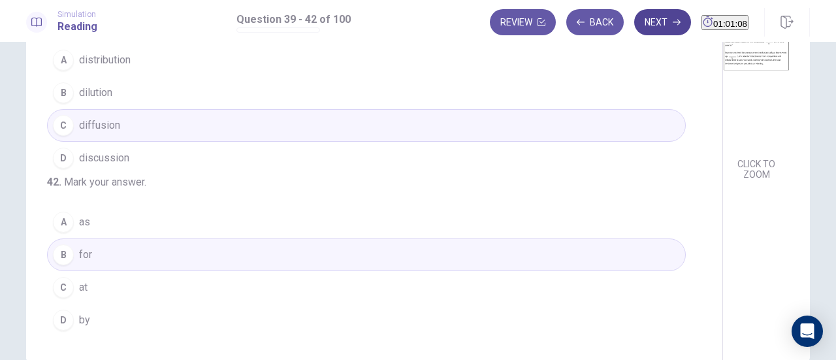
click at [644, 28] on button "Next" at bounding box center [662, 22] width 57 height 26
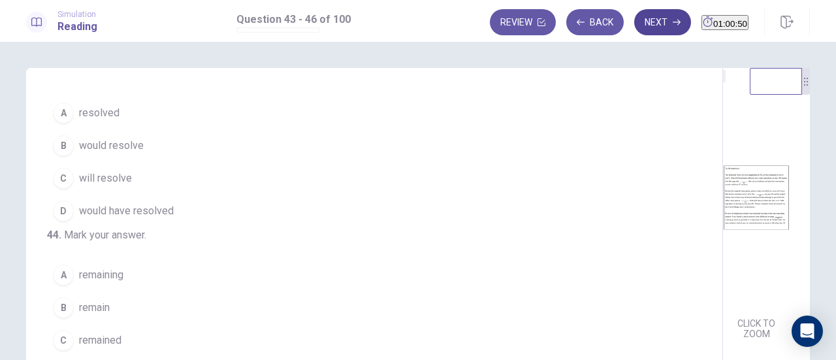
scroll to position [0, 0]
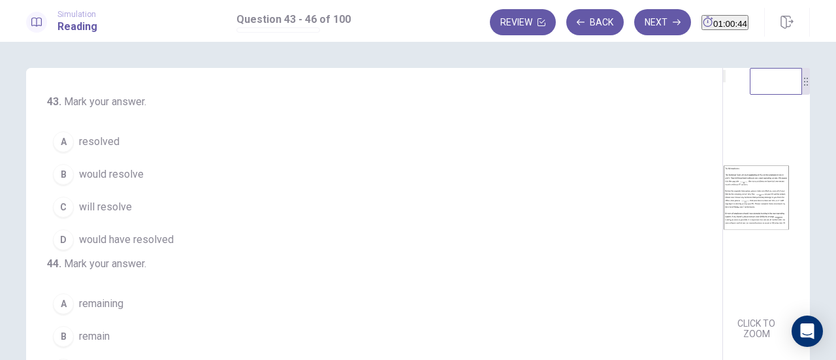
click at [55, 174] on div "B" at bounding box center [63, 174] width 21 height 21
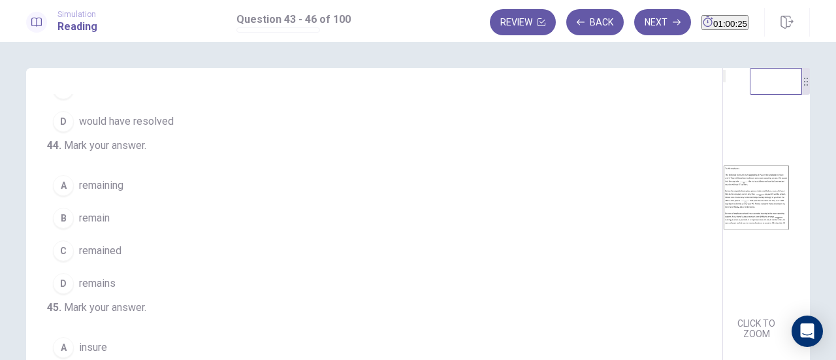
scroll to position [119, 0]
click at [63, 261] on div "C" at bounding box center [63, 250] width 21 height 21
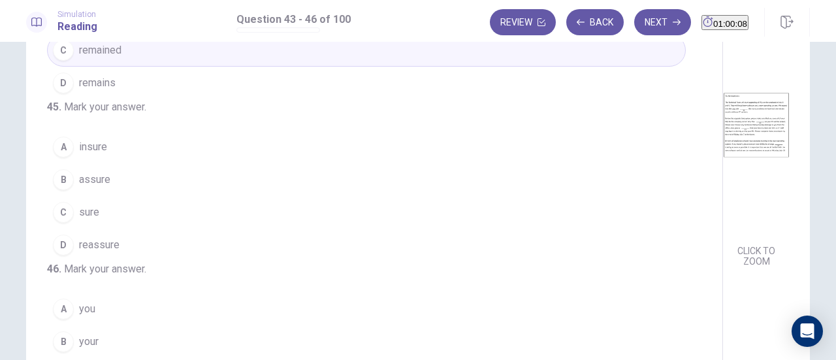
scroll to position [249, 0]
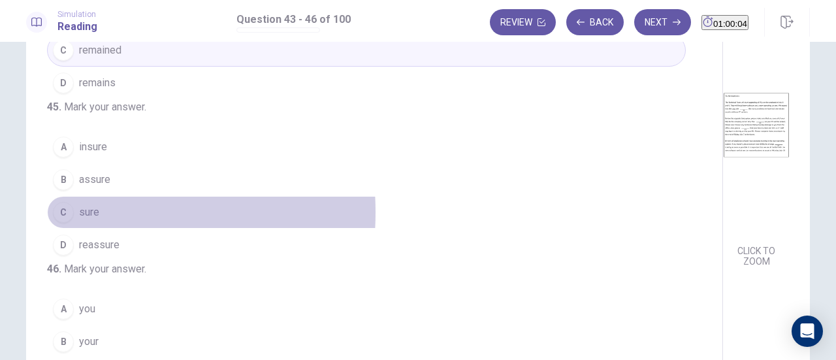
click at [66, 223] on div "C" at bounding box center [63, 212] width 21 height 21
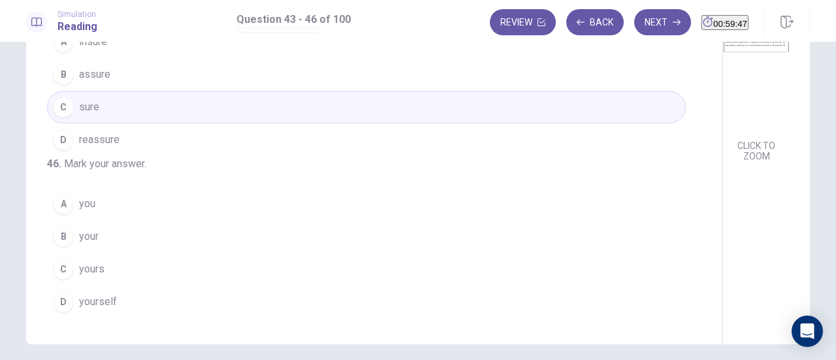
scroll to position [317, 0]
click at [64, 238] on div "B" at bounding box center [63, 236] width 21 height 21
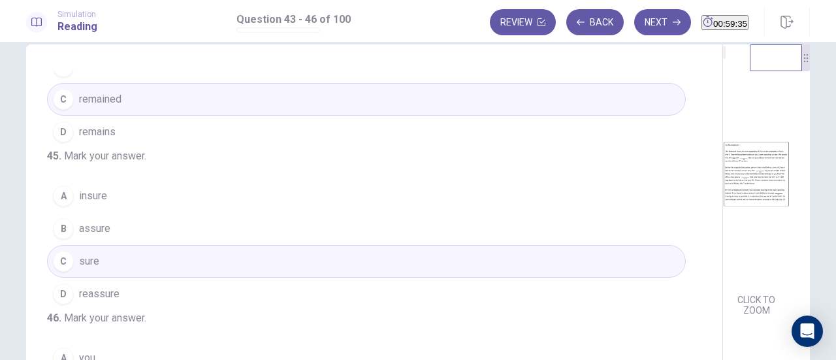
scroll to position [0, 0]
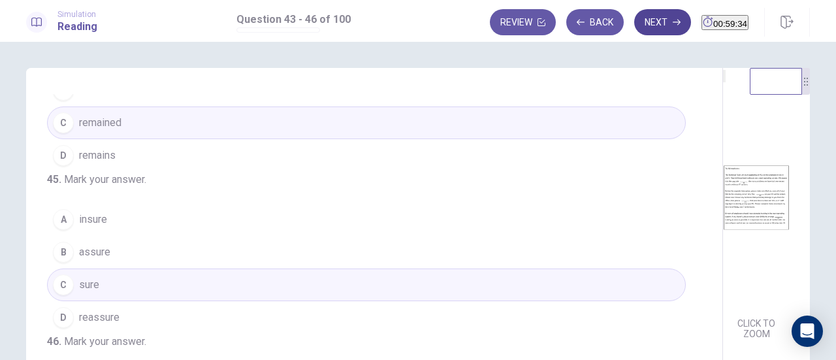
click at [634, 22] on button "Next" at bounding box center [662, 22] width 57 height 26
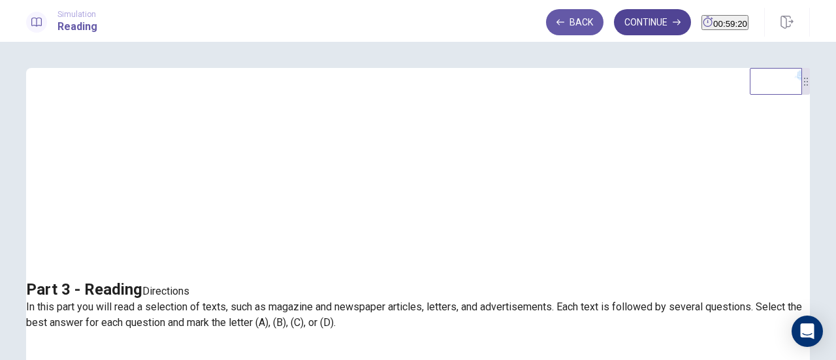
click at [635, 20] on button "Continue" at bounding box center [652, 22] width 77 height 26
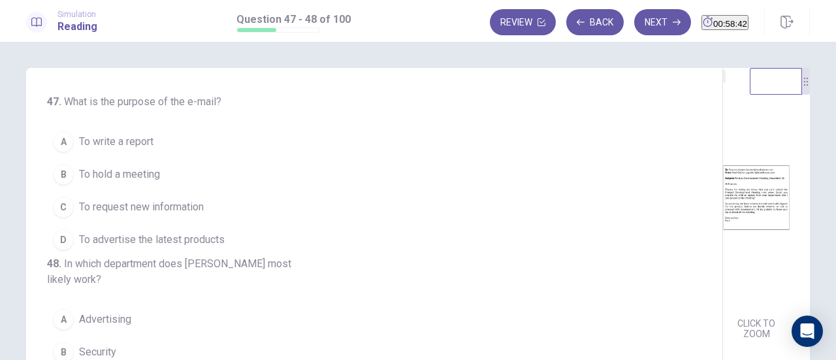
click at [78, 182] on button "B To hold a meeting" at bounding box center [366, 174] width 639 height 33
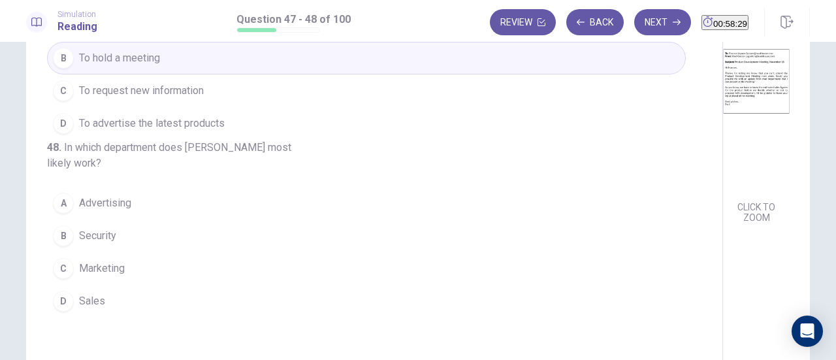
scroll to position [114, 0]
click at [74, 319] on button "D Sales" at bounding box center [366, 303] width 639 height 33
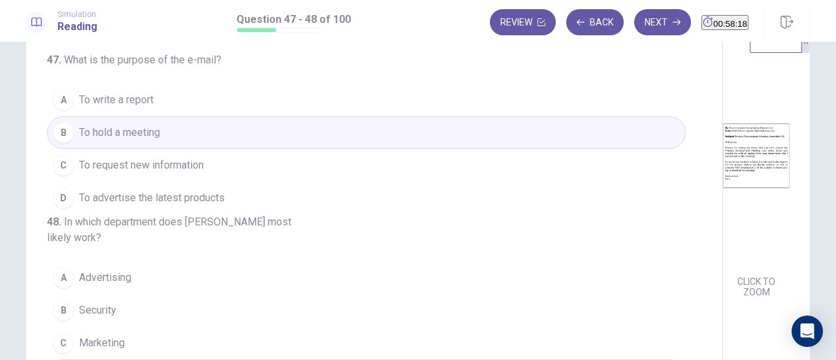
scroll to position [0, 0]
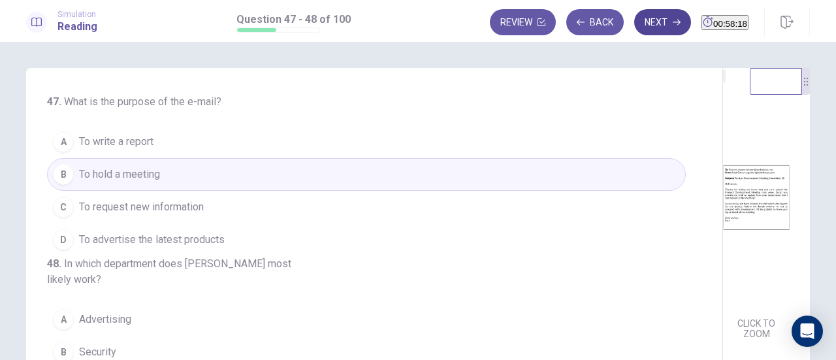
click at [641, 23] on button "Next" at bounding box center [662, 22] width 57 height 26
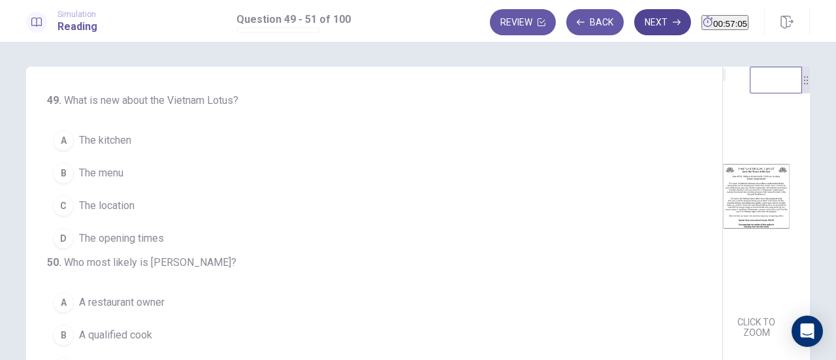
scroll to position [6, 0]
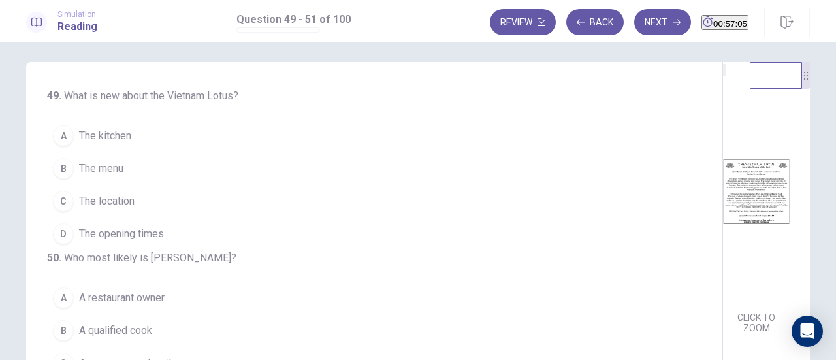
click at [63, 176] on div "B" at bounding box center [63, 168] width 21 height 21
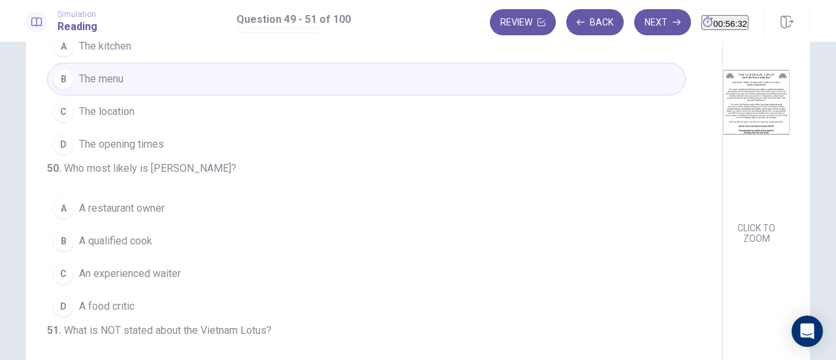
scroll to position [95, 0]
click at [58, 251] on div "B" at bounding box center [63, 241] width 21 height 21
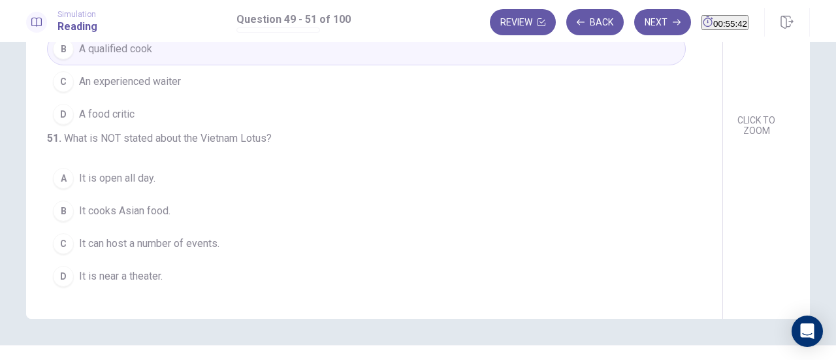
scroll to position [206, 0]
click at [64, 188] on button "A It is open all day." at bounding box center [366, 175] width 639 height 33
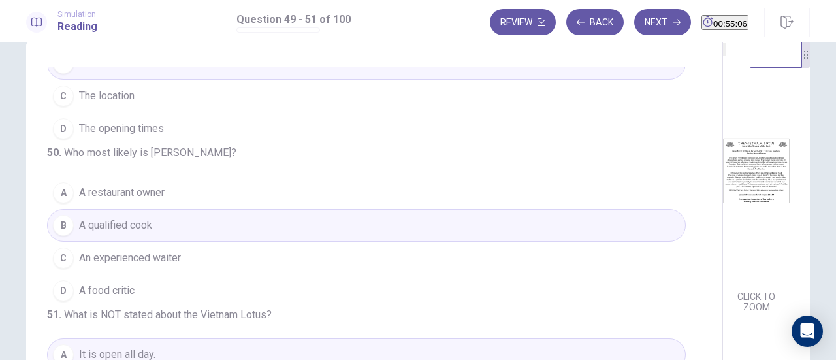
scroll to position [0, 0]
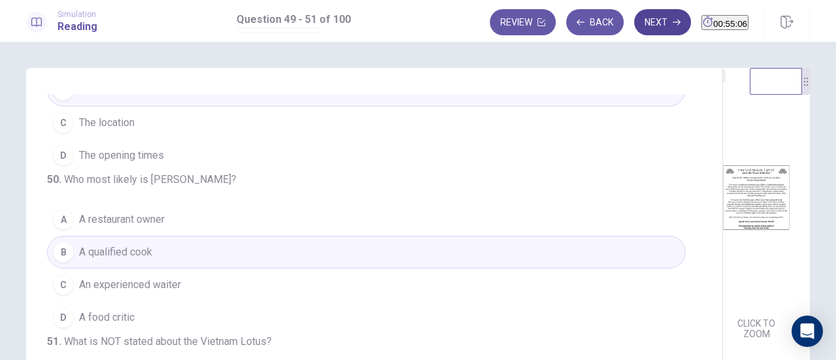
click at [634, 22] on button "Next" at bounding box center [662, 22] width 57 height 26
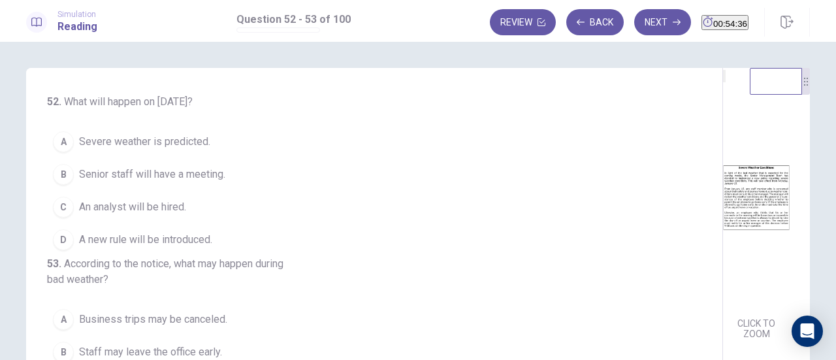
click at [189, 235] on span "A new rule will be introduced." at bounding box center [145, 240] width 133 height 16
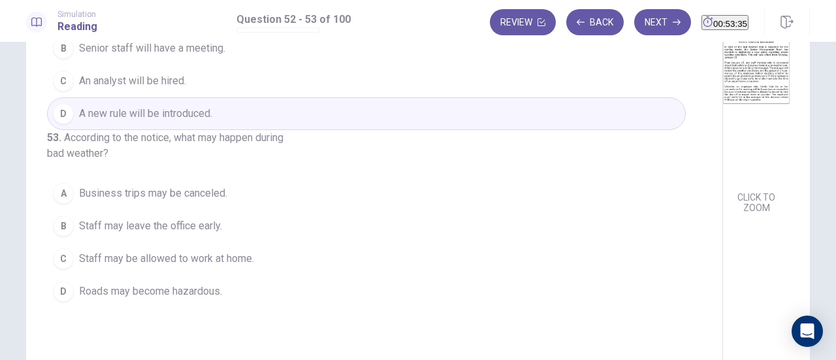
scroll to position [136, 0]
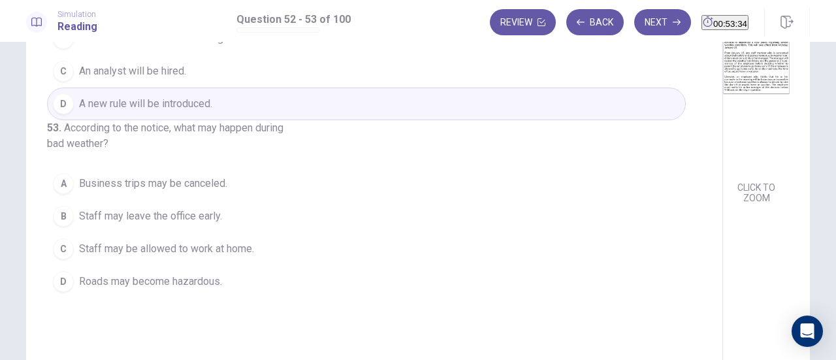
click at [61, 265] on button "C Staff may be allowed to work at home." at bounding box center [366, 248] width 639 height 33
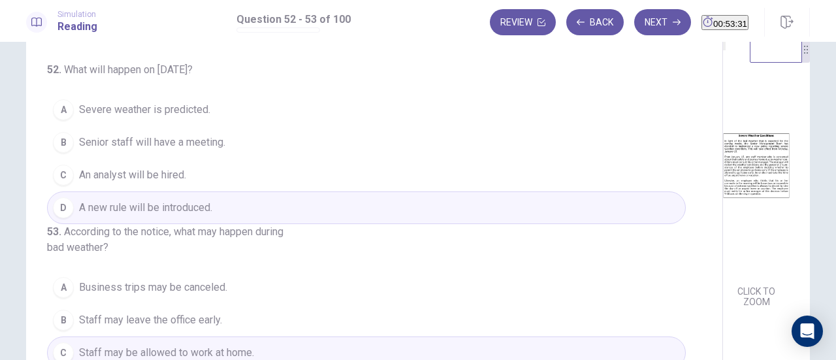
scroll to position [0, 0]
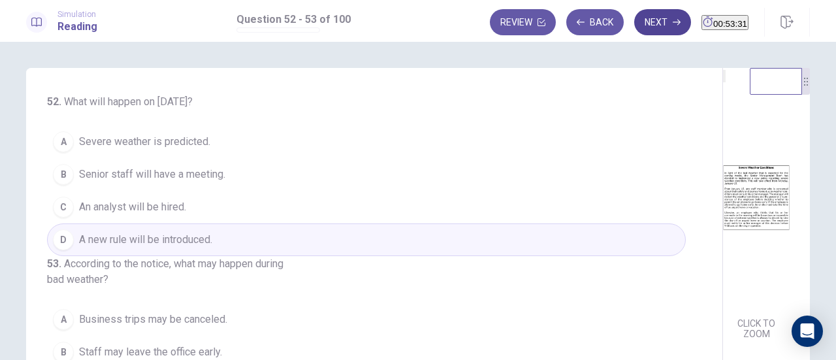
click at [634, 22] on button "Next" at bounding box center [662, 22] width 57 height 26
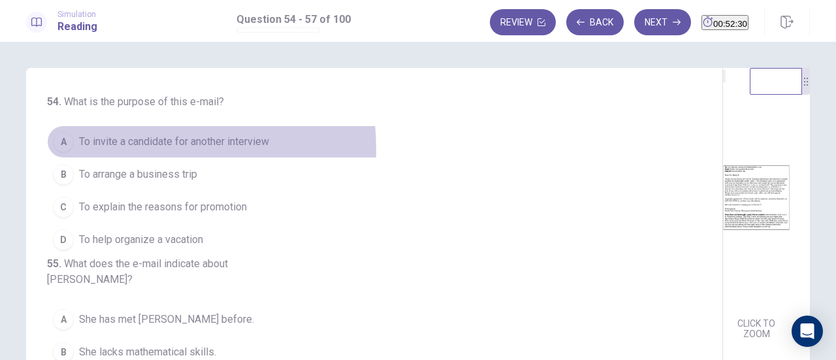
click at [98, 150] on button "A To invite a candidate for another interview" at bounding box center [366, 141] width 639 height 33
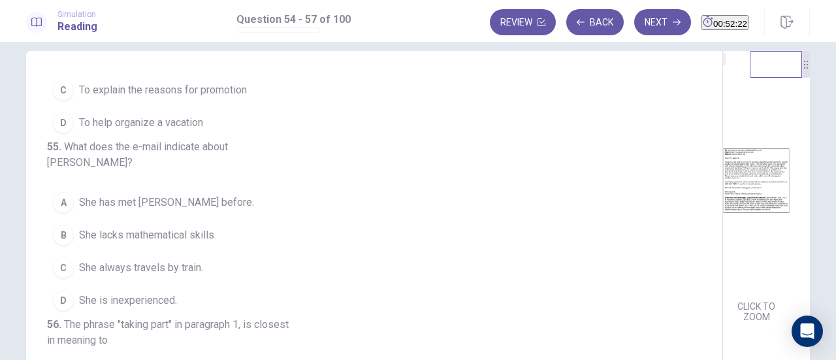
scroll to position [17, 0]
click at [72, 249] on button "B She lacks mathematical skills." at bounding box center [366, 235] width 639 height 33
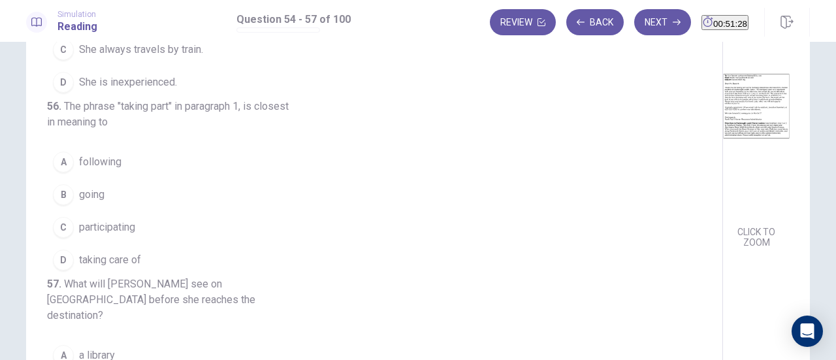
scroll to position [244, 0]
click at [56, 237] on div "C" at bounding box center [63, 226] width 21 height 21
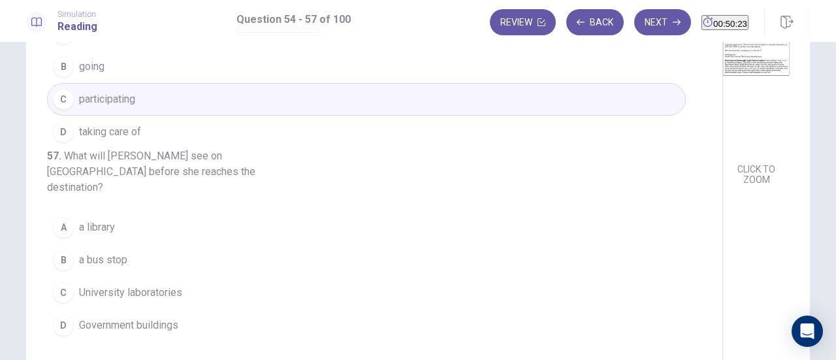
scroll to position [155, 0]
click at [60, 332] on div "D" at bounding box center [63, 323] width 21 height 21
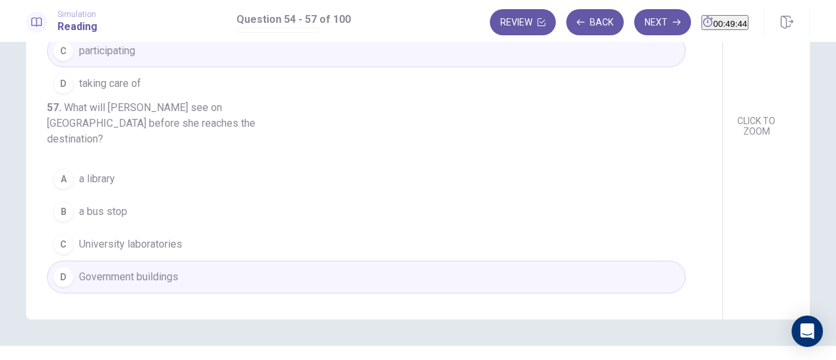
scroll to position [218, 0]
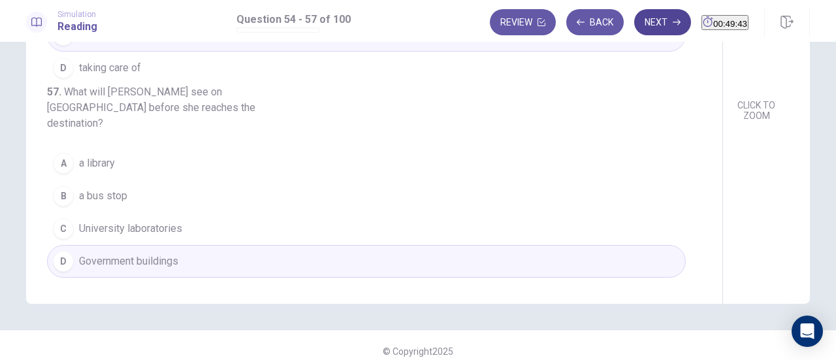
click at [634, 29] on button "Next" at bounding box center [662, 22] width 57 height 26
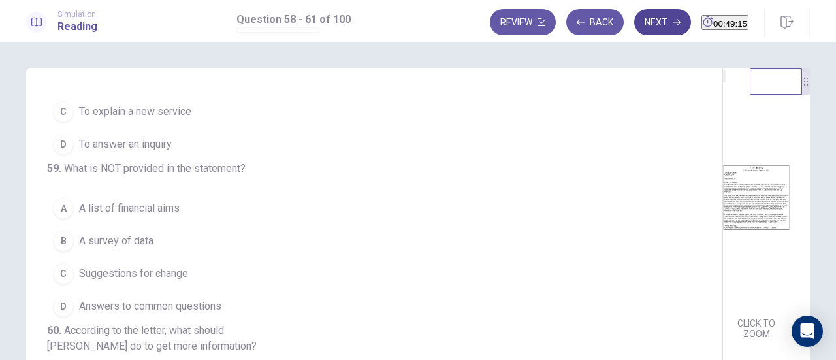
scroll to position [0, 0]
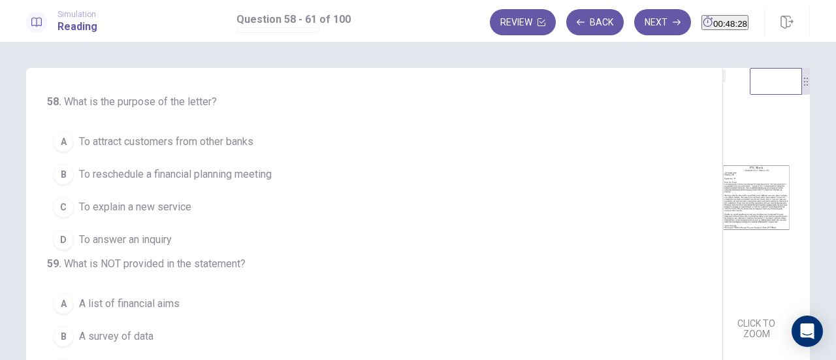
click at [240, 212] on button "C To explain a new service" at bounding box center [366, 207] width 639 height 33
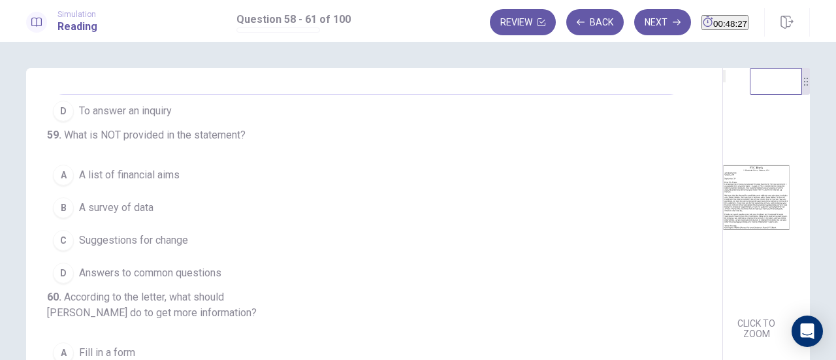
scroll to position [129, 0]
click at [205, 280] on span "Answers to common questions" at bounding box center [150, 272] width 142 height 16
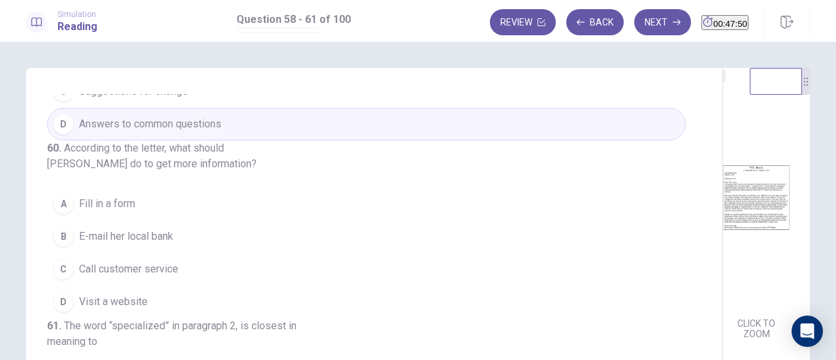
scroll to position [349, 0]
click at [225, 253] on button "C Call customer service" at bounding box center [366, 269] width 639 height 33
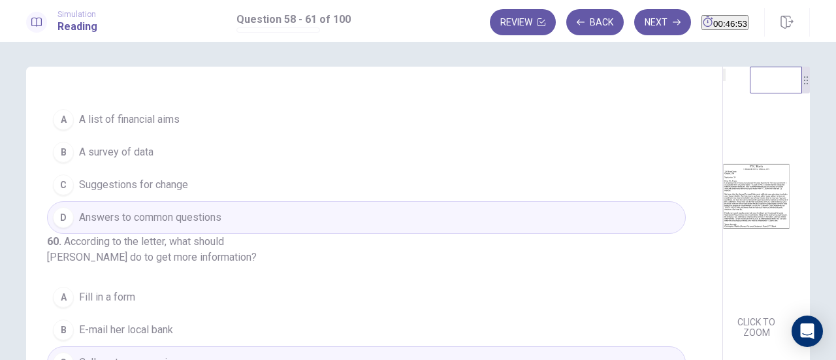
scroll to position [182, 0]
click at [63, 131] on div "A" at bounding box center [63, 120] width 21 height 21
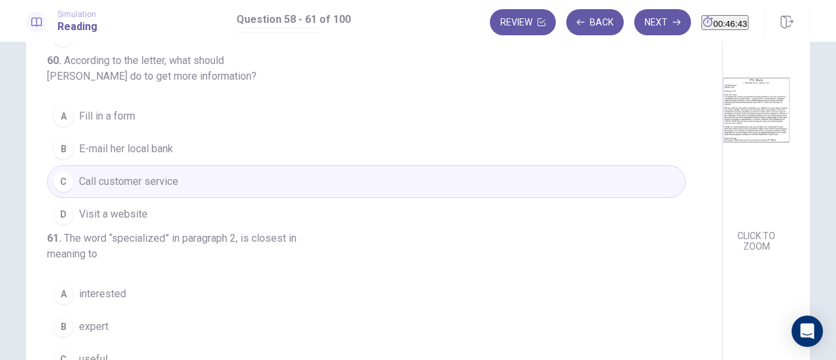
scroll to position [69, 0]
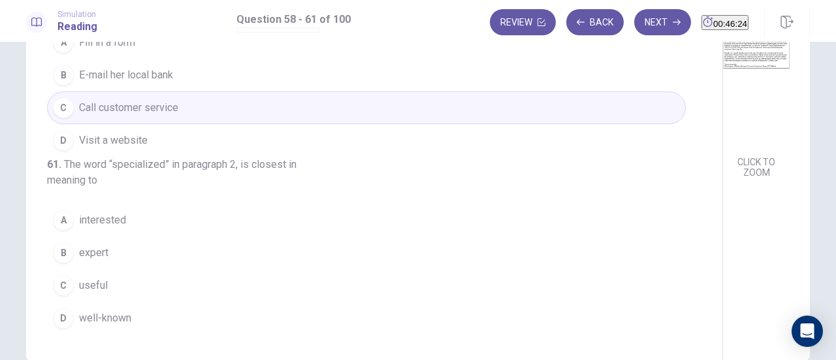
click at [60, 240] on button "B expert" at bounding box center [366, 252] width 639 height 33
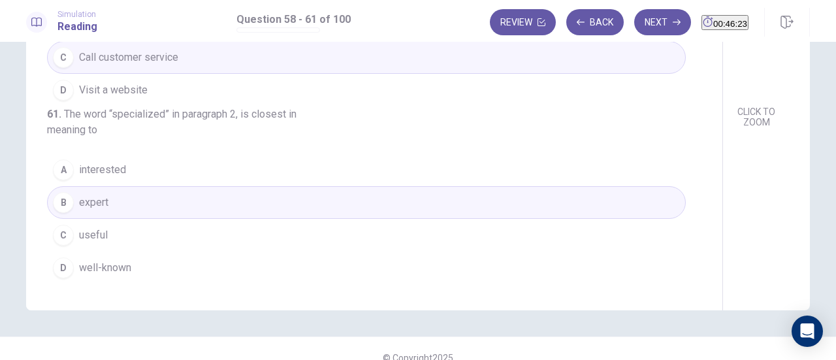
scroll to position [221, 0]
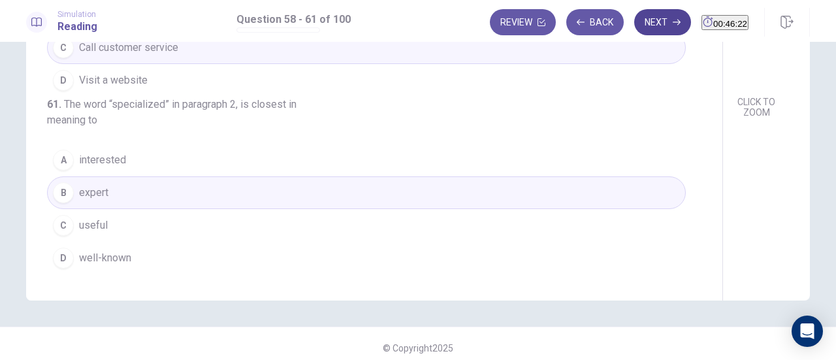
click at [634, 27] on button "Next" at bounding box center [662, 22] width 57 height 26
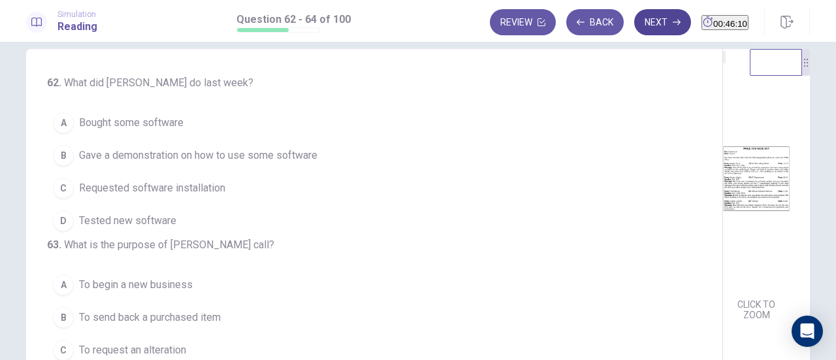
scroll to position [22, 0]
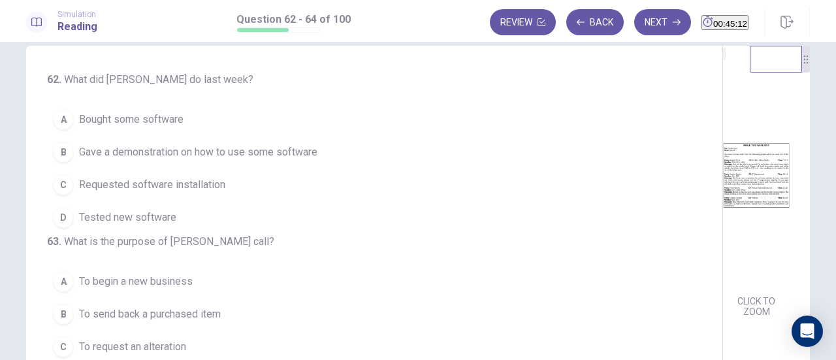
click at [226, 183] on button "C Requested software installation" at bounding box center [366, 184] width 639 height 33
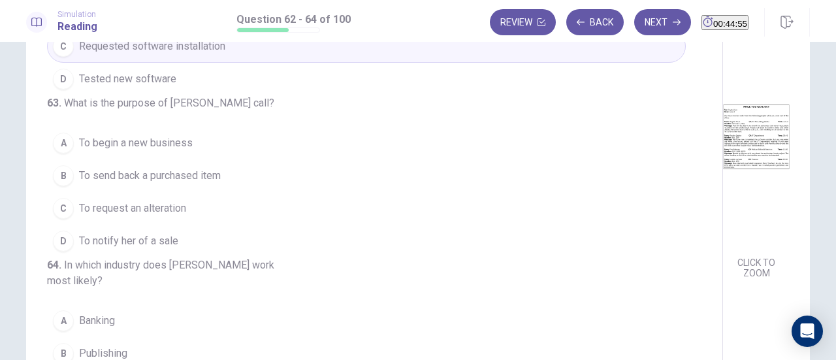
scroll to position [61, 0]
click at [88, 209] on button "C To request an alteration" at bounding box center [366, 207] width 639 height 33
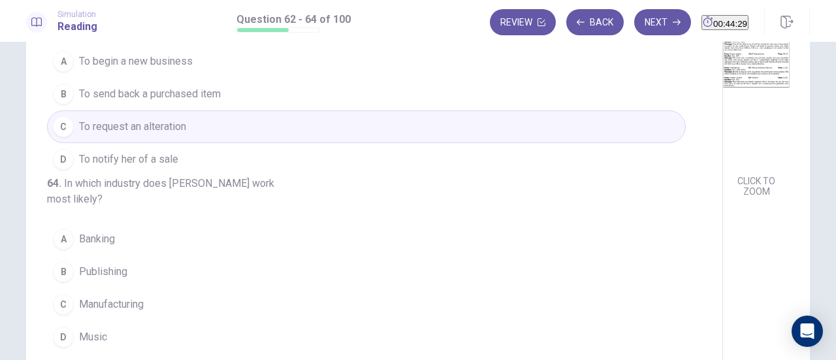
scroll to position [144, 0]
click at [64, 279] on div "B" at bounding box center [63, 270] width 21 height 21
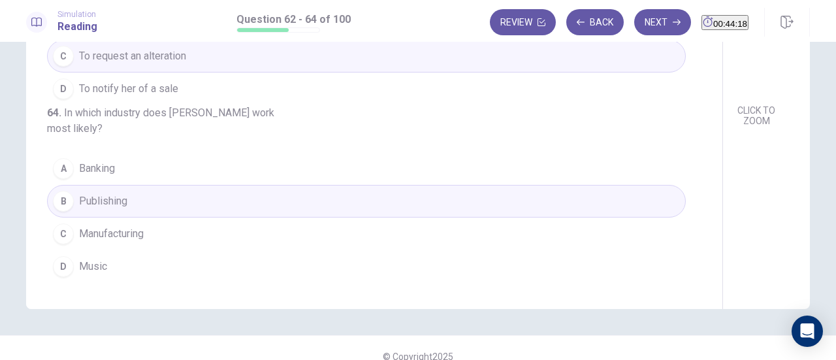
scroll to position [213, 0]
click at [634, 22] on button "Next" at bounding box center [662, 22] width 57 height 26
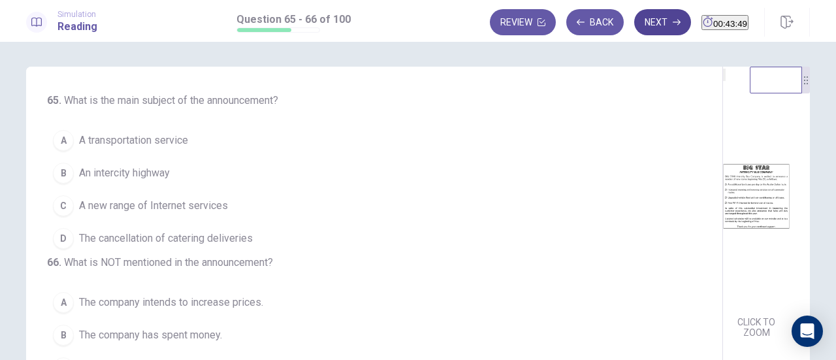
scroll to position [0, 0]
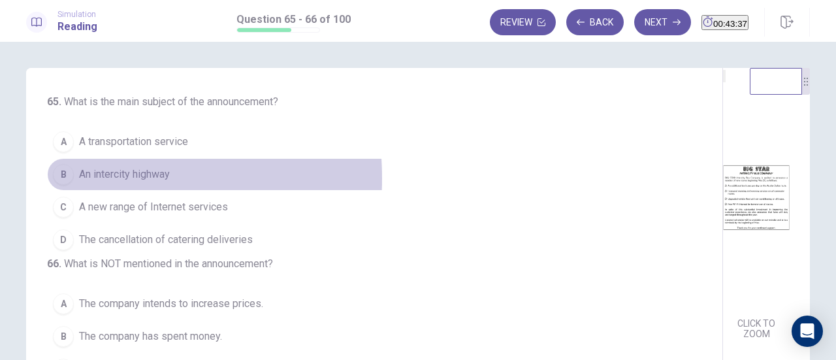
click at [59, 173] on div "B" at bounding box center [63, 174] width 21 height 21
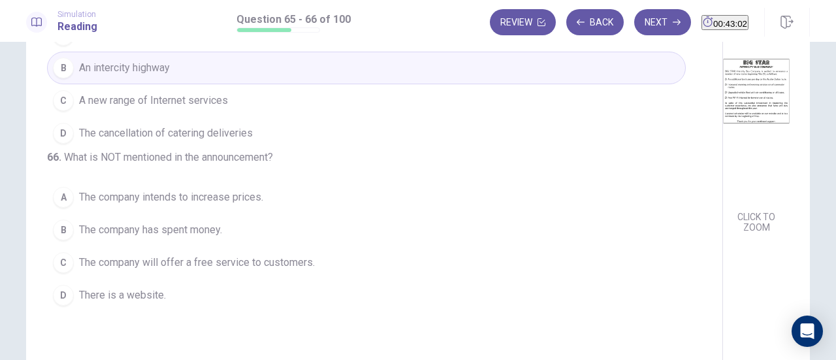
scroll to position [106, 0]
click at [61, 208] on div "A" at bounding box center [63, 197] width 21 height 21
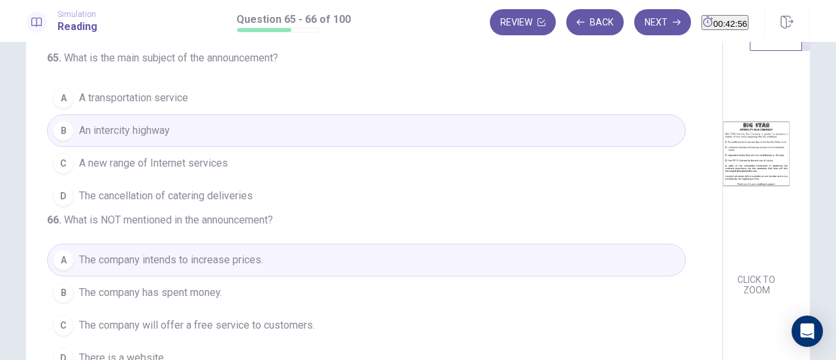
scroll to position [48, 0]
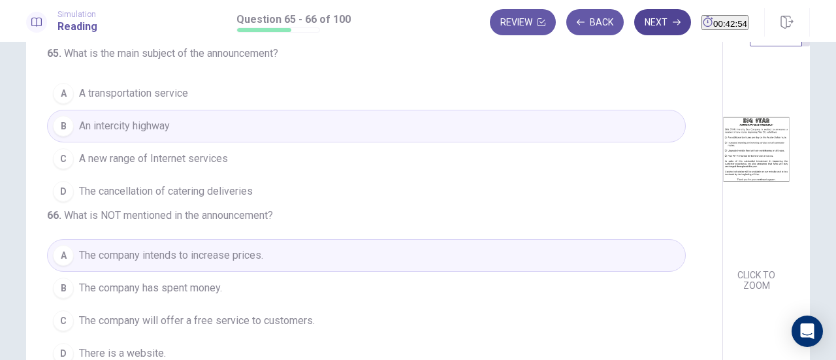
click at [634, 16] on button "Next" at bounding box center [662, 22] width 57 height 26
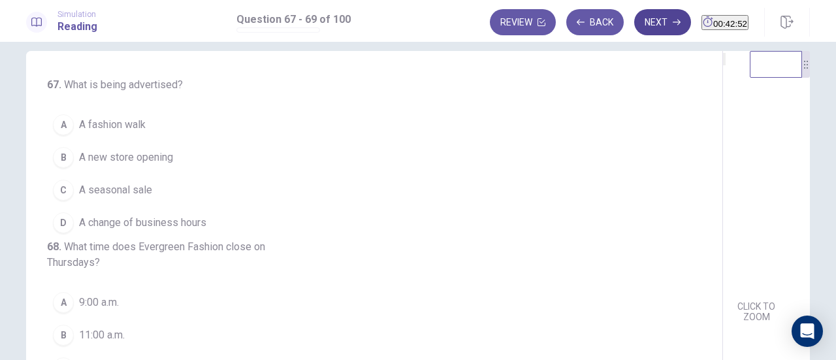
scroll to position [0, 0]
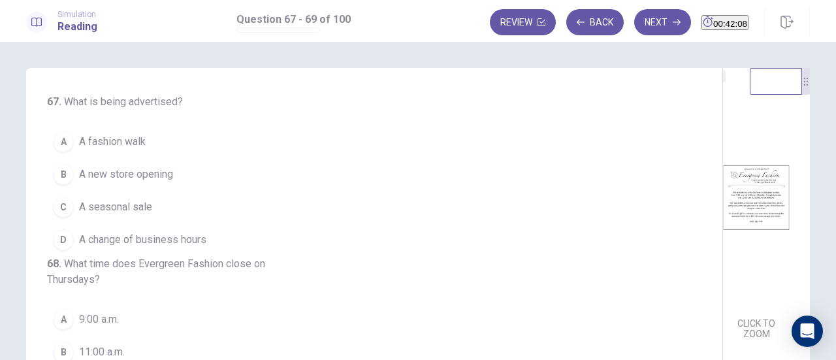
click at [68, 183] on button "B A new store opening" at bounding box center [366, 174] width 639 height 33
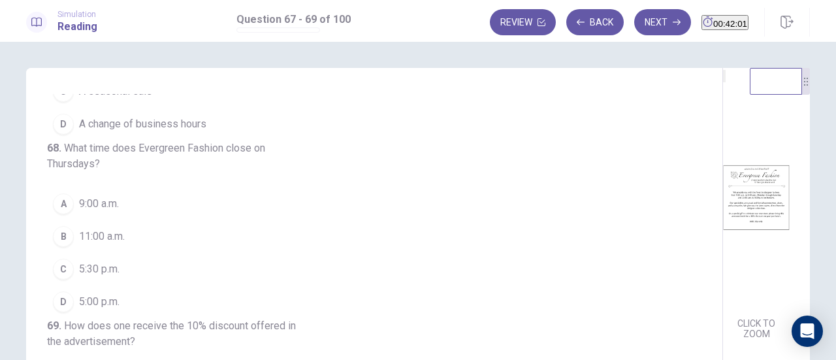
scroll to position [162, 0]
click at [69, 259] on div "C" at bounding box center [63, 269] width 21 height 21
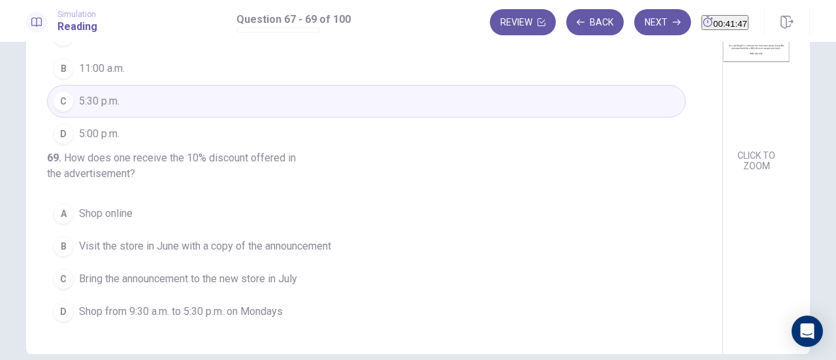
scroll to position [169, 0]
click at [52, 286] on button "C Bring the announcement to the new store in July" at bounding box center [366, 277] width 639 height 33
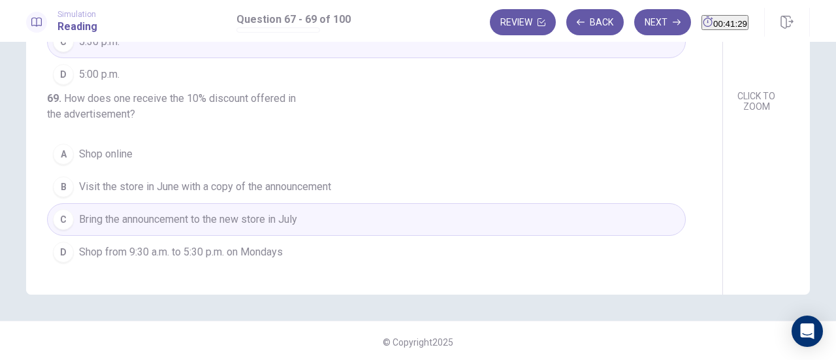
scroll to position [230, 0]
click at [634, 21] on button "Next" at bounding box center [662, 22] width 57 height 26
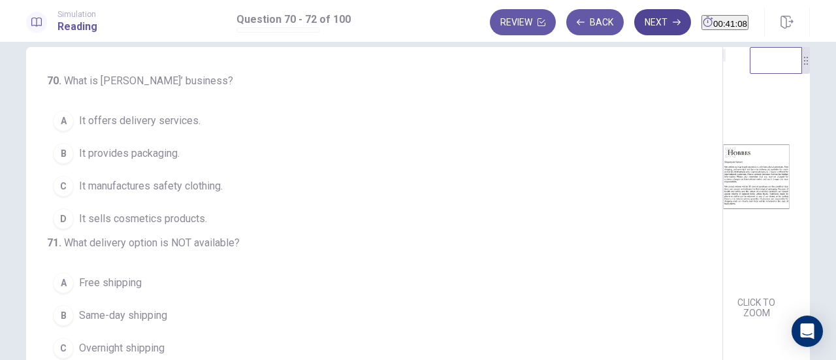
scroll to position [23, 0]
click at [183, 107] on button "A It offers delivery services." at bounding box center [366, 119] width 639 height 33
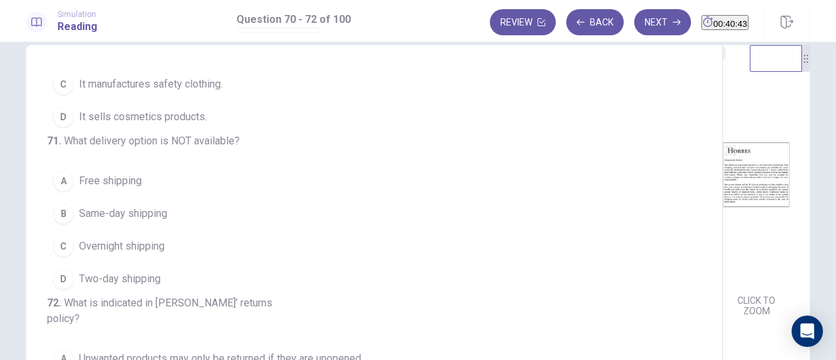
scroll to position [141, 0]
click at [67, 203] on div "B" at bounding box center [63, 213] width 21 height 21
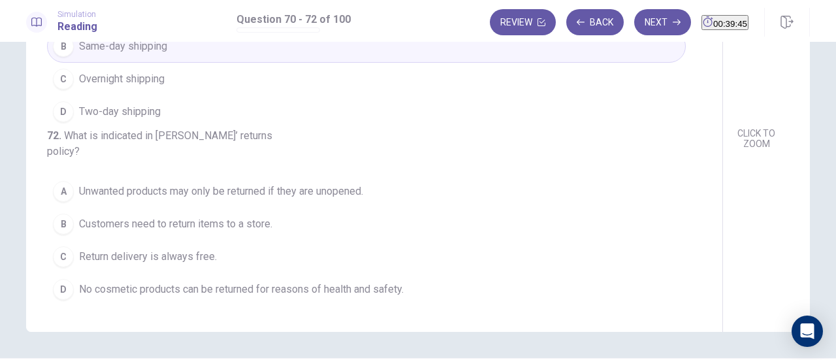
scroll to position [191, 0]
click at [75, 303] on button "D No cosmetic products can be returned for reasons of health and safety." at bounding box center [366, 288] width 639 height 33
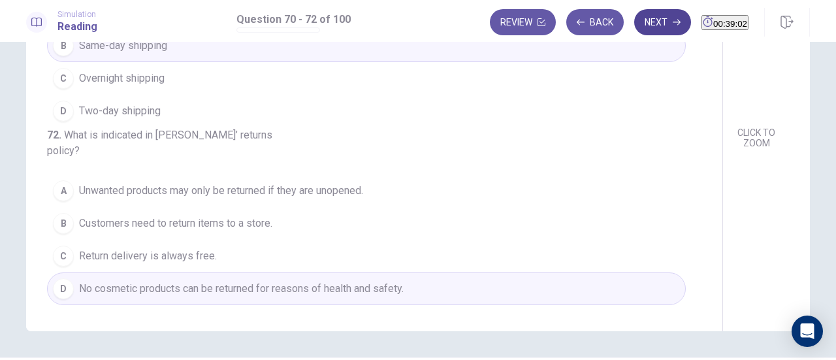
click at [644, 34] on button "Next" at bounding box center [662, 22] width 57 height 26
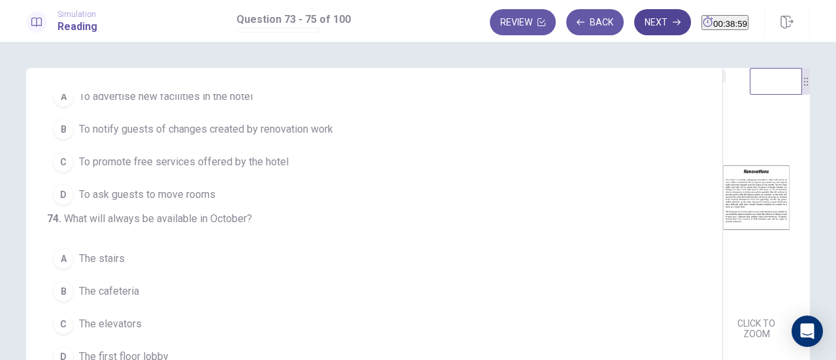
scroll to position [0, 0]
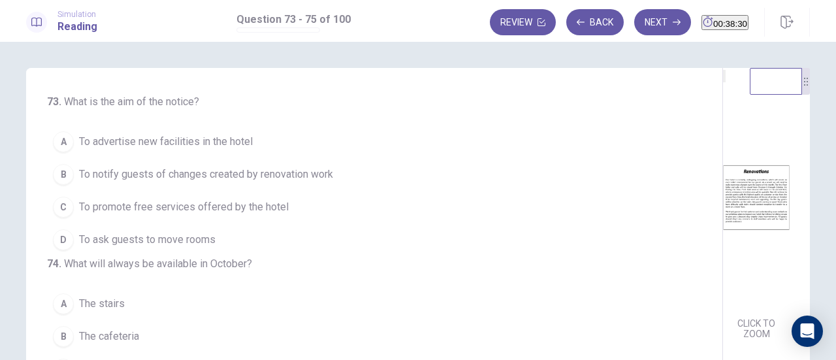
click at [346, 175] on button "B To notify guests of changes created by renovation work" at bounding box center [366, 174] width 639 height 33
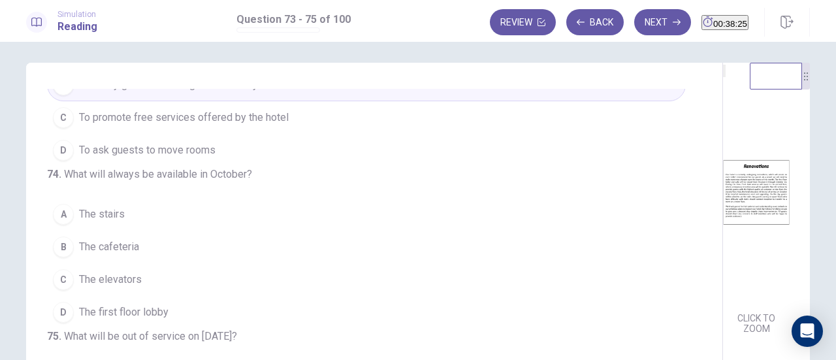
scroll to position [3, 0]
click at [103, 206] on button "A The stairs" at bounding box center [366, 216] width 639 height 33
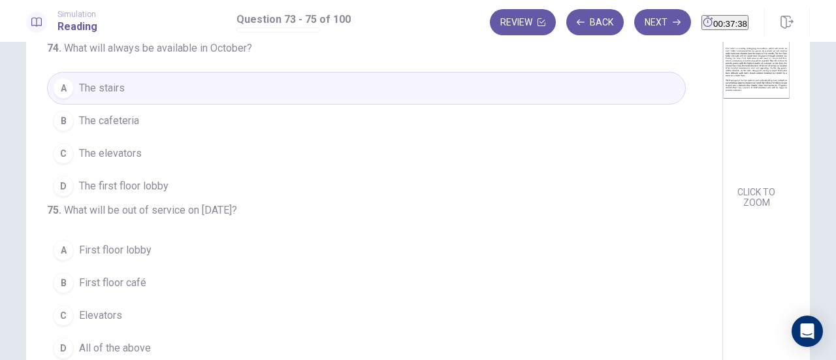
scroll to position [132, 0]
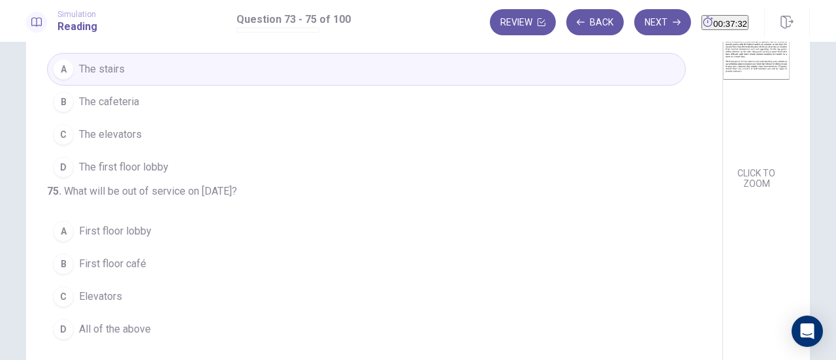
click at [72, 289] on button "C Elevators" at bounding box center [366, 296] width 639 height 33
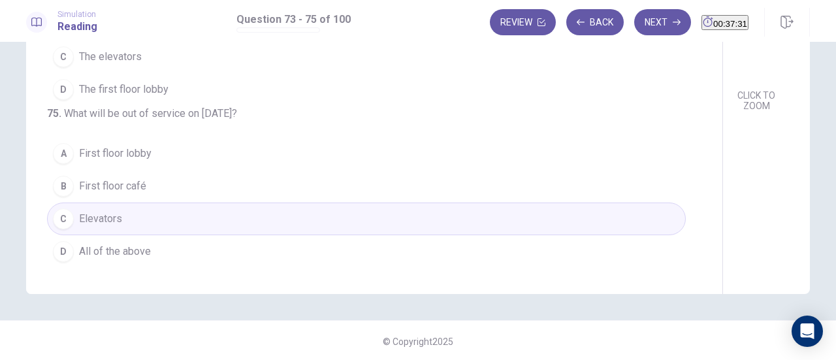
scroll to position [230, 0]
click at [640, 16] on button "Next" at bounding box center [662, 22] width 57 height 26
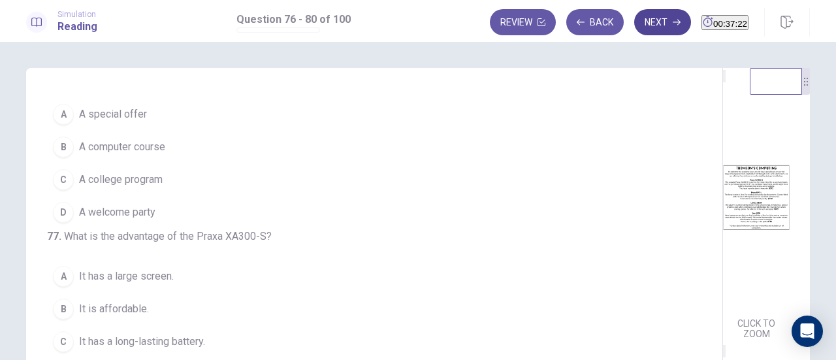
scroll to position [0, 0]
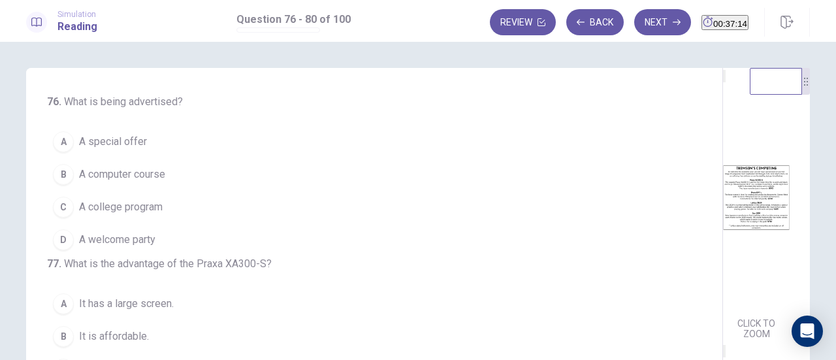
click at [78, 187] on button "B A computer course" at bounding box center [366, 174] width 639 height 33
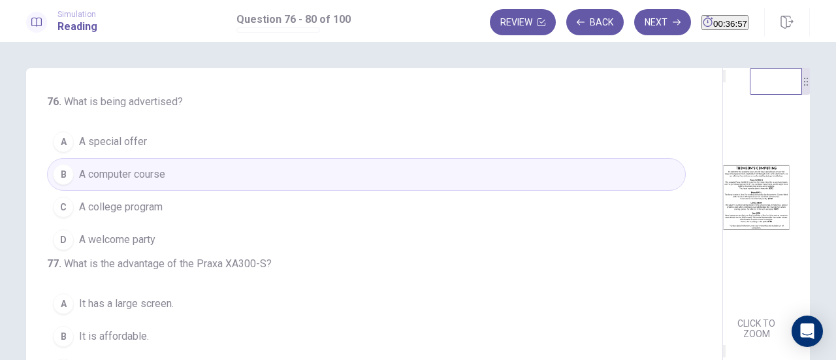
click at [89, 144] on span "A special offer" at bounding box center [113, 142] width 68 height 16
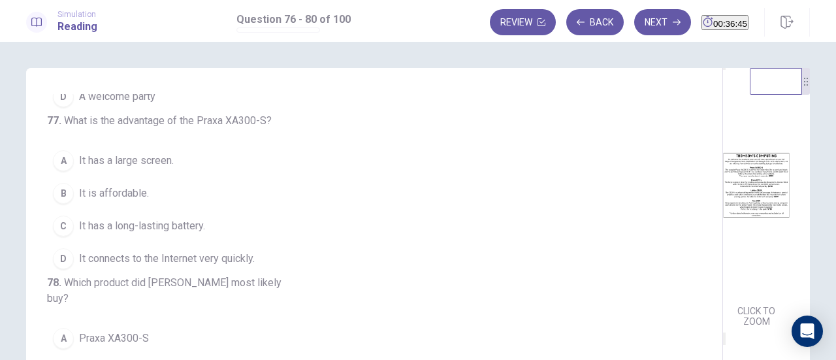
scroll to position [13, 0]
click at [59, 236] on div "C" at bounding box center [63, 225] width 21 height 21
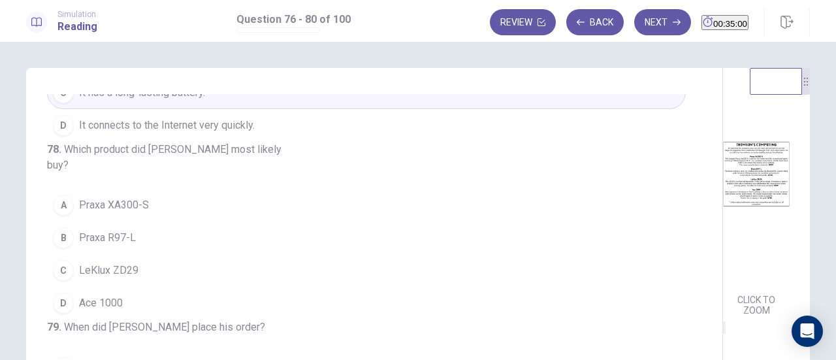
scroll to position [18, 0]
click at [69, 221] on button "A Praxa XA300-S" at bounding box center [366, 205] width 639 height 33
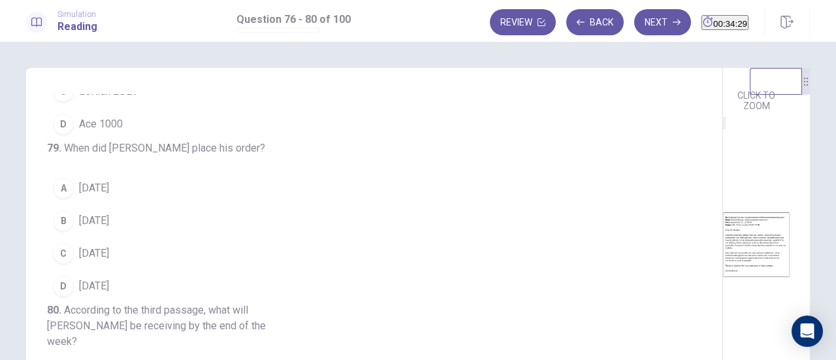
scroll to position [227, 0]
click at [53, 243] on div "C" at bounding box center [63, 253] width 21 height 21
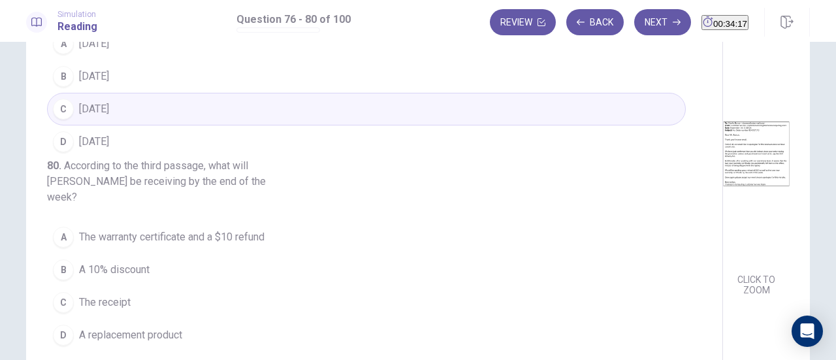
scroll to position [140, 0]
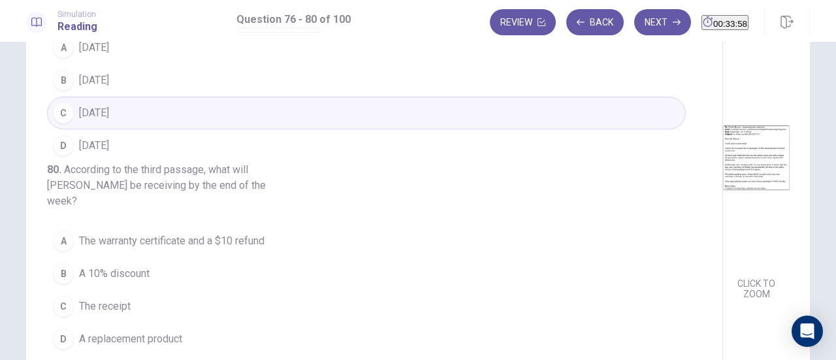
click at [57, 251] on div "A" at bounding box center [63, 241] width 21 height 21
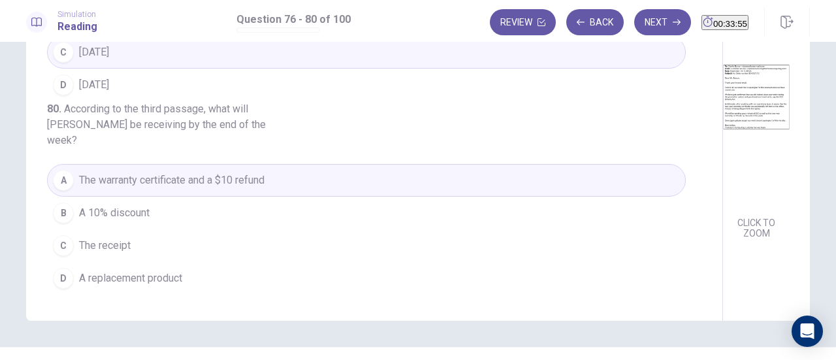
scroll to position [205, 0]
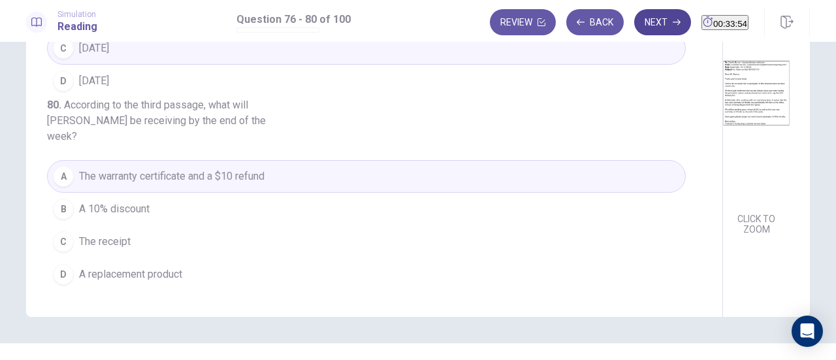
click at [644, 24] on button "Next" at bounding box center [662, 22] width 57 height 26
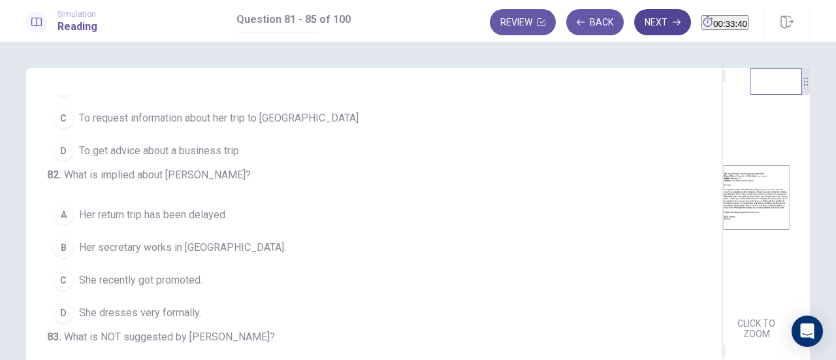
scroll to position [0, 0]
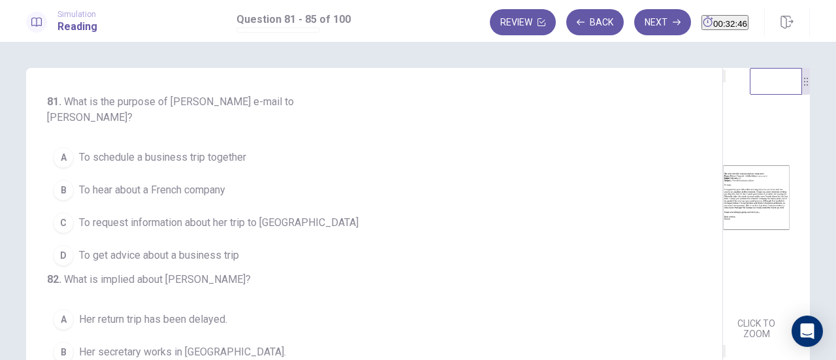
click at [237, 262] on button "D To get advice about a business trip" at bounding box center [366, 255] width 639 height 33
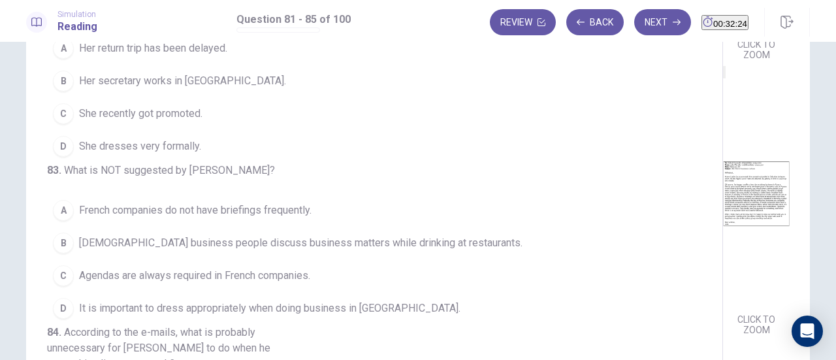
scroll to position [105, 0]
click at [79, 56] on span "Her return trip has been delayed." at bounding box center [153, 48] width 148 height 16
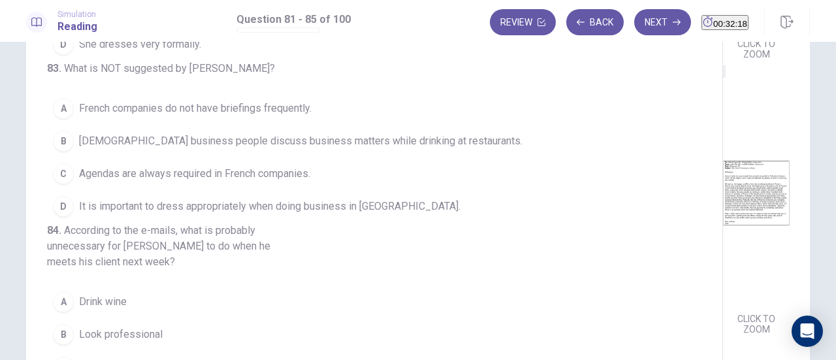
scroll to position [285, 0]
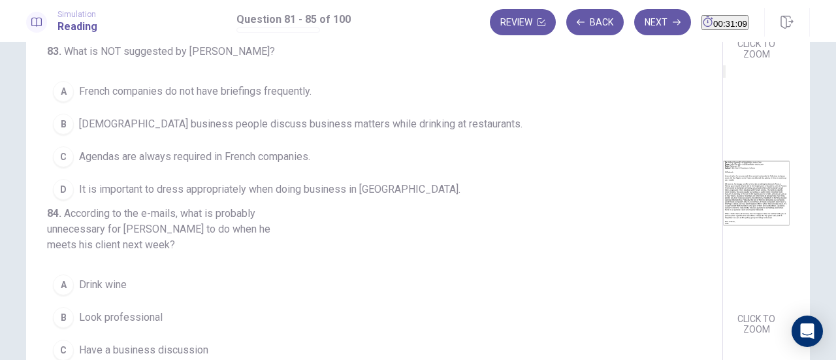
click at [65, 167] on div "C" at bounding box center [63, 156] width 21 height 21
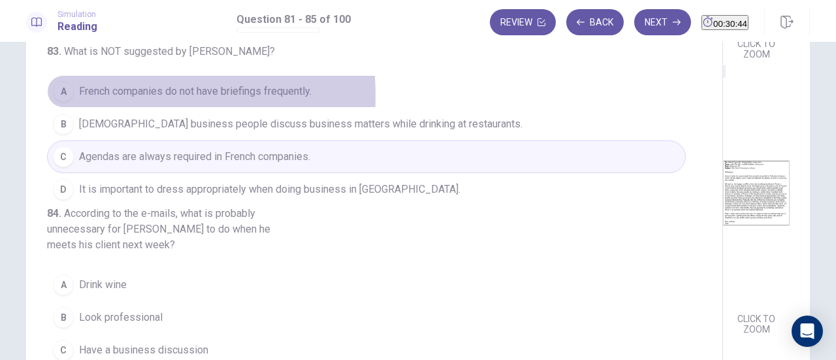
click at [65, 102] on div "A" at bounding box center [63, 91] width 21 height 21
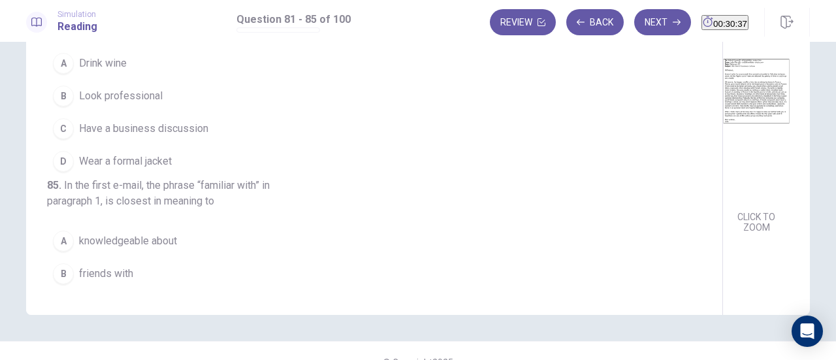
scroll to position [405, 0]
click at [55, 73] on div "A" at bounding box center [63, 62] width 21 height 21
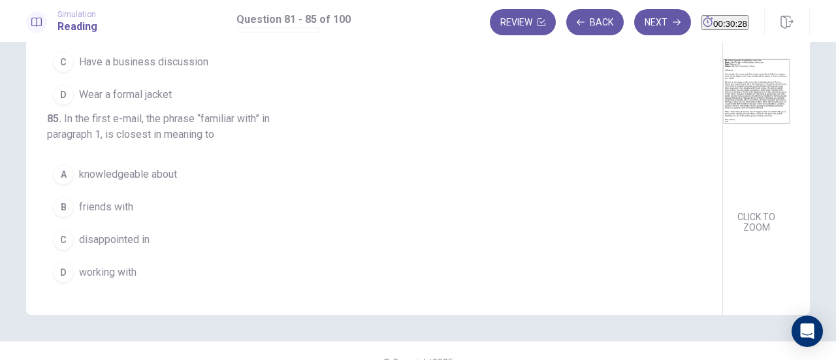
scroll to position [479, 0]
click at [66, 105] on div "D" at bounding box center [63, 94] width 21 height 21
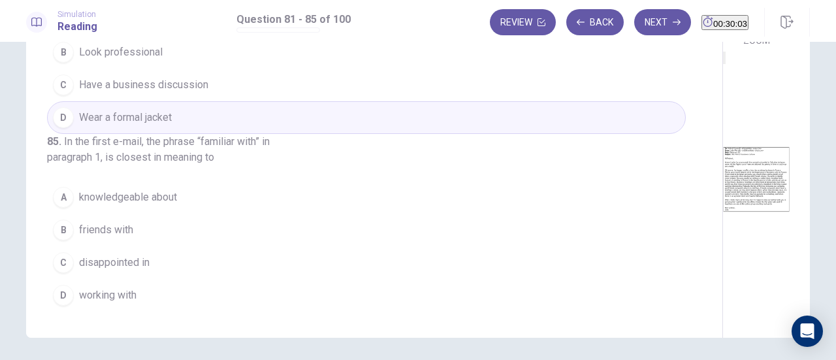
scroll to position [189, 0]
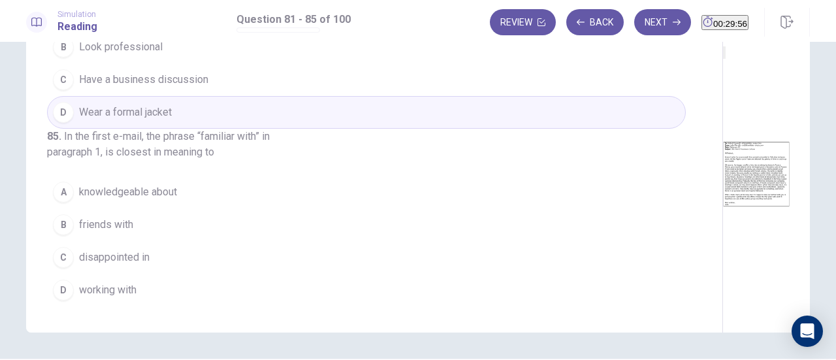
click at [270, 189] on button "A knowledgeable about" at bounding box center [366, 192] width 639 height 33
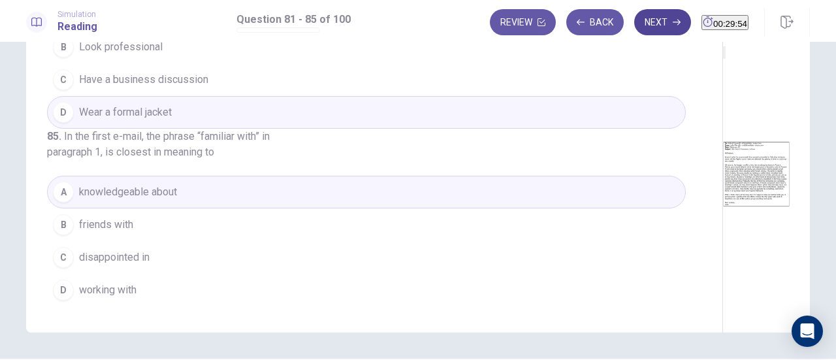
click at [640, 27] on button "Next" at bounding box center [662, 22] width 57 height 26
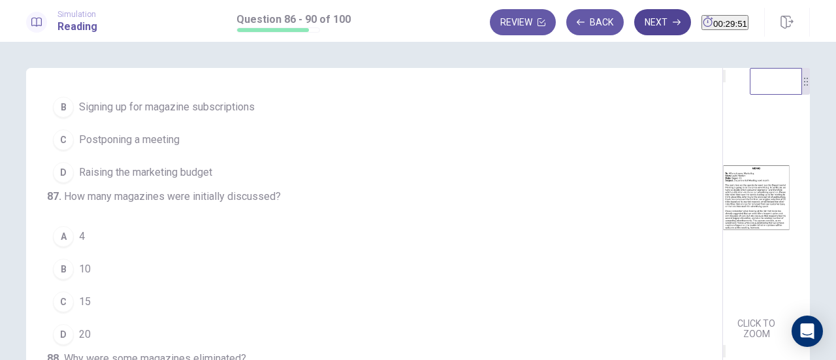
scroll to position [0, 0]
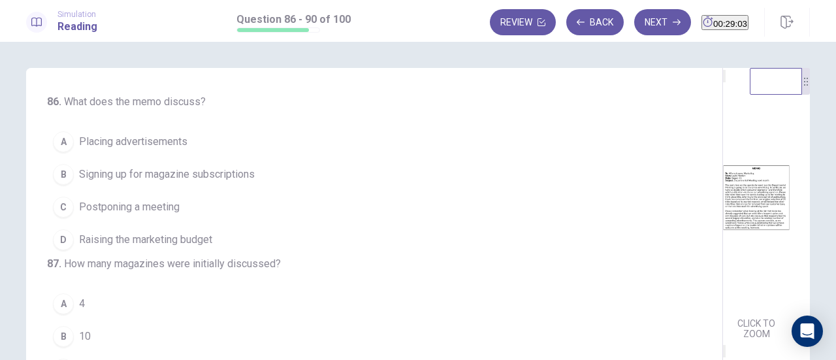
click at [181, 204] on button "C Postponing a meeting" at bounding box center [366, 207] width 639 height 33
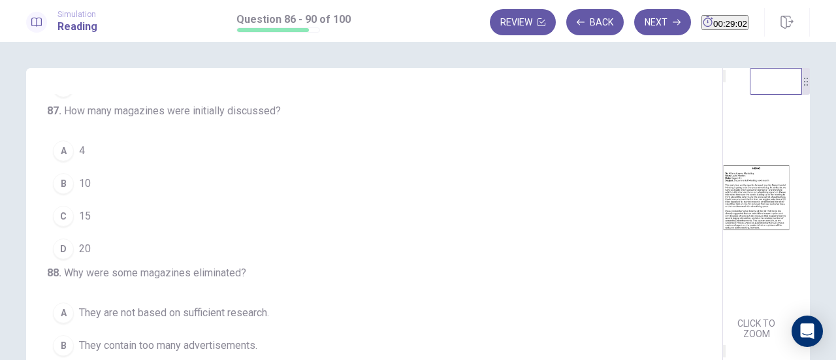
scroll to position [154, 0]
click at [264, 264] on button "D 20" at bounding box center [366, 247] width 639 height 33
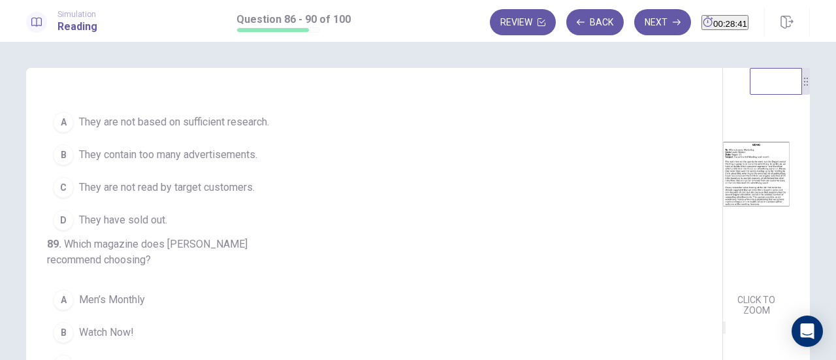
scroll to position [25, 0]
click at [264, 204] on button "C They are not read by target customers." at bounding box center [366, 187] width 639 height 33
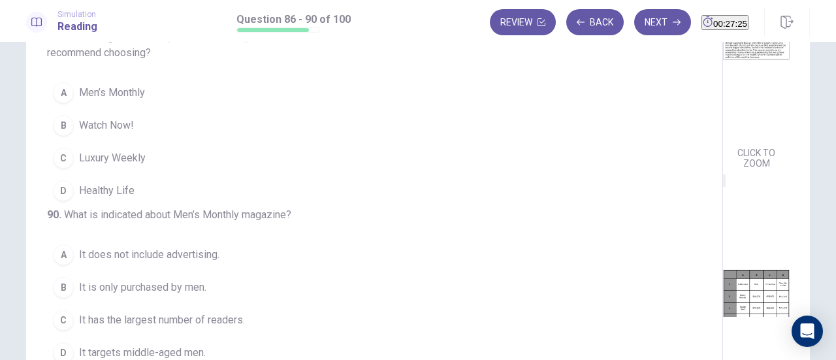
scroll to position [0, 0]
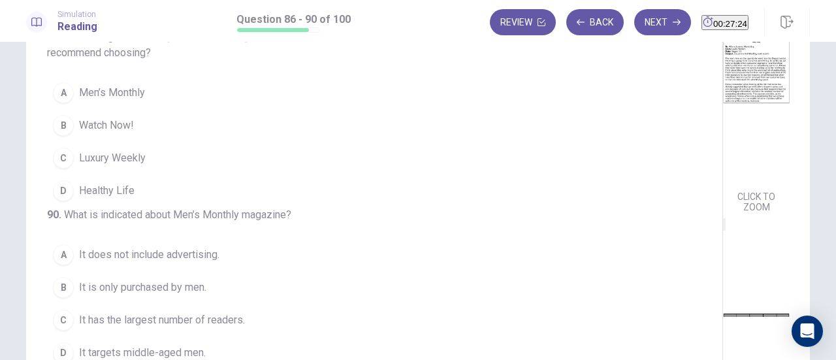
click at [144, 146] on button "C Luxury Weekly" at bounding box center [366, 158] width 639 height 33
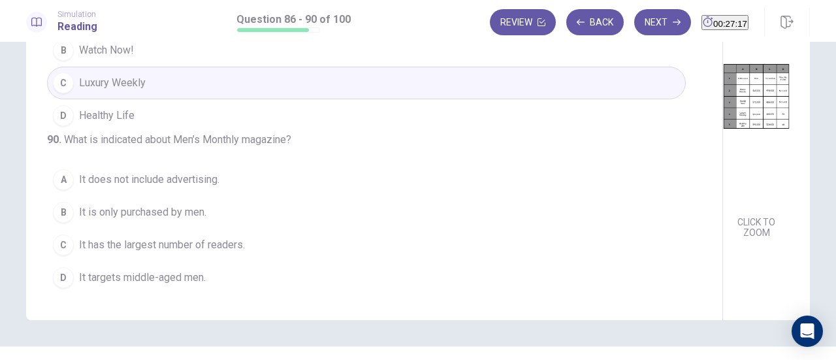
scroll to position [191, 0]
click at [60, 221] on div "B" at bounding box center [63, 212] width 21 height 21
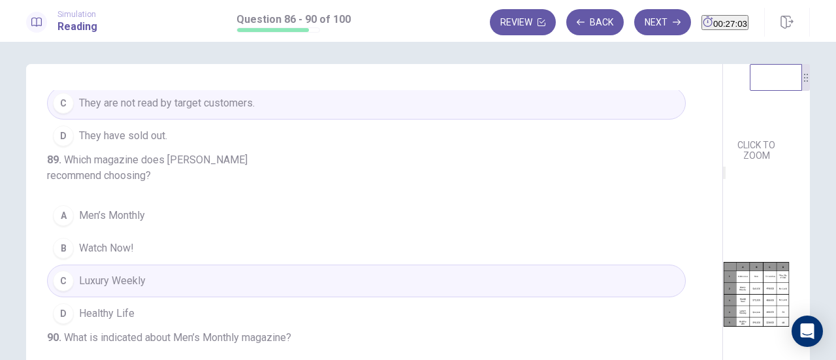
scroll to position [0, 0]
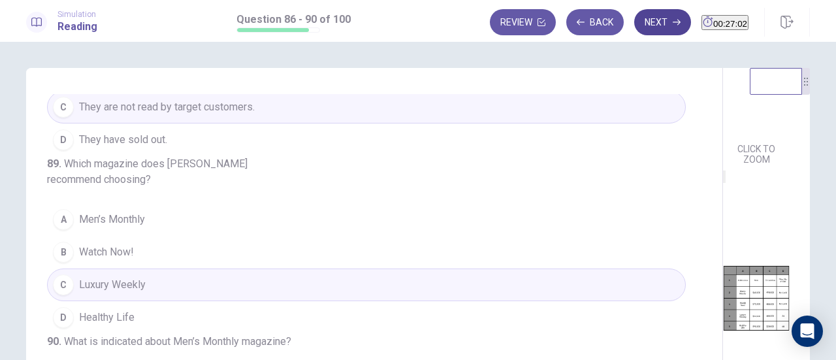
click at [634, 24] on button "Next" at bounding box center [662, 22] width 57 height 26
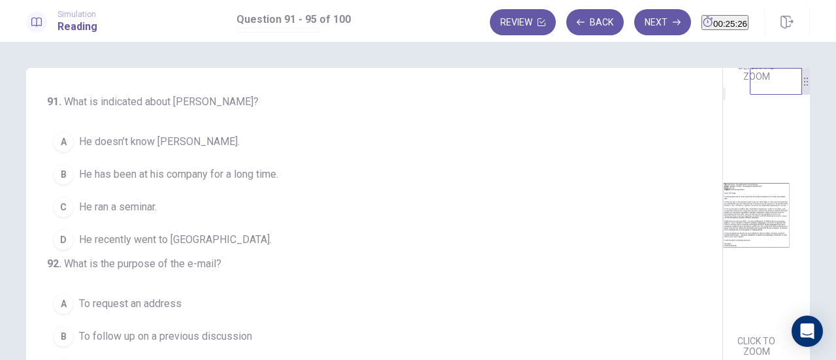
click at [70, 209] on button "C He ran a seminar." at bounding box center [366, 207] width 639 height 33
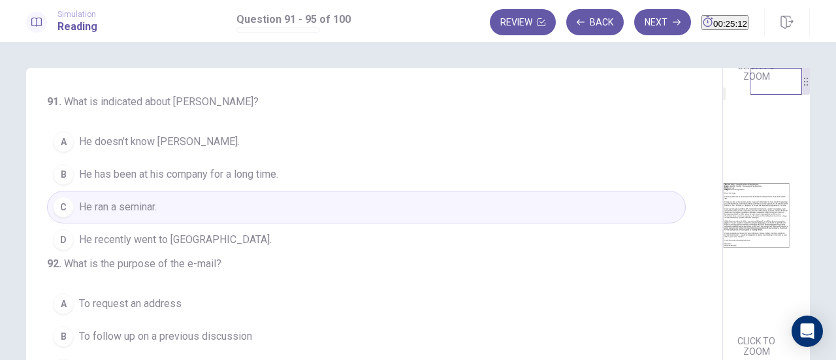
click at [63, 243] on div "D" at bounding box center [63, 239] width 21 height 21
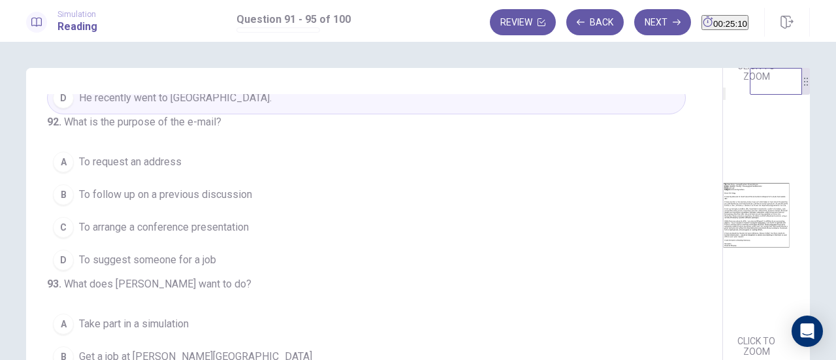
scroll to position [146, 0]
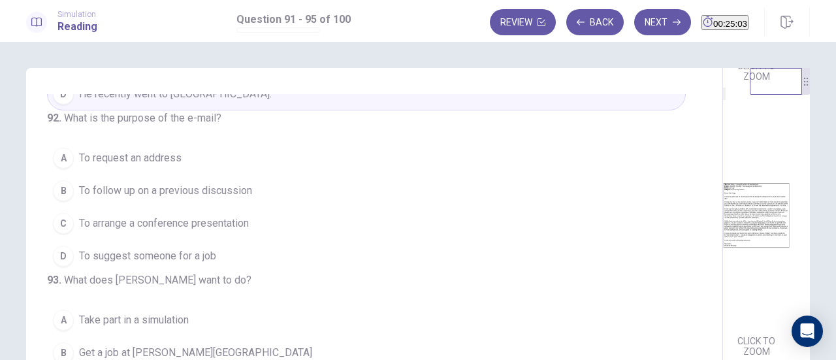
click at [56, 266] on div "D" at bounding box center [63, 256] width 21 height 21
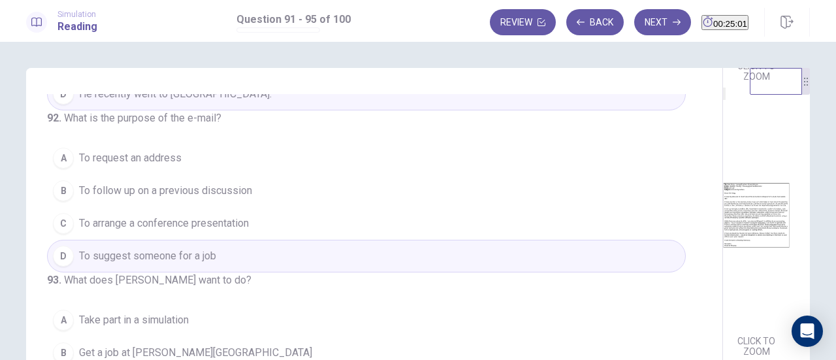
click at [48, 174] on button "A To request an address" at bounding box center [366, 158] width 639 height 33
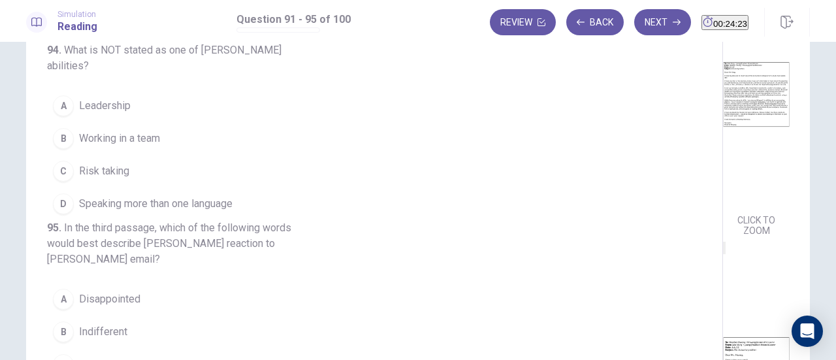
scroll to position [295, 0]
click at [69, 182] on div "C" at bounding box center [63, 171] width 21 height 21
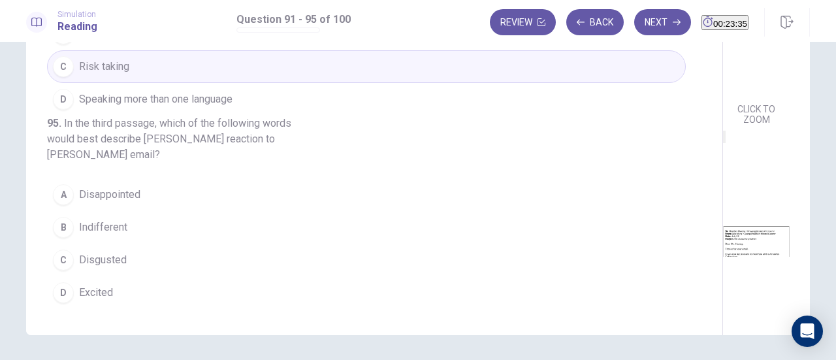
scroll to position [187, 0]
click at [68, 293] on div "D" at bounding box center [63, 291] width 21 height 21
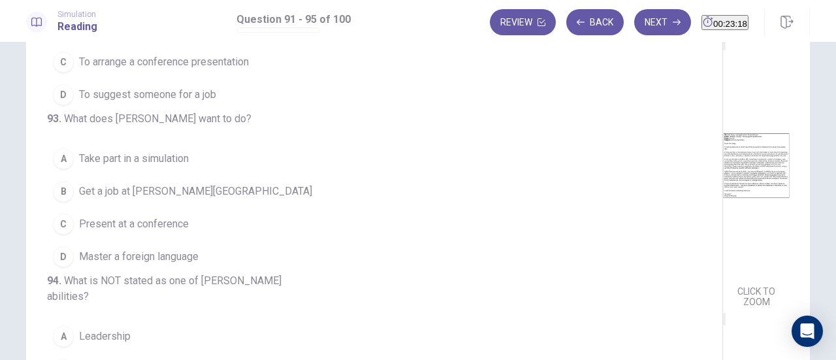
scroll to position [227, 0]
click at [61, 202] on div "B" at bounding box center [63, 191] width 21 height 21
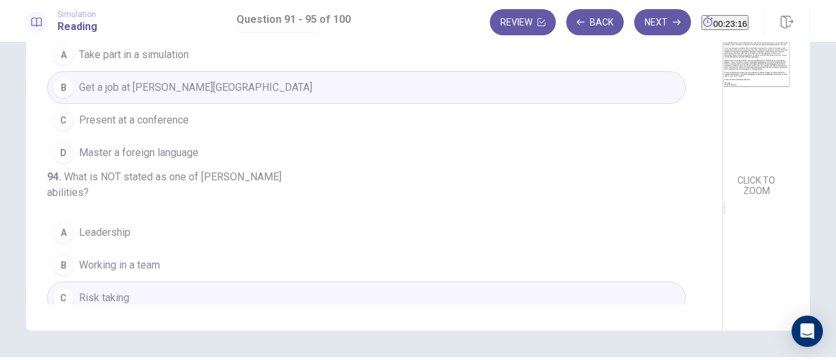
scroll to position [192, 0]
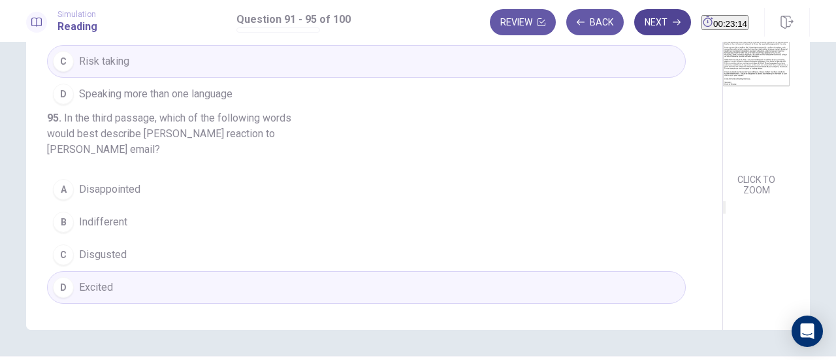
click at [634, 24] on button "Next" at bounding box center [662, 22] width 57 height 26
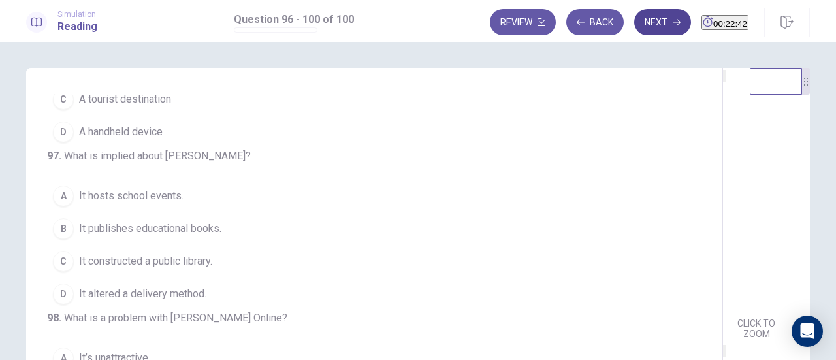
scroll to position [0, 0]
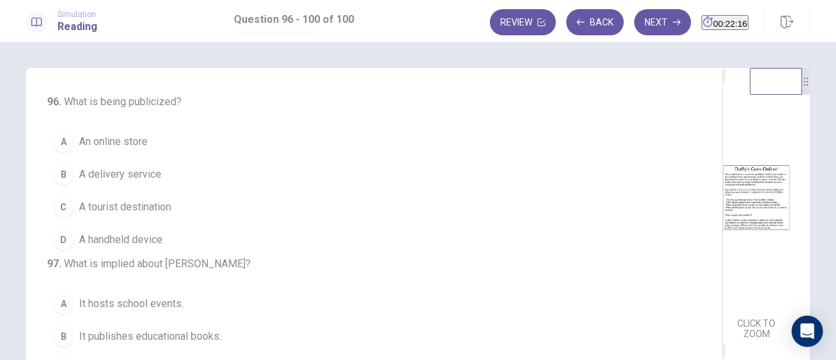
click at [83, 158] on button "B A delivery service" at bounding box center [366, 174] width 639 height 33
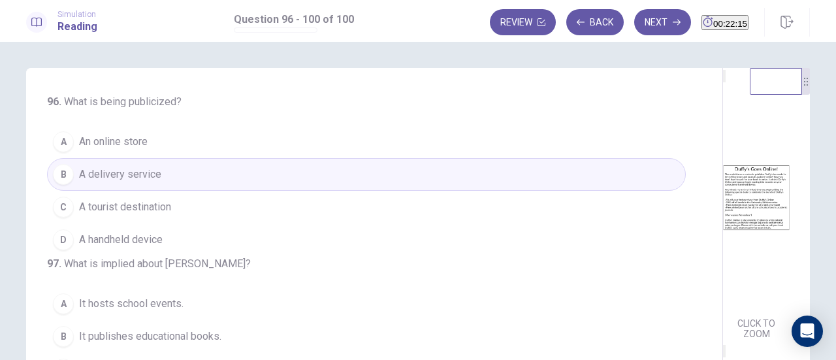
click at [67, 138] on div "A" at bounding box center [63, 141] width 21 height 21
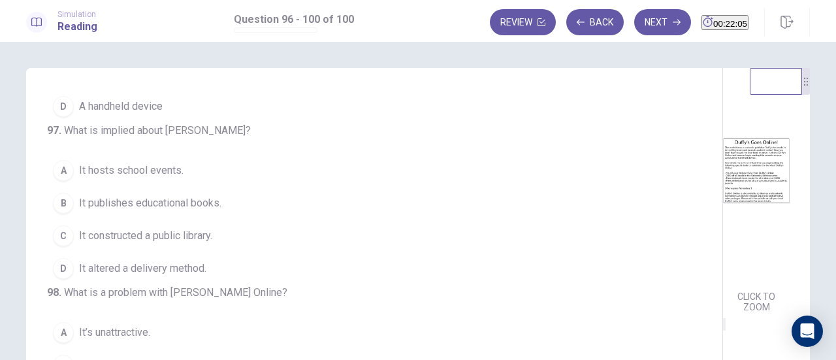
scroll to position [29, 0]
click at [55, 214] on div "B" at bounding box center [63, 203] width 21 height 21
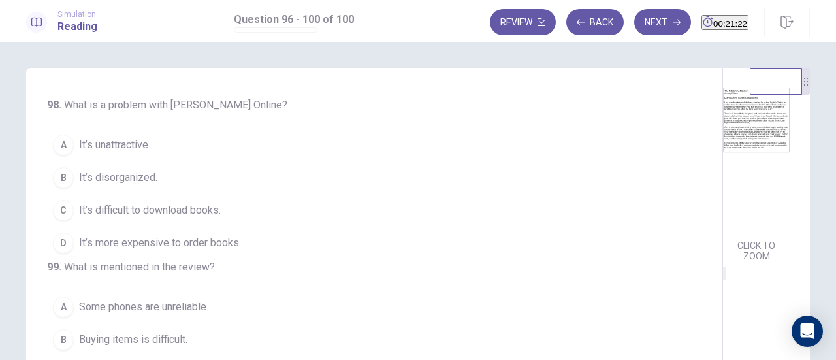
scroll to position [354, 0]
click at [59, 221] on div "C" at bounding box center [63, 210] width 21 height 21
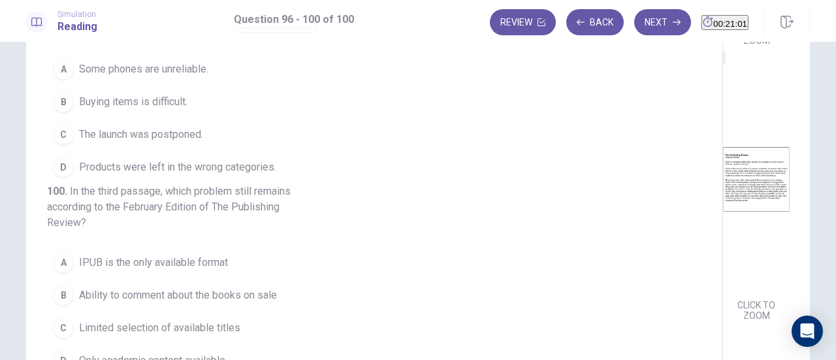
scroll to position [466, 0]
click at [72, 151] on button "C The launch was postponed." at bounding box center [366, 134] width 639 height 33
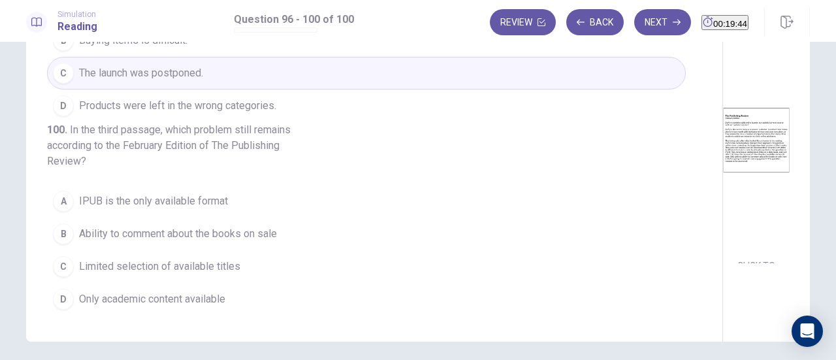
scroll to position [426, 0]
click at [79, 265] on span "Limited selection of available titles" at bounding box center [159, 267] width 161 height 16
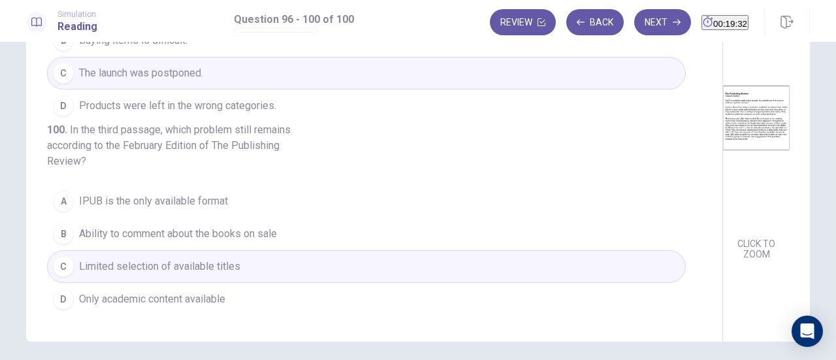
scroll to position [481, 0]
click at [639, 28] on button "Next" at bounding box center [662, 22] width 57 height 26
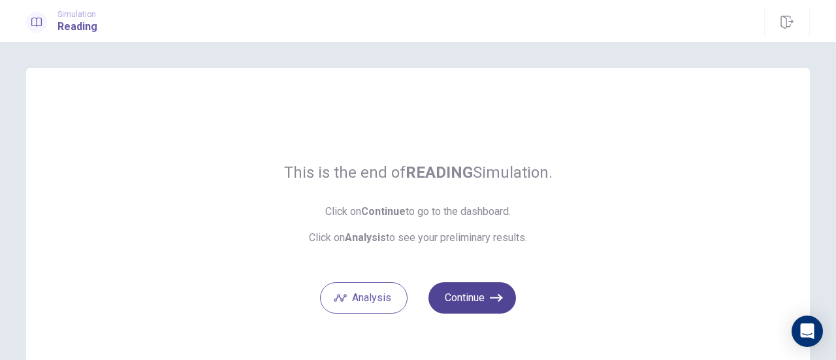
click at [493, 297] on icon "button" at bounding box center [496, 298] width 13 height 8
